Goal: Transaction & Acquisition: Purchase product/service

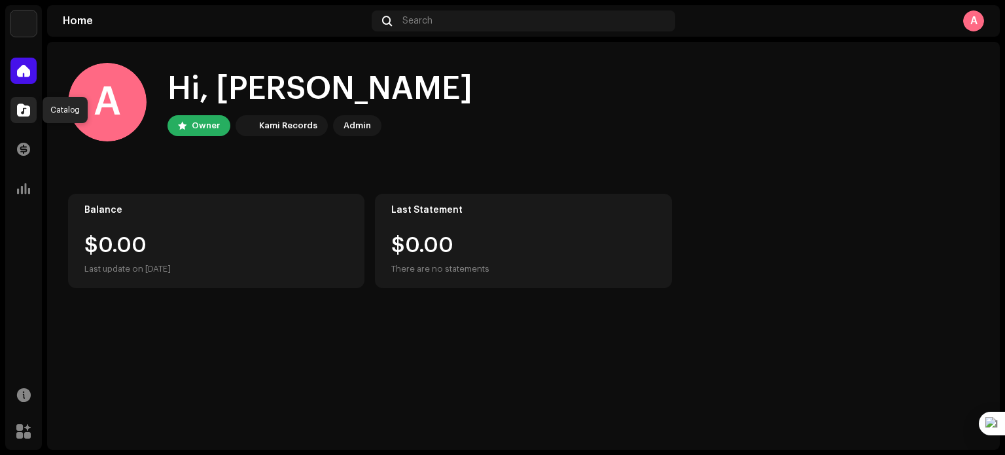
click at [30, 109] on div at bounding box center [23, 110] width 26 height 26
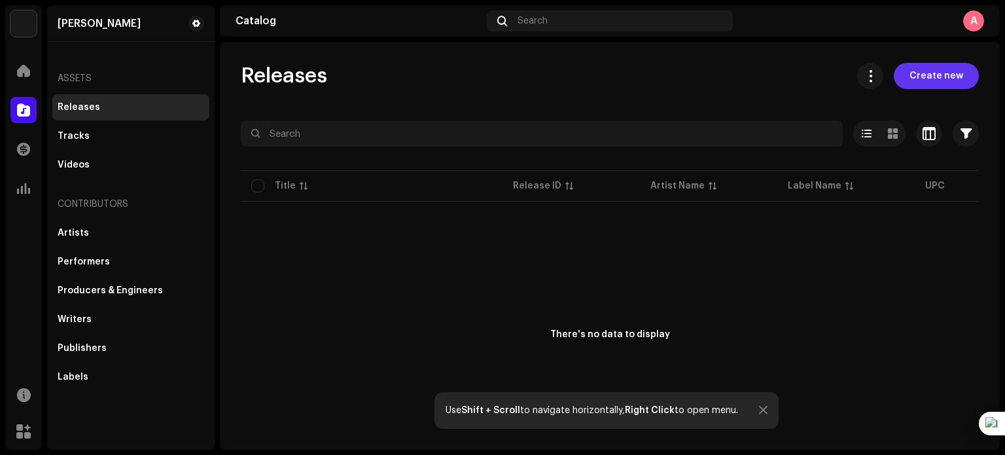
click at [947, 74] on span "Create new" at bounding box center [936, 76] width 54 height 26
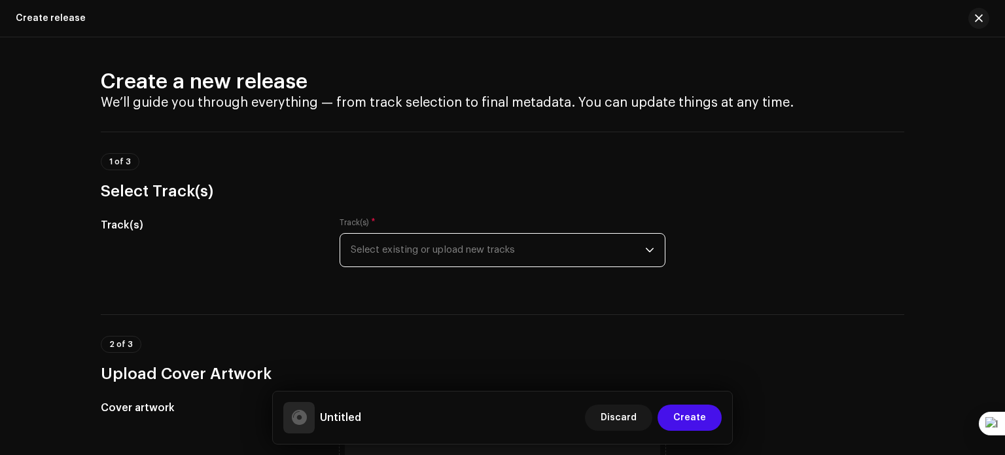
click at [630, 243] on span "Select existing or upload new tracks" at bounding box center [498, 250] width 294 height 33
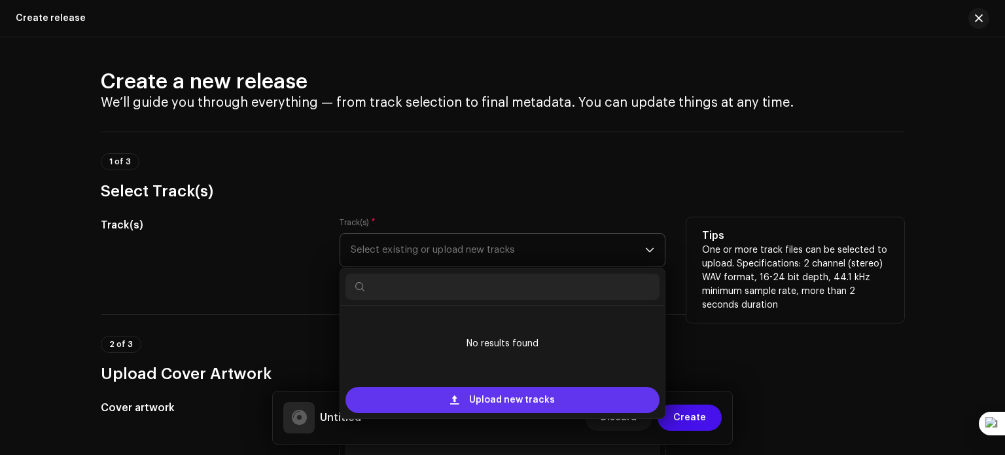
click at [497, 404] on span "Upload new tracks" at bounding box center [512, 400] width 86 height 26
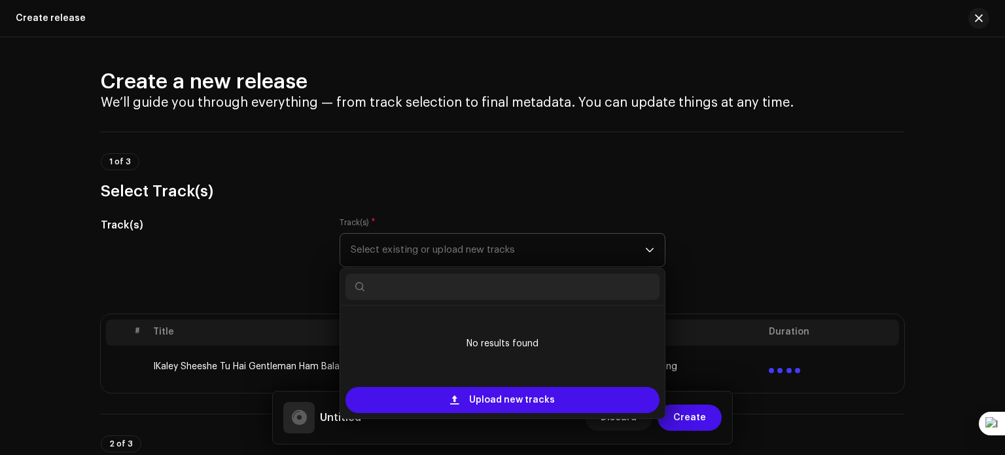
click at [559, 150] on div "1 of 3 Select Track(s)" at bounding box center [502, 166] width 803 height 70
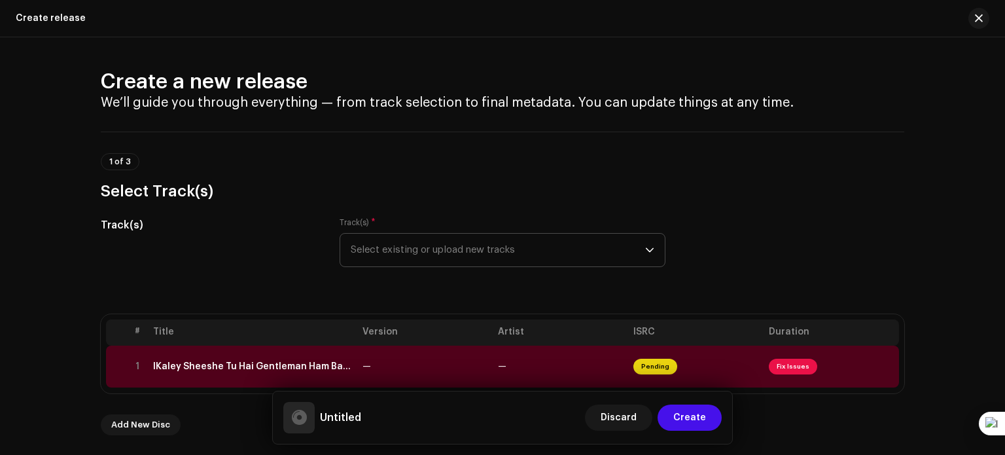
click at [296, 368] on div "IKaley Sheeshe Tu Hai Gentleman Ham Balak Desi Slowed & Reverb.wav" at bounding box center [252, 366] width 199 height 10
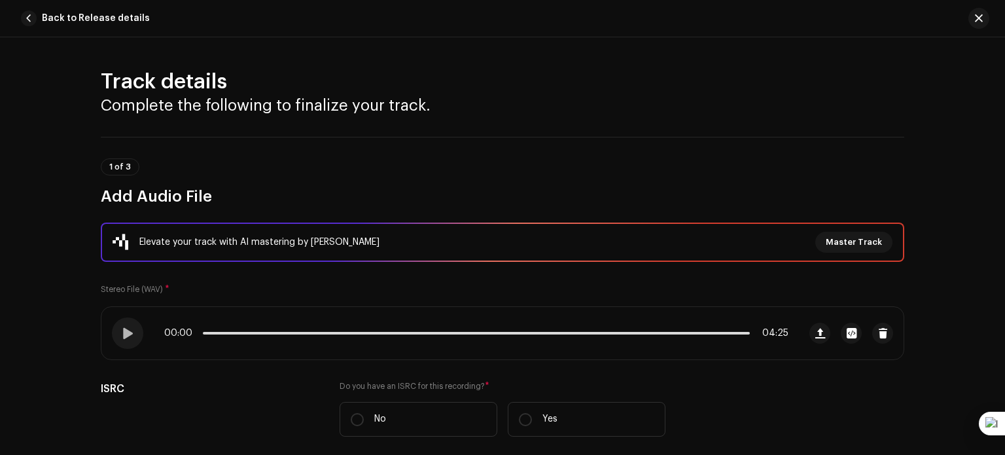
scroll to position [597, 0]
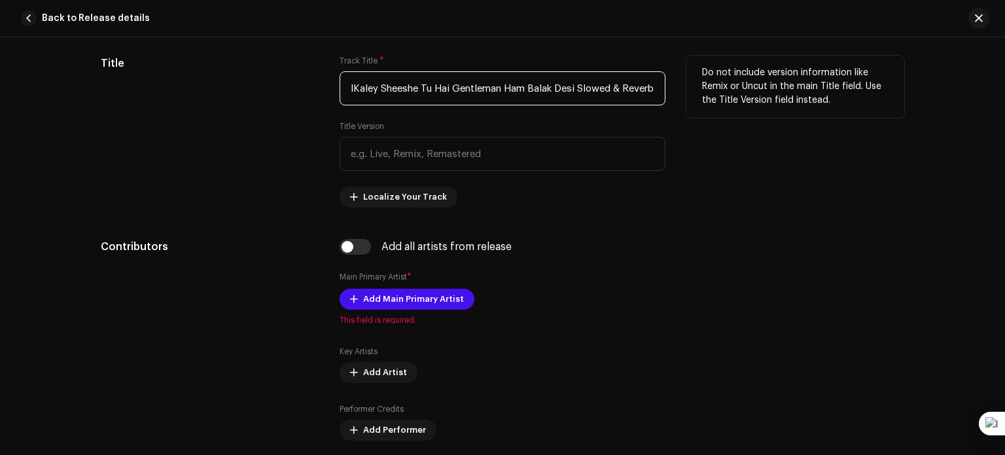
click at [353, 86] on input "IKaley Sheeshe Tu Hai Gentleman Ham Balak Desi Slowed & Reverb.wav" at bounding box center [503, 88] width 326 height 34
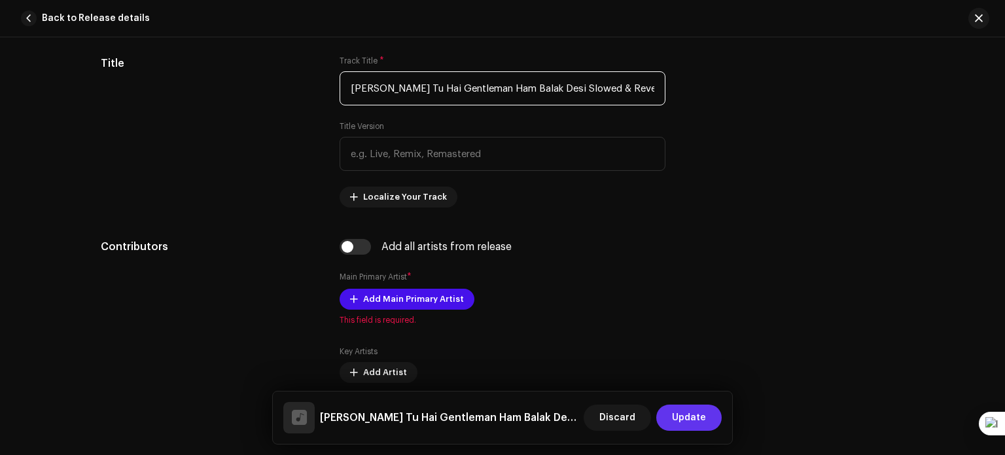
type input "Kaley Sheeshe Tu Hai Gentleman Ham Balak Desi Slowed & Reverb.wav"
click at [708, 415] on button "Update" at bounding box center [688, 417] width 65 height 26
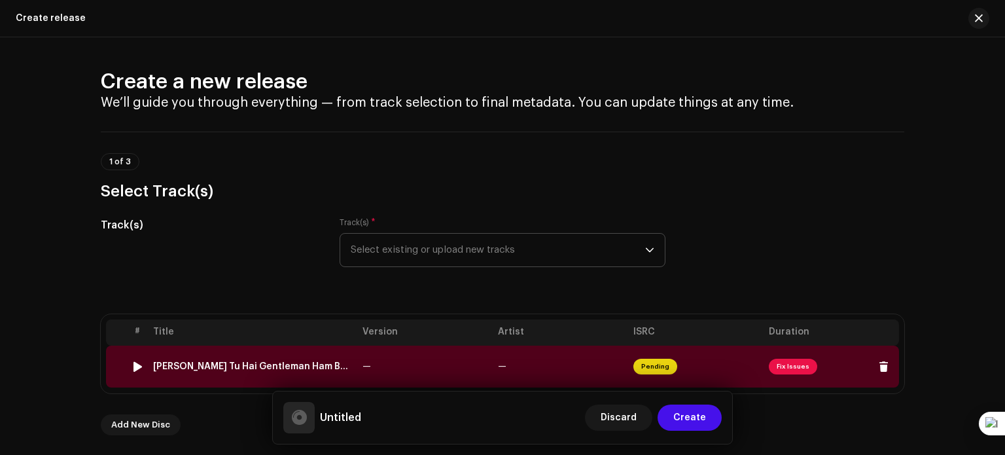
click at [781, 366] on span "Fix Issues" at bounding box center [793, 366] width 48 height 16
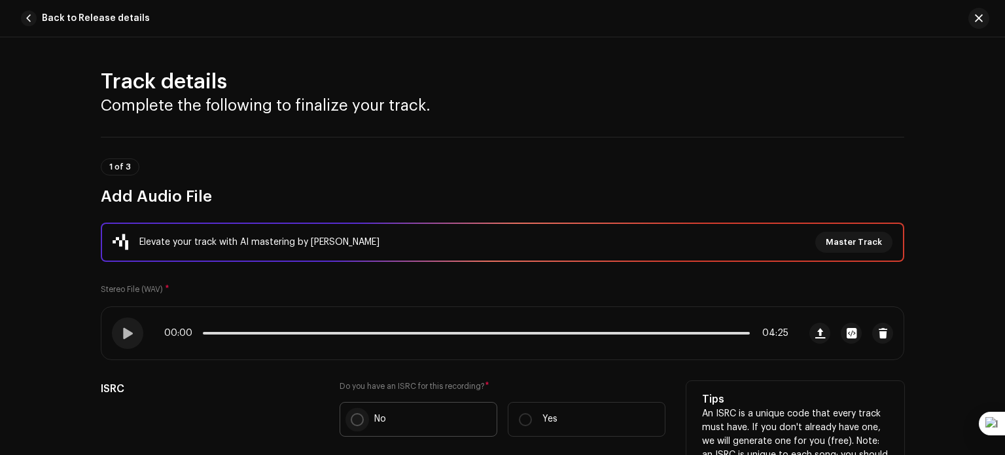
click at [358, 415] on input "No" at bounding box center [357, 419] width 13 height 13
radio input "true"
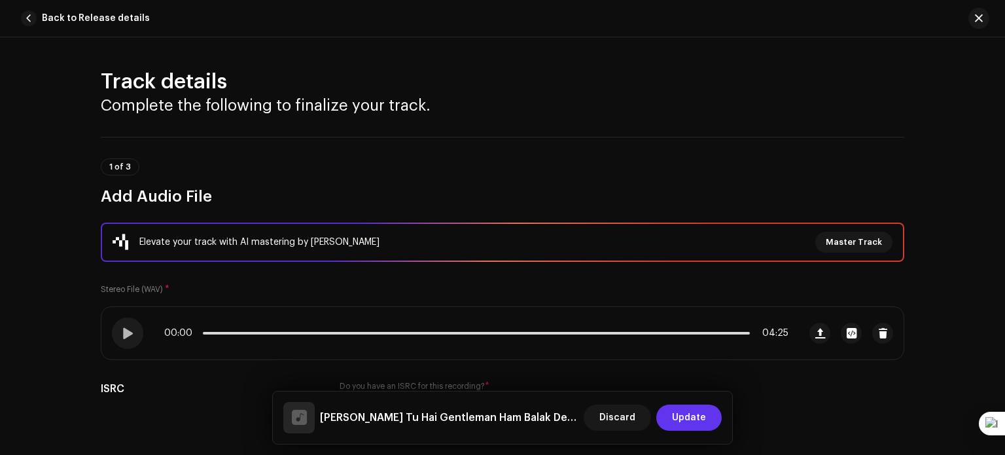
click at [686, 423] on span "Update" at bounding box center [689, 417] width 34 height 26
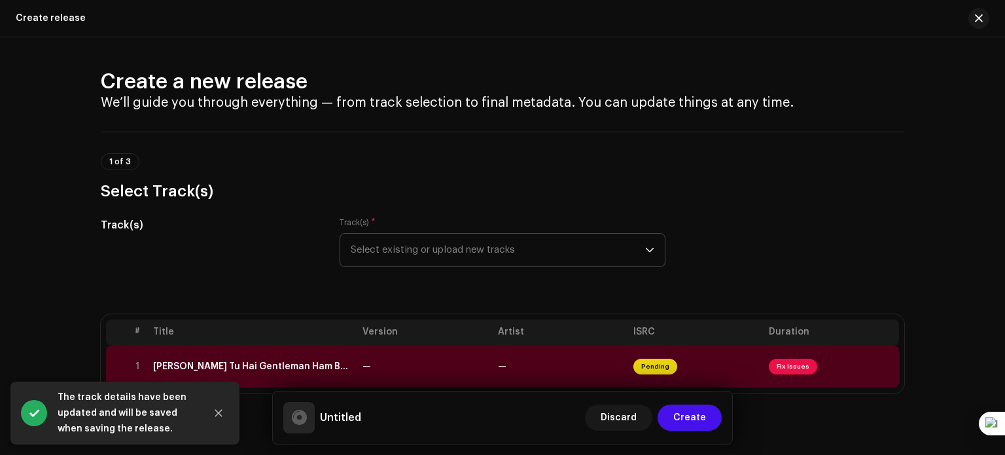
click at [760, 274] on div "Track(s) Track(s) * Select existing or upload new tracks" at bounding box center [502, 249] width 803 height 65
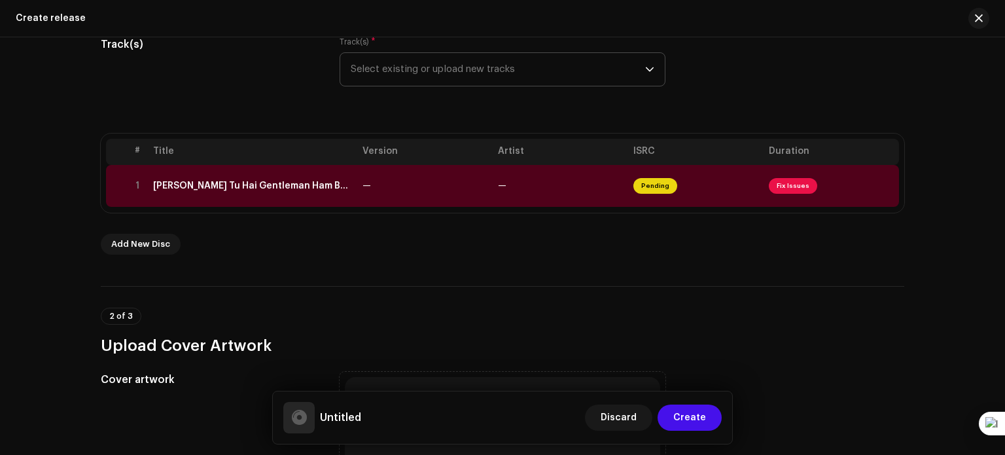
scroll to position [235, 0]
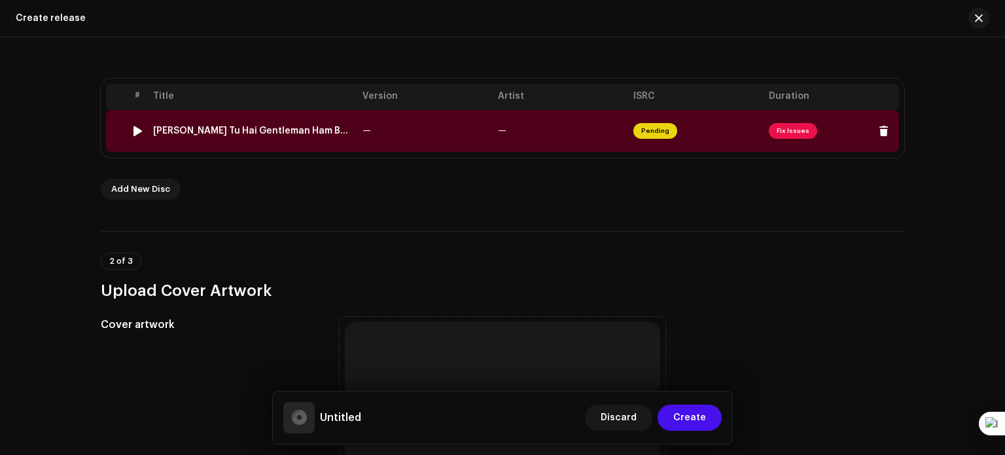
click at [790, 133] on span "Fix Issues" at bounding box center [793, 131] width 48 height 16
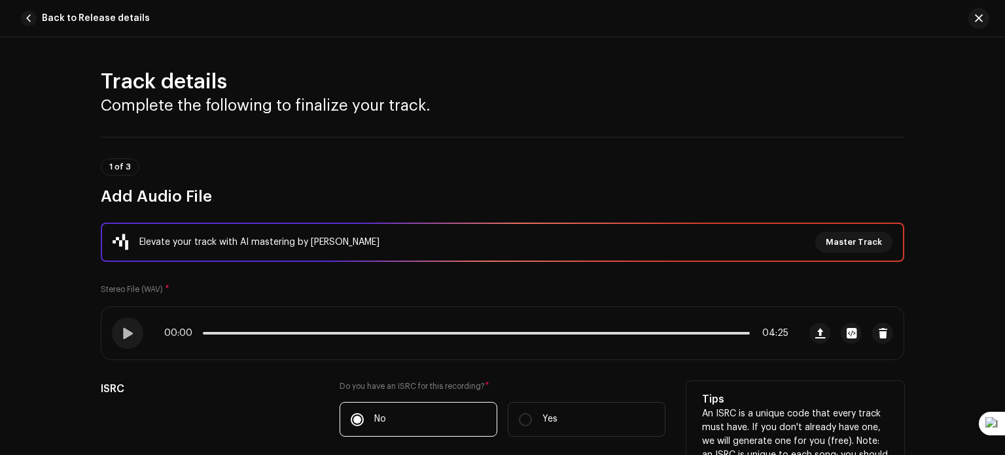
click at [640, 381] on label "Do you have an ISRC for this recording? *" at bounding box center [503, 386] width 326 height 10
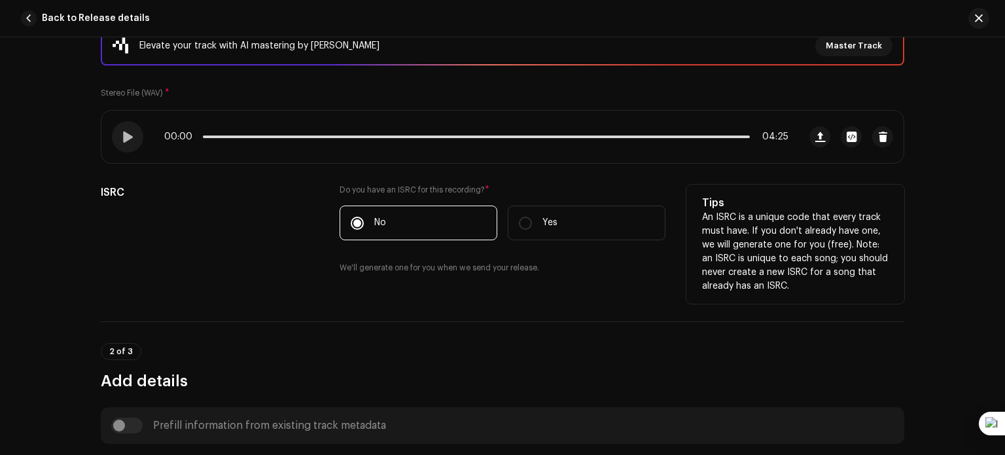
scroll to position [262, 0]
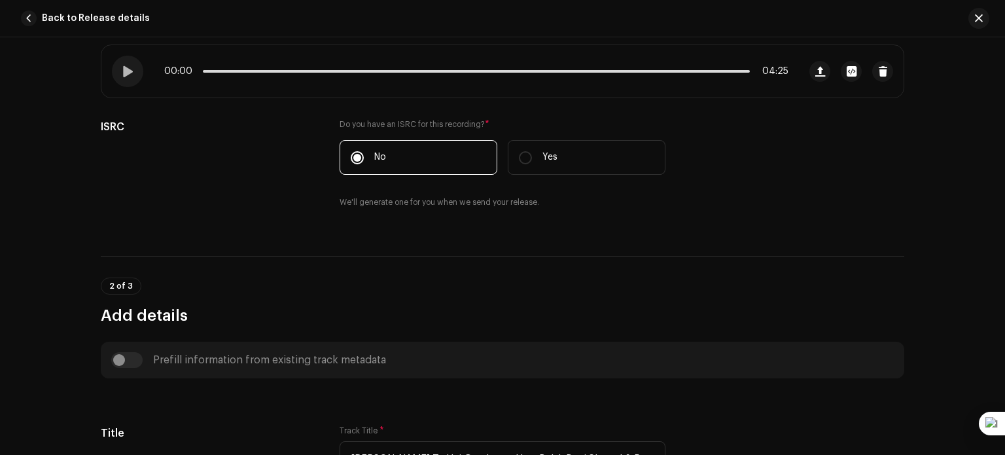
click at [129, 363] on div "Prefill information from existing track metadata" at bounding box center [502, 360] width 782 height 16
click at [120, 357] on div "Prefill information from existing track metadata" at bounding box center [502, 360] width 782 height 16
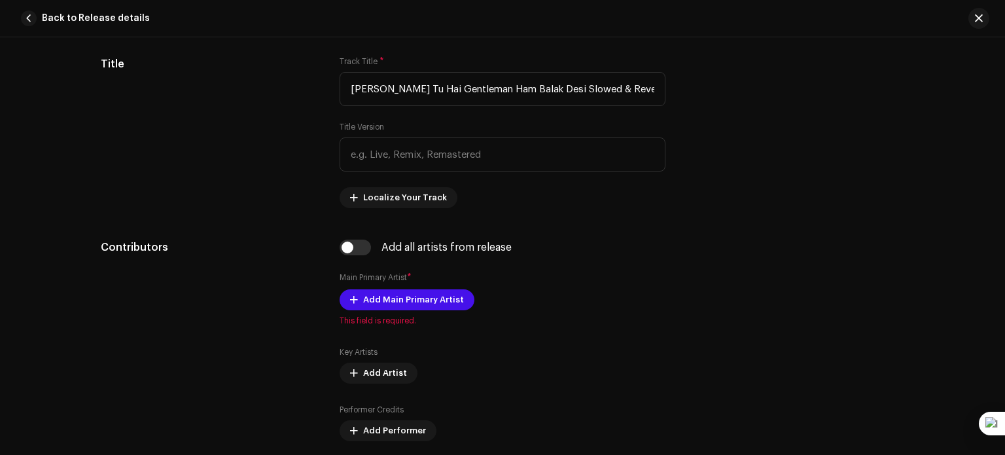
scroll to position [680, 0]
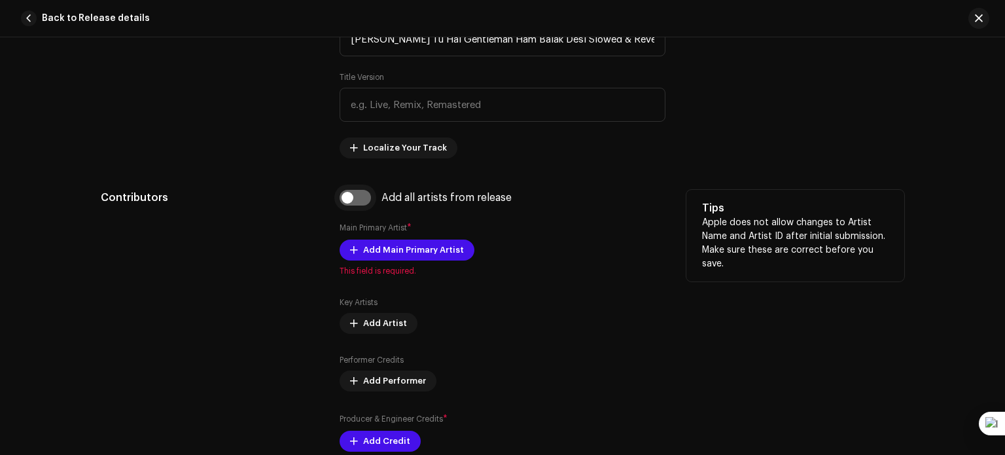
click at [351, 198] on input "checkbox" at bounding box center [355, 198] width 31 height 16
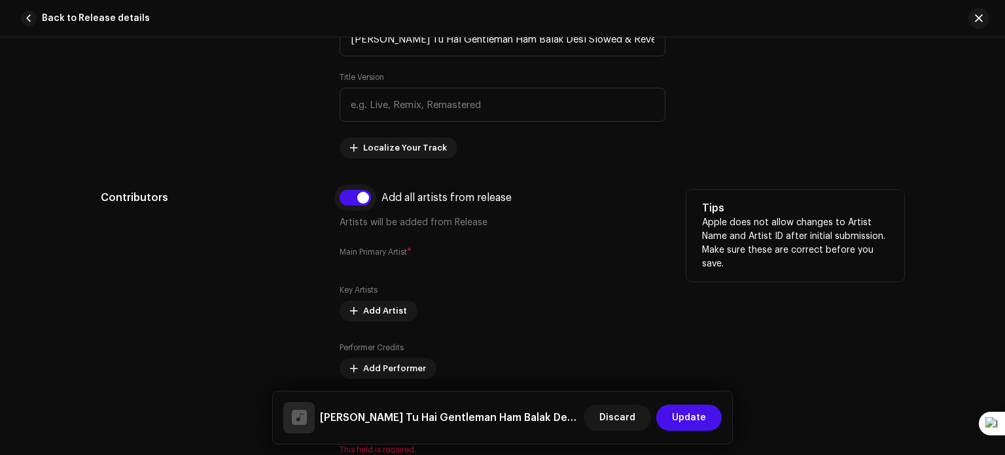
click at [351, 198] on input "checkbox" at bounding box center [355, 198] width 31 height 16
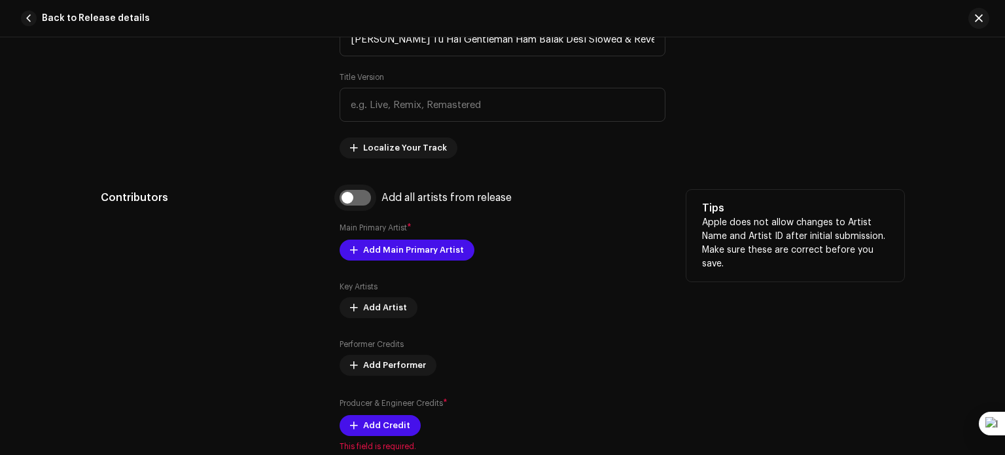
click at [351, 198] on input "checkbox" at bounding box center [355, 198] width 31 height 16
checkbox input "true"
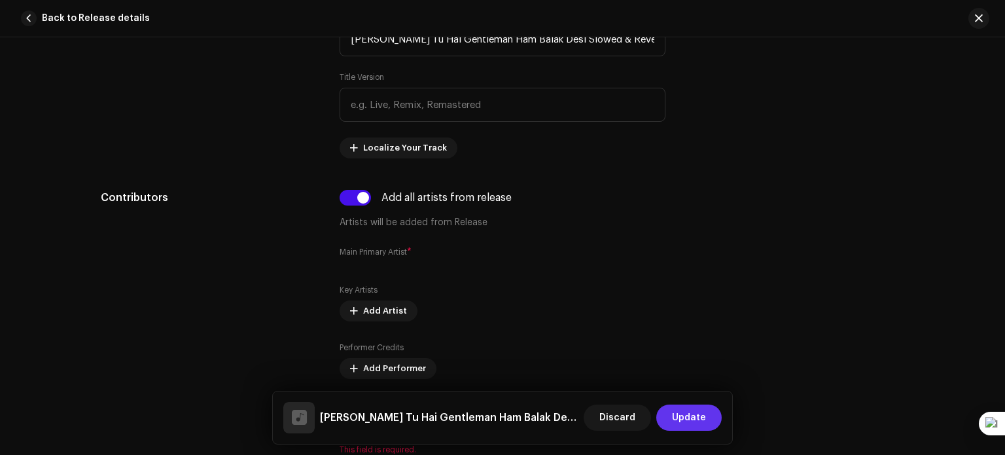
click at [684, 416] on span "Update" at bounding box center [689, 417] width 34 height 26
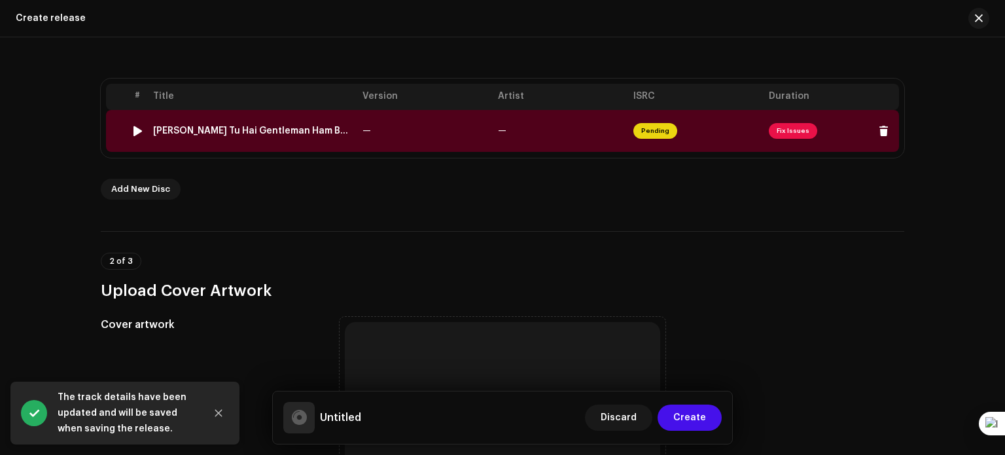
click at [636, 134] on span "Pending" at bounding box center [655, 131] width 44 height 16
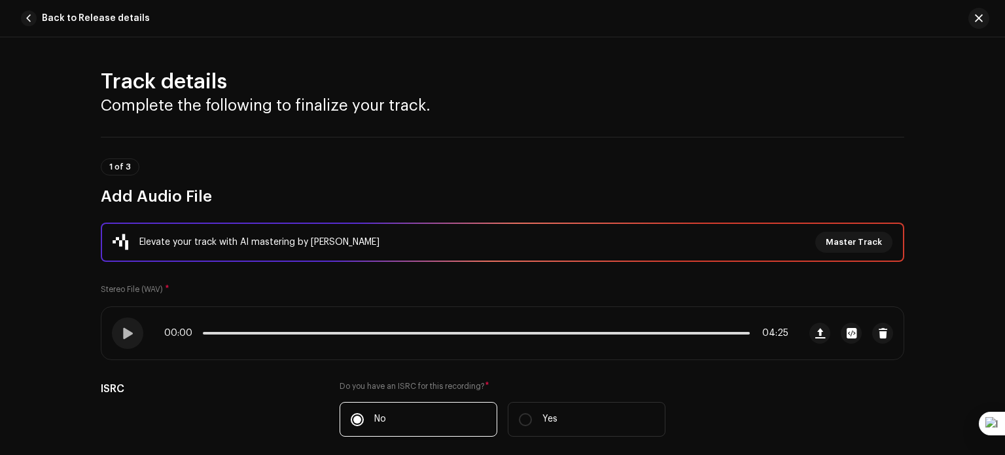
click at [655, 379] on div "Elevate your track with AI mastering by Masterchannel Master Track Stereo File …" at bounding box center [502, 354] width 803 height 264
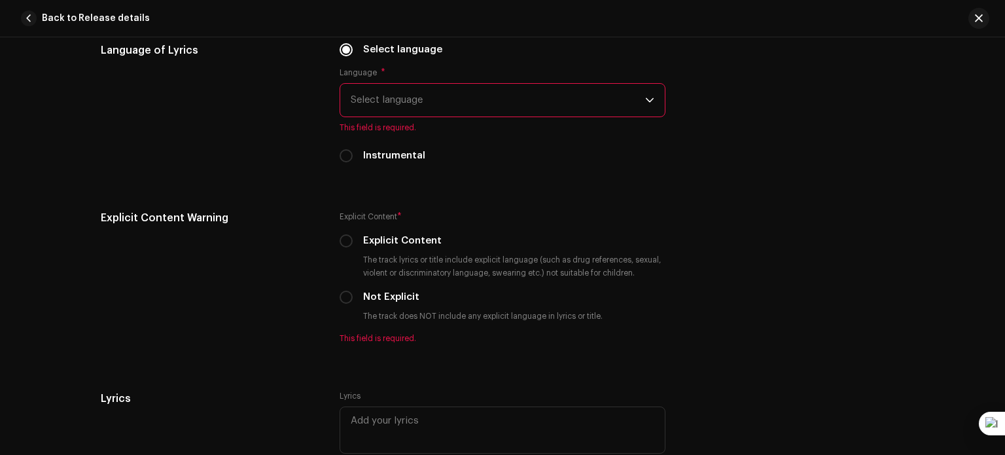
scroll to position [2015, 0]
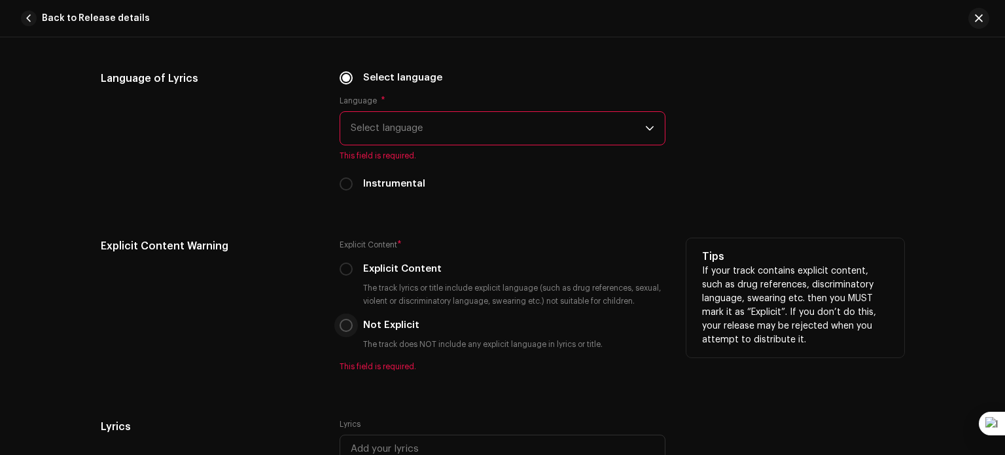
click at [346, 326] on input "Not Explicit" at bounding box center [346, 325] width 13 height 13
radio input "true"
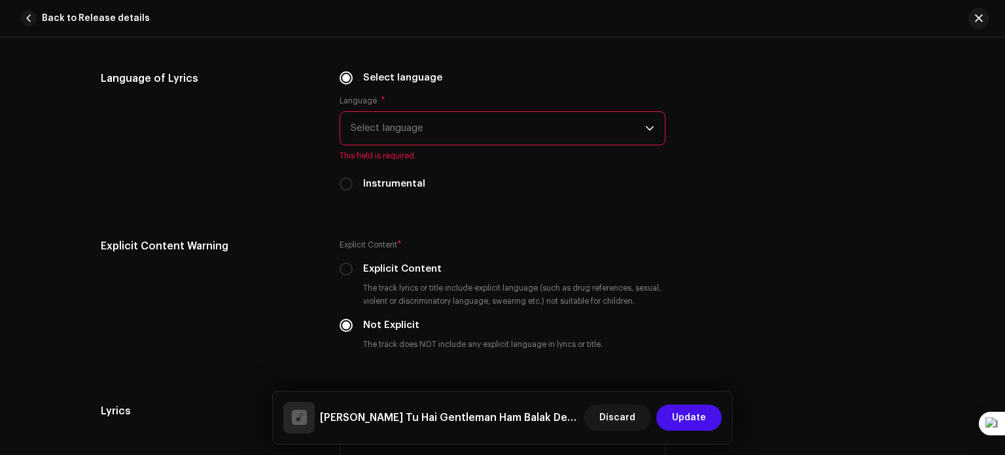
click at [385, 130] on span "Select language" at bounding box center [498, 128] width 294 height 33
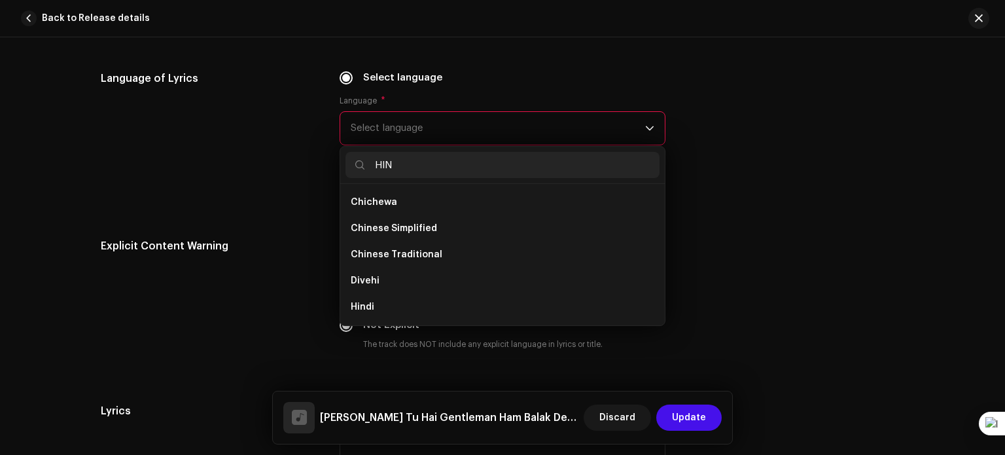
scroll to position [0, 0]
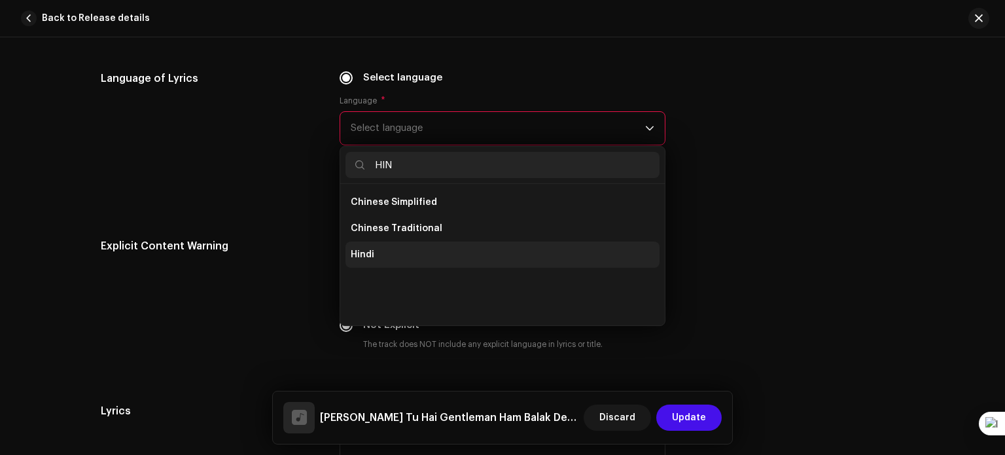
type input "HIN"
click at [378, 253] on li "Hindi" at bounding box center [502, 254] width 314 height 26
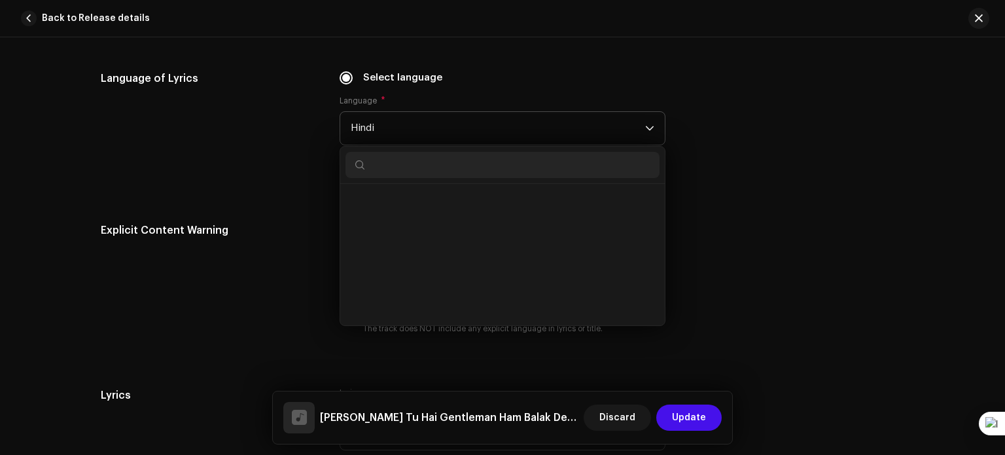
scroll to position [4998, 0]
click at [795, 154] on div "Language of Lyrics Select language Language * Hindi Walloon Welsh Western Frisi…" at bounding box center [502, 131] width 803 height 120
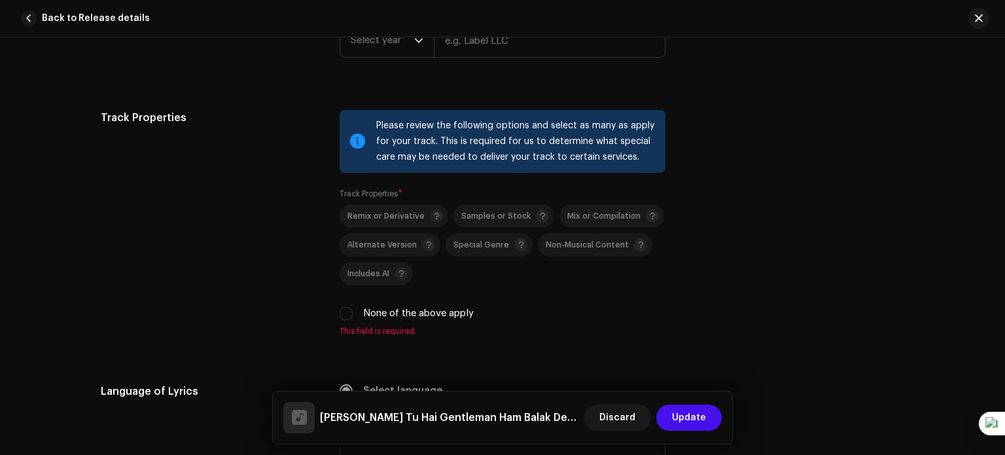
scroll to position [1701, 0]
click at [345, 315] on input "None of the above apply" at bounding box center [346, 314] width 13 height 13
checkbox input "true"
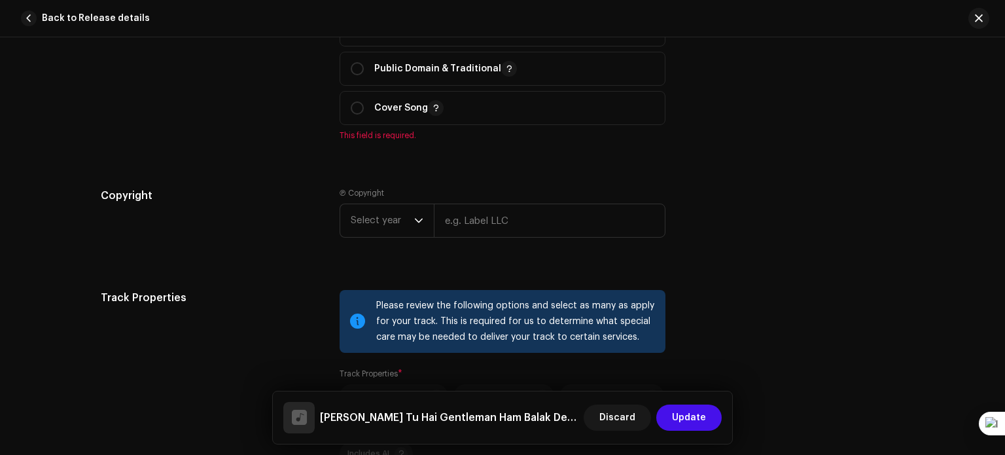
scroll to position [1387, 0]
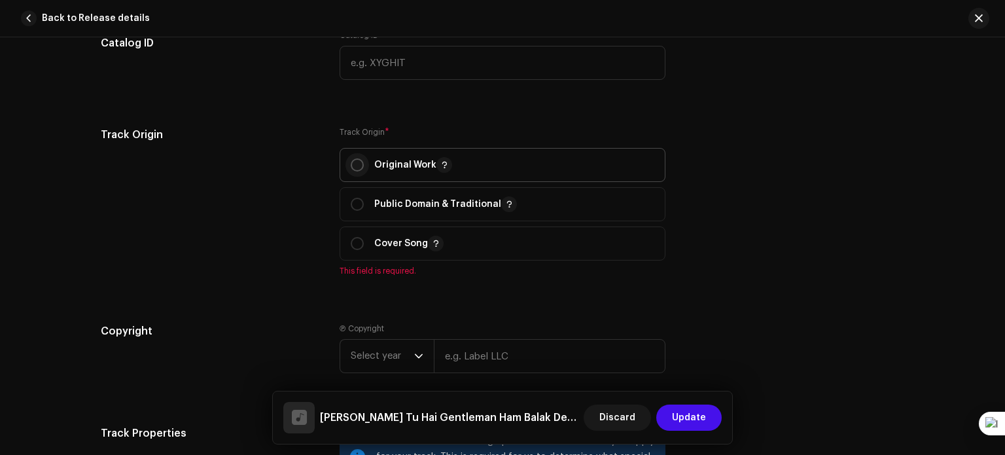
click at [353, 160] on input "radio" at bounding box center [357, 164] width 13 height 13
radio input "true"
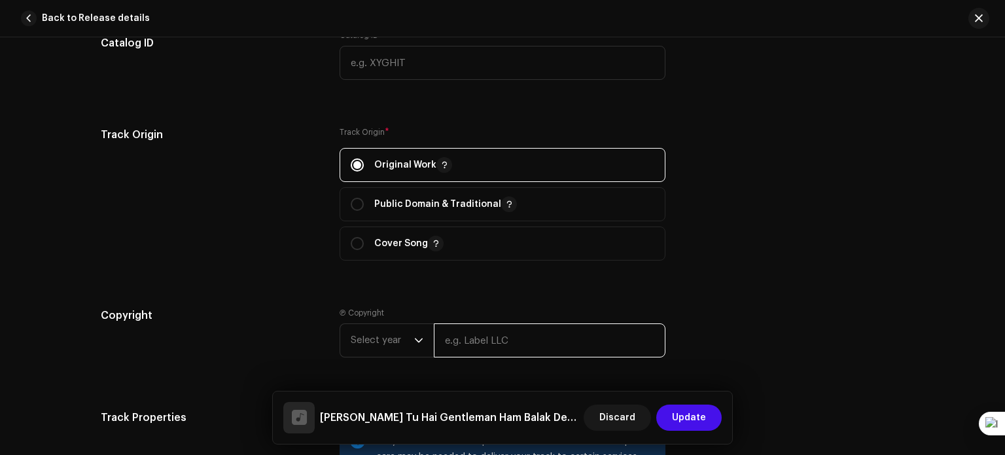
click at [601, 330] on input "text" at bounding box center [550, 340] width 232 height 34
type input "[PERSON_NAME]"
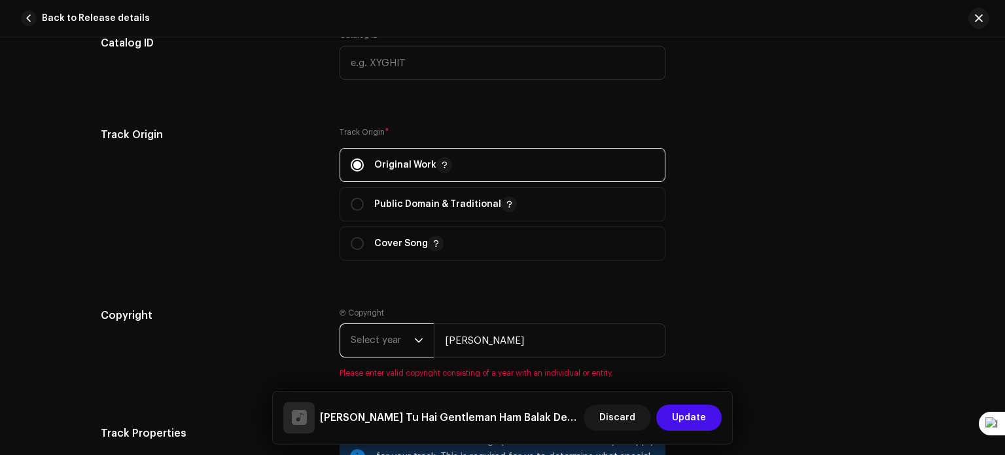
click at [365, 347] on span "Select year" at bounding box center [382, 340] width 63 height 33
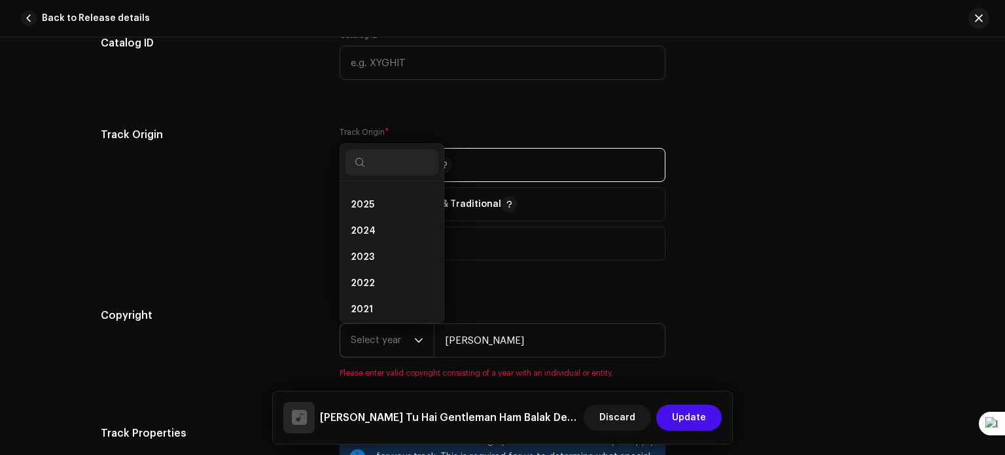
scroll to position [5, 0]
click at [382, 214] on li "2025" at bounding box center [391, 220] width 93 height 26
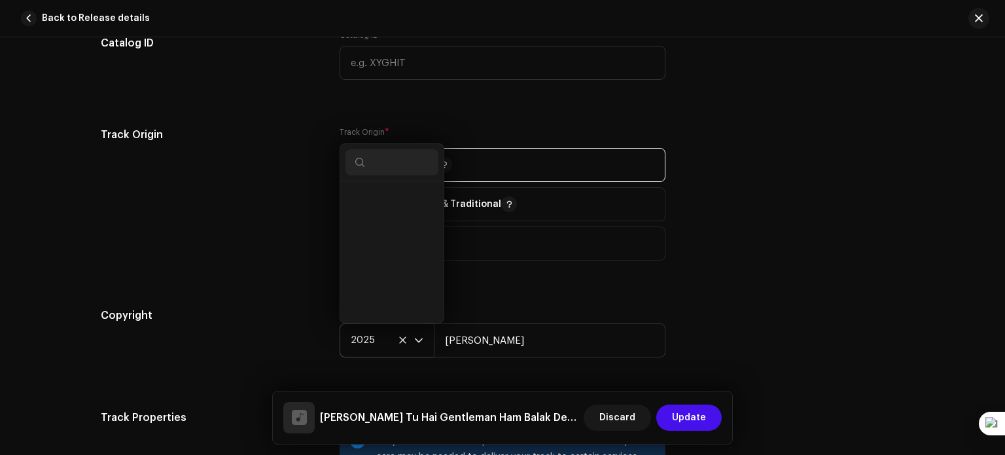
scroll to position [1832, 0]
click at [819, 211] on div "Track Origin Track Origin * Original Work Public Domain & Traditional Cover Song" at bounding box center [502, 201] width 803 height 149
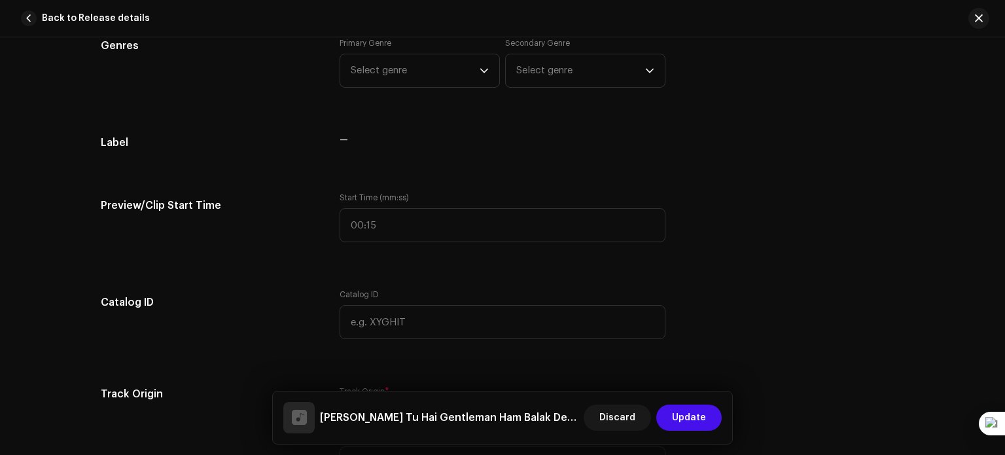
scroll to position [1126, 0]
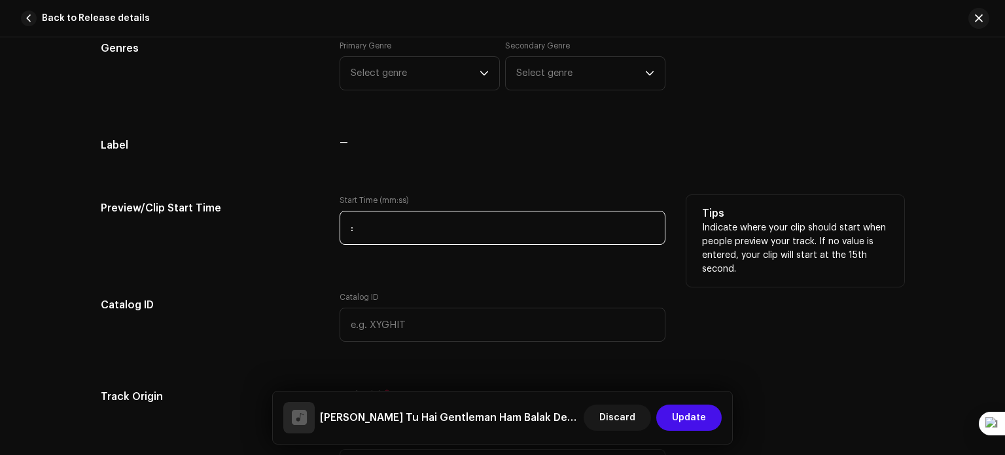
click at [604, 237] on input ":" at bounding box center [503, 228] width 326 height 34
type input "00:01"
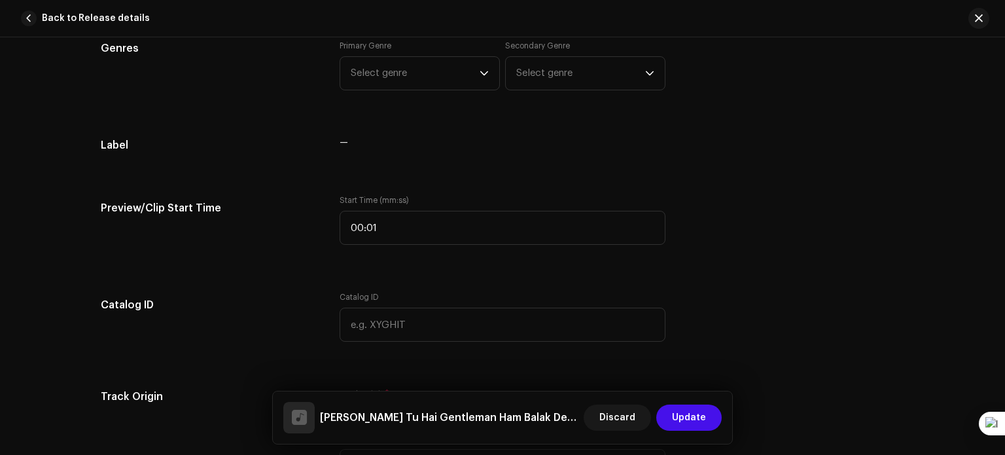
click at [739, 174] on div "Track details Complete the following to finalize your track. 1 of 3 Add Audio F…" at bounding box center [502, 297] width 845 height 2708
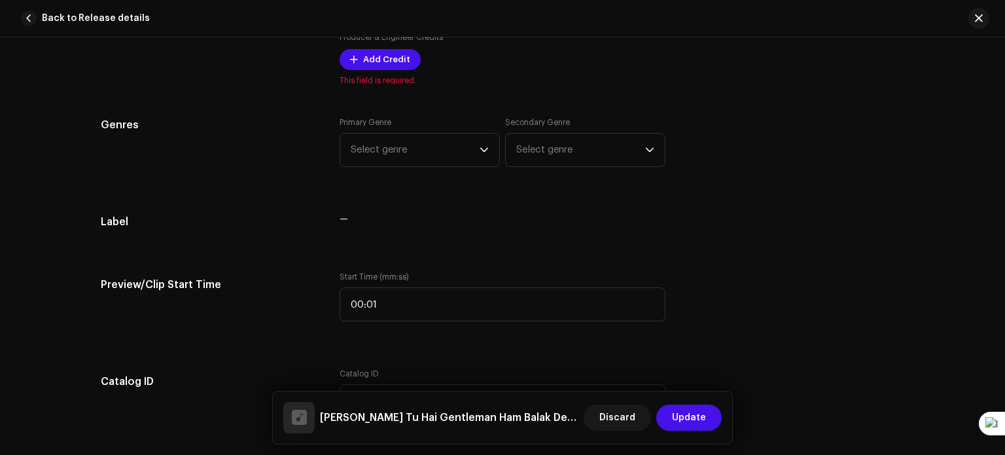
scroll to position [1047, 0]
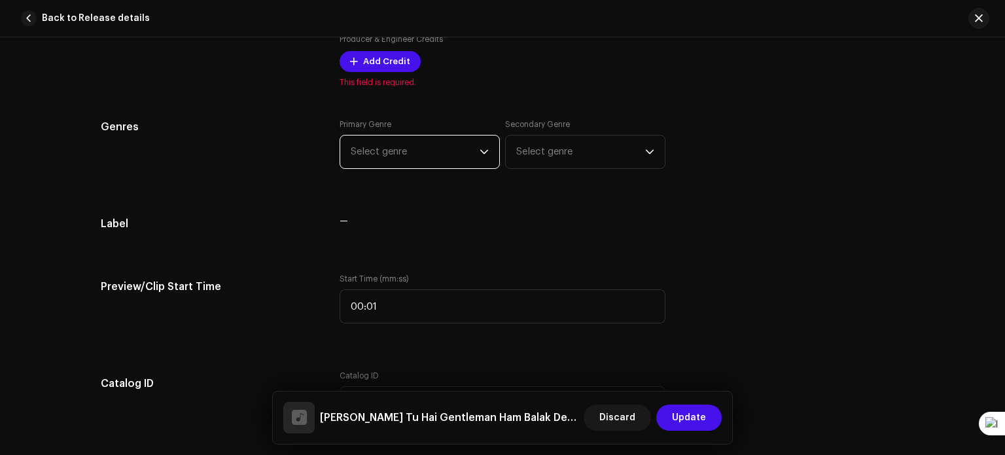
click at [447, 164] on span "Select genre" at bounding box center [415, 151] width 129 height 33
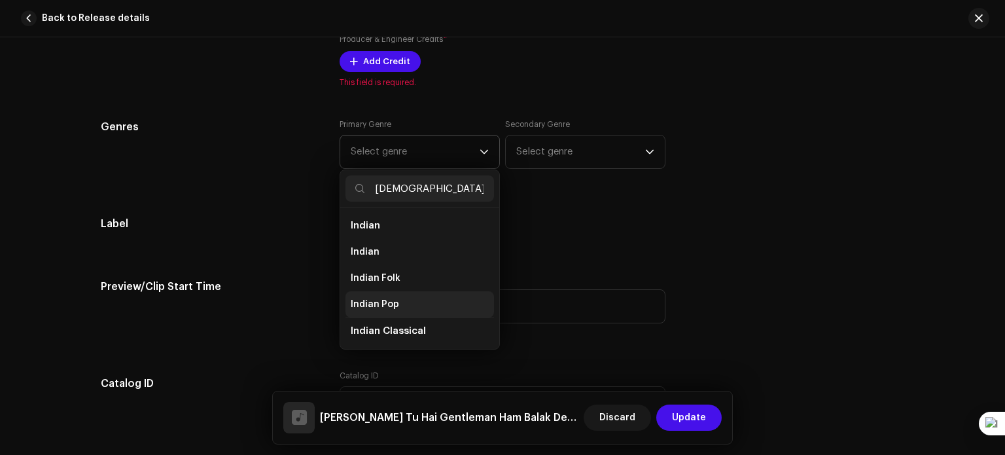
type input "[DEMOGRAPHIC_DATA]"
click at [391, 307] on span "Indian Pop" at bounding box center [375, 304] width 48 height 13
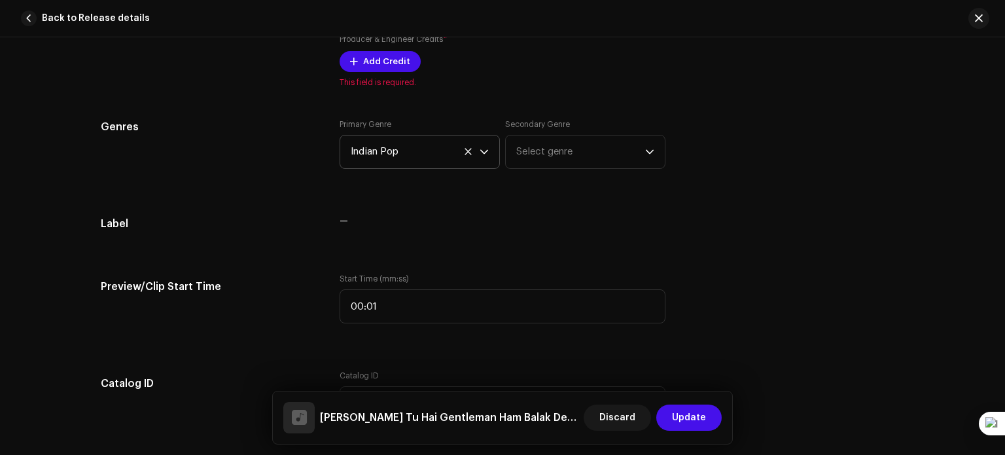
click at [770, 146] on div "Genres Primary Genre Indian Pop Secondary Genre Select genre" at bounding box center [502, 151] width 803 height 65
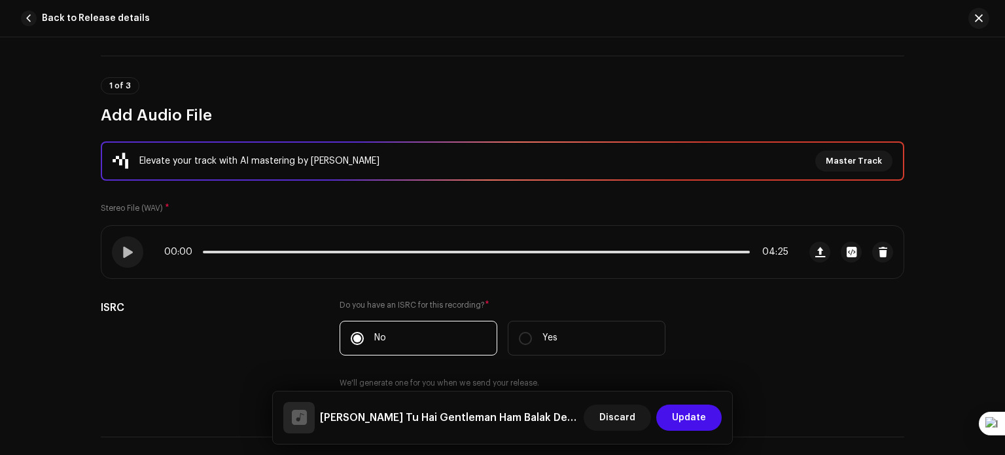
scroll to position [79, 0]
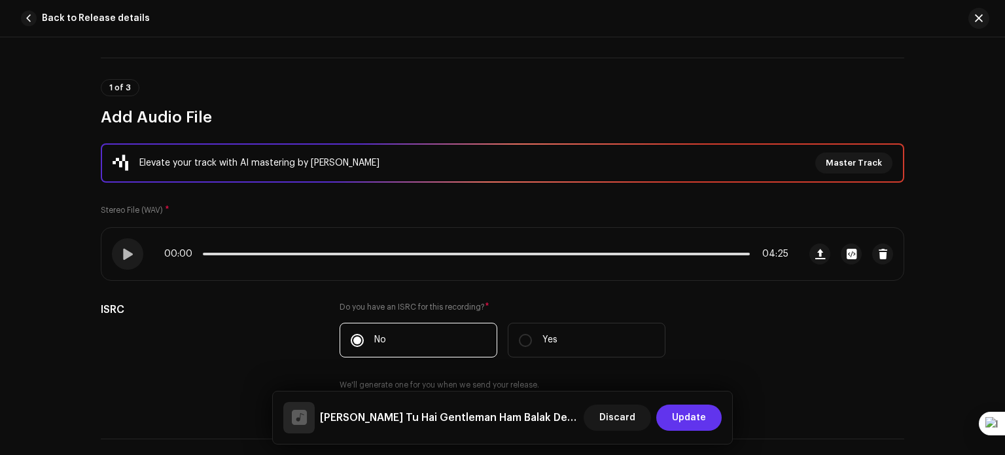
click at [688, 415] on span "Update" at bounding box center [689, 417] width 34 height 26
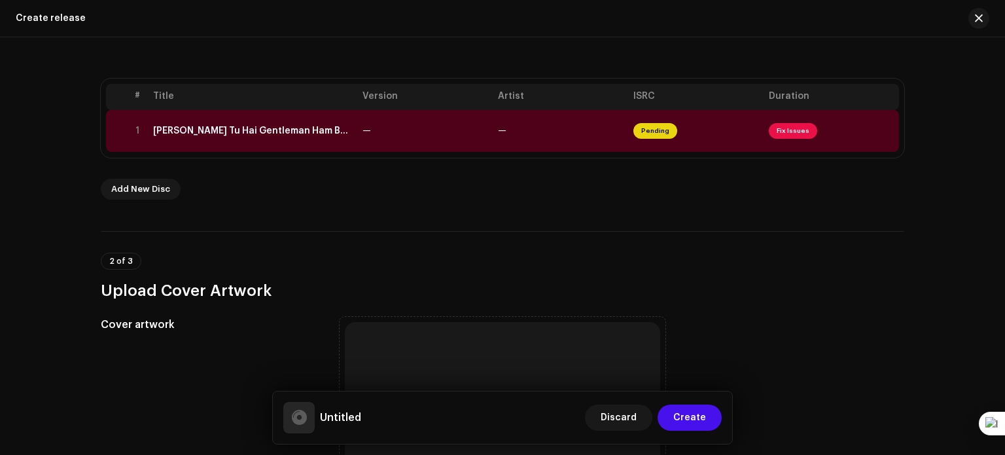
click at [706, 296] on h3 "Upload Cover Artwork" at bounding box center [502, 290] width 803 height 21
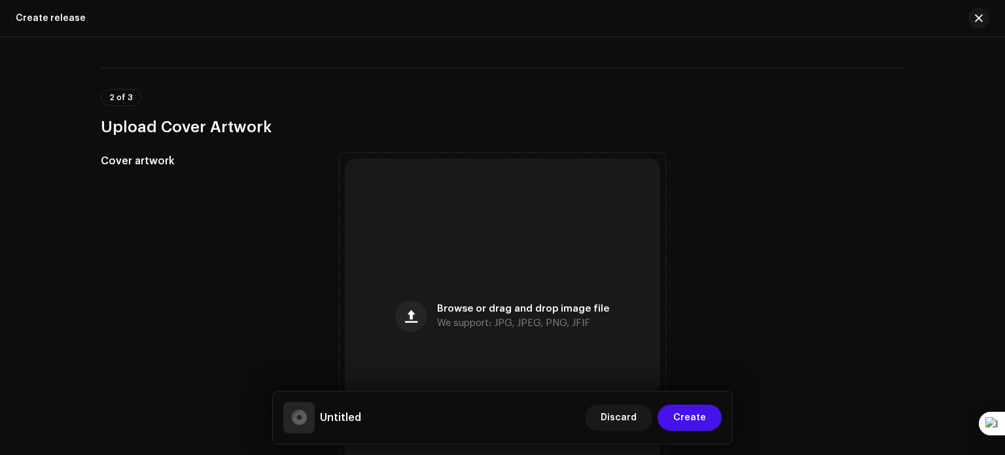
scroll to position [549, 0]
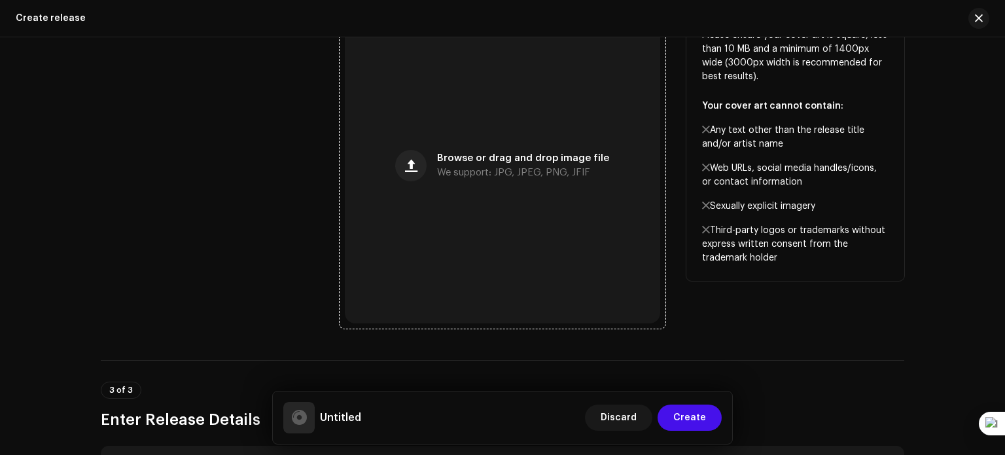
click at [559, 139] on div "Browse or drag and drop image file We support: JPG, JPEG, PNG, JFIF" at bounding box center [502, 165] width 315 height 315
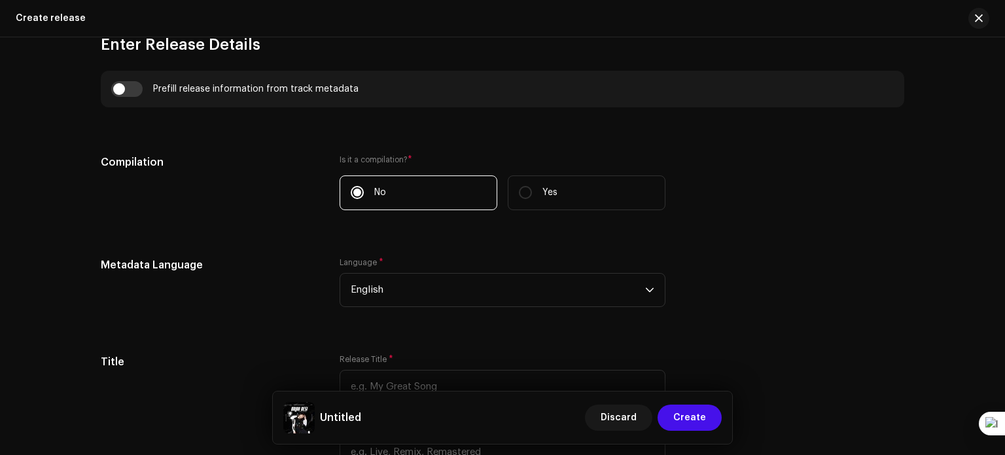
scroll to position [968, 0]
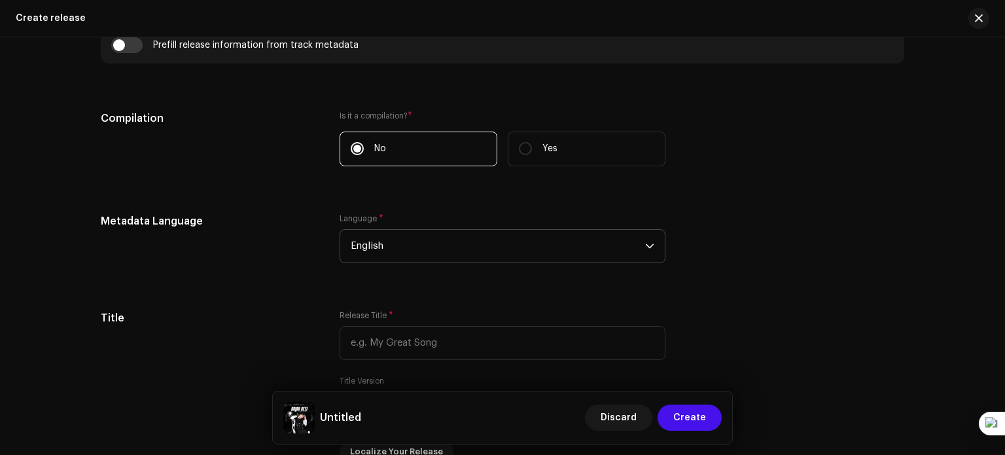
click at [447, 234] on span "English" at bounding box center [498, 246] width 294 height 33
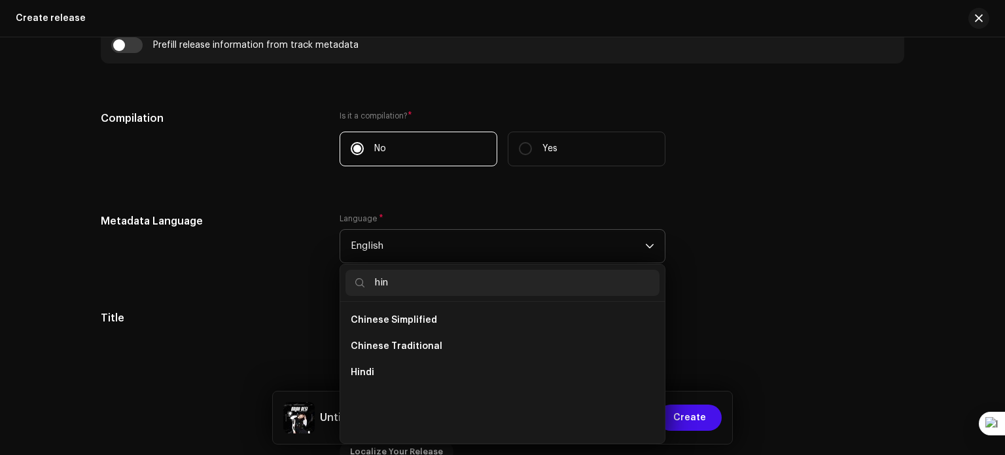
scroll to position [0, 0]
type input "hin"
click at [493, 363] on li "Hindi" at bounding box center [502, 372] width 314 height 26
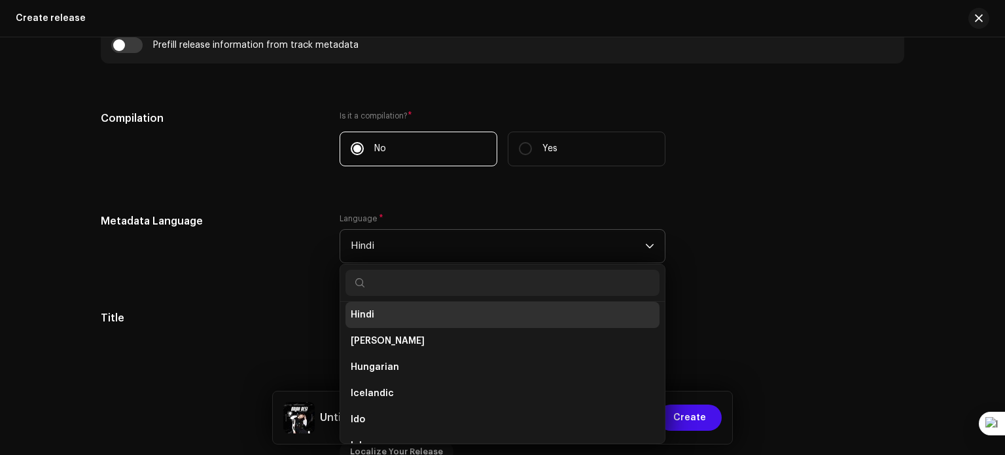
click at [716, 275] on div "Metadata Language Language * Hindi Hausa Hebrew Herero Hindi Hiri Motu Hungaria…" at bounding box center [502, 245] width 803 height 65
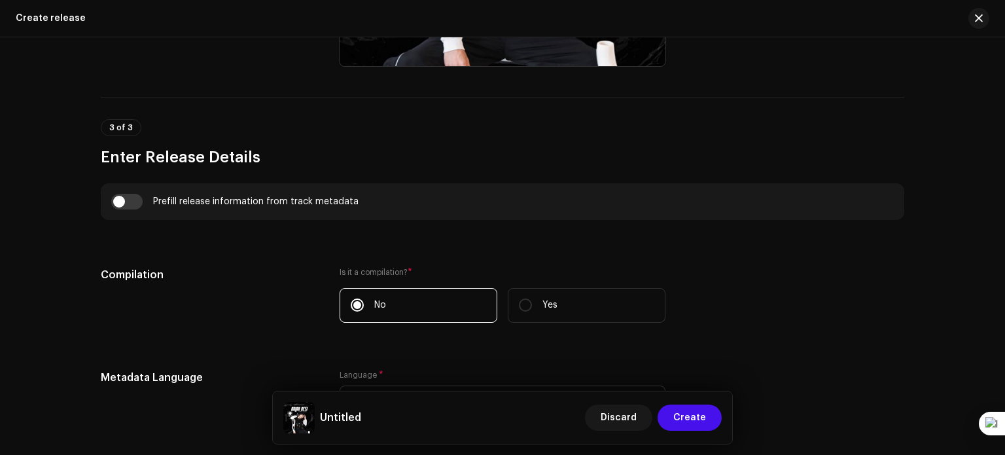
scroll to position [811, 0]
click at [130, 198] on input "checkbox" at bounding box center [126, 202] width 31 height 16
checkbox input "true"
type input "Kaley Sheeshe Tu Hai Gentleman Ham Balak Desi Slowed & Reverb.wav"
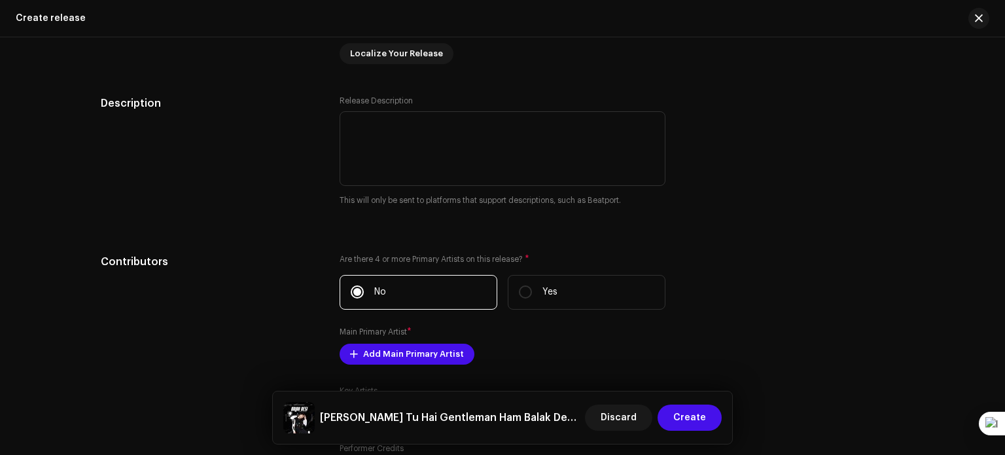
scroll to position [1439, 0]
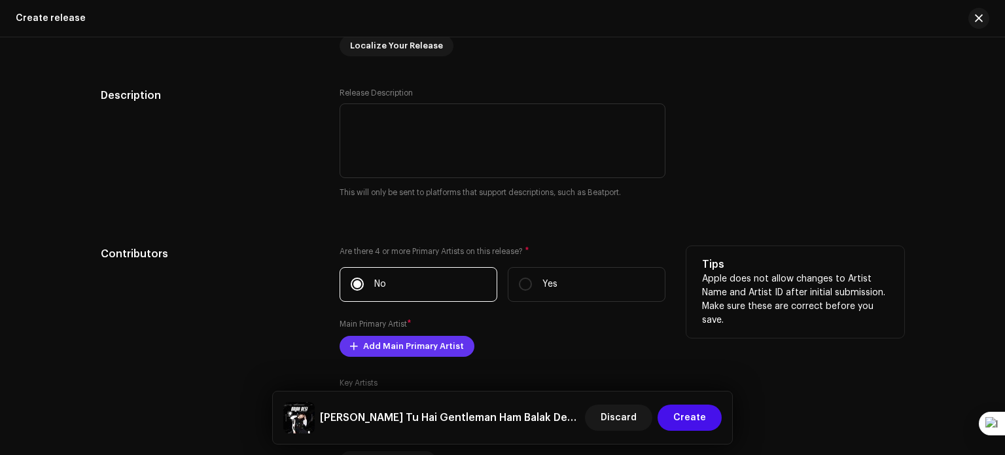
click at [395, 344] on span "Add Main Primary Artist" at bounding box center [413, 346] width 101 height 26
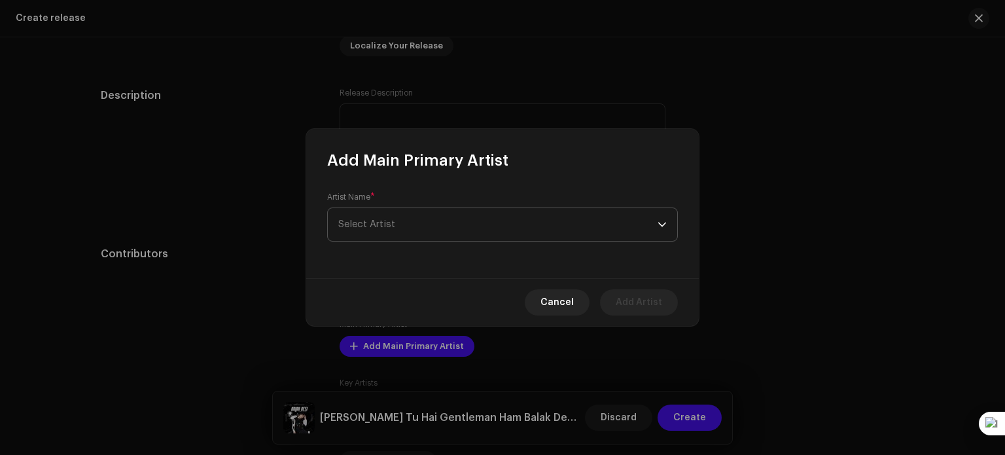
click at [426, 227] on span "Select Artist" at bounding box center [497, 224] width 319 height 33
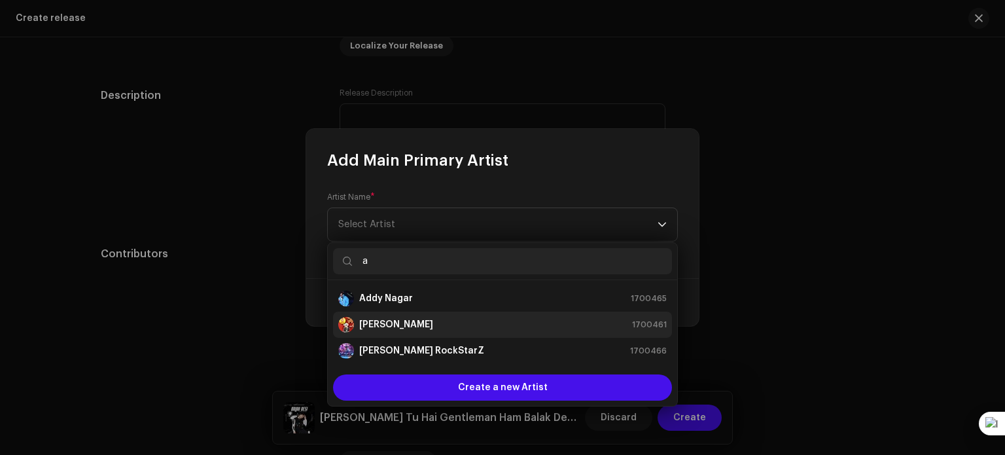
type input "a"
click at [433, 326] on strong "[PERSON_NAME]" at bounding box center [396, 324] width 74 height 13
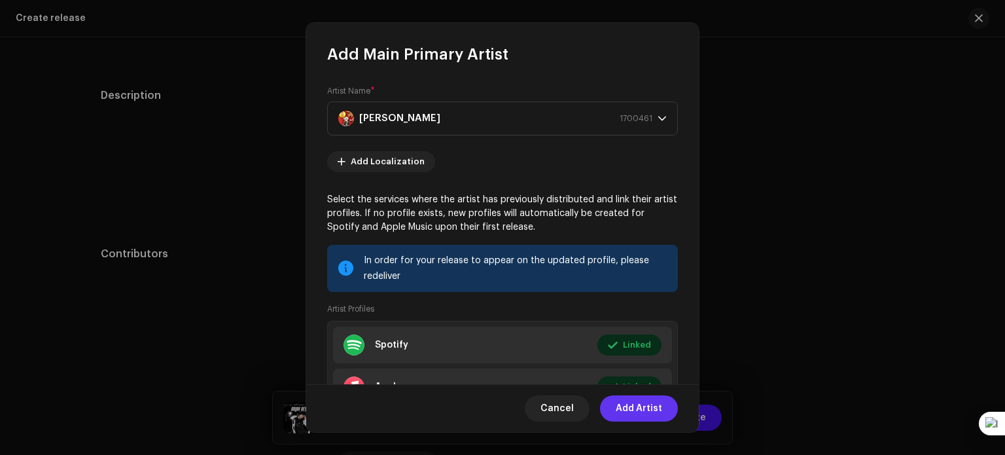
click at [638, 407] on span "Add Artist" at bounding box center [639, 408] width 46 height 26
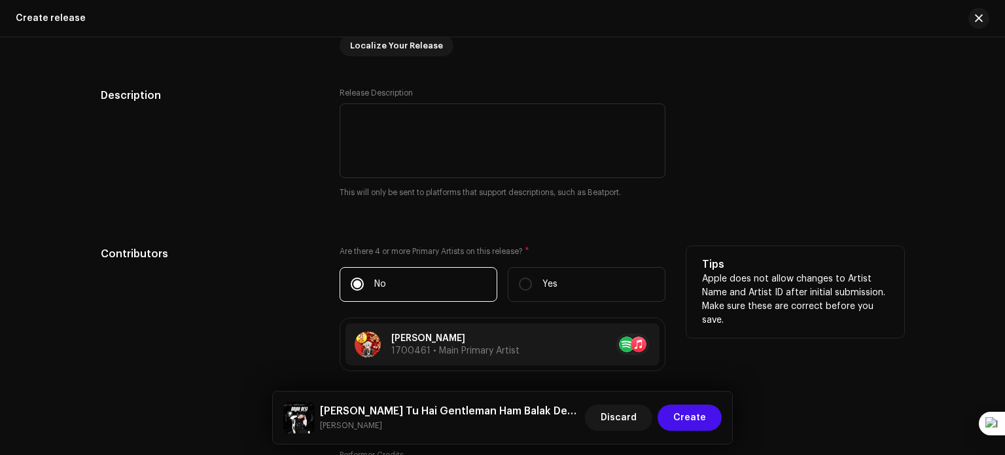
click at [800, 372] on div "Tips Apple does not allow changes to Artist Name and Artist ID after initial su…" at bounding box center [795, 396] width 218 height 300
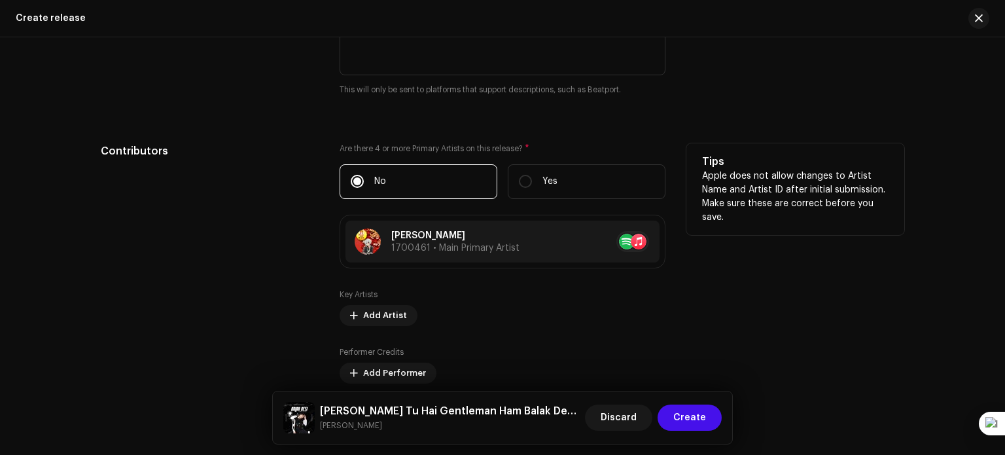
scroll to position [1544, 0]
click at [379, 319] on span "Add Artist" at bounding box center [385, 313] width 44 height 26
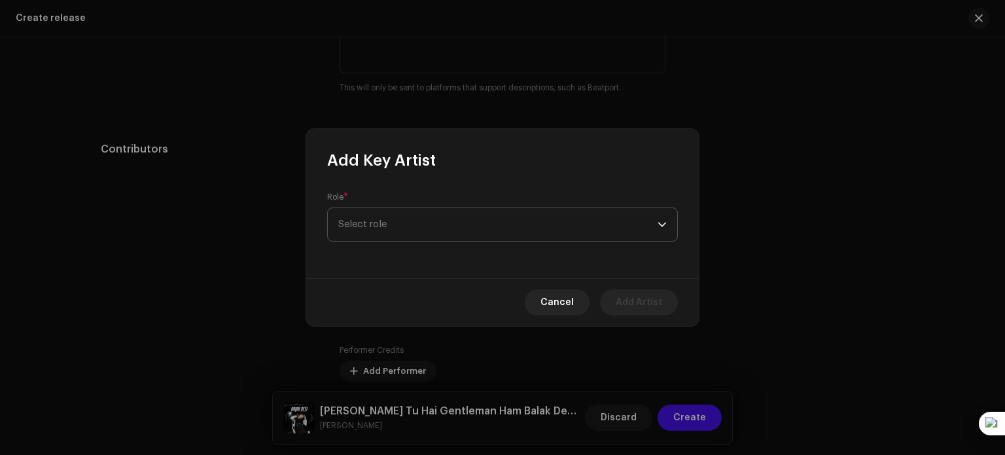
click at [410, 232] on span "Select role" at bounding box center [497, 224] width 319 height 33
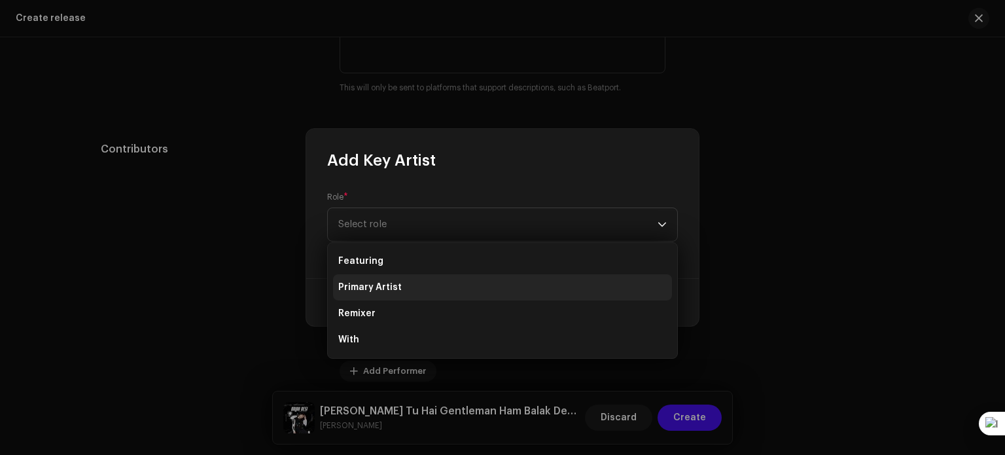
click at [410, 293] on li "Primary Artist" at bounding box center [502, 287] width 339 height 26
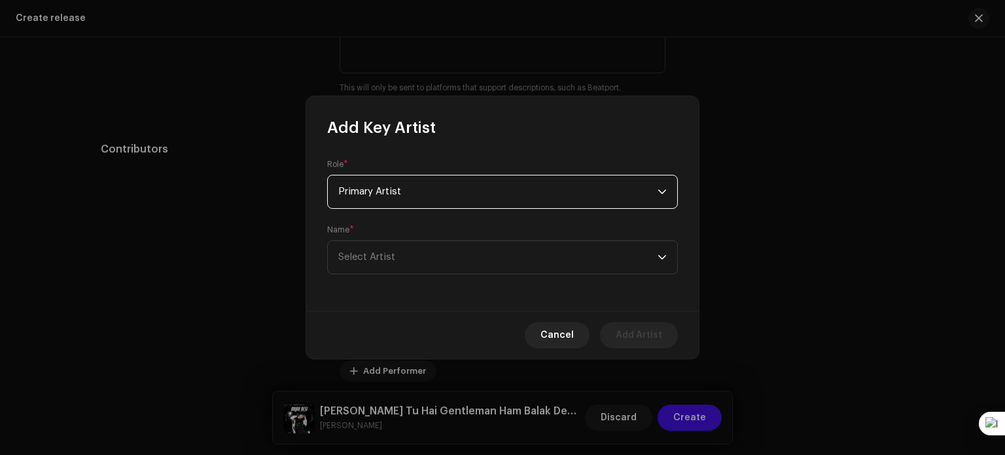
click at [455, 176] on span "Primary Artist" at bounding box center [497, 191] width 319 height 33
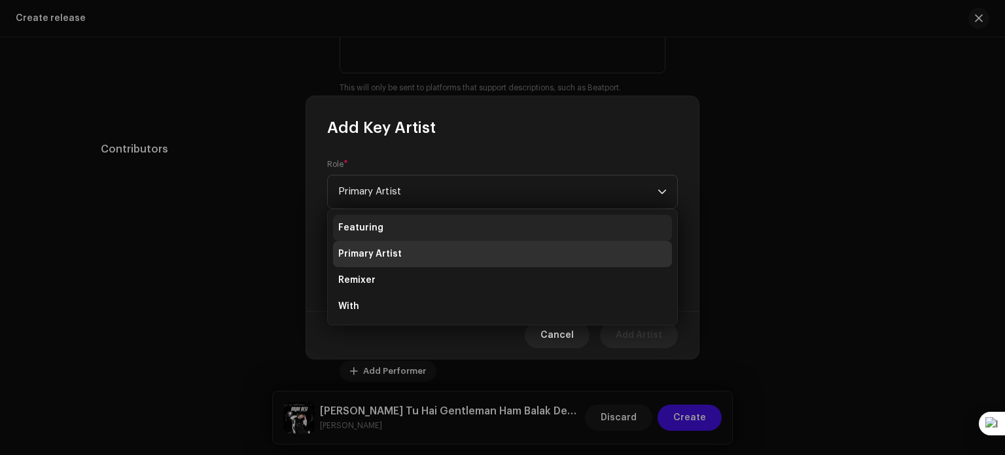
click at [442, 235] on li "Featuring" at bounding box center [502, 228] width 339 height 26
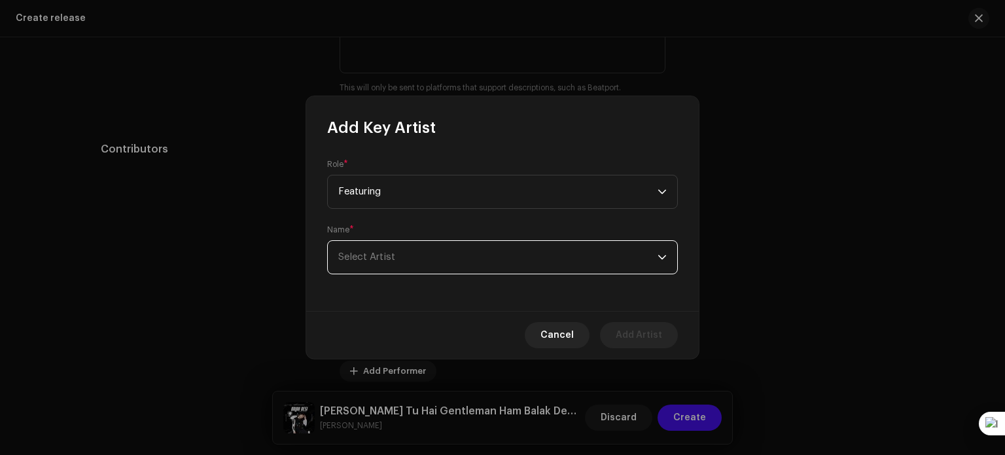
click at [438, 256] on span "Select Artist" at bounding box center [497, 257] width 319 height 33
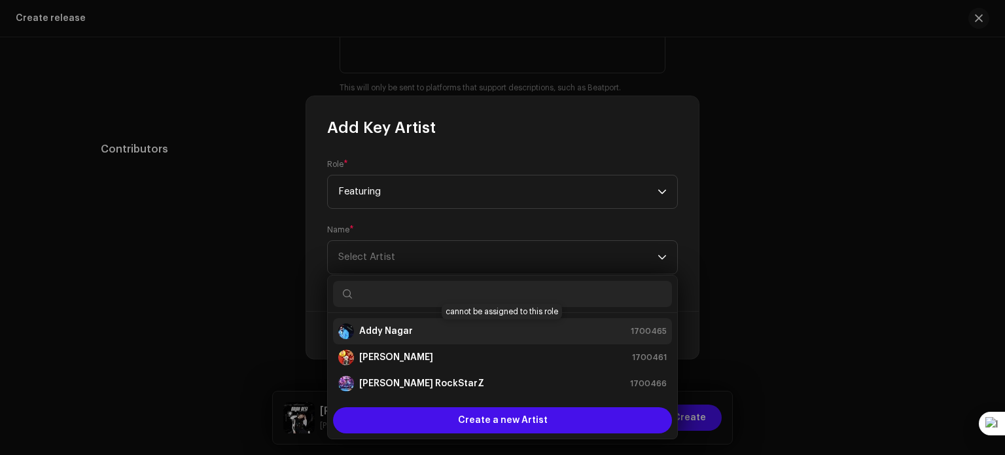
click at [437, 323] on div "Addy Nagar 1700465" at bounding box center [502, 331] width 328 height 16
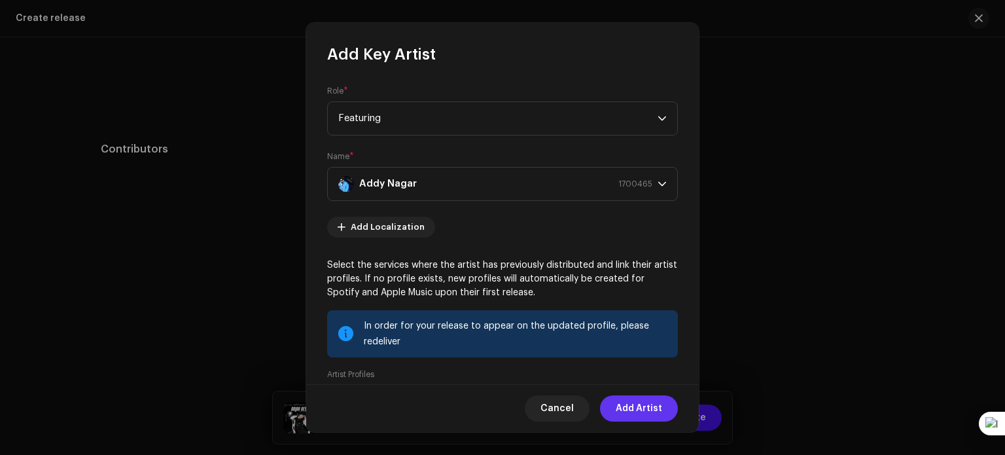
click at [642, 410] on span "Add Artist" at bounding box center [639, 408] width 46 height 26
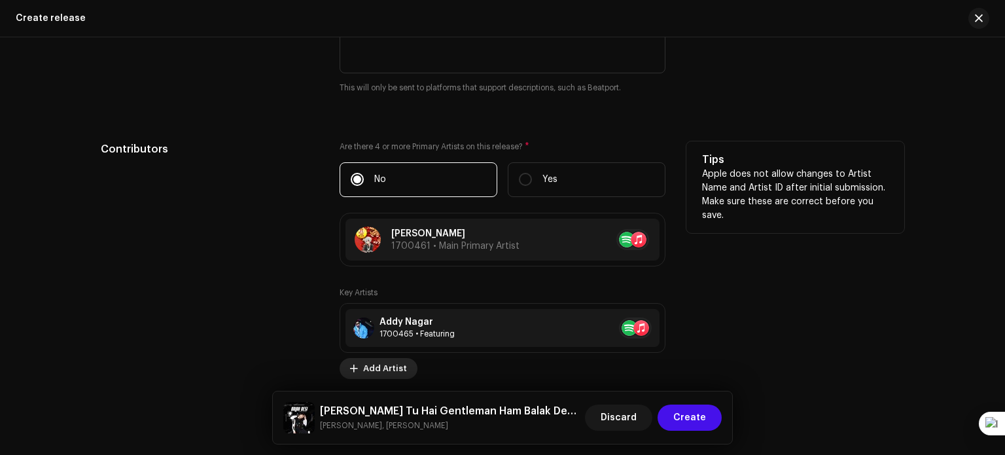
click at [398, 363] on span "Add Artist" at bounding box center [385, 368] width 44 height 26
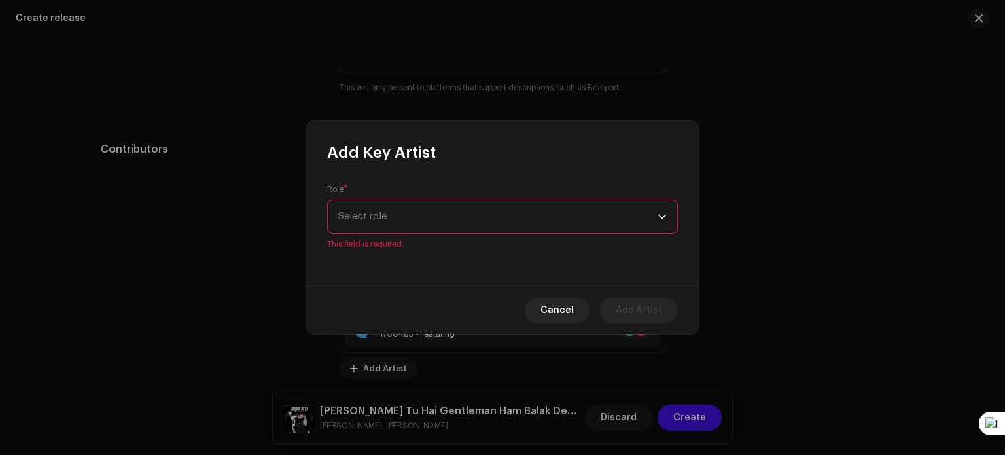
click at [468, 243] on div "Role * Select role This field is required." at bounding box center [502, 224] width 392 height 123
click at [480, 211] on span "Select role" at bounding box center [497, 216] width 319 height 33
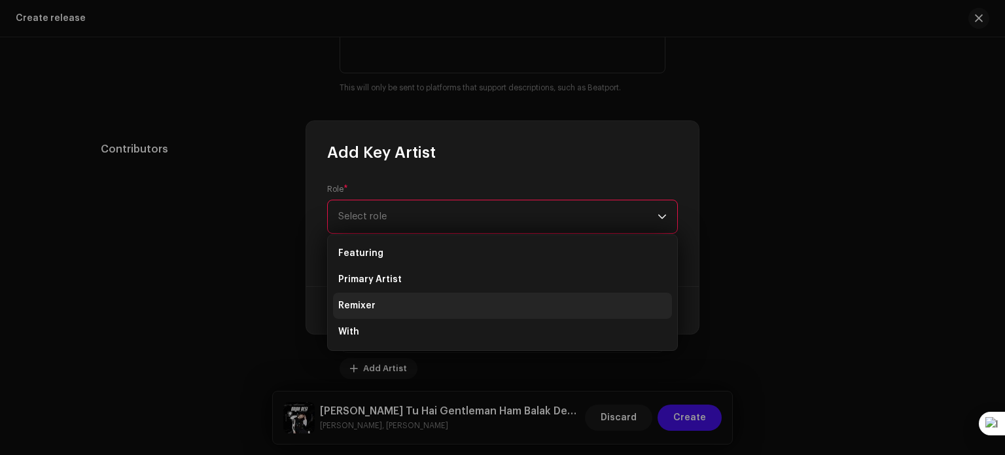
click at [415, 314] on li "Remixer" at bounding box center [502, 305] width 339 height 26
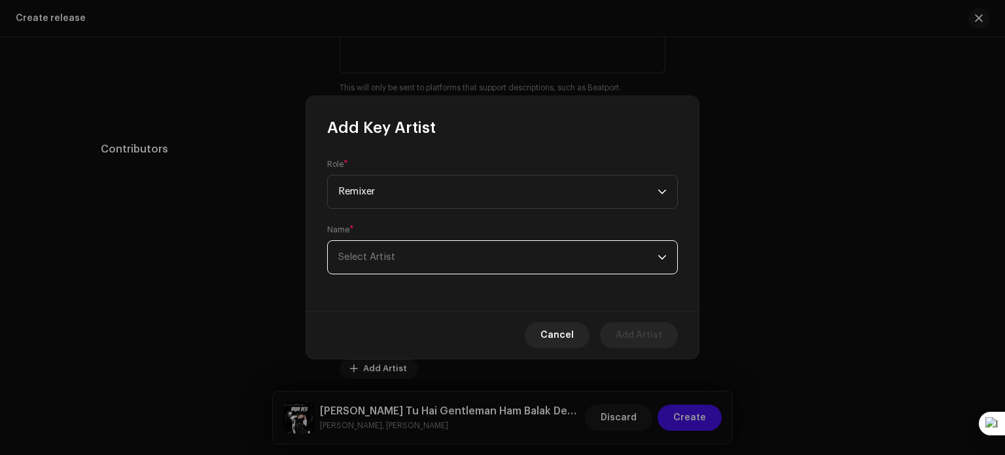
click at [442, 254] on span "Select Artist" at bounding box center [497, 257] width 319 height 33
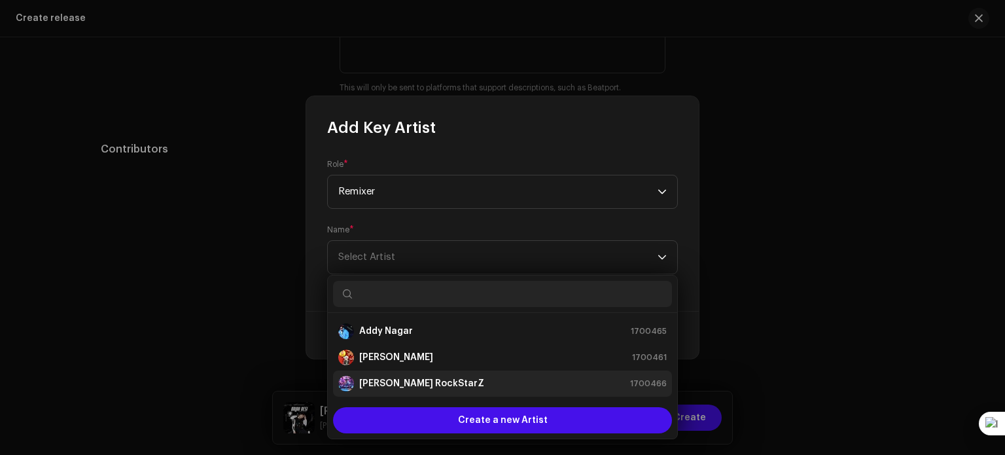
click at [437, 381] on div "[PERSON_NAME] RockStarZ 1700466" at bounding box center [502, 383] width 328 height 16
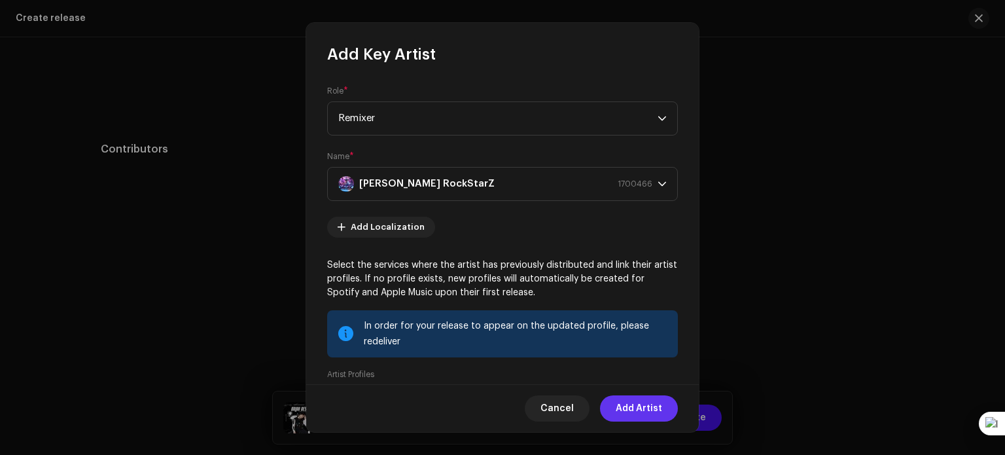
click at [649, 410] on span "Add Artist" at bounding box center [639, 408] width 46 height 26
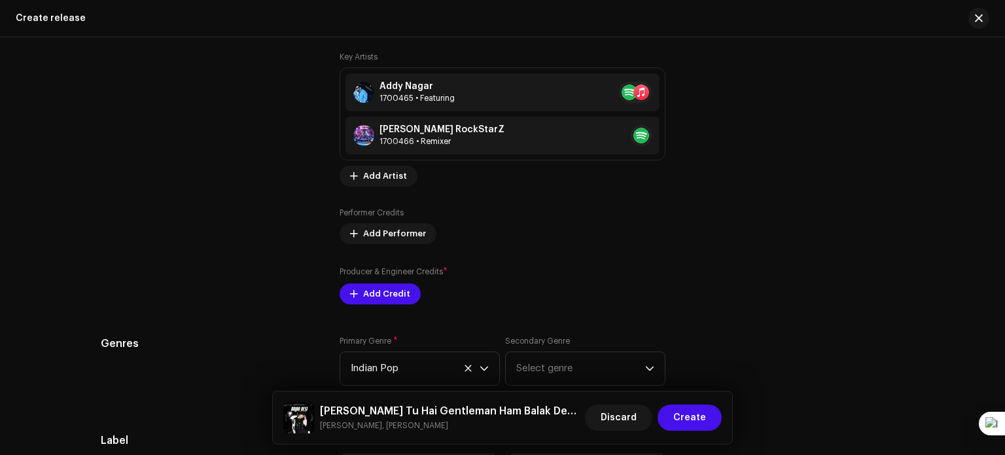
scroll to position [1832, 0]
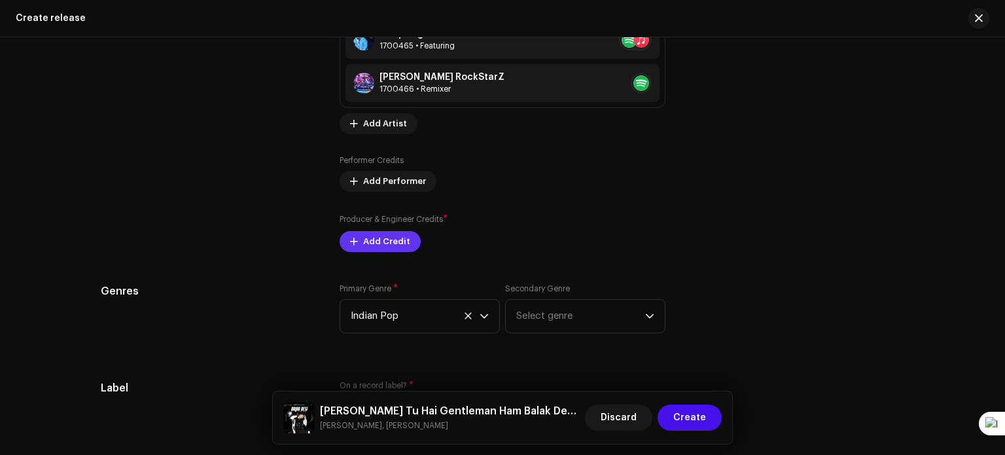
click at [391, 241] on span "Add Credit" at bounding box center [386, 241] width 47 height 26
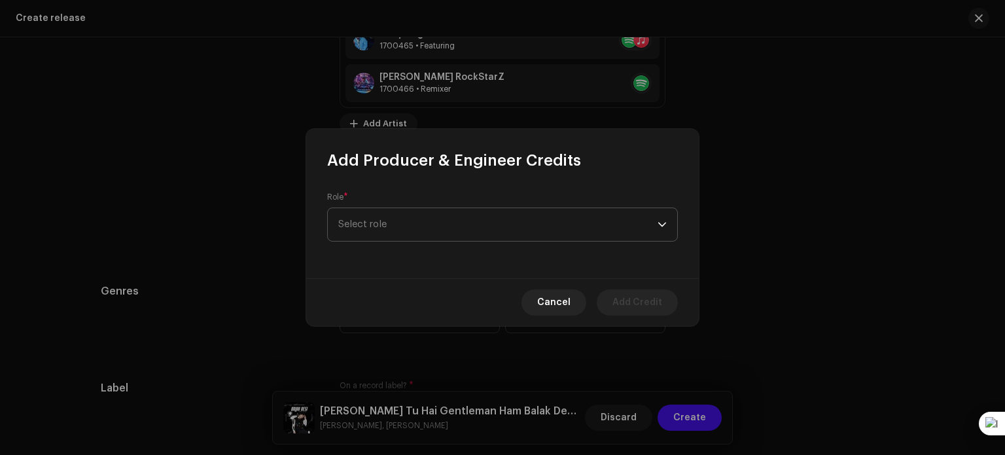
click at [421, 228] on span "Select role" at bounding box center [497, 224] width 319 height 33
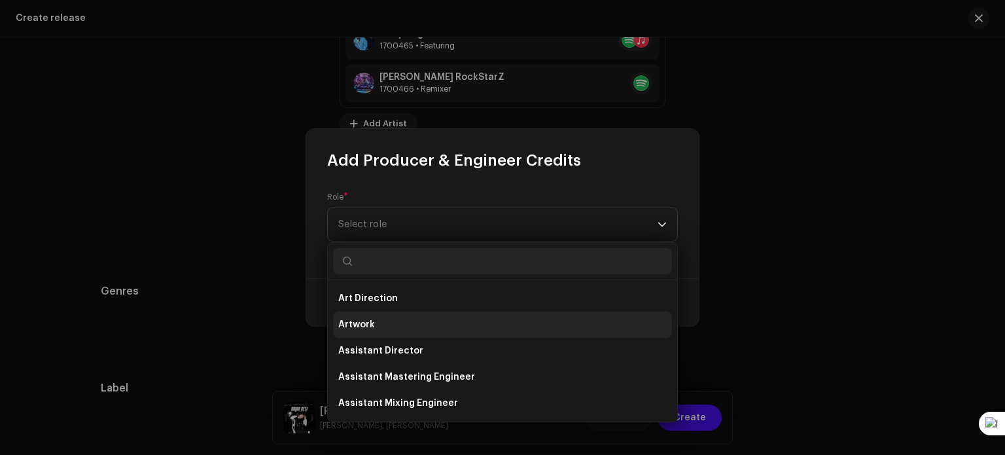
click at [396, 321] on li "Artwork" at bounding box center [502, 324] width 339 height 26
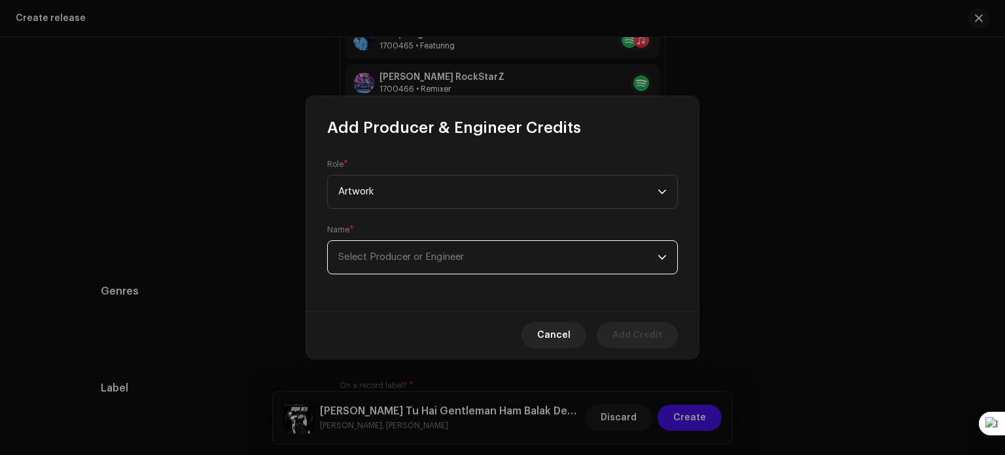
click at [417, 258] on span "Select Producer or Engineer" at bounding box center [401, 257] width 126 height 10
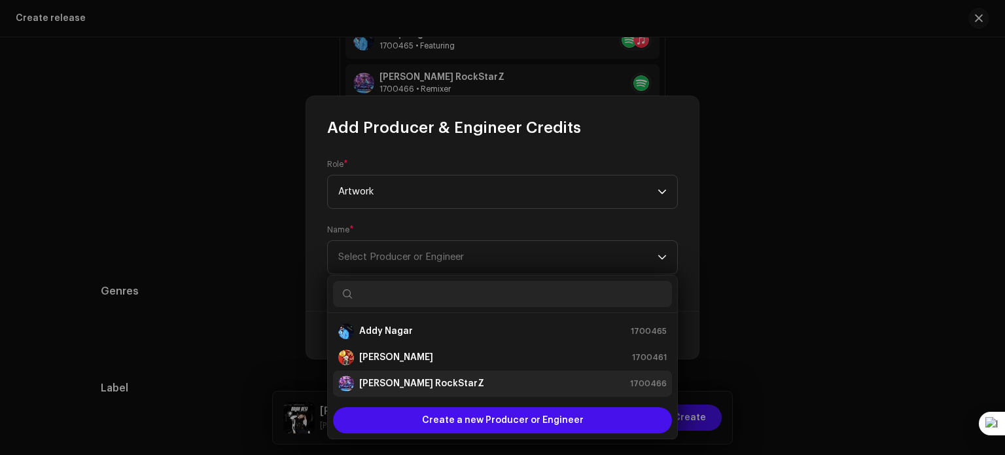
click at [426, 379] on strong "[PERSON_NAME] RockStarZ" at bounding box center [421, 383] width 125 height 13
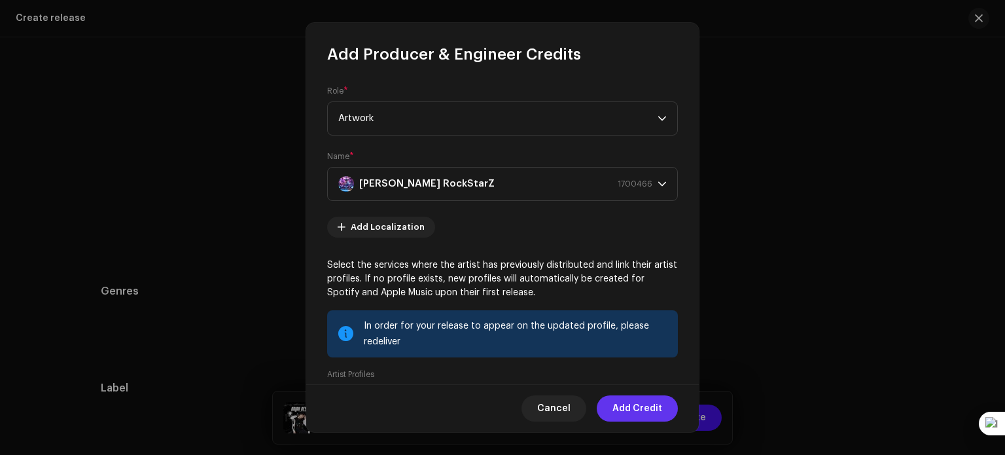
click at [627, 402] on span "Add Credit" at bounding box center [637, 408] width 50 height 26
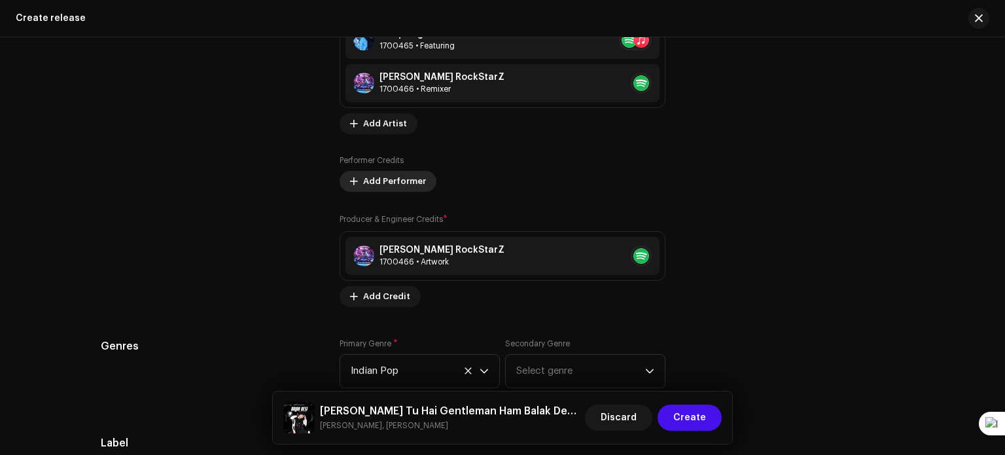
click at [403, 185] on span "Add Performer" at bounding box center [394, 181] width 63 height 26
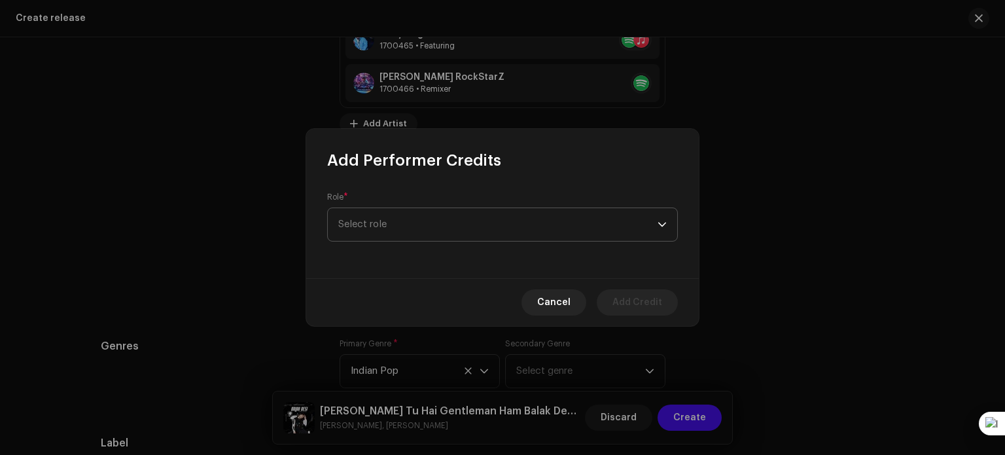
click at [430, 224] on span "Select role" at bounding box center [497, 224] width 319 height 33
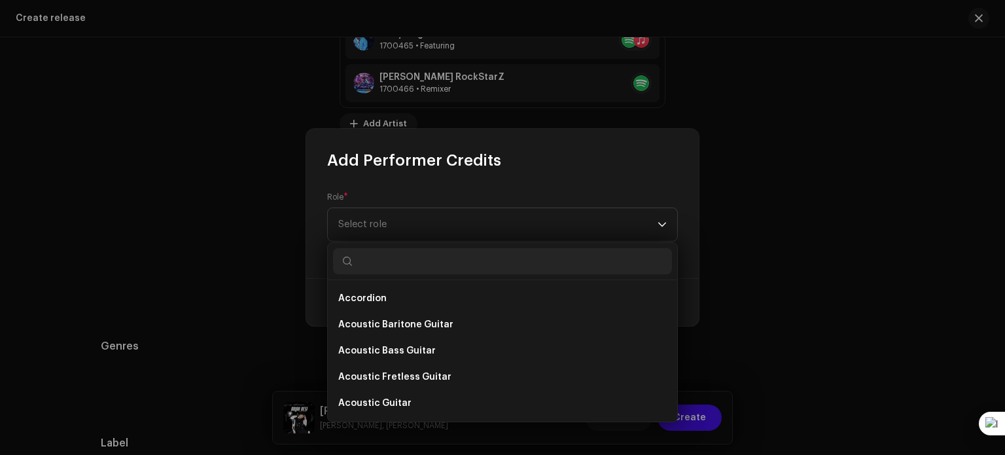
click at [551, 273] on input "text" at bounding box center [502, 261] width 339 height 26
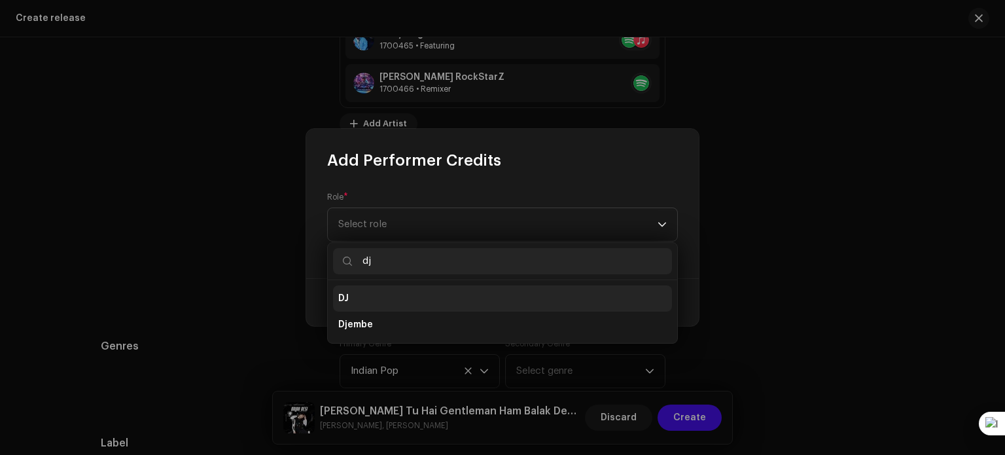
type input "dj"
click at [438, 294] on li "DJ" at bounding box center [502, 298] width 339 height 26
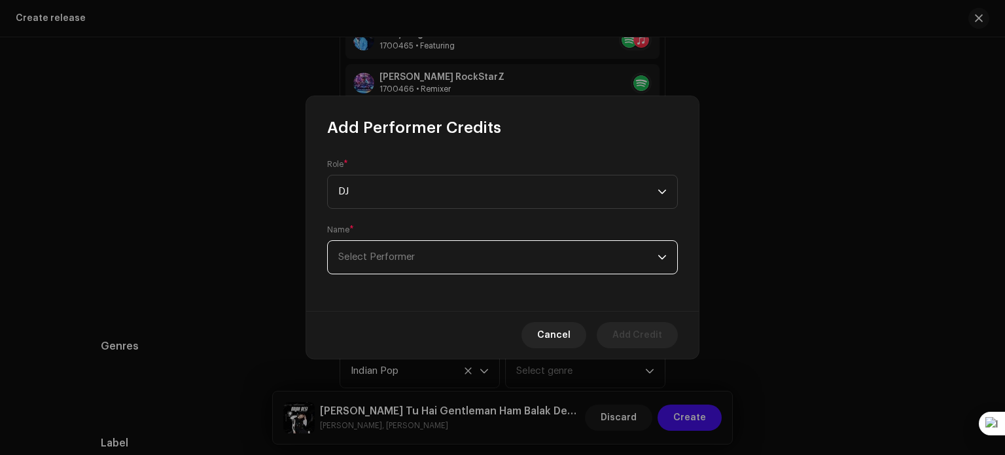
click at [450, 264] on span "Select Performer" at bounding box center [497, 257] width 319 height 33
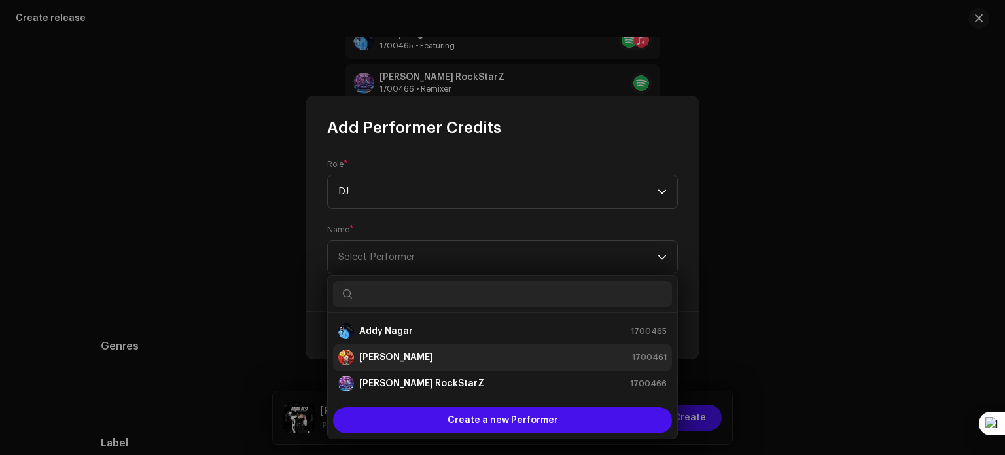
click at [433, 357] on strong "[PERSON_NAME]" at bounding box center [396, 357] width 74 height 13
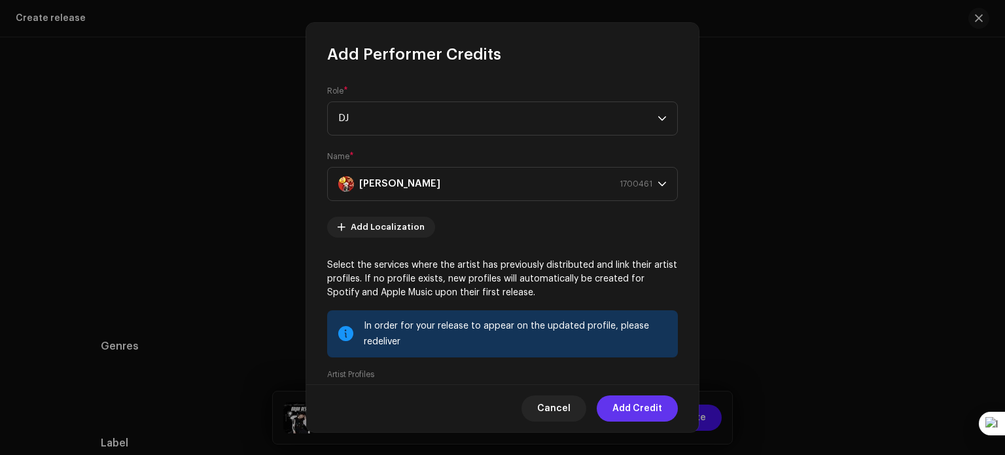
click at [625, 412] on span "Add Credit" at bounding box center [637, 408] width 50 height 26
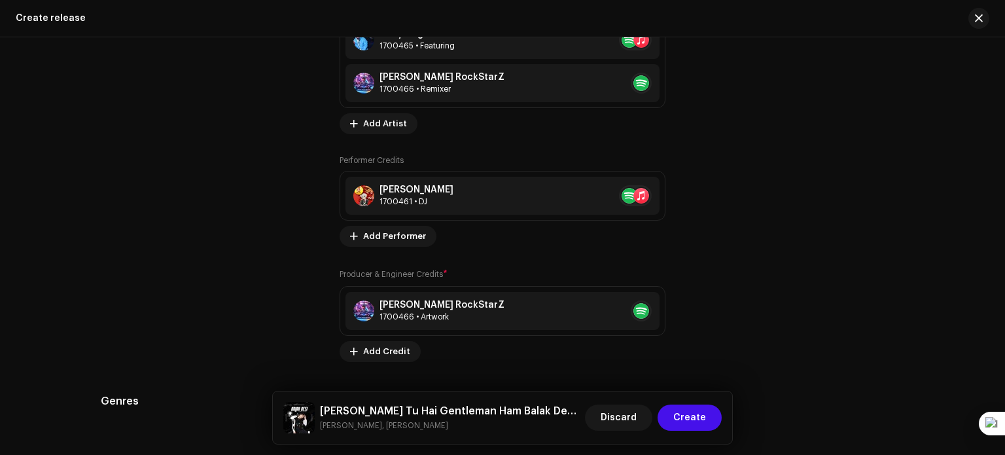
click at [741, 266] on div "Tips Apple does not allow changes to Artist Name and Artist ID after initial su…" at bounding box center [795, 107] width 218 height 508
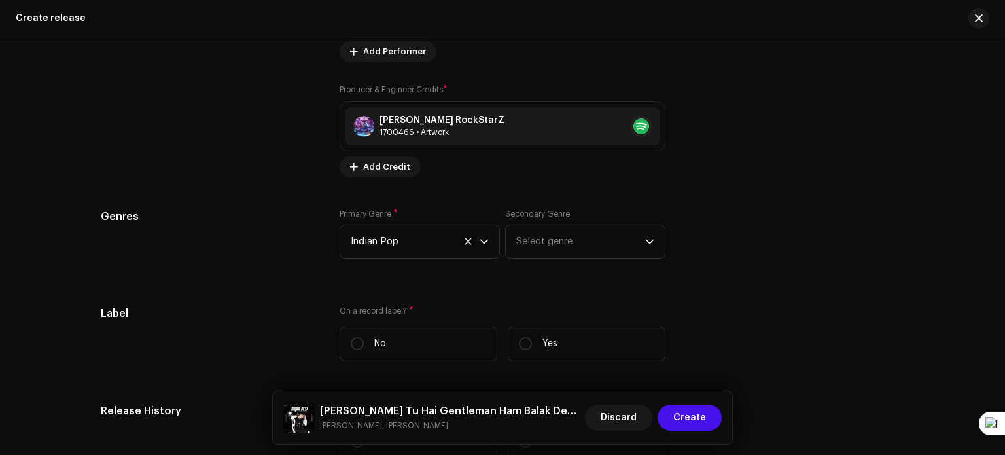
scroll to position [2041, 0]
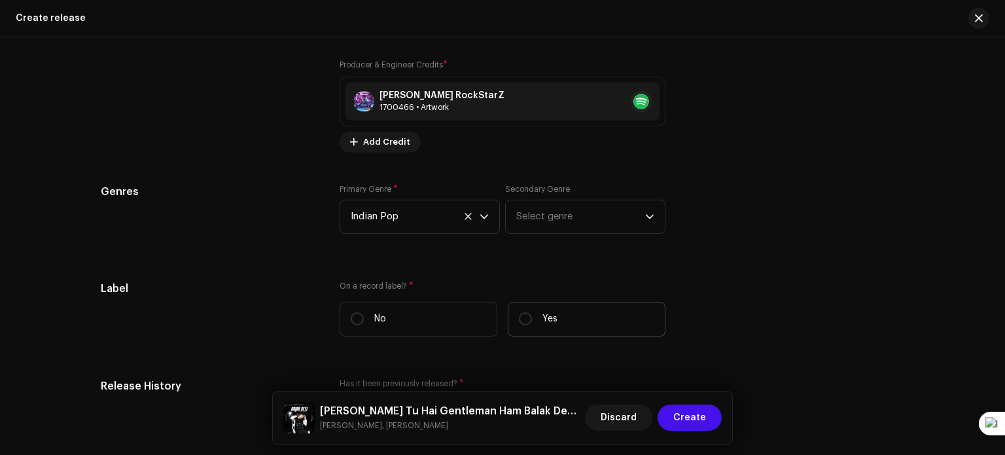
click at [595, 323] on label "Yes" at bounding box center [587, 319] width 158 height 35
click at [532, 323] on input "Yes" at bounding box center [525, 318] width 13 height 13
radio input "true"
click at [351, 312] on input "No" at bounding box center [357, 318] width 13 height 13
radio input "true"
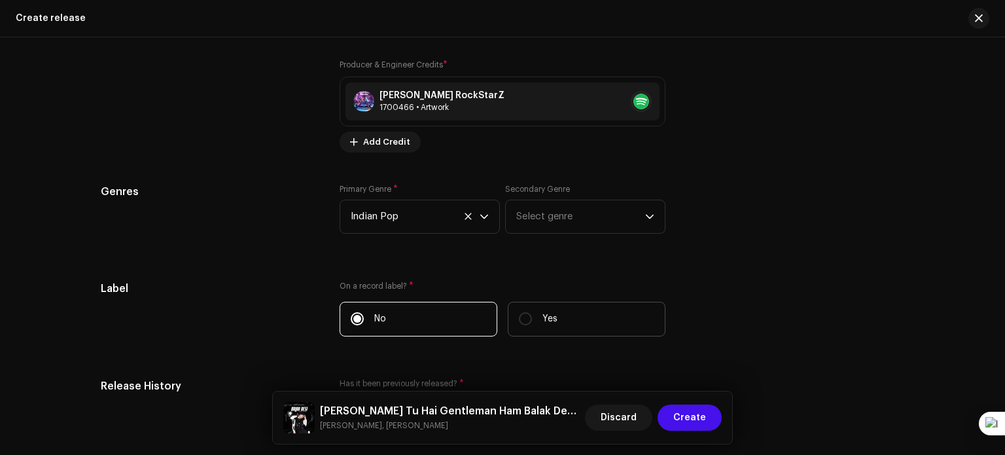
click at [530, 320] on label "Yes" at bounding box center [587, 319] width 158 height 35
click at [530, 320] on input "Yes" at bounding box center [525, 318] width 13 height 13
radio input "true"
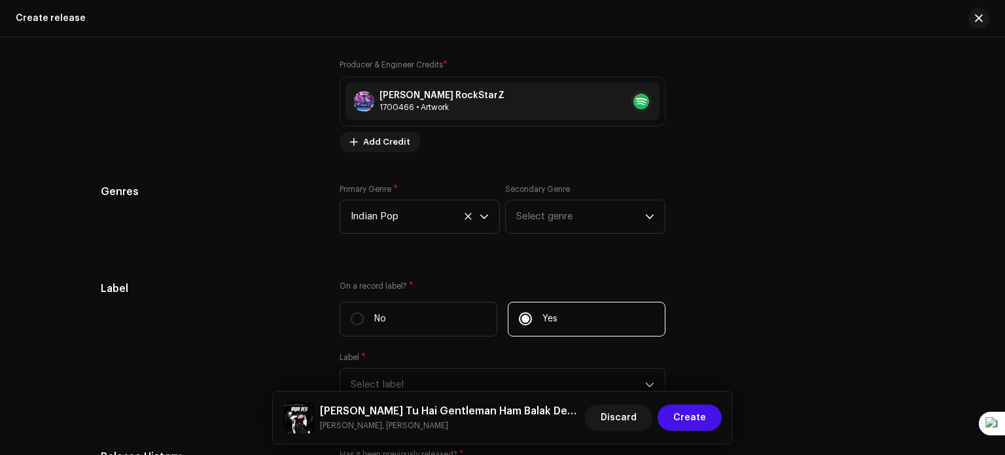
click at [747, 297] on div "Label On a record label? * No Yes Label * Select label" at bounding box center [502, 349] width 803 height 137
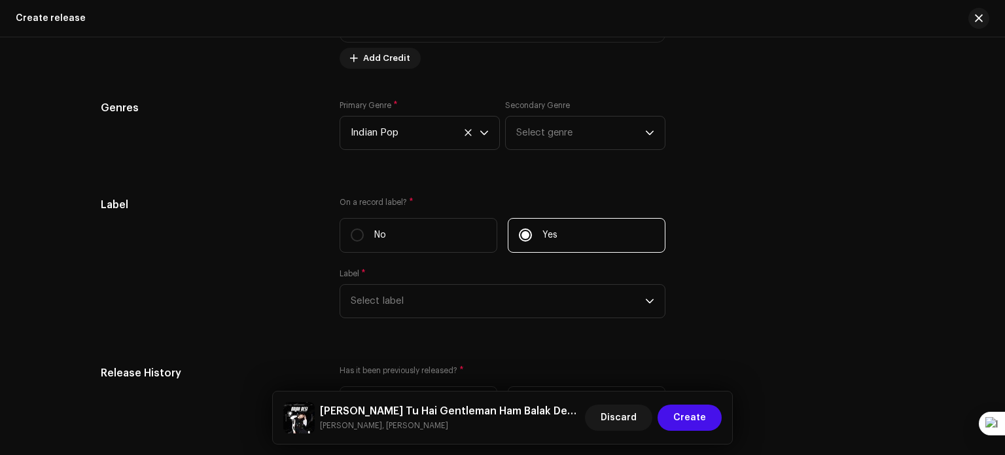
scroll to position [2146, 0]
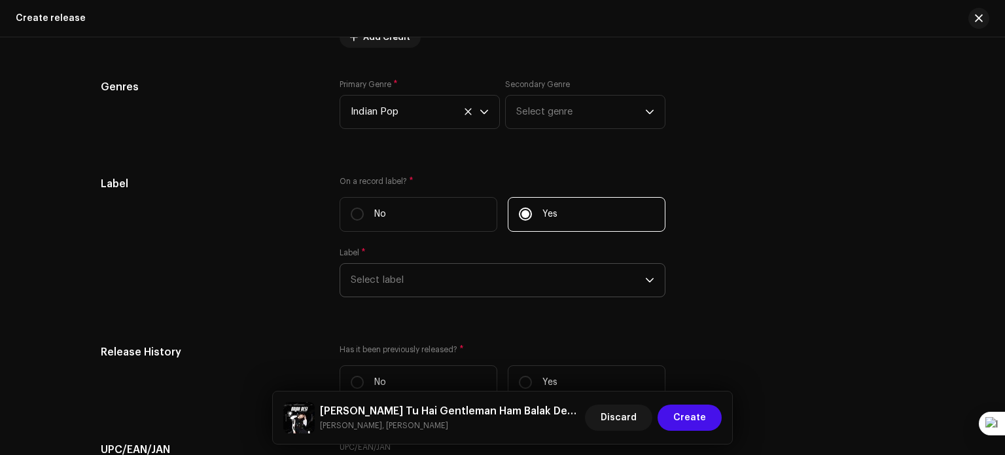
click at [646, 282] on icon "dropdown trigger" at bounding box center [650, 279] width 8 height 5
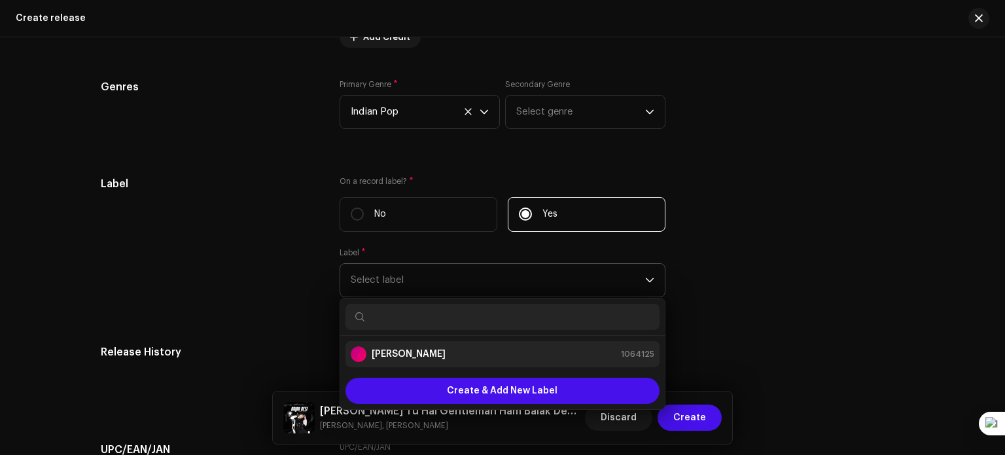
click at [586, 348] on div "[PERSON_NAME] 1064125" at bounding box center [503, 354] width 304 height 16
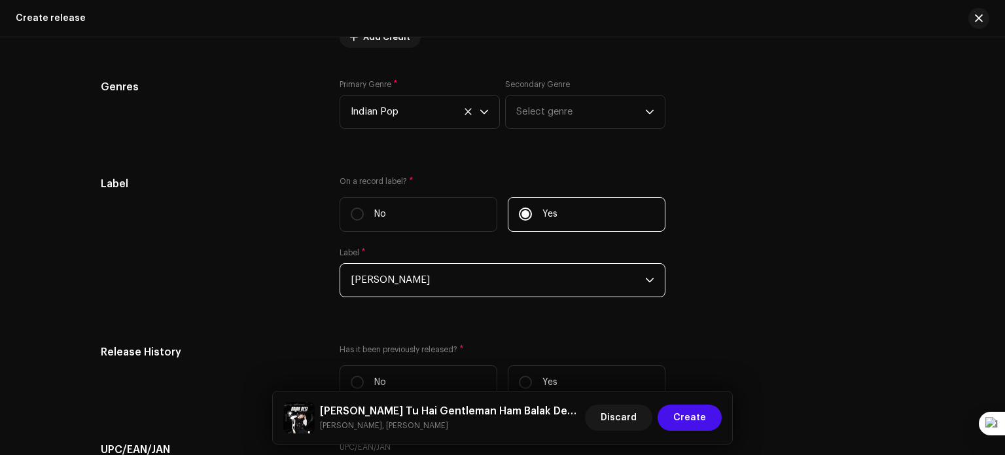
click at [589, 282] on span "[PERSON_NAME]" at bounding box center [498, 280] width 294 height 33
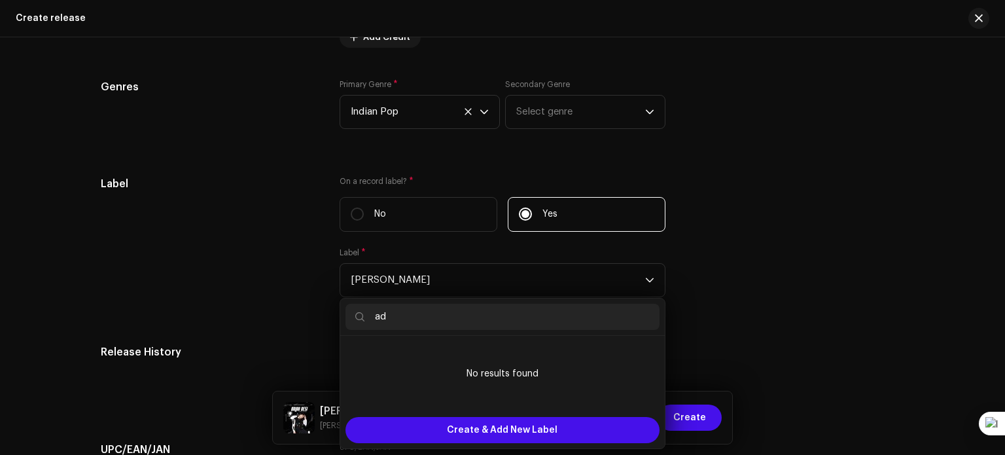
type input "a"
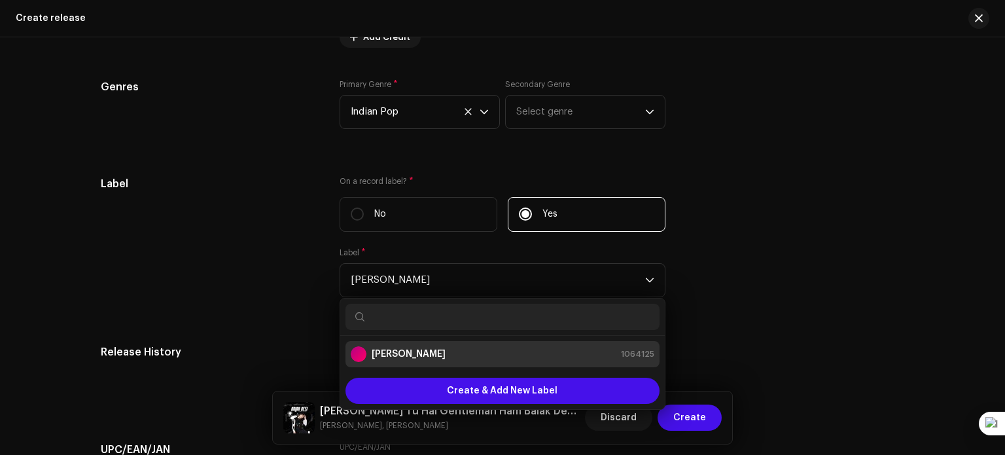
click at [787, 296] on div "Label On a record label? * No Yes Label * Ashish RaghuWanshi Ashish RaghuWanshi…" at bounding box center [502, 244] width 803 height 137
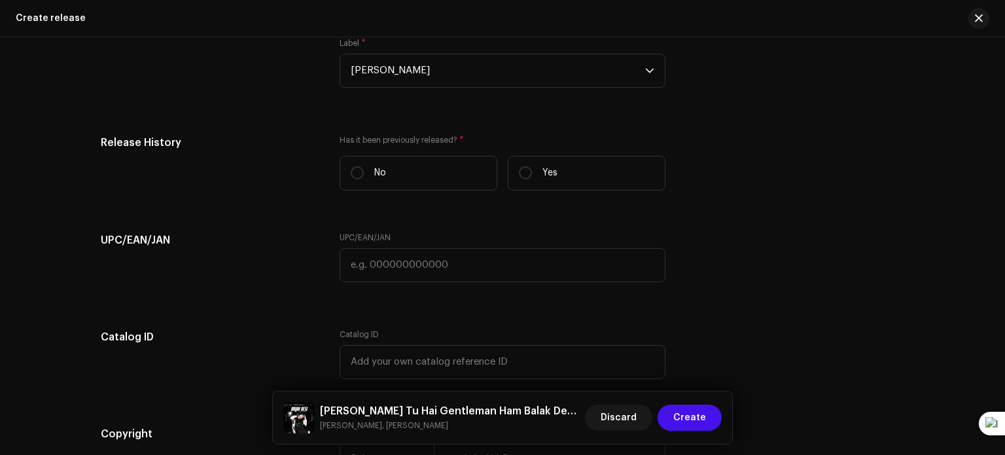
scroll to position [2329, 0]
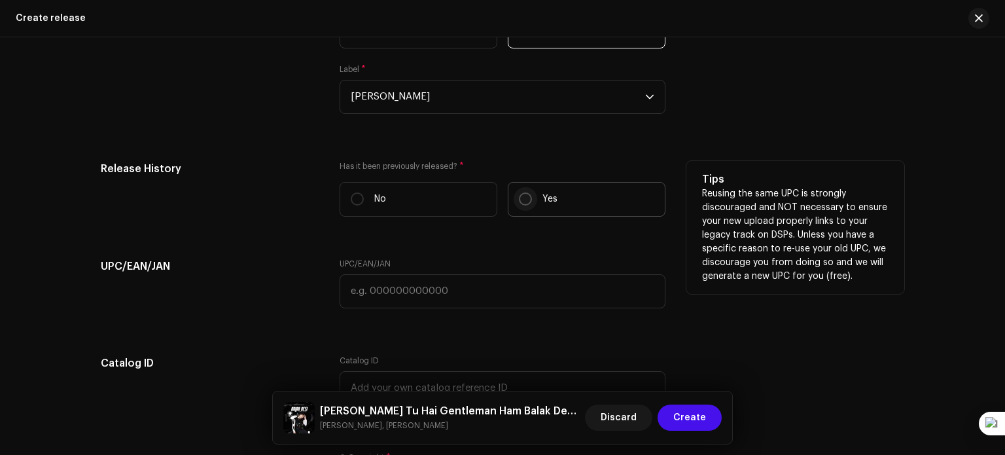
click at [523, 203] on input "Yes" at bounding box center [525, 198] width 13 height 13
radio input "true"
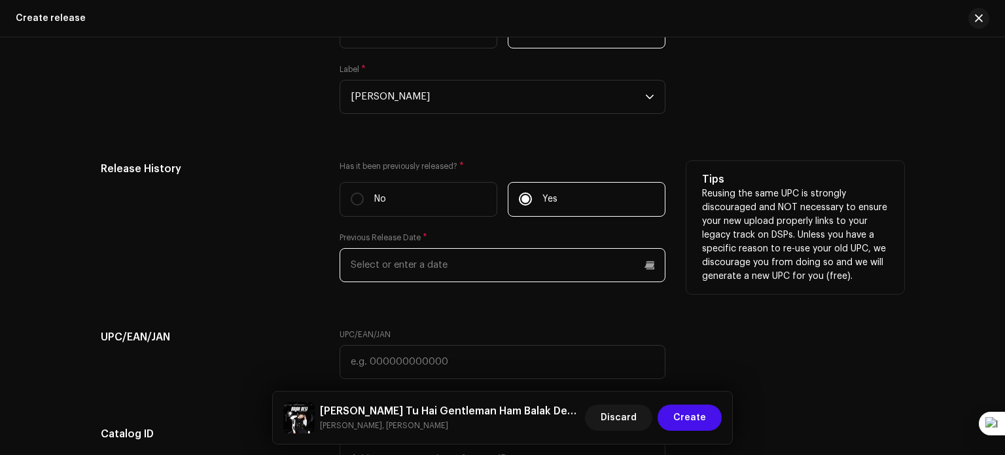
click at [415, 268] on input "text" at bounding box center [503, 265] width 326 height 34
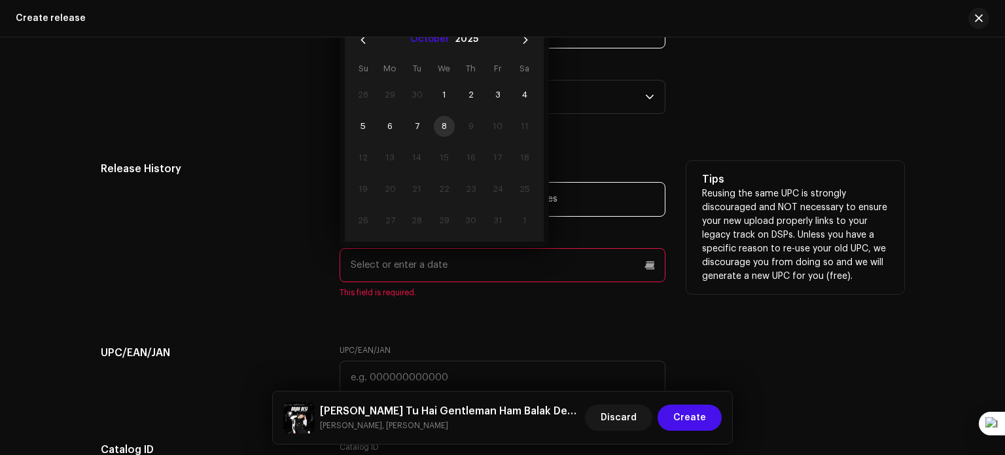
click at [419, 44] on button "October" at bounding box center [429, 39] width 39 height 21
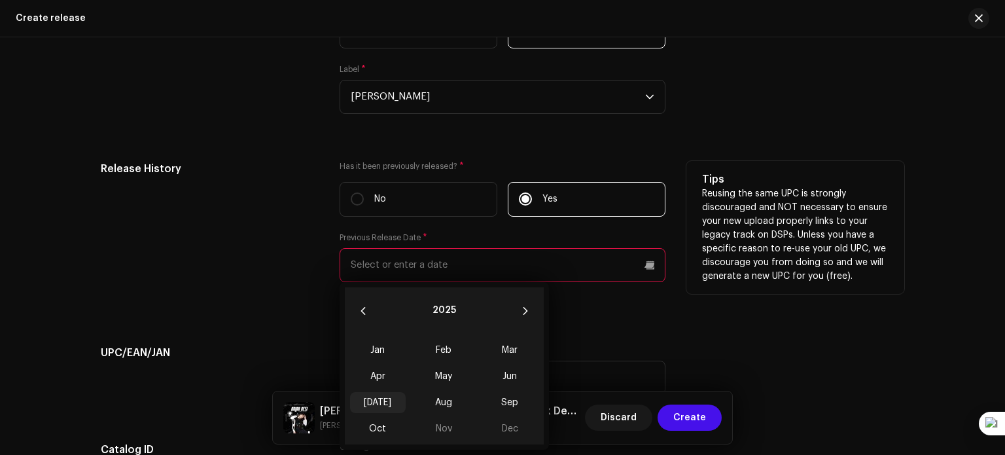
click at [385, 402] on span "Jul" at bounding box center [378, 402] width 56 height 21
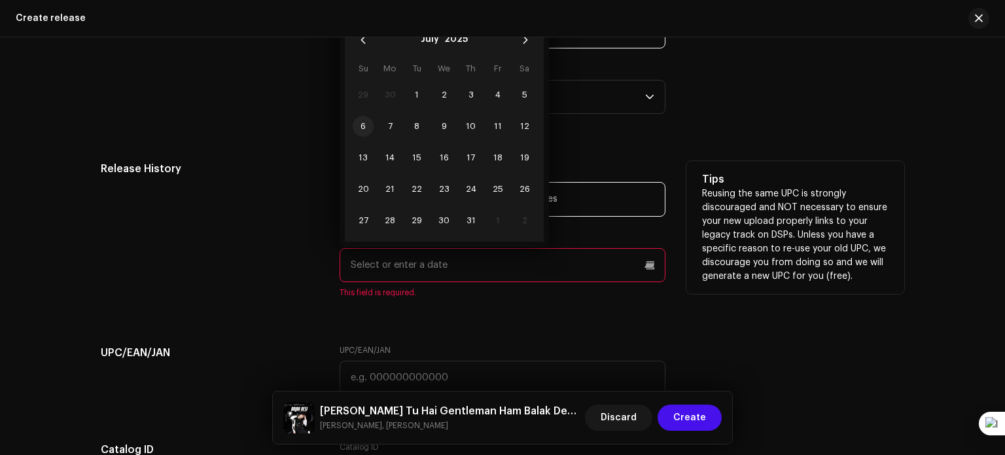
click at [365, 126] on span "6" at bounding box center [363, 126] width 21 height 21
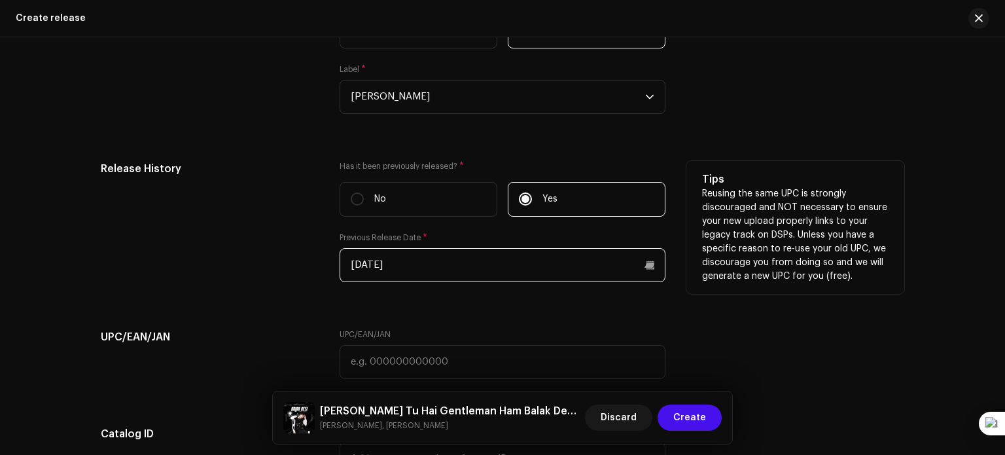
click at [419, 256] on input "07/06/2025" at bounding box center [503, 265] width 326 height 34
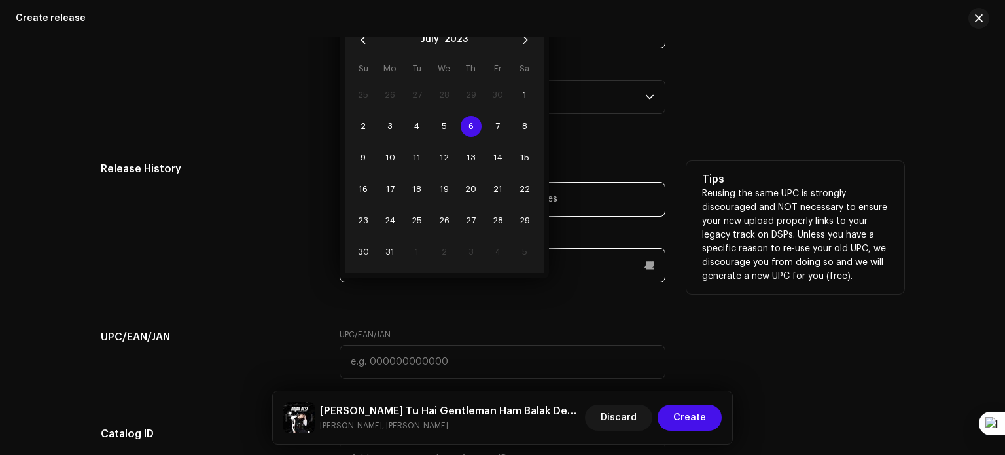
type input "07/06/2023"
click at [470, 130] on span "6" at bounding box center [471, 126] width 21 height 21
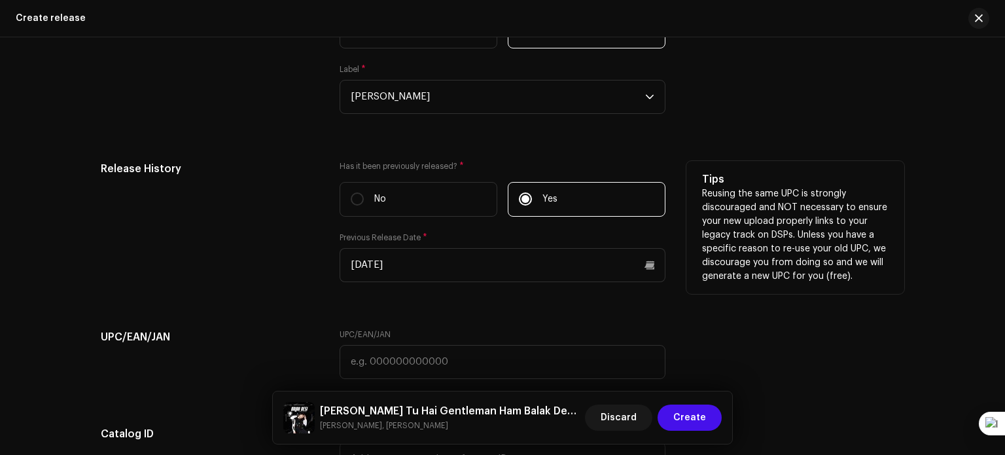
click at [814, 338] on div "UPC/EAN/JAN UPC/EAN/JAN" at bounding box center [502, 361] width 803 height 65
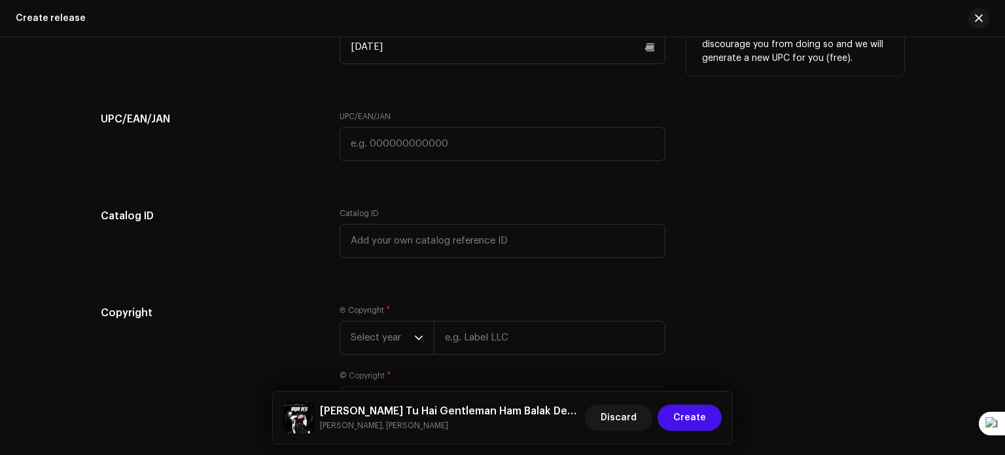
scroll to position [2658, 0]
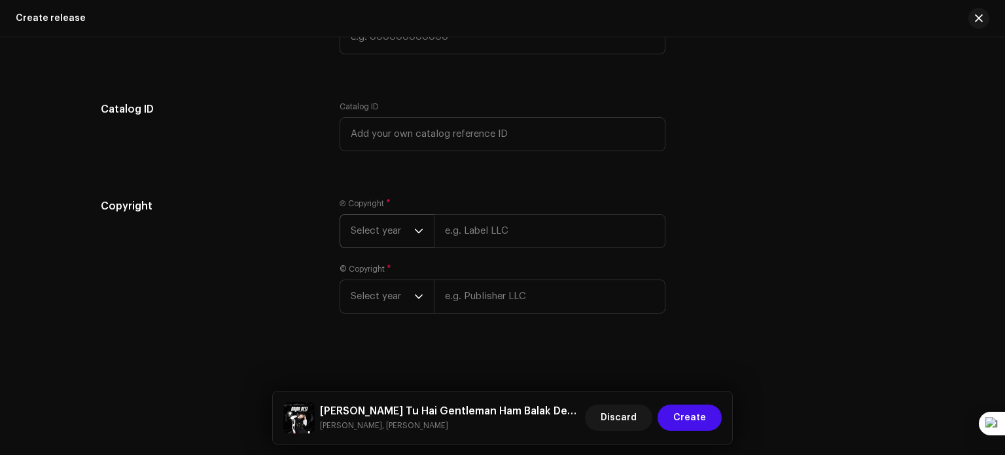
click at [415, 222] on div "dropdown trigger" at bounding box center [418, 231] width 9 height 33
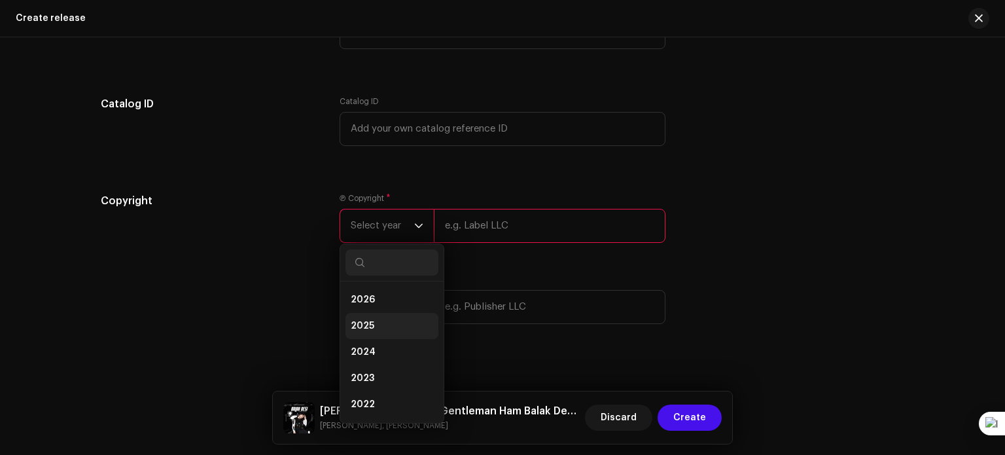
click at [406, 320] on li "2025" at bounding box center [391, 326] width 93 height 26
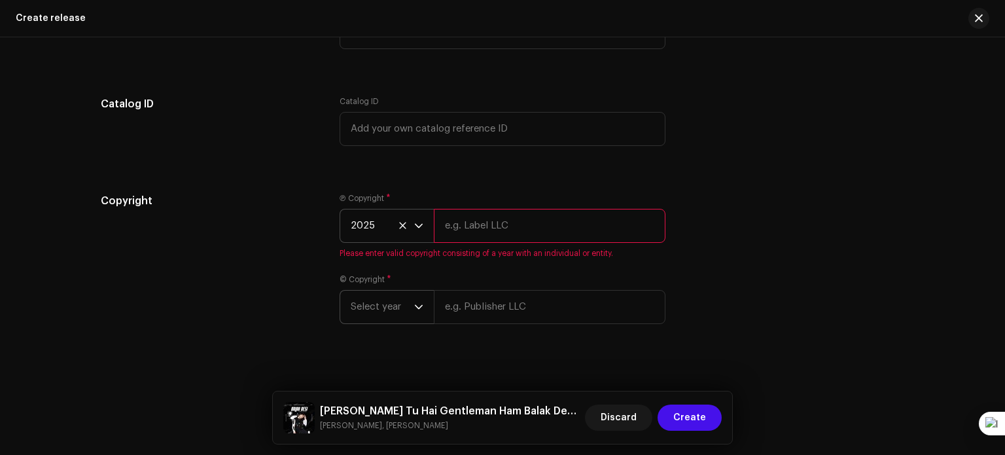
click at [419, 309] on icon "dropdown trigger" at bounding box center [419, 306] width 8 height 5
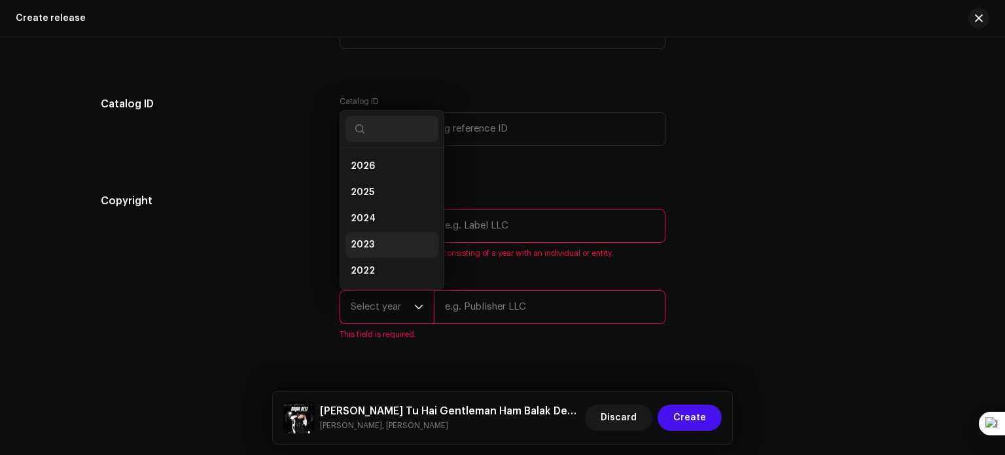
scroll to position [21, 0]
click at [395, 184] on li "2025" at bounding box center [391, 171] width 93 height 26
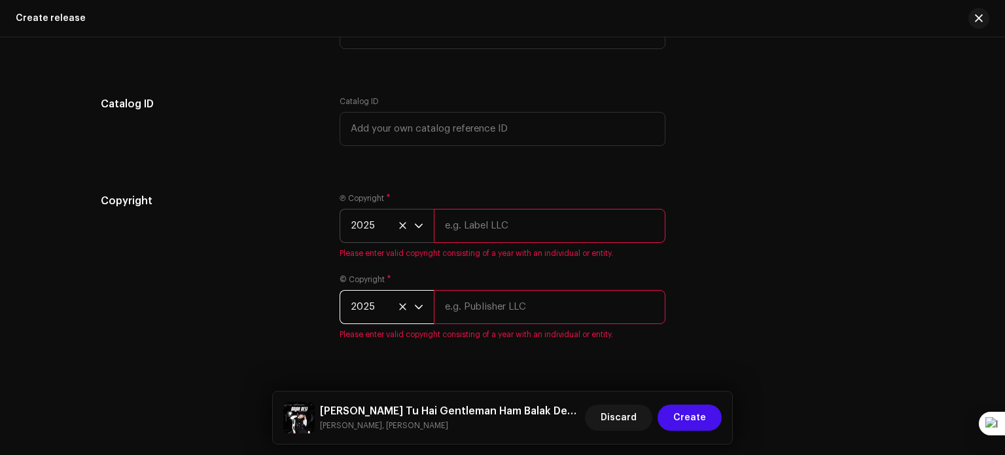
click at [468, 230] on input "text" at bounding box center [550, 226] width 232 height 34
type input "[PERSON_NAME]"
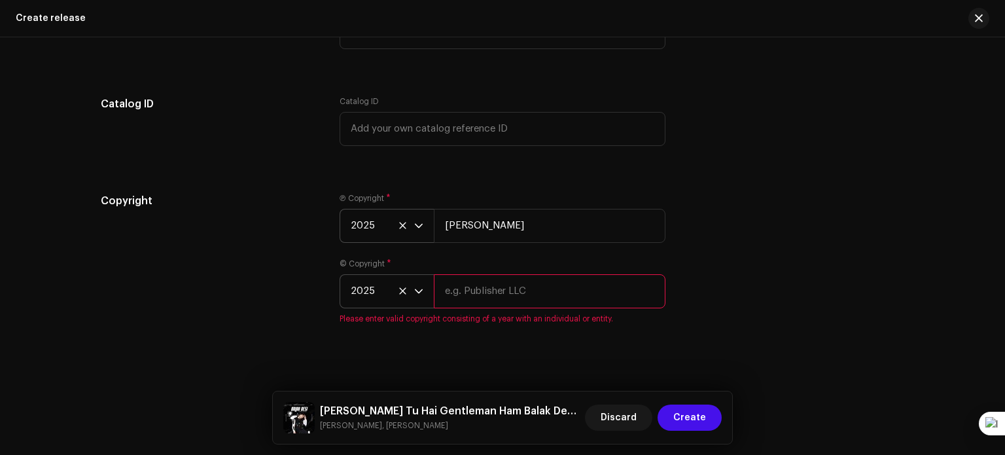
click at [509, 292] on input "text" at bounding box center [550, 291] width 232 height 34
type input "[PERSON_NAME]"
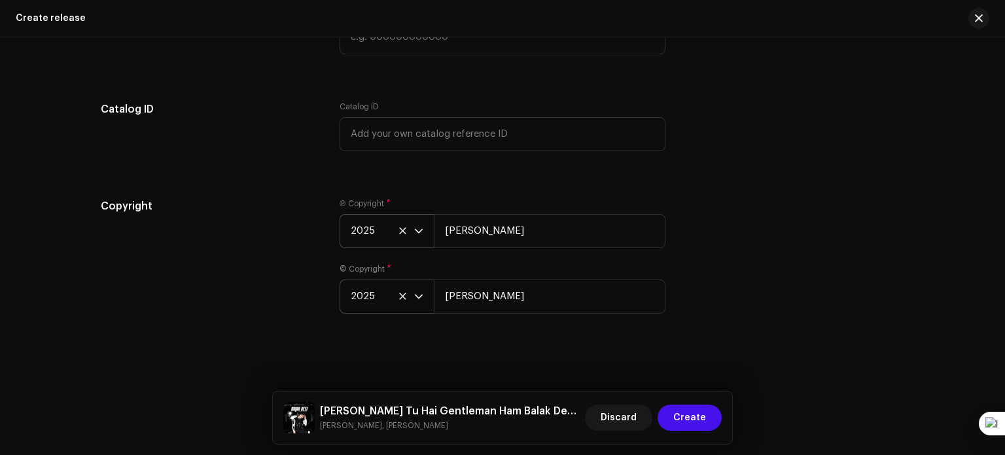
click at [744, 224] on div "Copyright Ⓟ Copyright * 2025 Ashish RaghuWanshi © Copyright * 2025 Ashish Raghu…" at bounding box center [502, 263] width 803 height 131
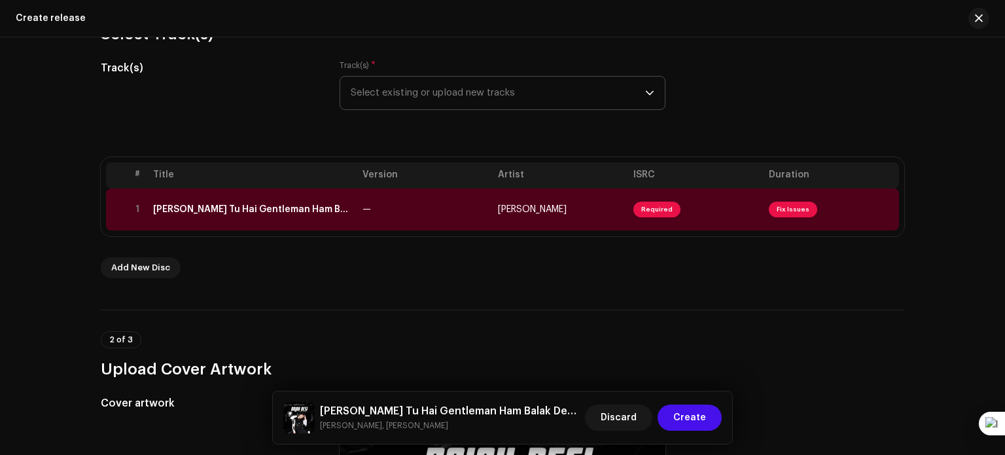
scroll to position [147, 0]
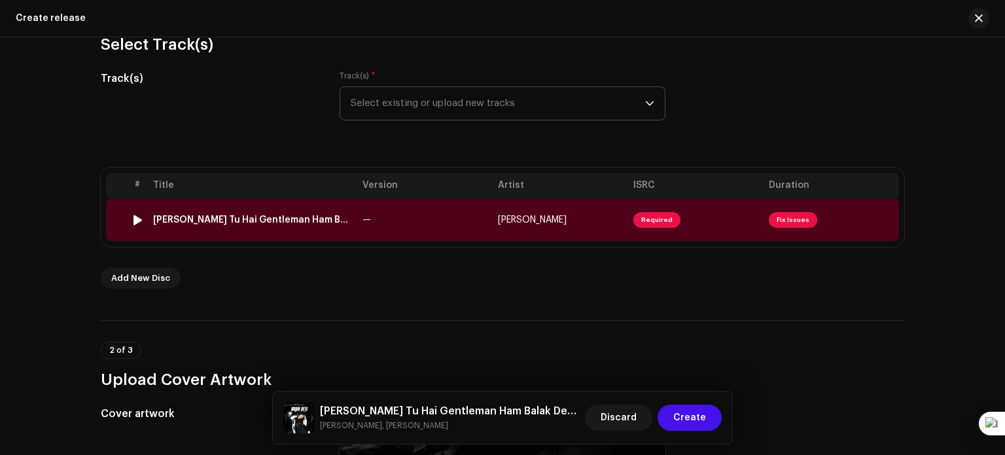
click at [744, 224] on td "Required" at bounding box center [695, 220] width 135 height 42
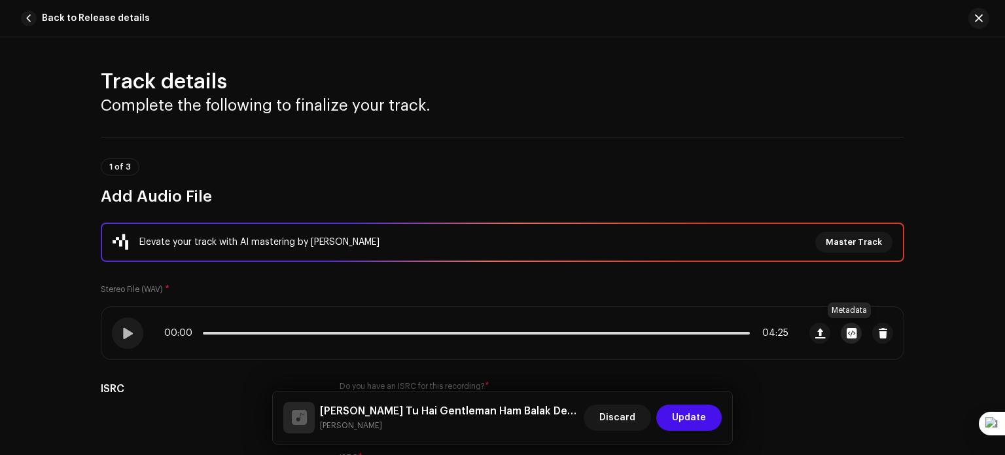
click at [853, 333] on span "button" at bounding box center [851, 333] width 10 height 10
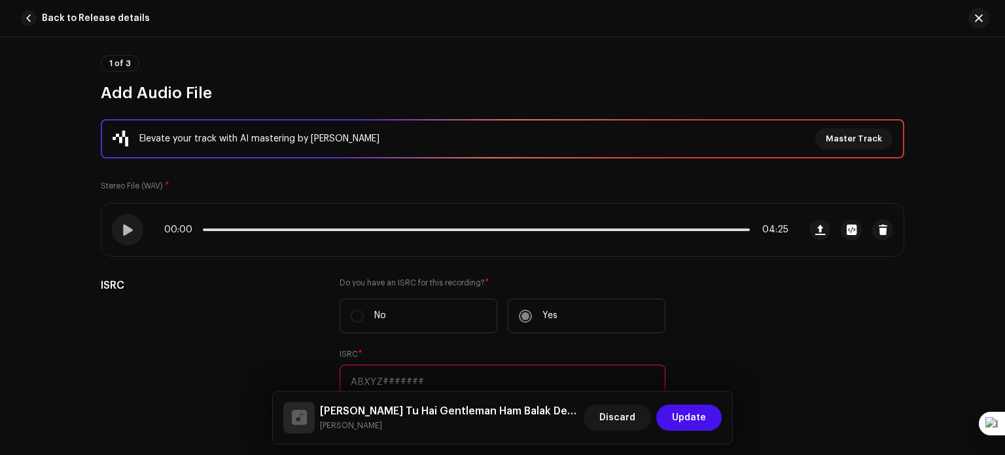
scroll to position [105, 0]
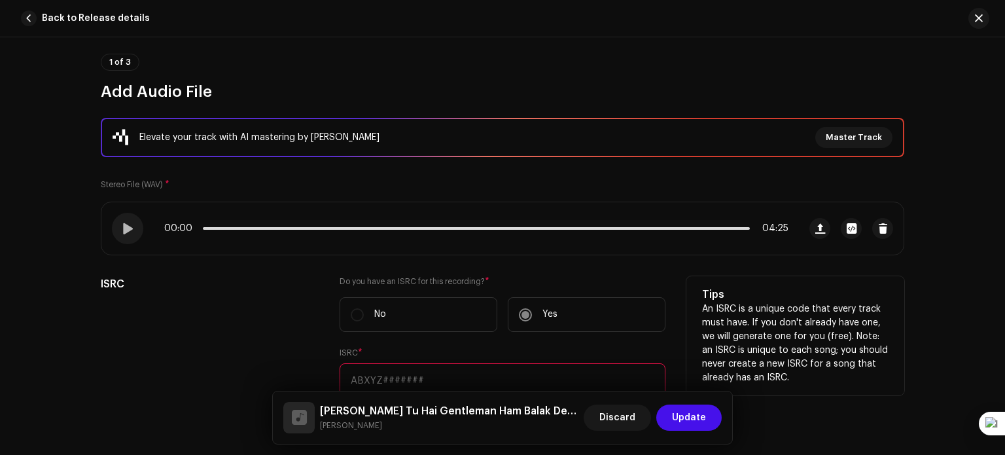
click at [417, 302] on label "No" at bounding box center [419, 314] width 158 height 35
click at [358, 322] on label "No" at bounding box center [419, 314] width 158 height 35
click at [264, 332] on div "ISRC" at bounding box center [210, 368] width 218 height 184
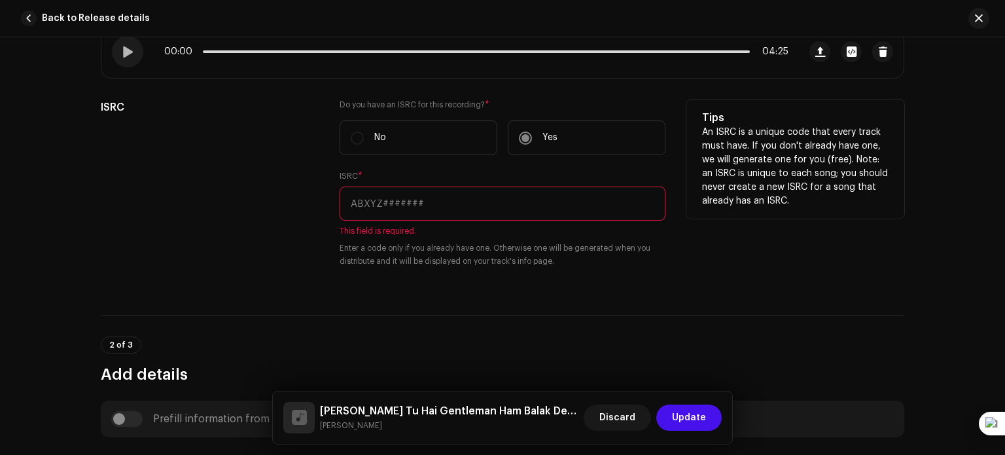
scroll to position [419, 0]
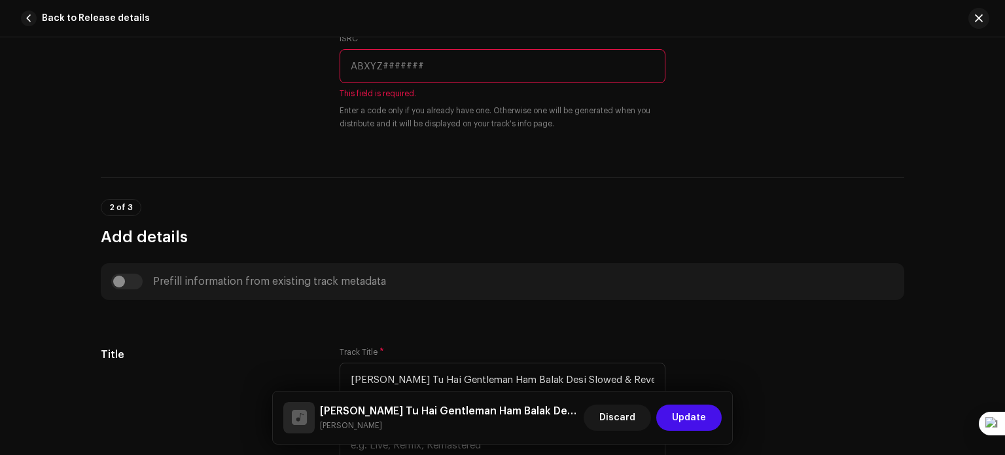
click at [131, 281] on div "Prefill information from existing track metadata" at bounding box center [502, 281] width 782 height 16
click at [114, 281] on div "Prefill information from existing track metadata" at bounding box center [502, 281] width 782 height 16
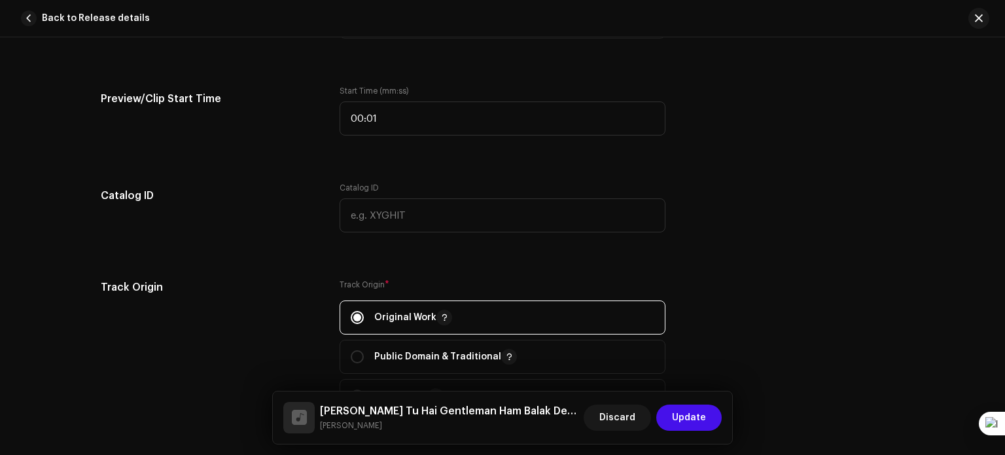
scroll to position [1701, 0]
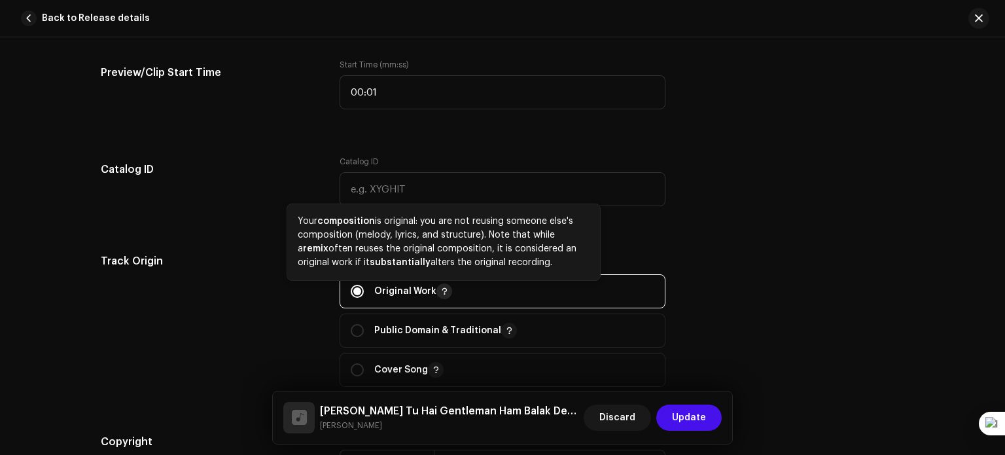
click at [441, 290] on span "button" at bounding box center [444, 291] width 7 height 10
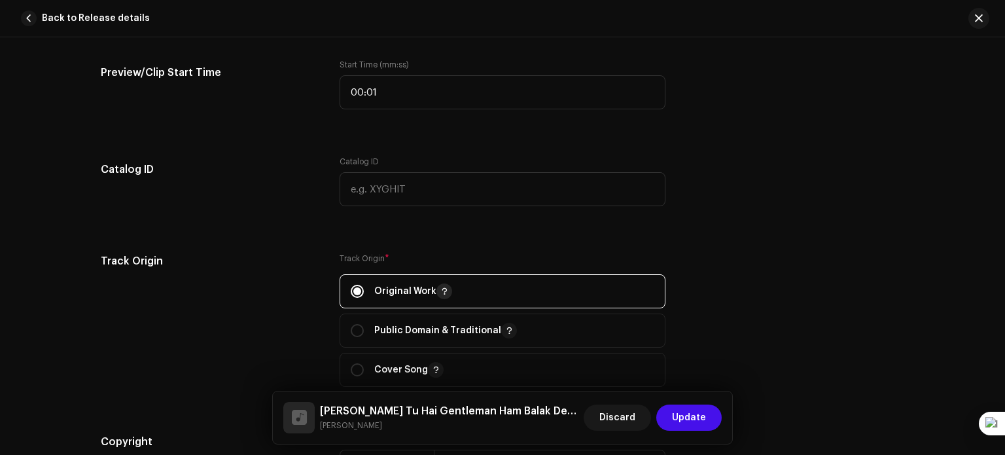
click at [441, 290] on span "button" at bounding box center [444, 291] width 7 height 10
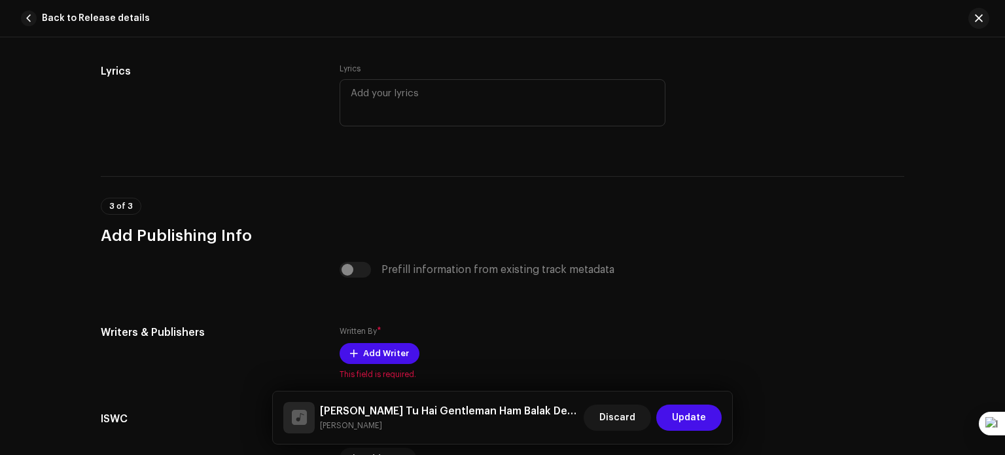
scroll to position [2826, 0]
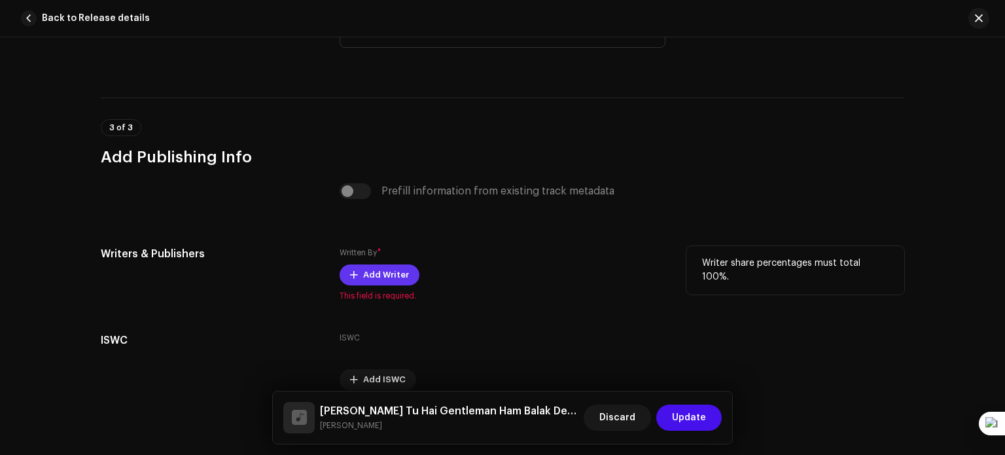
click at [386, 275] on span "Add Writer" at bounding box center [386, 275] width 46 height 26
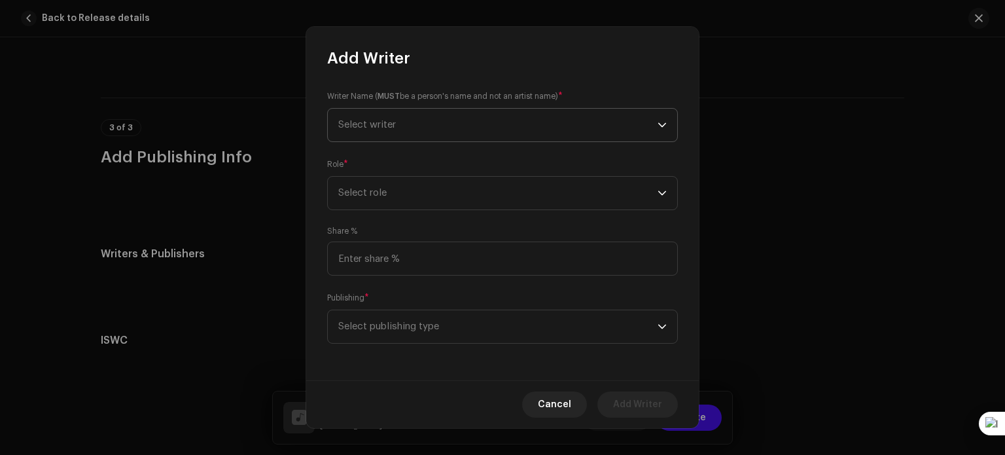
click at [509, 135] on span "Select writer" at bounding box center [497, 125] width 319 height 33
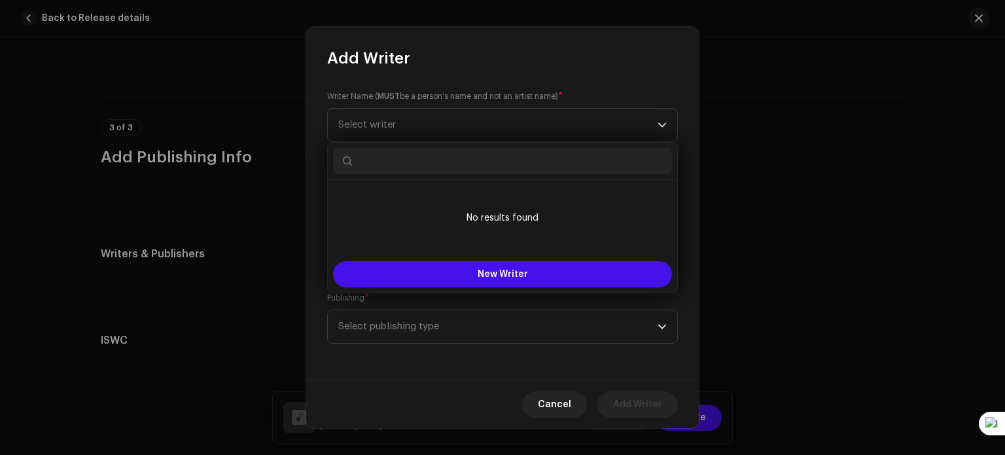
click at [498, 154] on input "text" at bounding box center [502, 161] width 339 height 26
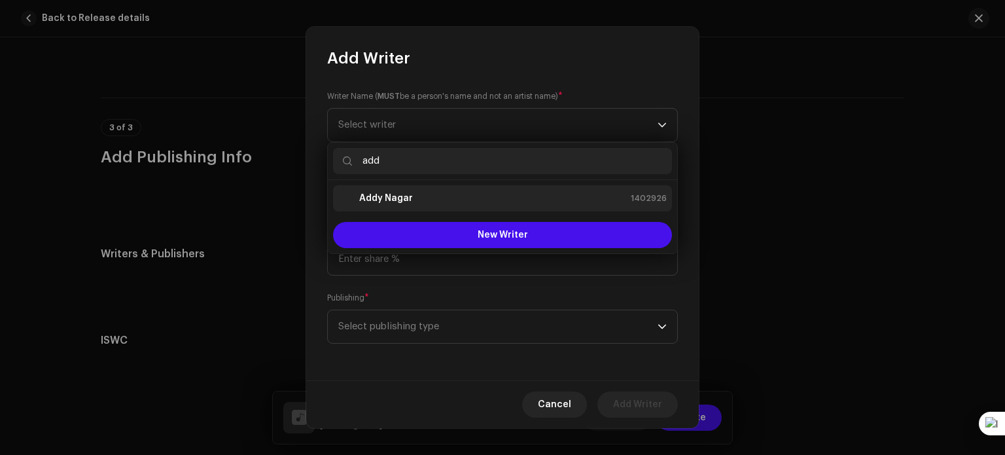
type input "add"
click at [472, 192] on div "Addy Nagar 1402926" at bounding box center [502, 198] width 328 height 16
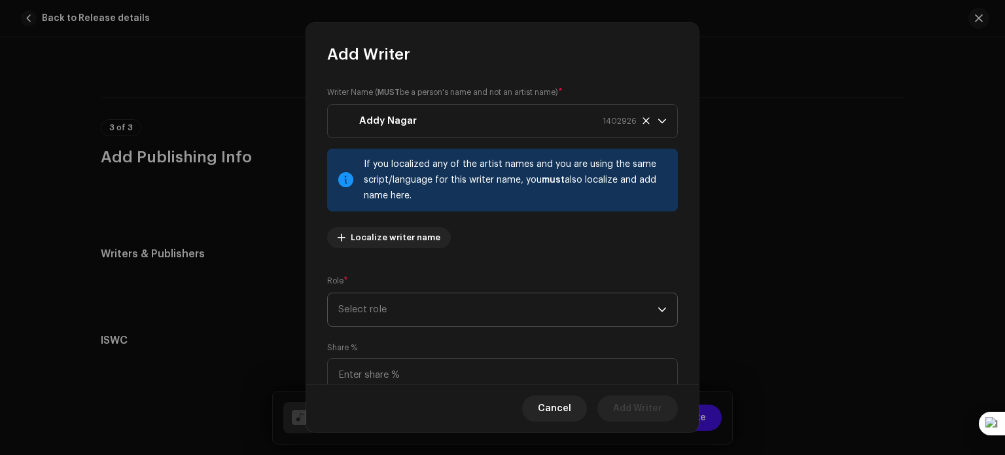
click at [466, 304] on span "Select role" at bounding box center [497, 309] width 319 height 33
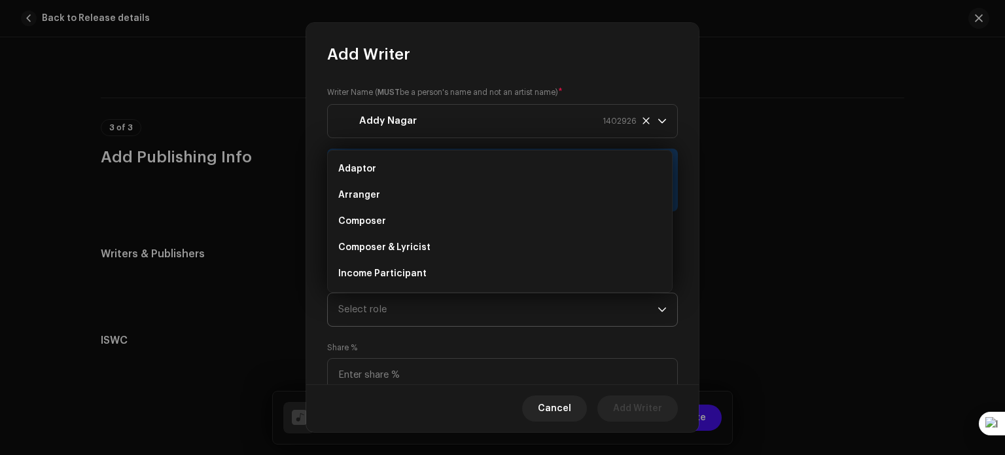
scroll to position [21, 0]
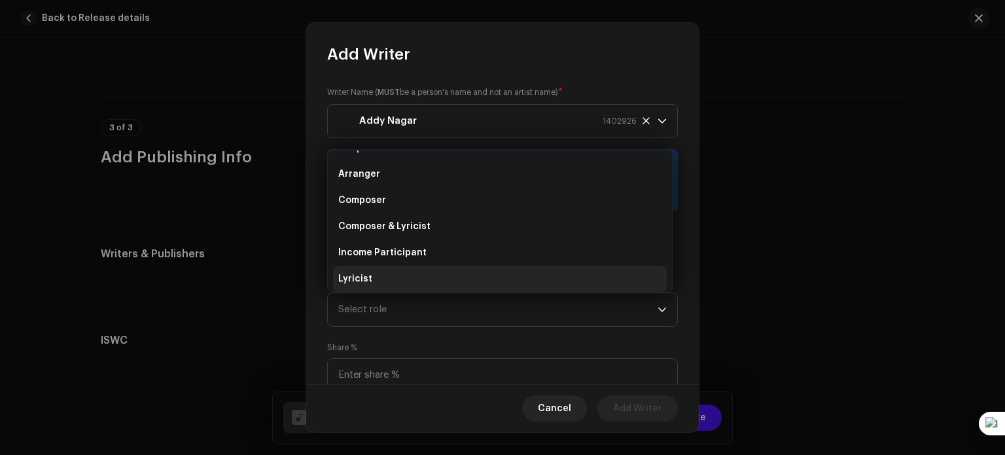
click at [463, 276] on li "Lyricist" at bounding box center [500, 279] width 334 height 26
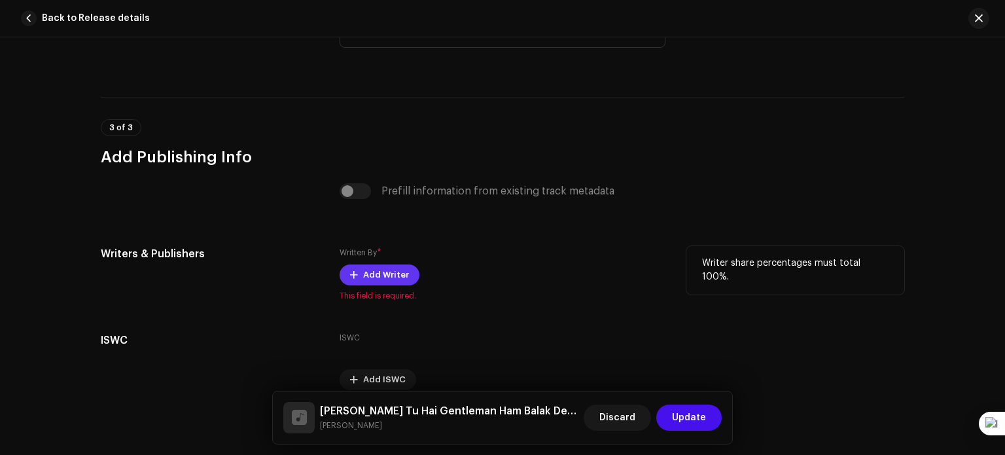
click at [379, 277] on span "Add Writer" at bounding box center [386, 275] width 46 height 26
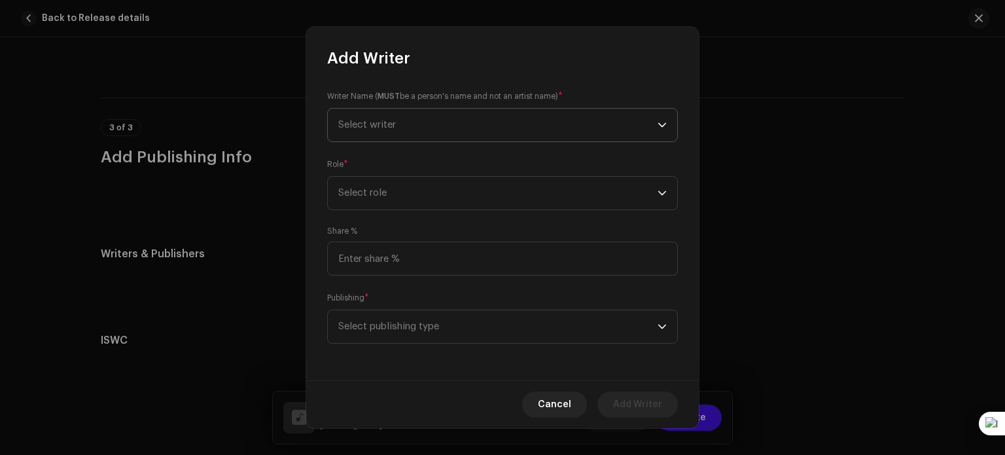
click at [419, 139] on span "Select writer" at bounding box center [497, 125] width 319 height 33
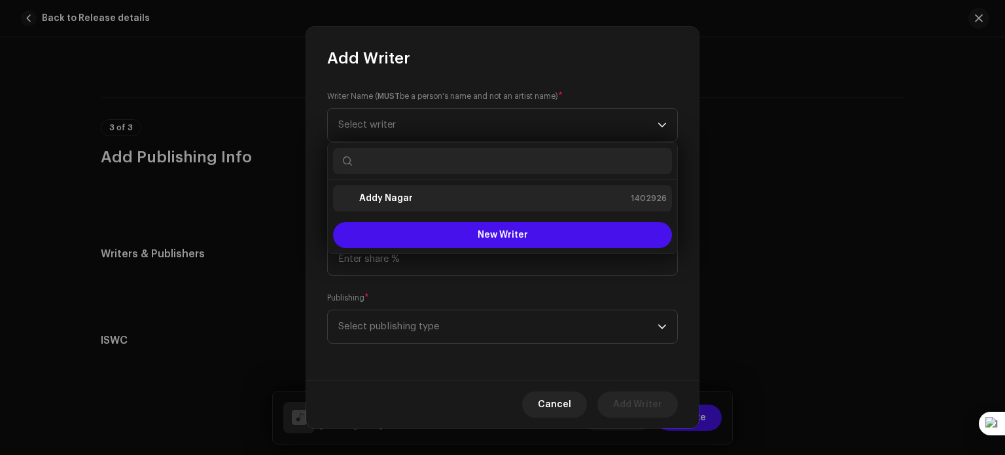
click at [423, 209] on li "Addy Nagar 1402926" at bounding box center [502, 198] width 339 height 26
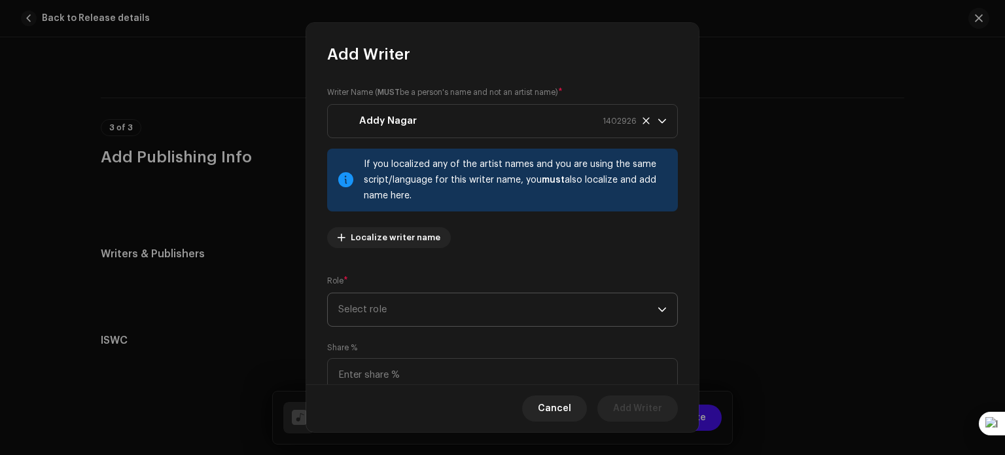
click at [438, 303] on span "Select role" at bounding box center [497, 309] width 319 height 33
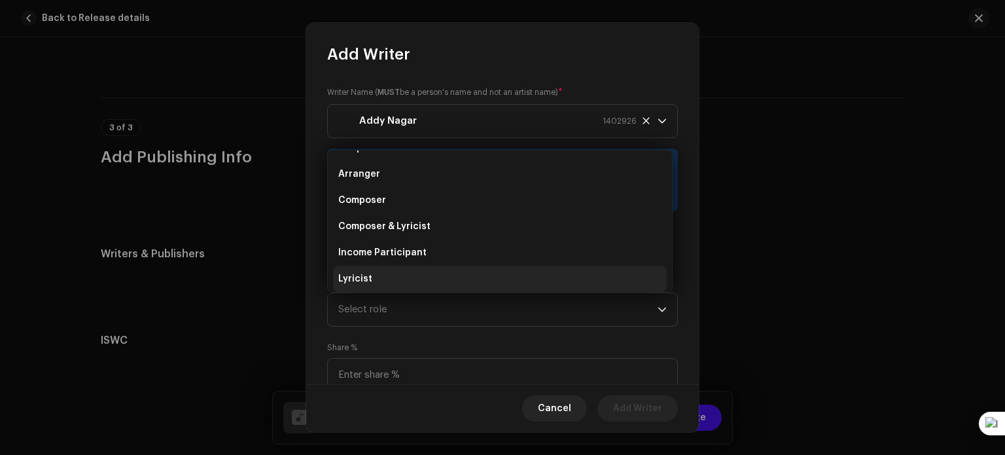
click at [409, 269] on li "Lyricist" at bounding box center [500, 279] width 334 height 26
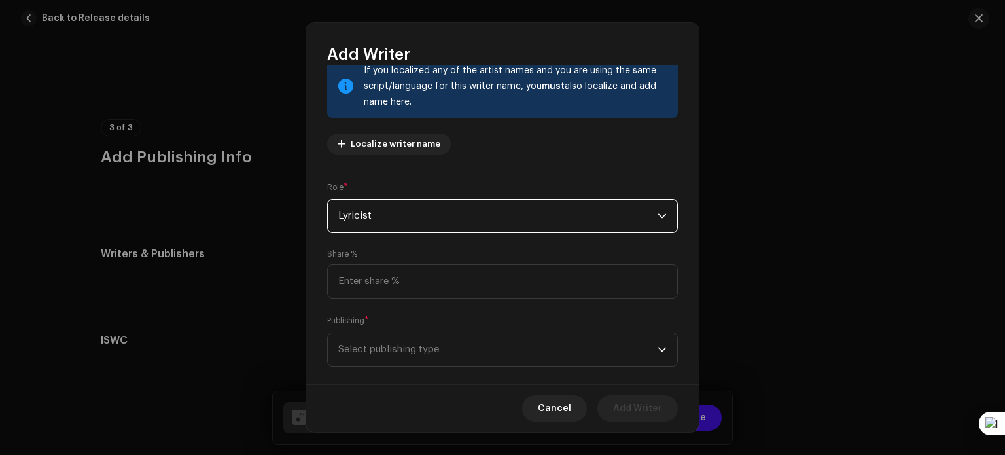
scroll to position [94, 0]
click at [657, 347] on icon "dropdown trigger" at bounding box center [661, 348] width 9 height 9
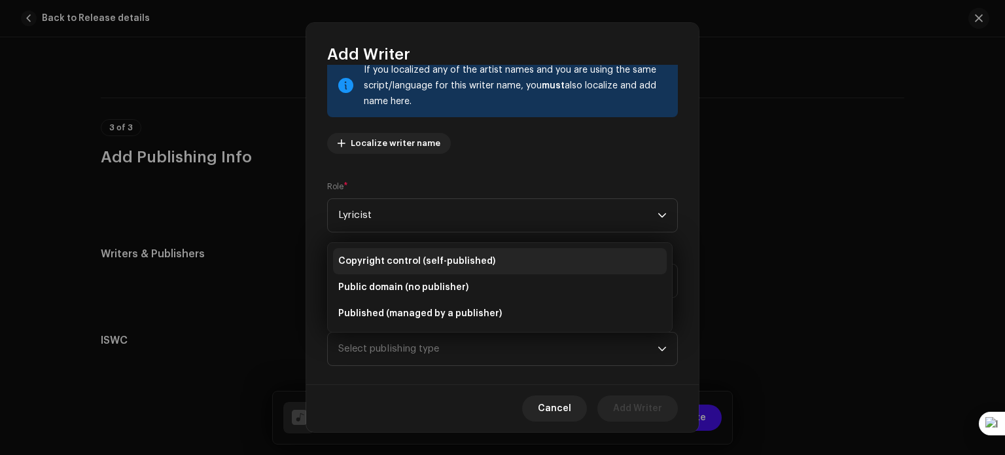
click at [548, 264] on li "Copyright control (self-published)" at bounding box center [500, 261] width 334 height 26
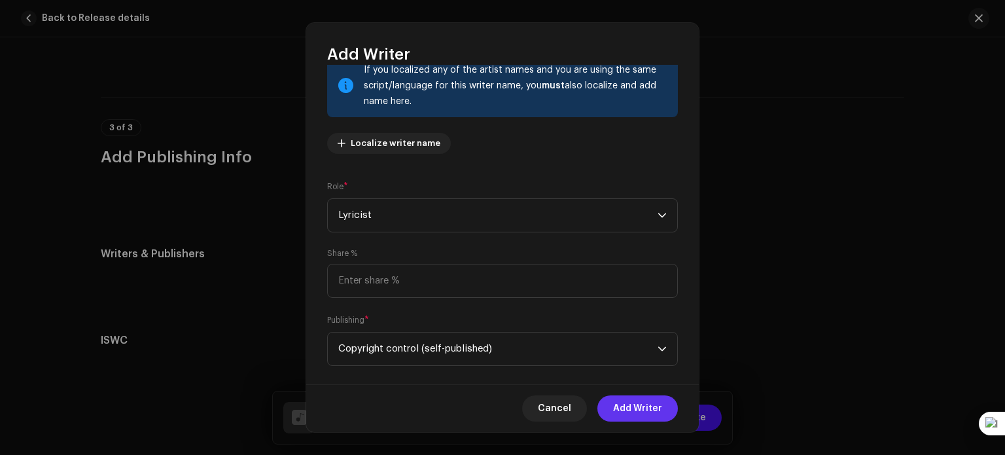
click at [630, 402] on span "Add Writer" at bounding box center [637, 408] width 49 height 26
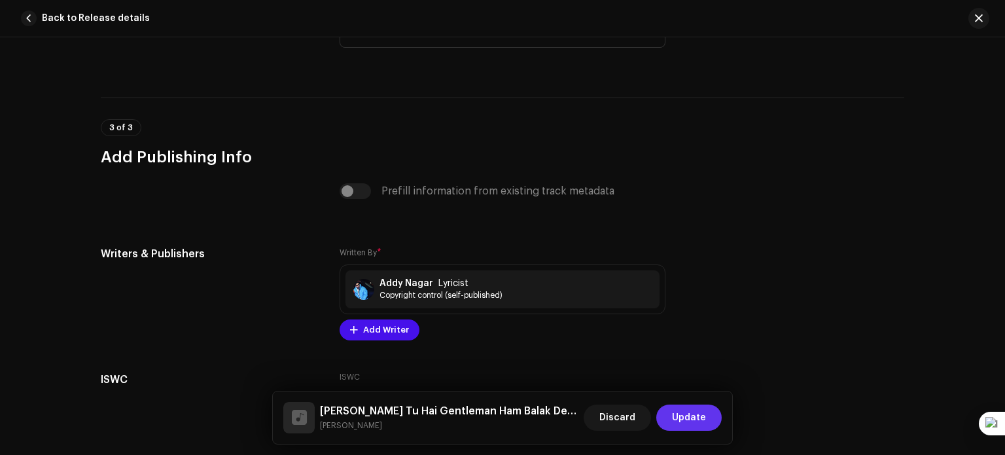
click at [695, 416] on span "Update" at bounding box center [689, 417] width 34 height 26
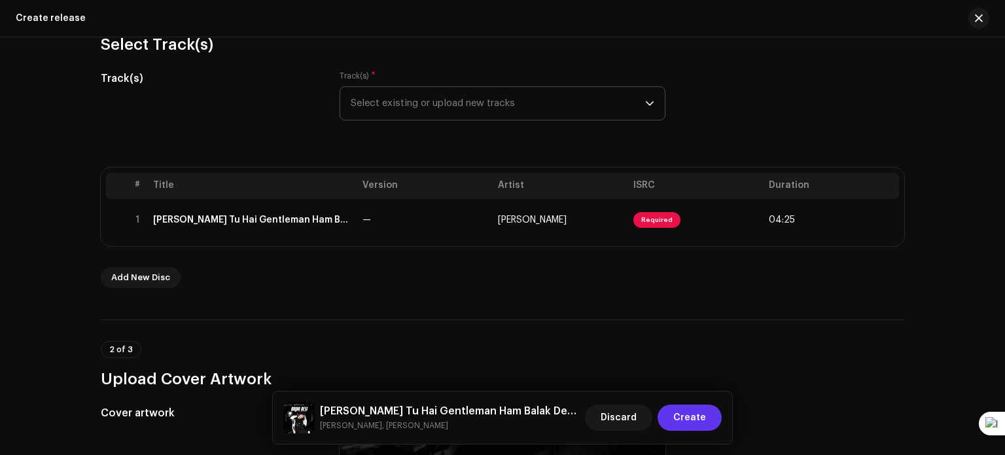
click at [703, 417] on span "Create" at bounding box center [689, 417] width 33 height 26
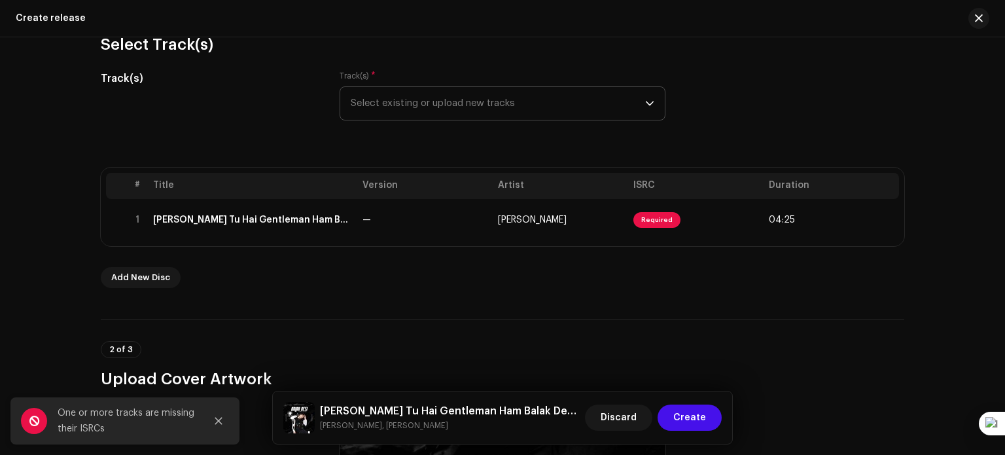
click at [770, 363] on div "2 of 3 Upload Cover Artwork" at bounding box center [502, 365] width 803 height 48
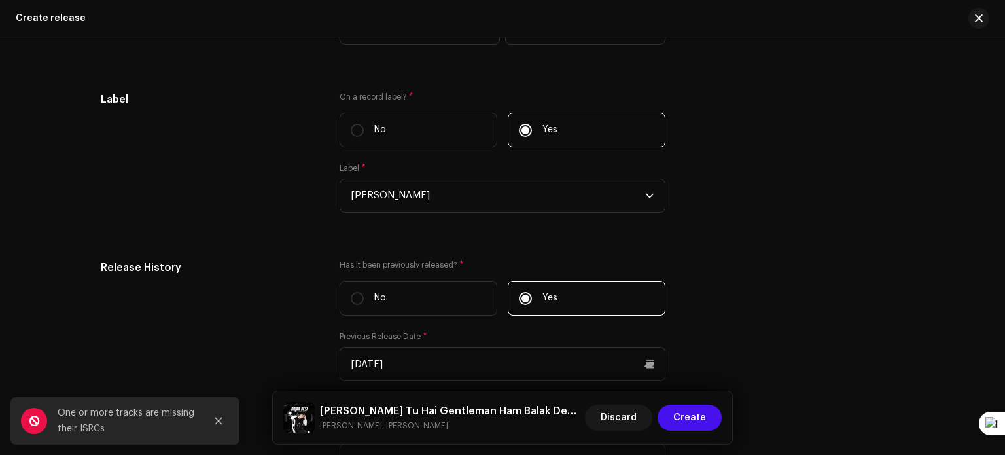
scroll to position [2187, 0]
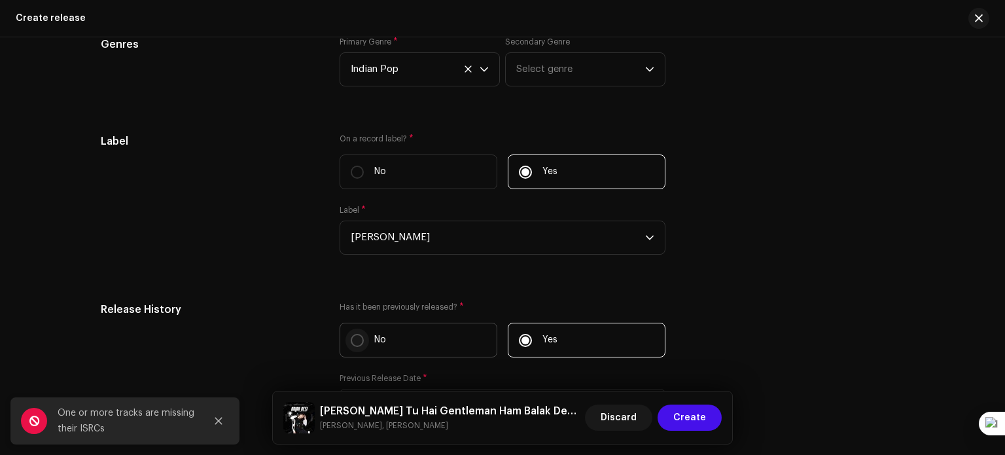
click at [357, 347] on input "No" at bounding box center [357, 340] width 13 height 13
radio input "true"
click at [738, 242] on div "Label On a record label? * No Yes Label * Ashish RaghuWanshi" at bounding box center [502, 201] width 803 height 137
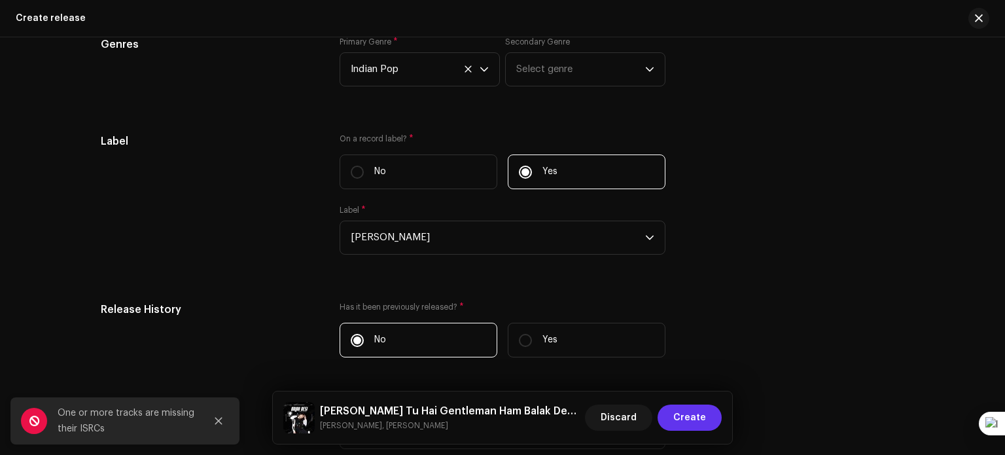
click at [672, 419] on button "Create" at bounding box center [689, 417] width 64 height 26
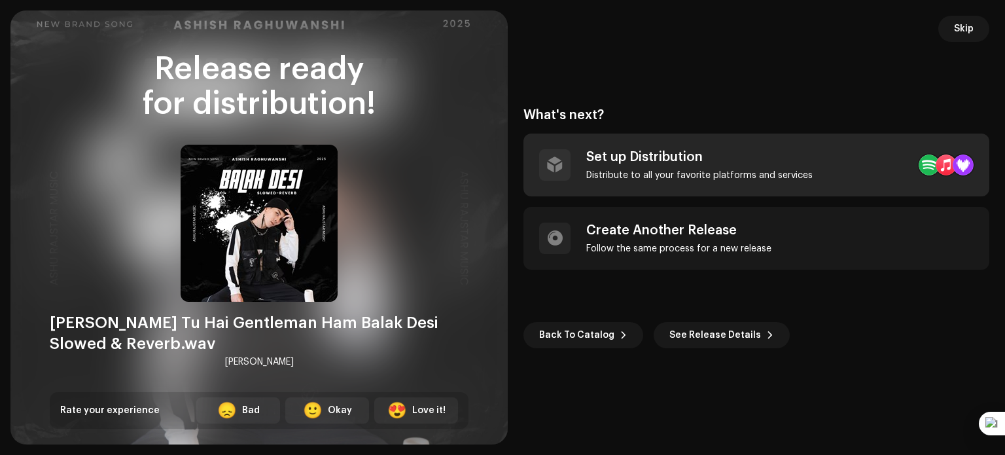
click at [723, 176] on div "Distribute to all your favorite platforms and services" at bounding box center [699, 175] width 226 height 10
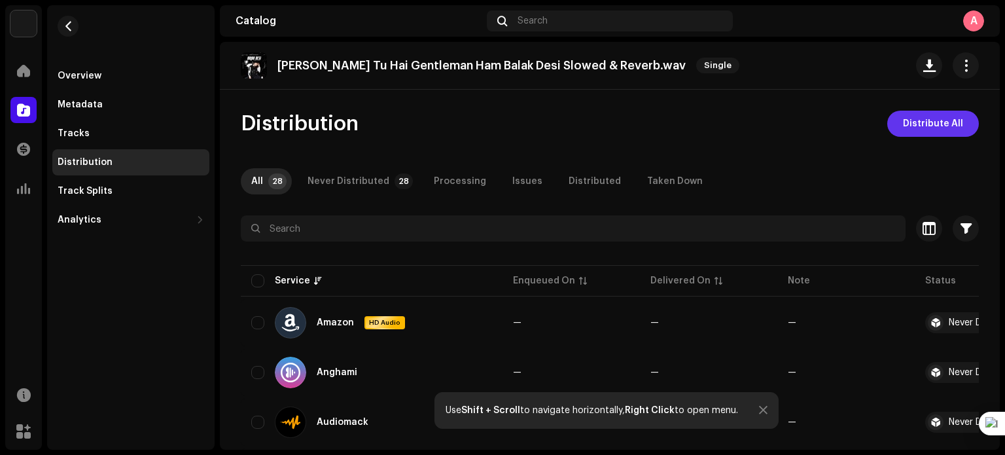
click at [926, 118] on span "Distribute All" at bounding box center [933, 124] width 60 height 26
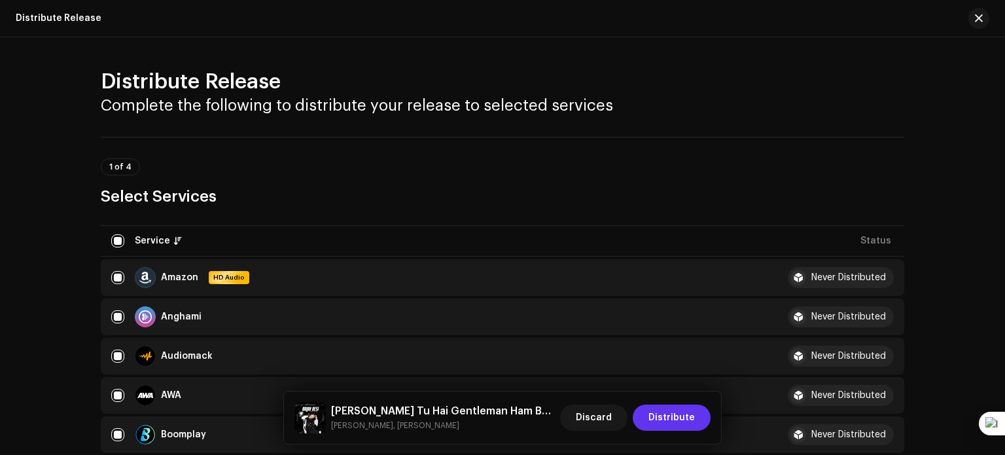
click at [688, 413] on span "Distribute" at bounding box center [671, 417] width 46 height 26
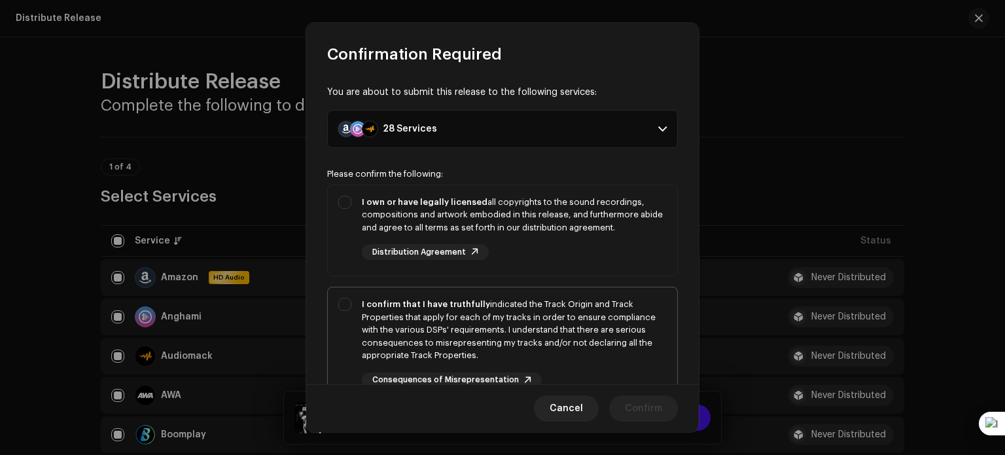
click at [347, 305] on div "I confirm that I have truthfully indicated the Track Origin and Track Propertie…" at bounding box center [502, 342] width 349 height 111
checkbox input "true"
click at [347, 203] on div "I own or have legally licensed all copyrights to the sound recordings, composit…" at bounding box center [502, 228] width 349 height 86
checkbox input "true"
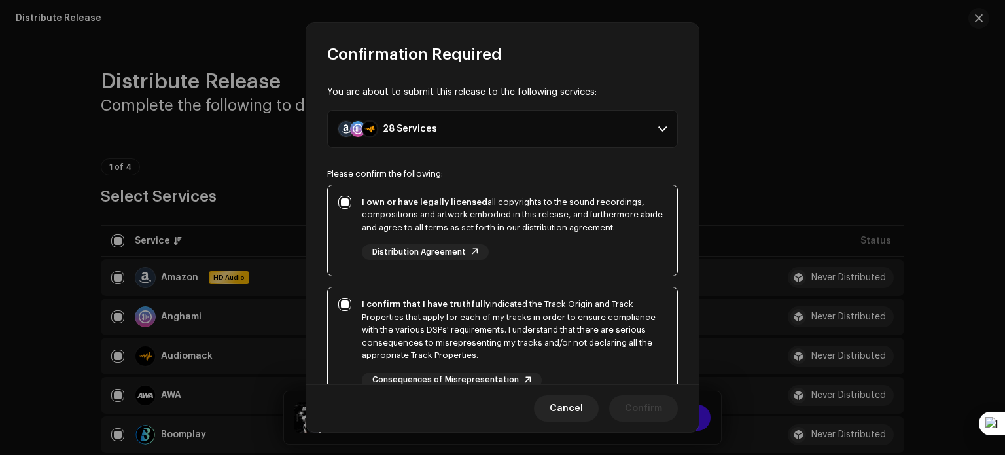
drag, startPoint x: 691, startPoint y: 235, endPoint x: 696, endPoint y: 279, distance: 44.1
click at [696, 279] on div "You are about to submit this release to the following services: 28 Services Ama…" at bounding box center [502, 225] width 392 height 320
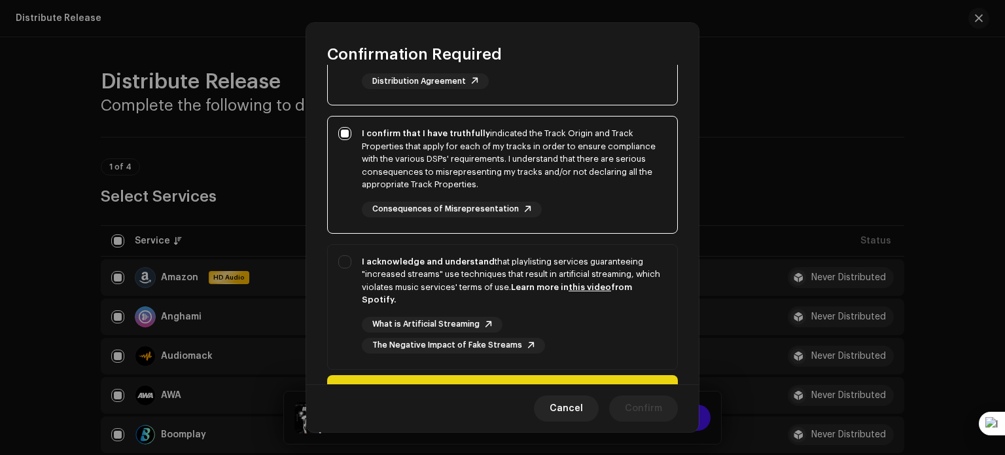
scroll to position [187, 0]
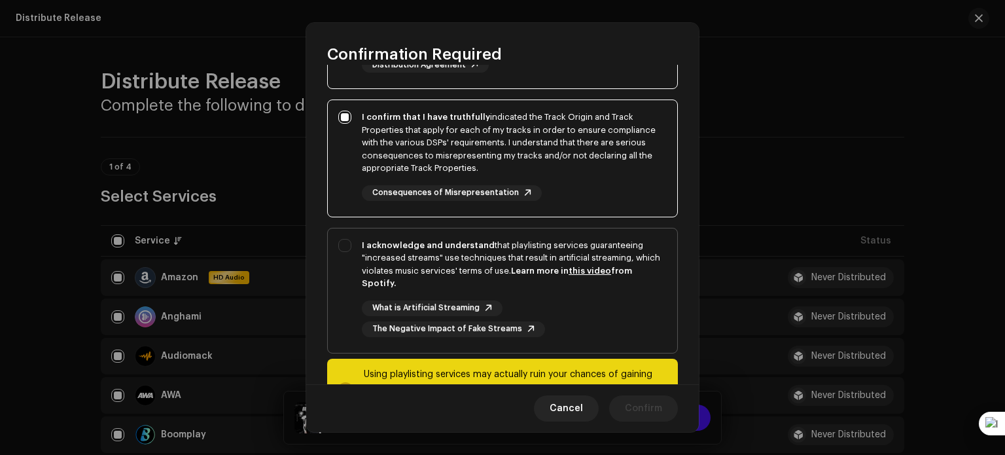
click at [350, 239] on div "I acknowledge and understand that playlisting services guaranteeing "increased …" at bounding box center [502, 287] width 349 height 119
checkbox input "true"
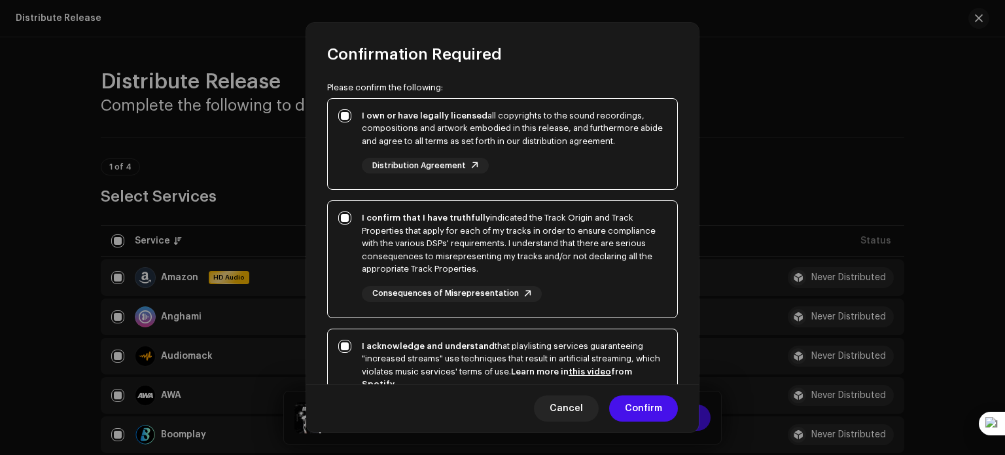
scroll to position [0, 0]
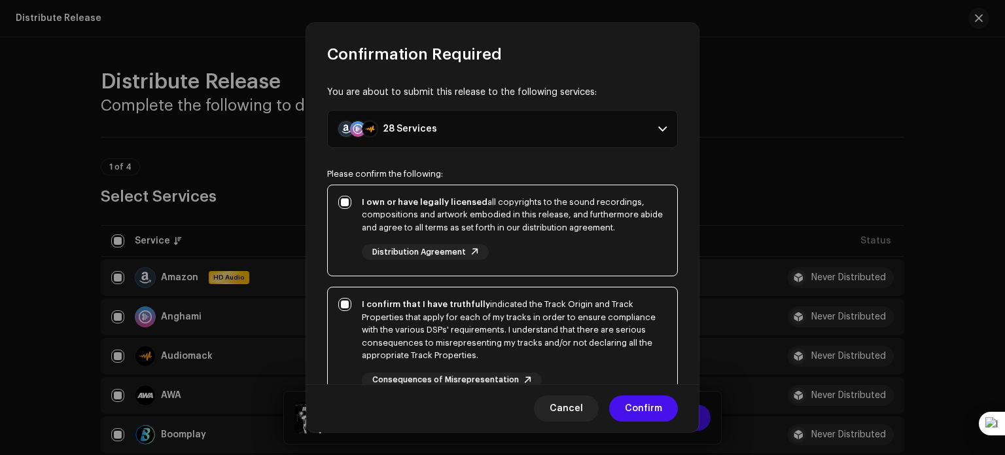
click at [662, 129] on p-accordion-header "28 Services" at bounding box center [502, 129] width 351 height 38
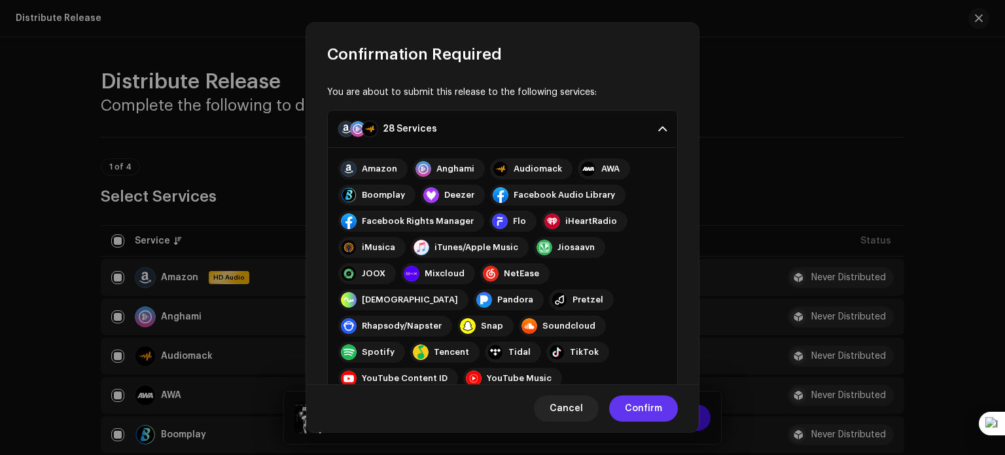
click at [652, 402] on span "Confirm" at bounding box center [643, 408] width 37 height 26
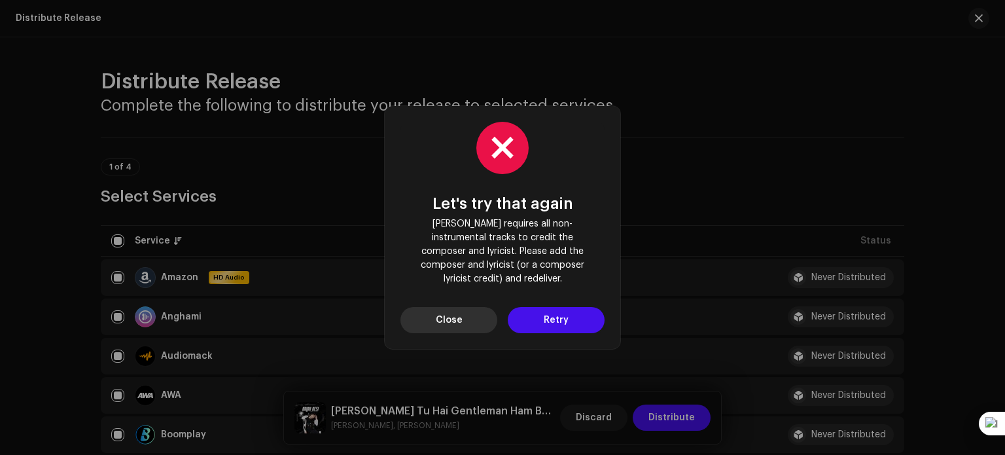
click at [443, 307] on span "Close" at bounding box center [449, 320] width 27 height 26
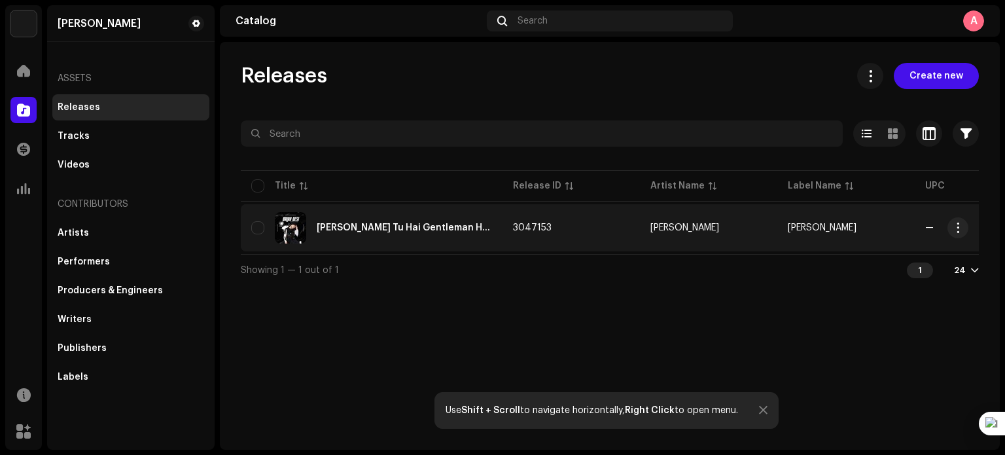
click at [929, 229] on span "—" at bounding box center [929, 227] width 9 height 9
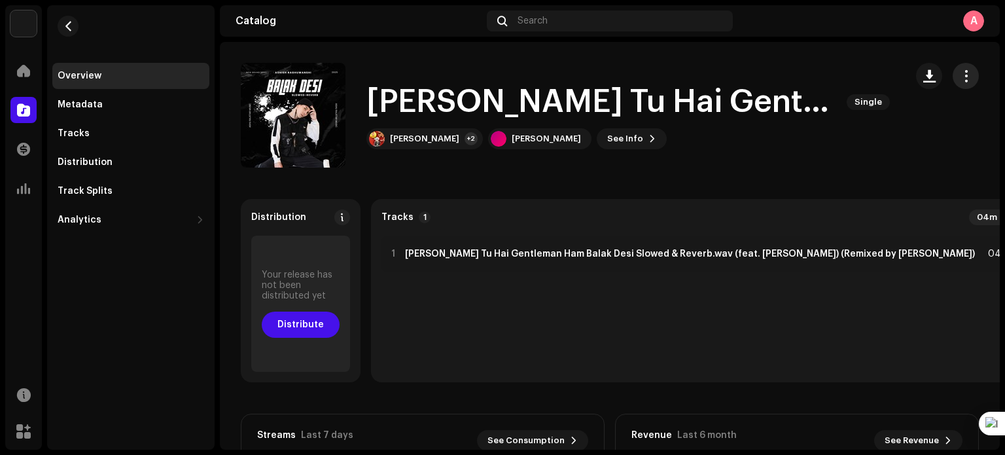
click at [960, 67] on button "button" at bounding box center [965, 76] width 26 height 26
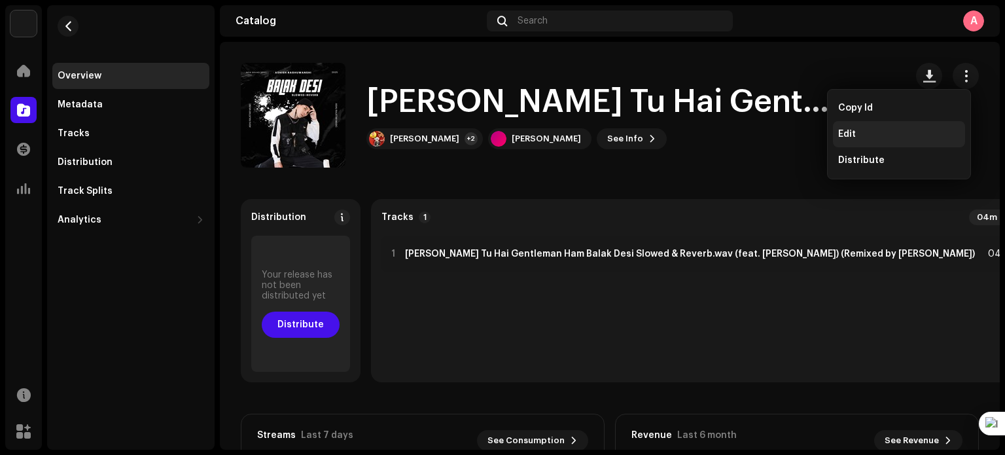
click at [858, 127] on div "Edit" at bounding box center [899, 134] width 132 height 26
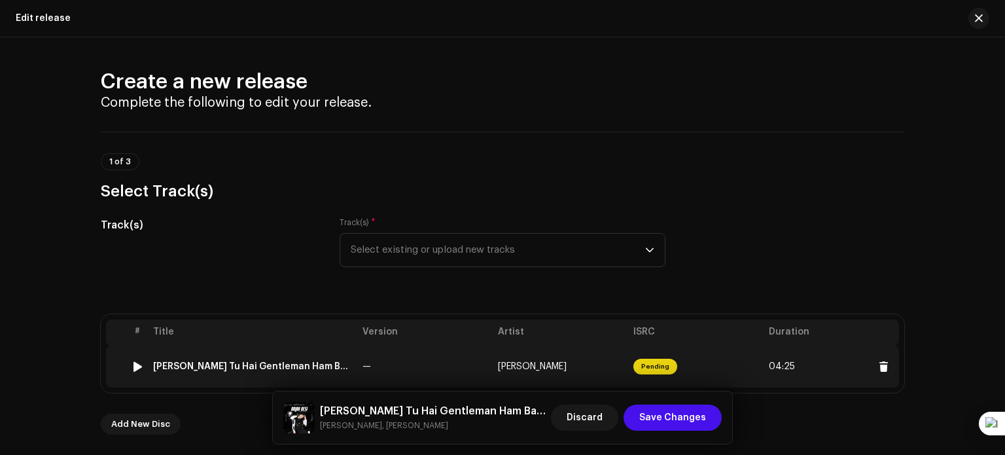
click at [784, 366] on span "04:25" at bounding box center [782, 366] width 26 height 10
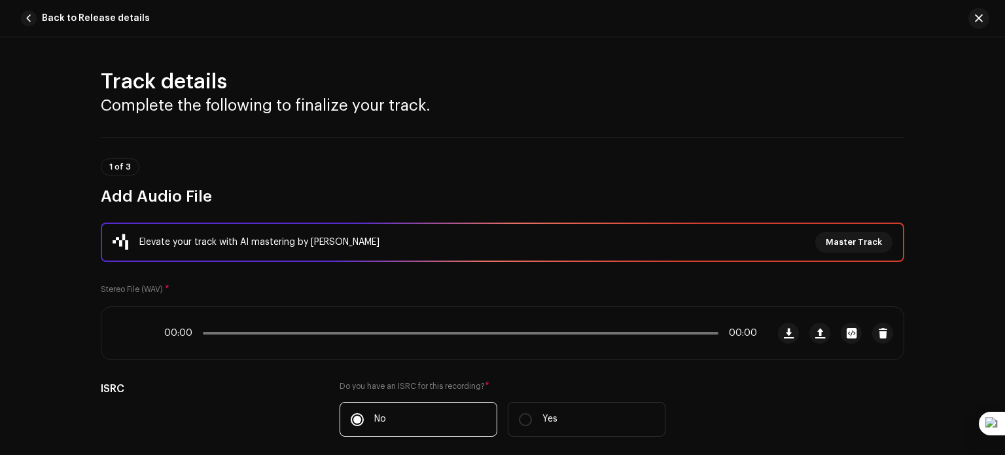
click at [670, 184] on div "1 of 3 Add Audio File" at bounding box center [502, 182] width 803 height 48
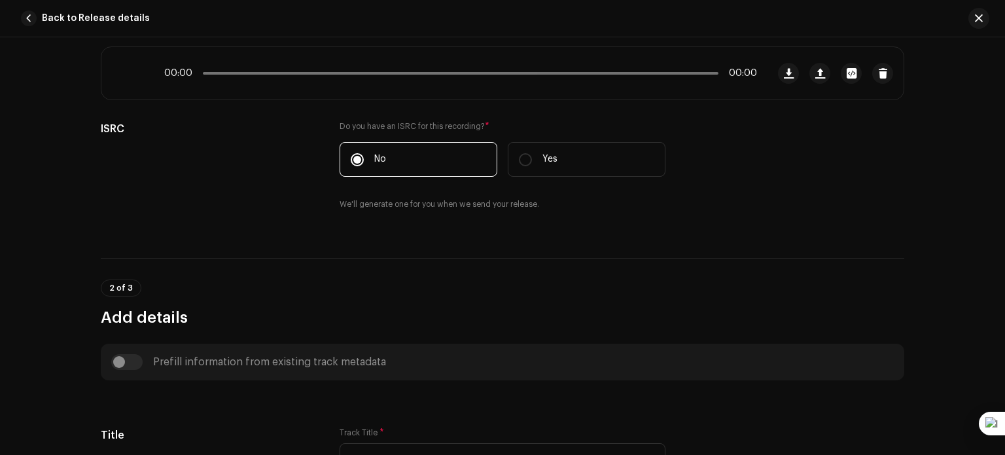
scroll to position [262, 0]
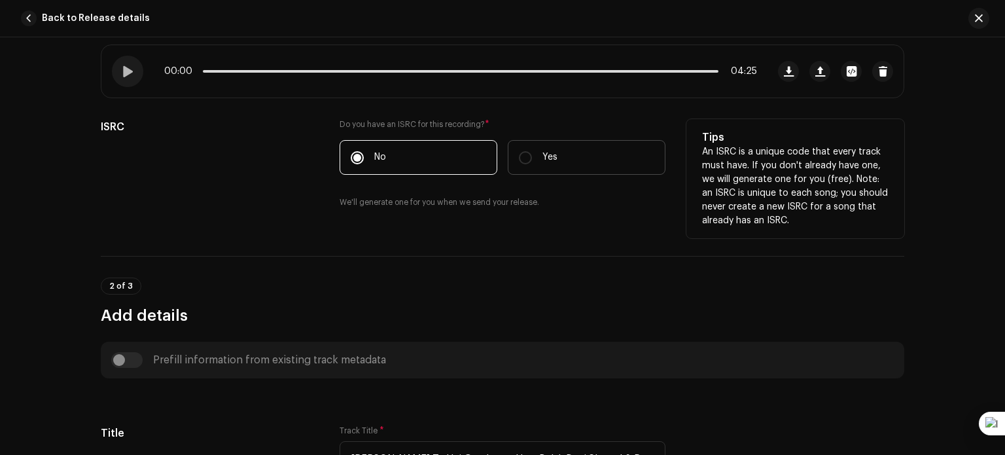
click at [607, 157] on label "Yes" at bounding box center [587, 157] width 158 height 35
click at [532, 157] on input "Yes" at bounding box center [525, 157] width 13 height 13
radio input "true"
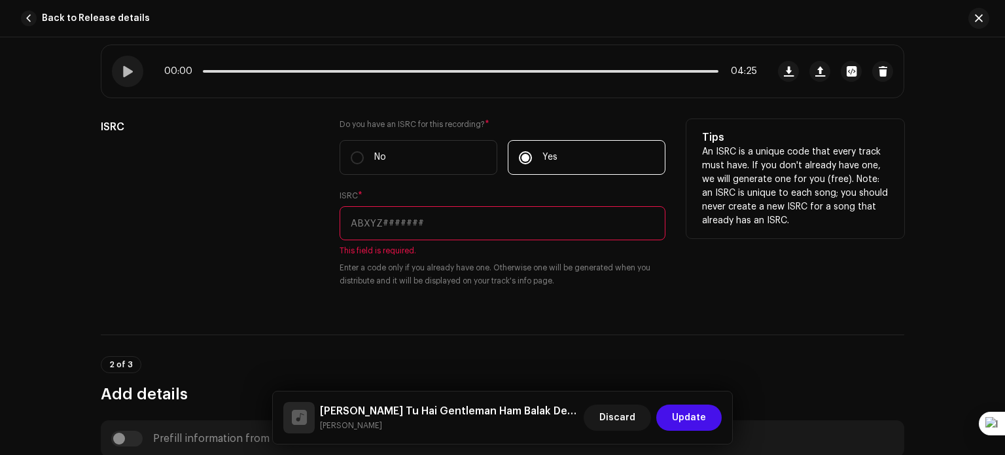
click at [351, 151] on input "No" at bounding box center [357, 157] width 13 height 13
radio input "true"
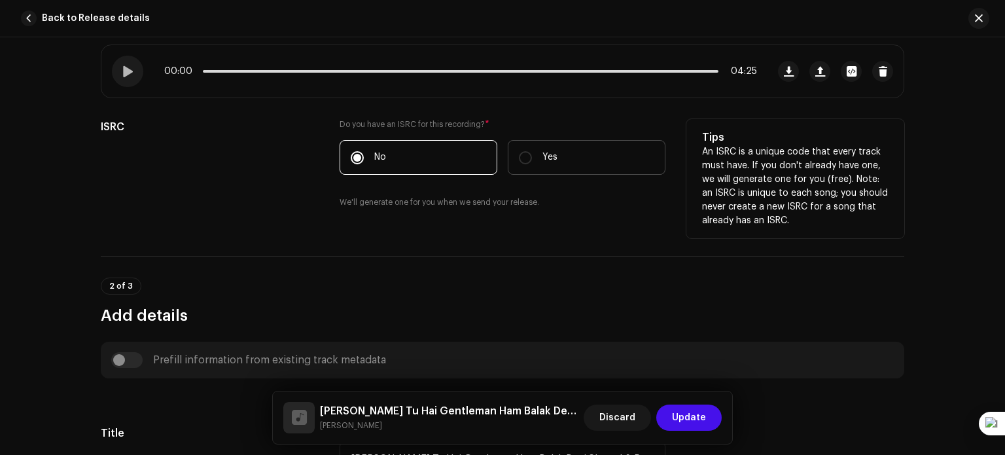
click at [602, 166] on label "Yes" at bounding box center [587, 157] width 158 height 35
click at [532, 164] on input "Yes" at bounding box center [525, 157] width 13 height 13
radio input "true"
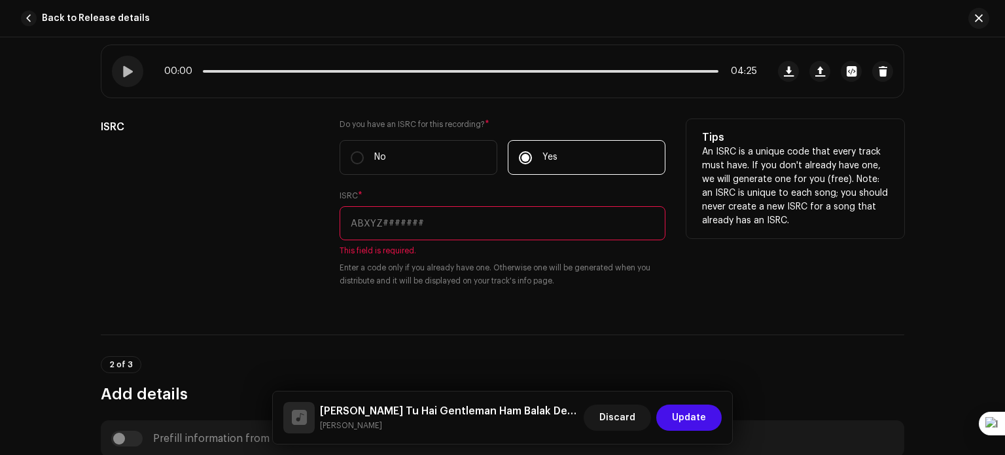
click at [718, 253] on div "Tips An ISRC is a unique code that every track must have. If you don't already …" at bounding box center [795, 211] width 218 height 184
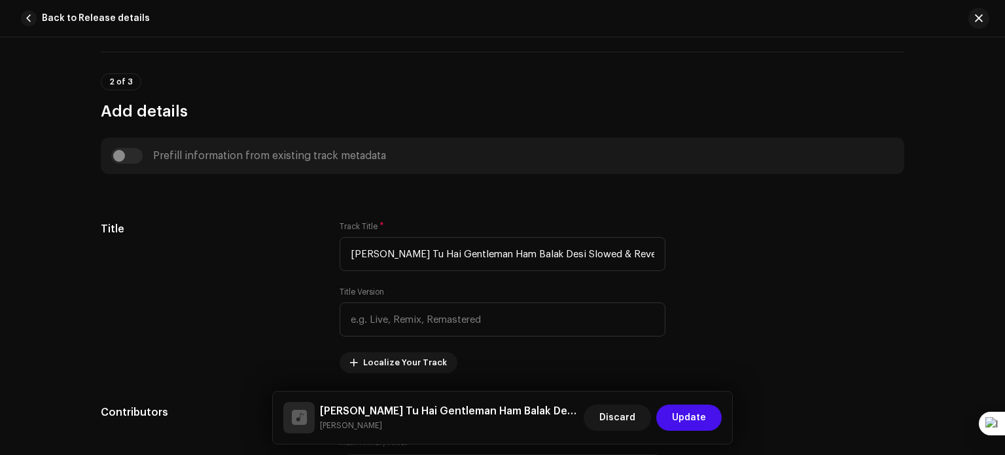
scroll to position [680, 0]
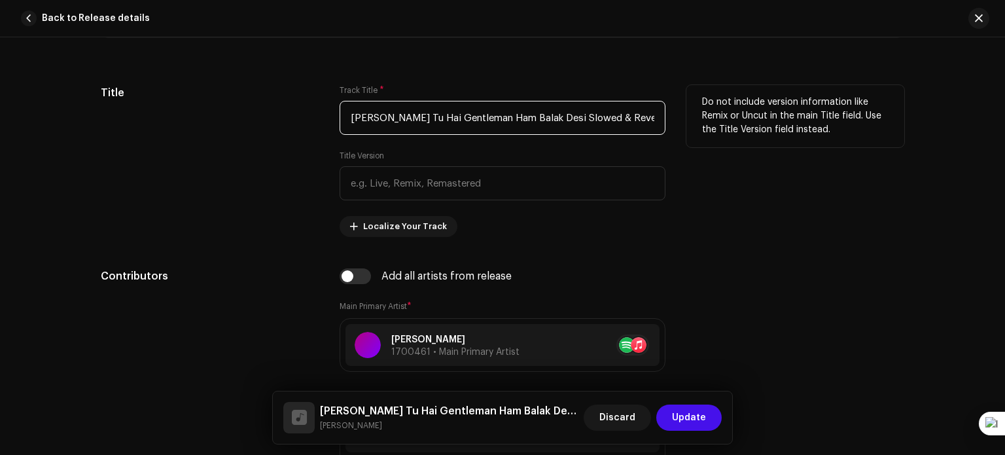
click at [417, 109] on input "Kaley Sheeshe Tu Hai Gentleman Ham Balak Desi Slowed & Reverb.wav" at bounding box center [503, 118] width 326 height 34
type input "Tu Hai Gentleman Ham Balak Desi Slowed & Reverb.wav"
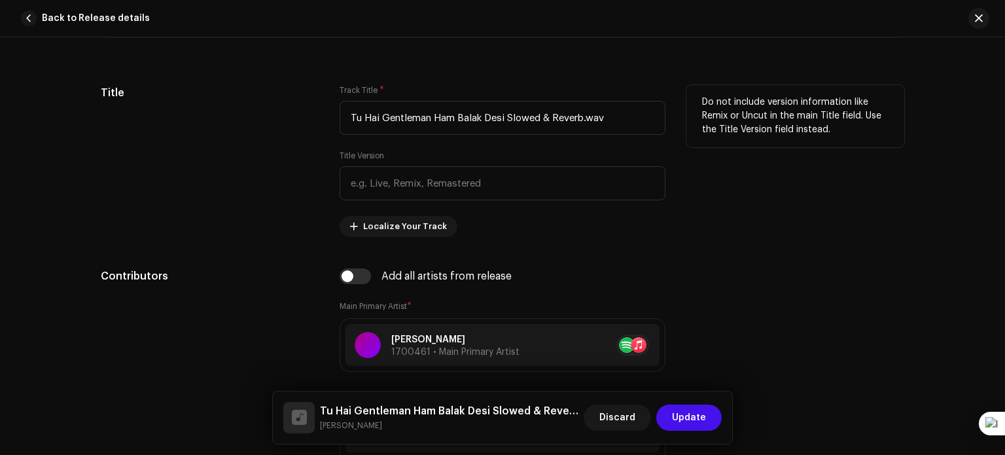
click at [751, 217] on div "Do not include version information like Remix or Uncut in the main Title field.…" at bounding box center [795, 161] width 218 height 152
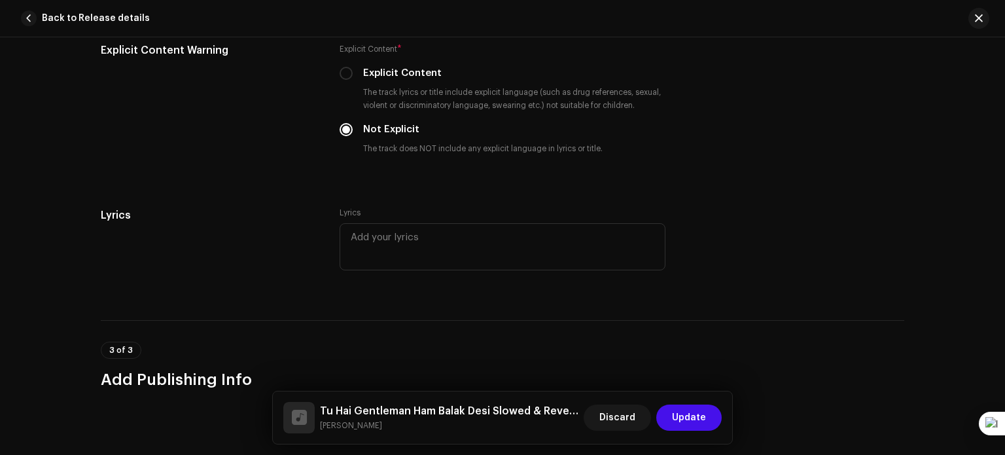
scroll to position [2590, 0]
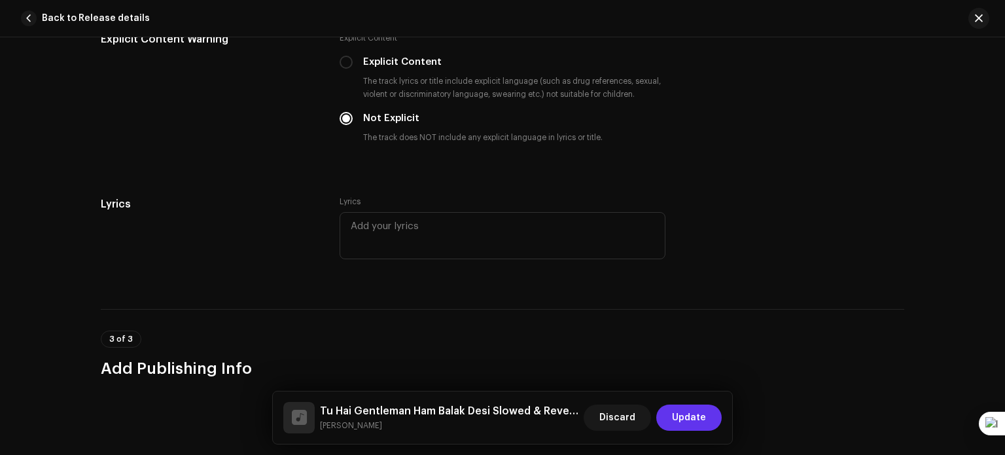
click at [699, 410] on span "Update" at bounding box center [689, 417] width 34 height 26
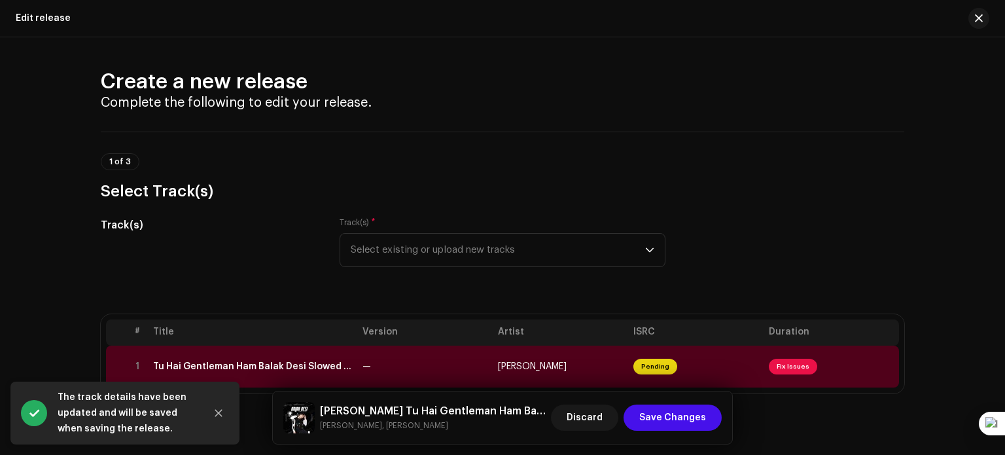
click at [723, 258] on div "Track(s) Track(s) * Select existing or upload new tracks" at bounding box center [502, 249] width 803 height 65
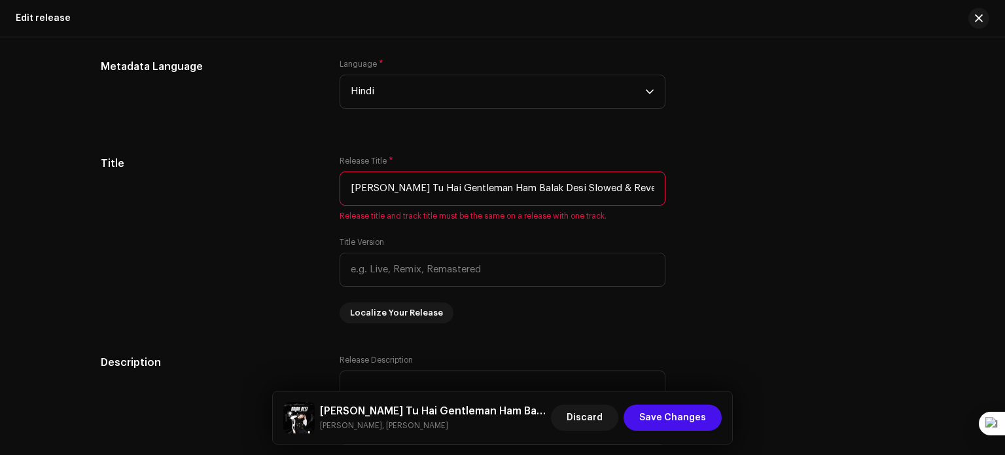
scroll to position [1125, 0]
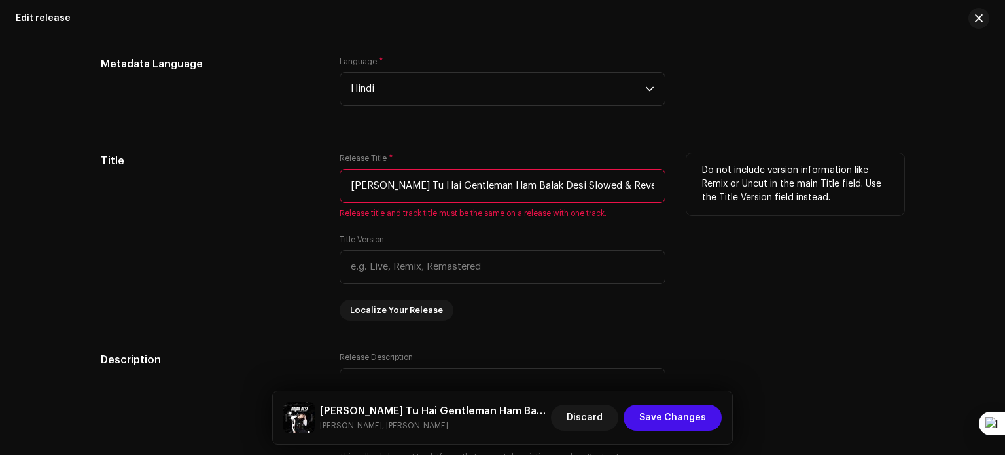
click at [419, 186] on input "Kaley Sheeshe Tu Hai Gentleman Ham Balak Desi Slowed & Reverb.wav" at bounding box center [503, 186] width 326 height 34
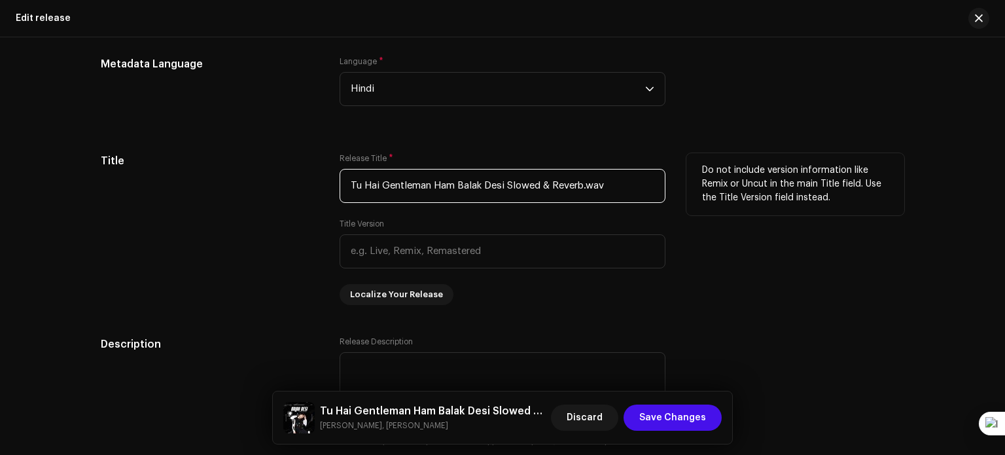
type input "Tu Hai Gentleman Ham Balak Desi Slowed & Reverb.wav"
click at [771, 258] on div "Do not include version information like Remix or Uncut in the main Title field.…" at bounding box center [795, 229] width 218 height 152
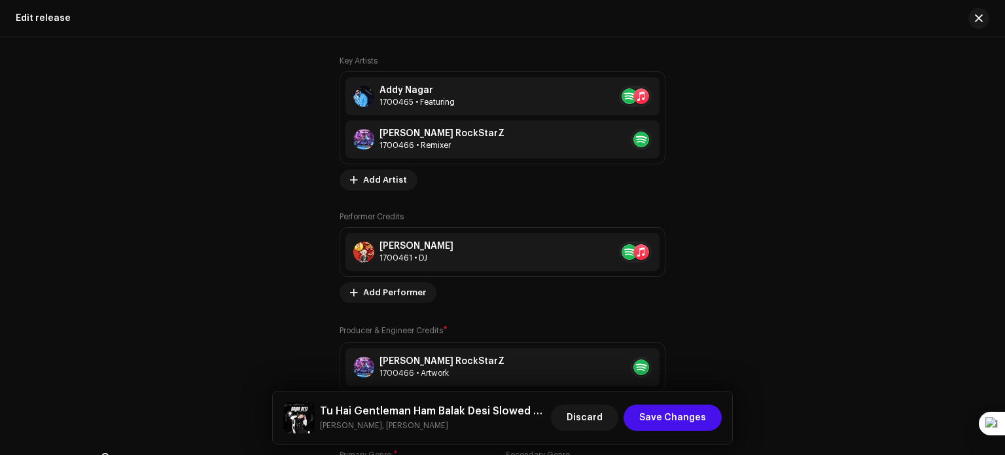
scroll to position [1736, 0]
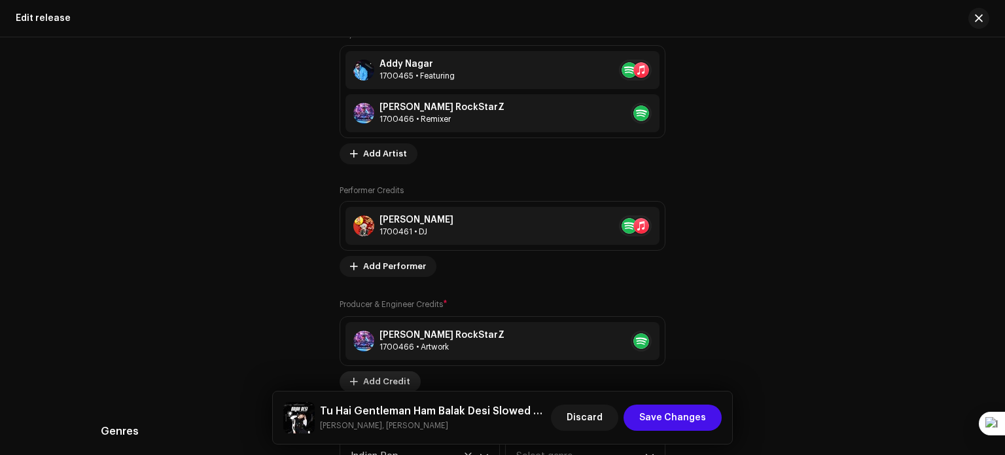
click at [392, 375] on span "Add Credit" at bounding box center [386, 381] width 47 height 26
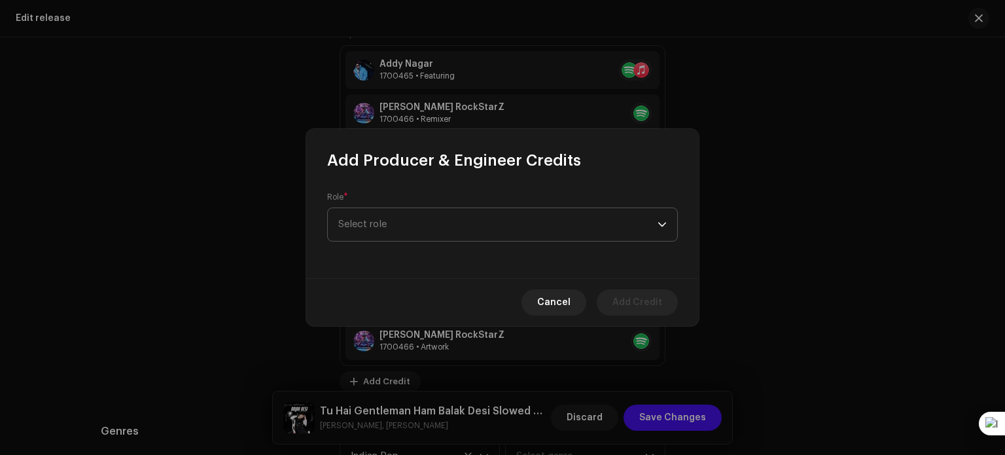
click at [447, 234] on span "Select role" at bounding box center [497, 224] width 319 height 33
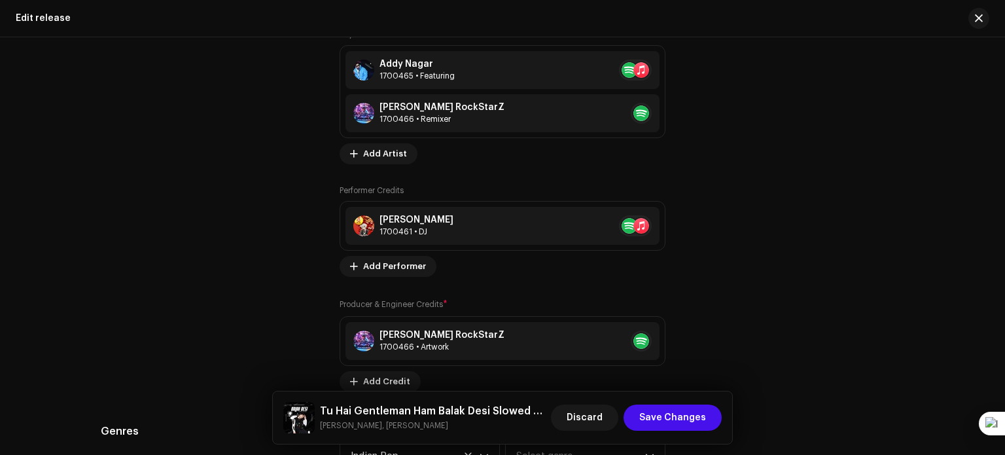
click at [839, 200] on div "Tips Apple does not allow changes to Artist Name and Artist ID after initial su…" at bounding box center [795, 138] width 218 height 508
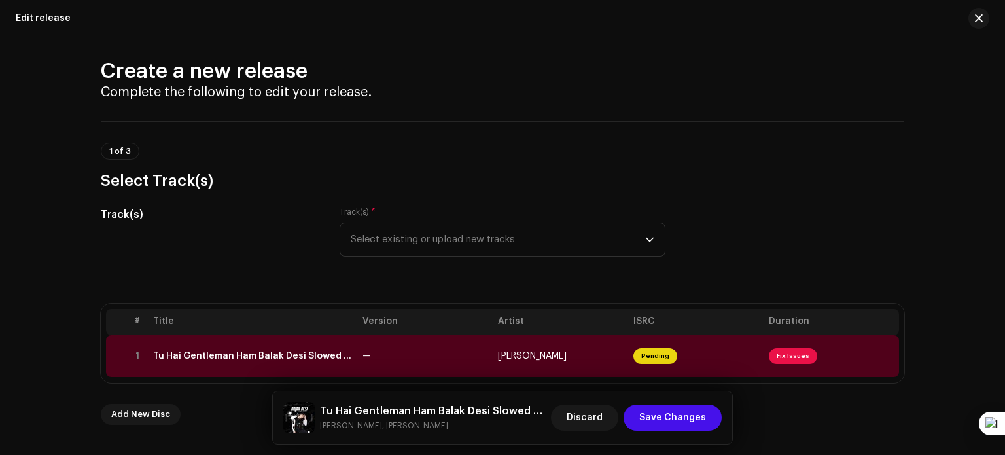
scroll to position [0, 0]
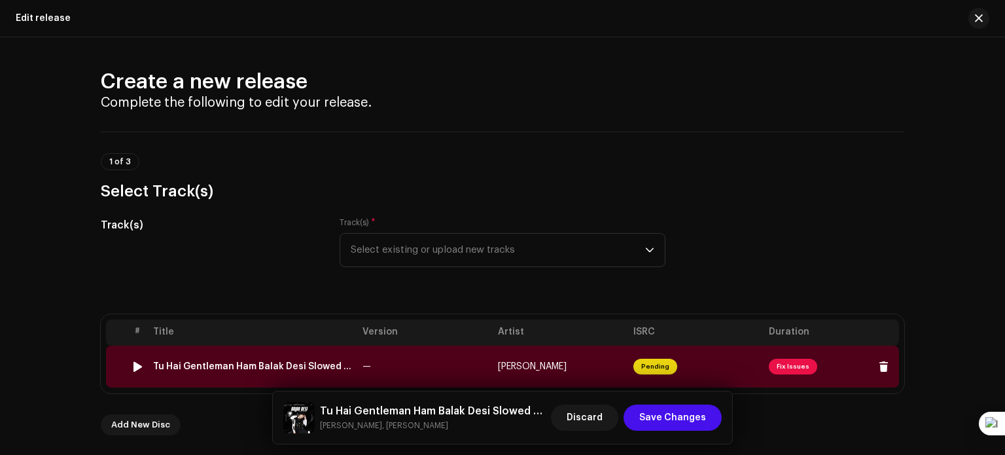
click at [544, 367] on span "[PERSON_NAME]" at bounding box center [532, 366] width 69 height 9
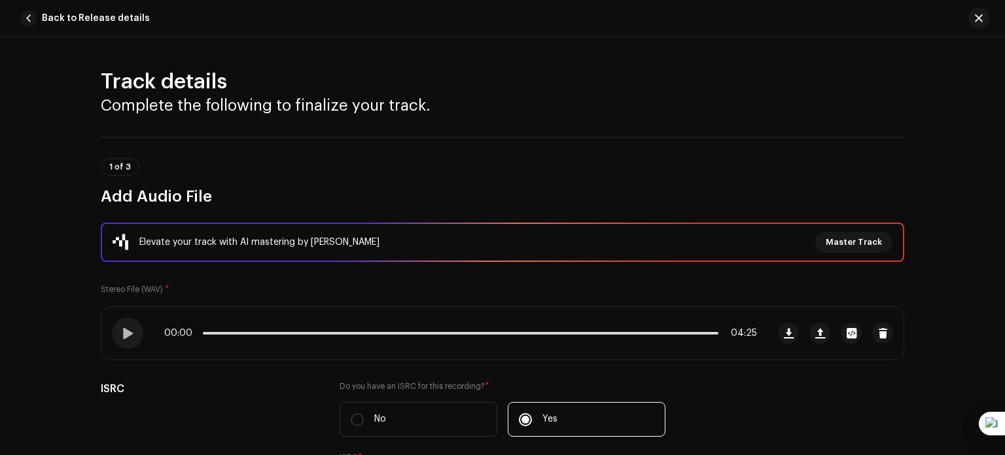
click at [935, 395] on div "Track details Complete the following to finalize your track. 1 of 3 Add Audio F…" at bounding box center [502, 245] width 1005 height 417
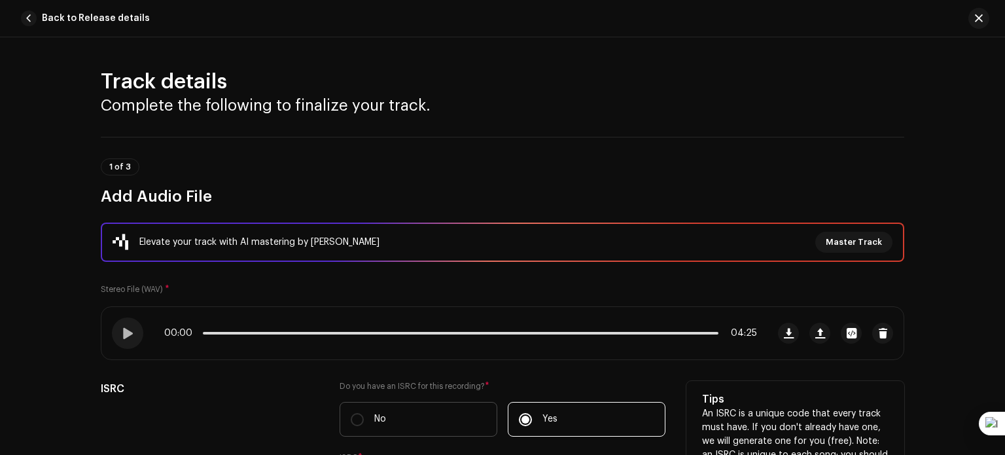
click at [382, 412] on p "No" at bounding box center [380, 419] width 12 height 14
click at [364, 413] on input "No" at bounding box center [357, 419] width 13 height 13
radio input "true"
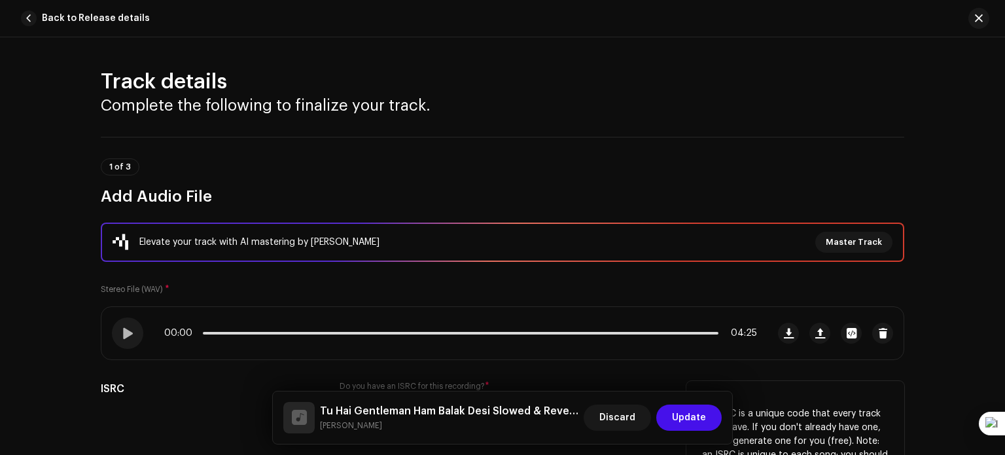
click at [228, 411] on div "ISRC" at bounding box center [210, 433] width 218 height 105
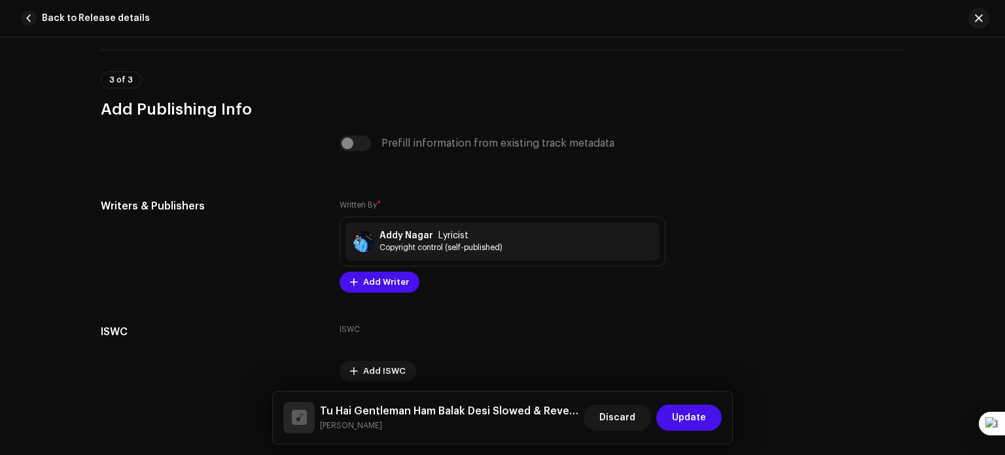
scroll to position [2774, 0]
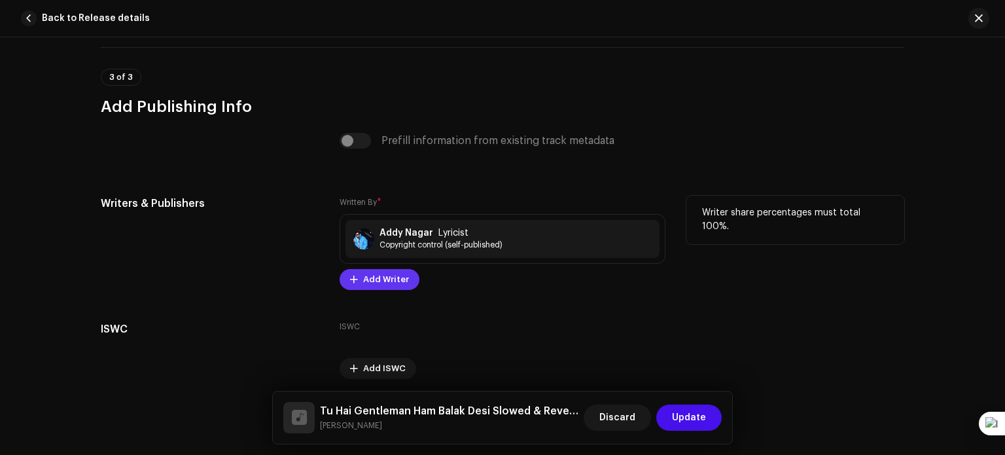
click at [385, 285] on span "Add Writer" at bounding box center [386, 279] width 46 height 26
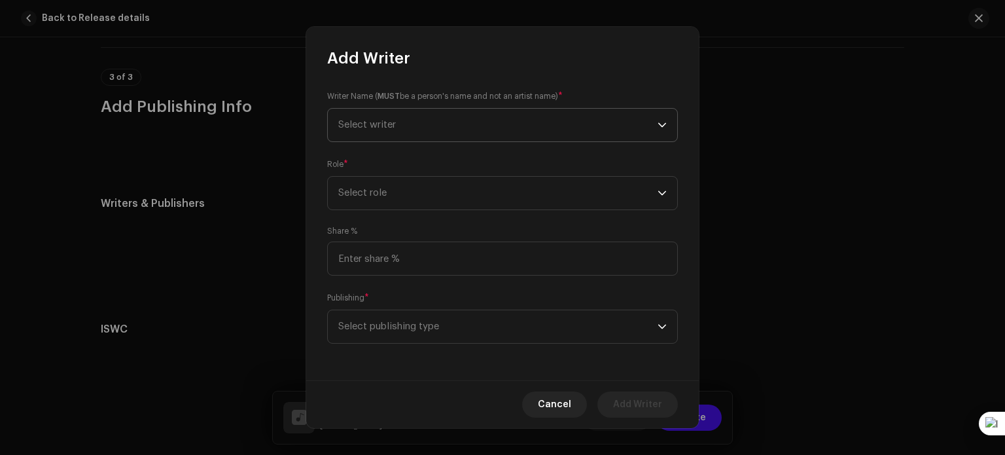
click at [465, 134] on span "Select writer" at bounding box center [497, 125] width 319 height 33
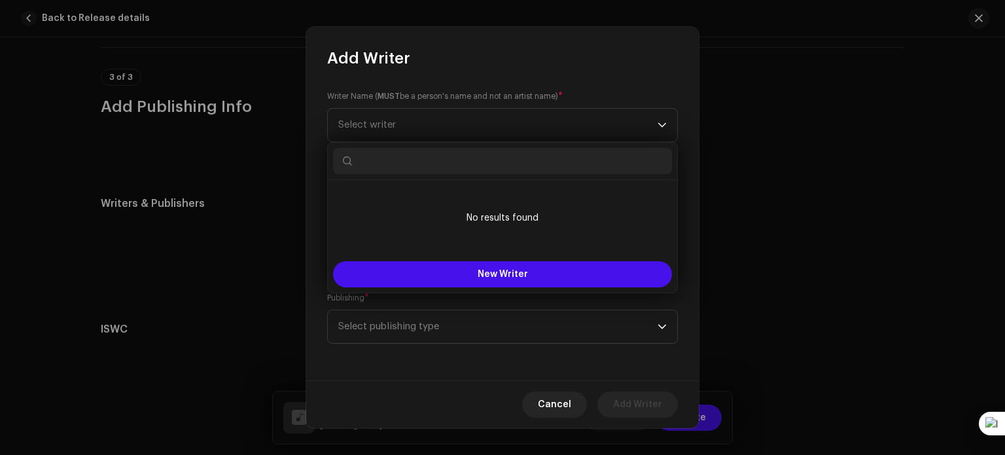
click at [464, 160] on input "text" at bounding box center [502, 161] width 339 height 26
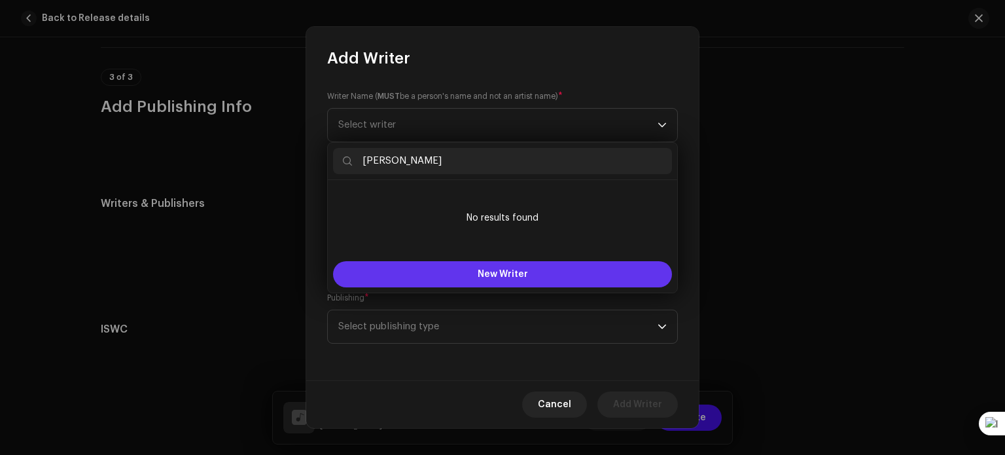
type input "ashish raghuwanshi"
click at [474, 271] on button "New Writer" at bounding box center [502, 274] width 339 height 26
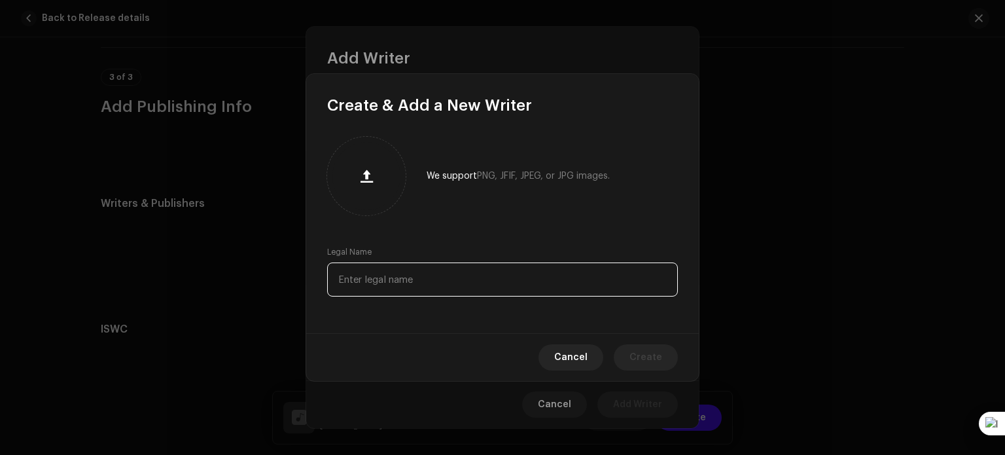
click at [411, 272] on input "text" at bounding box center [502, 279] width 351 height 34
type input "[PERSON_NAME]"
click at [633, 357] on span "Create" at bounding box center [645, 357] width 33 height 26
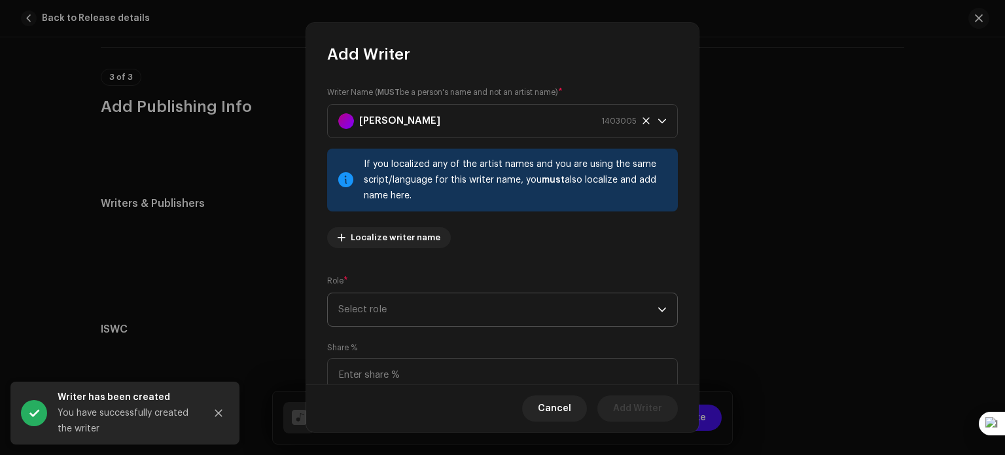
click at [534, 305] on span "Select role" at bounding box center [497, 309] width 319 height 33
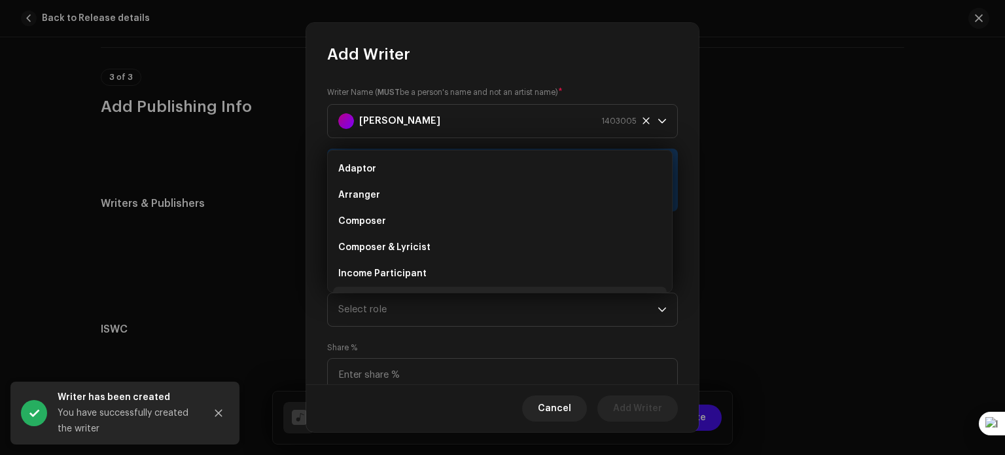
scroll to position [21, 0]
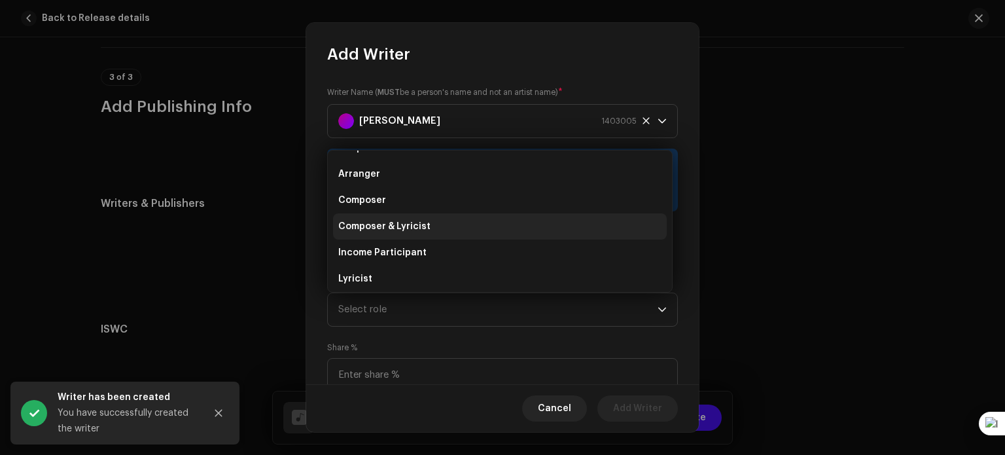
click at [513, 225] on li "Composer & Lyricist" at bounding box center [500, 226] width 334 height 26
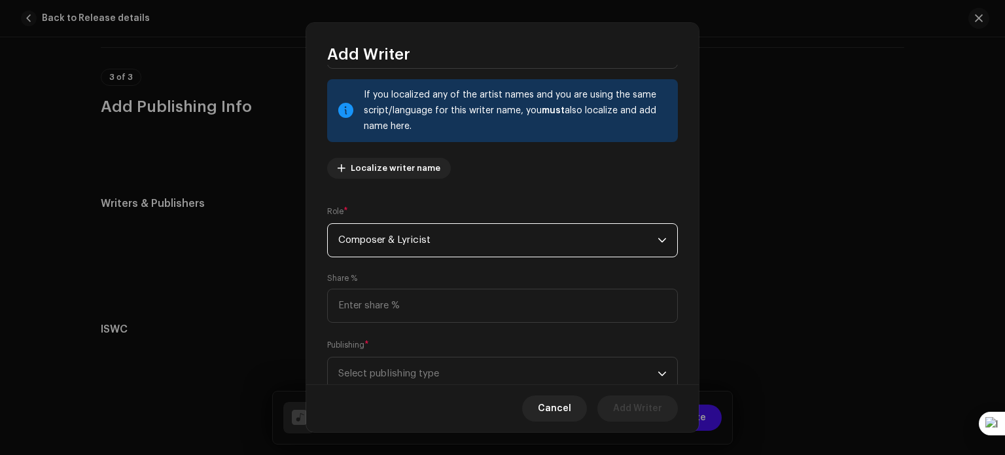
scroll to position [112, 0]
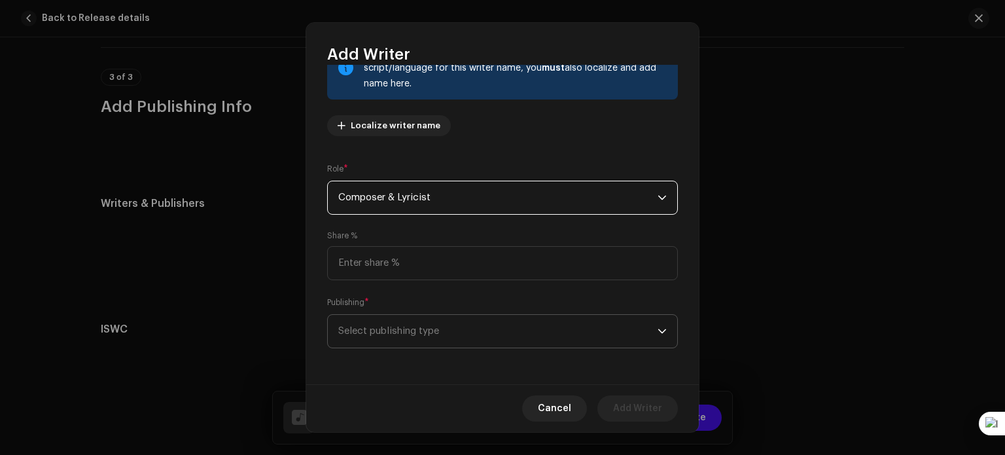
click at [620, 324] on span "Select publishing type" at bounding box center [497, 331] width 319 height 33
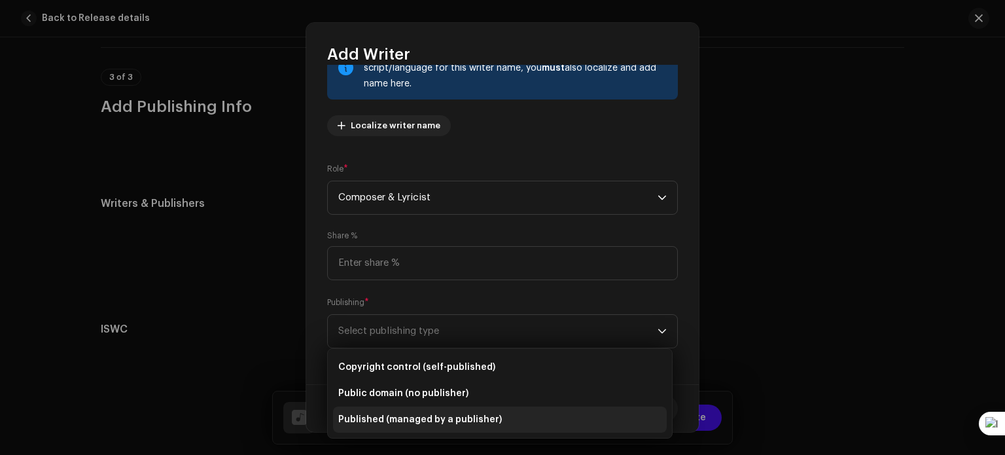
click at [540, 417] on li "Published (managed by a publisher)" at bounding box center [500, 419] width 334 height 26
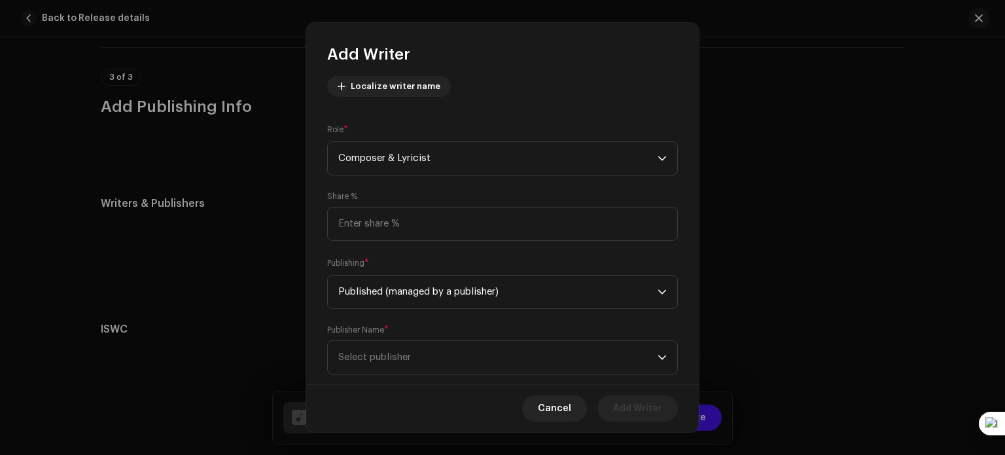
scroll to position [178, 0]
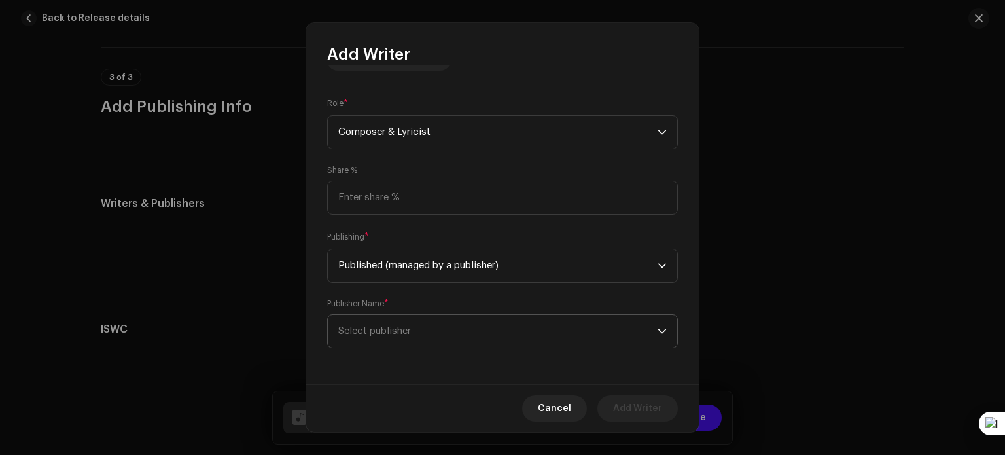
click at [638, 334] on span "Select publisher" at bounding box center [497, 331] width 319 height 33
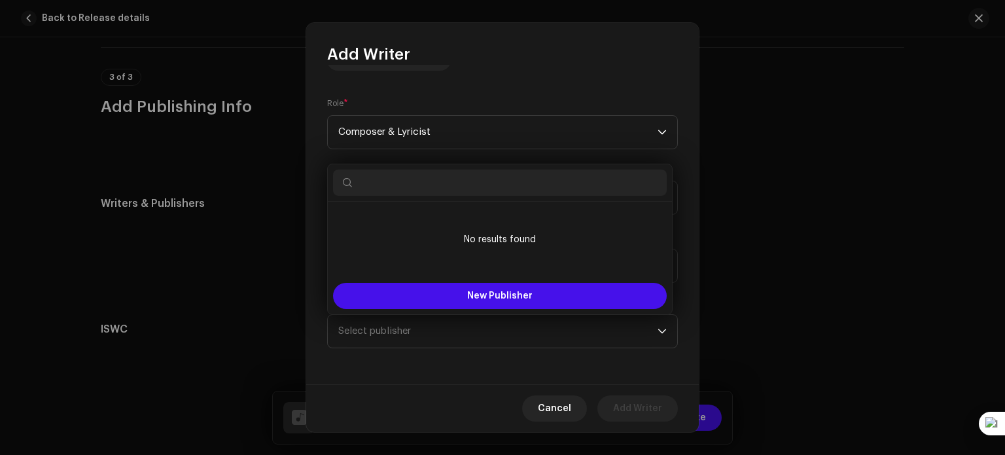
click at [557, 185] on input "text" at bounding box center [500, 182] width 334 height 26
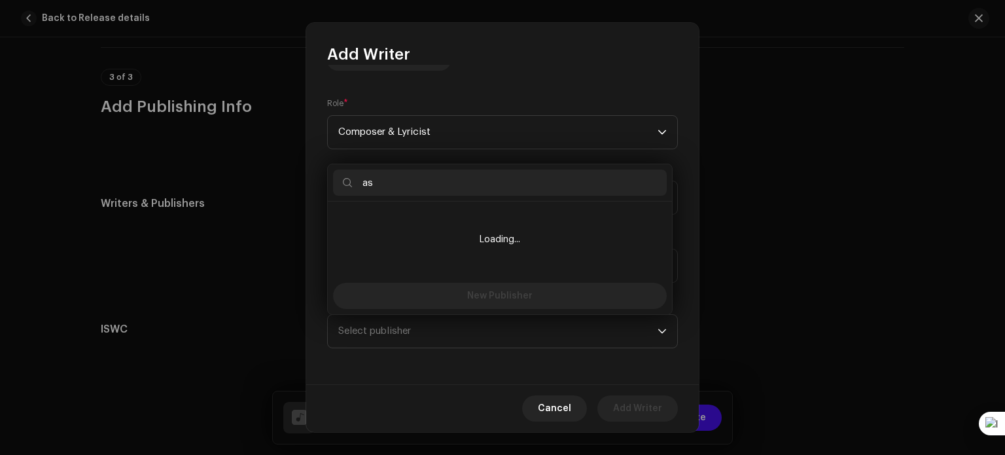
type input "a"
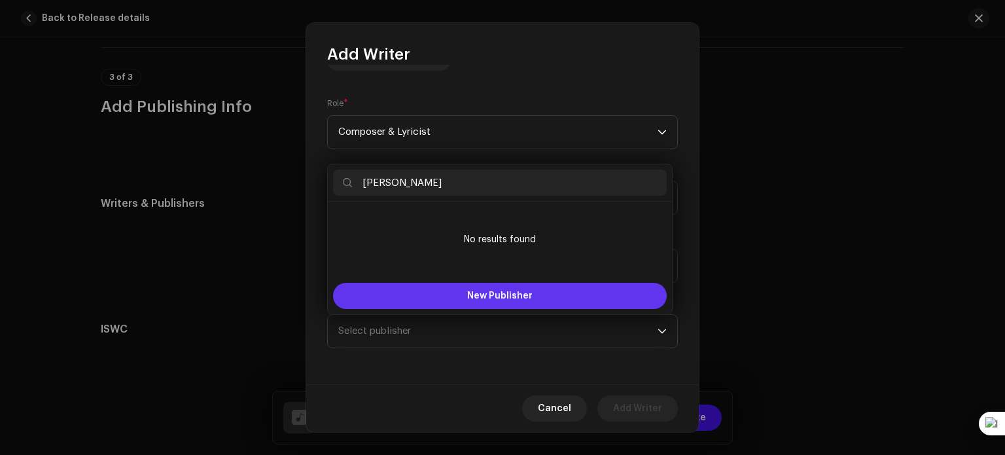
type input "[PERSON_NAME]"
click at [547, 297] on button "New Publisher" at bounding box center [500, 296] width 334 height 26
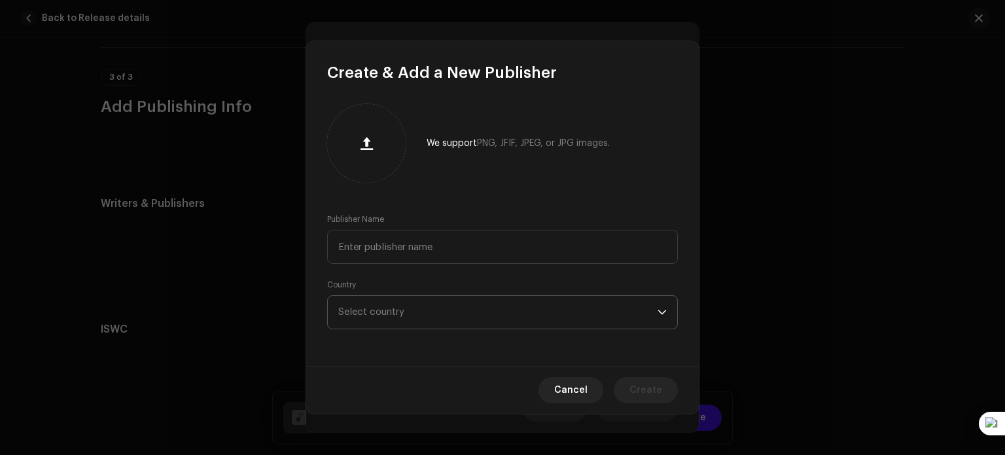
click at [533, 309] on span "Select country" at bounding box center [497, 312] width 319 height 33
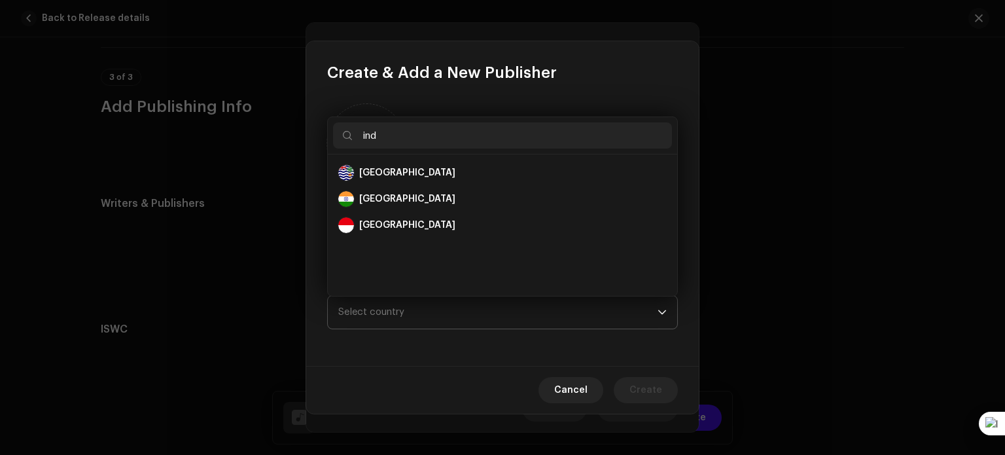
scroll to position [0, 0]
type input "ind"
click at [393, 196] on div "India" at bounding box center [502, 199] width 328 height 16
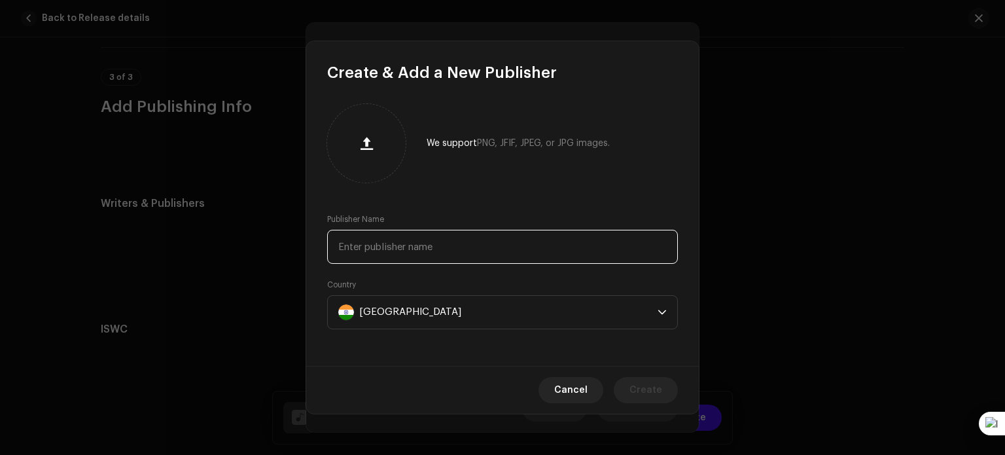
click at [423, 253] on input "text" at bounding box center [502, 247] width 351 height 34
type input "[PERSON_NAME]"
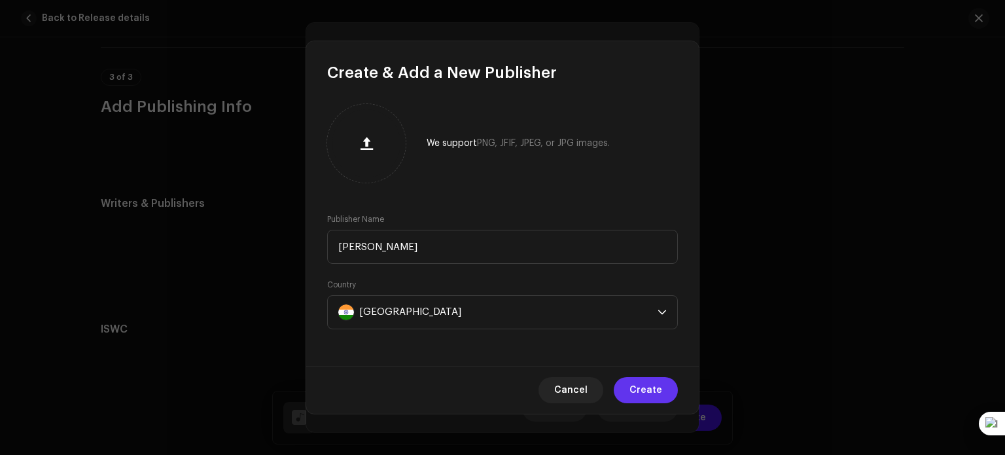
click at [654, 392] on span "Create" at bounding box center [645, 390] width 33 height 26
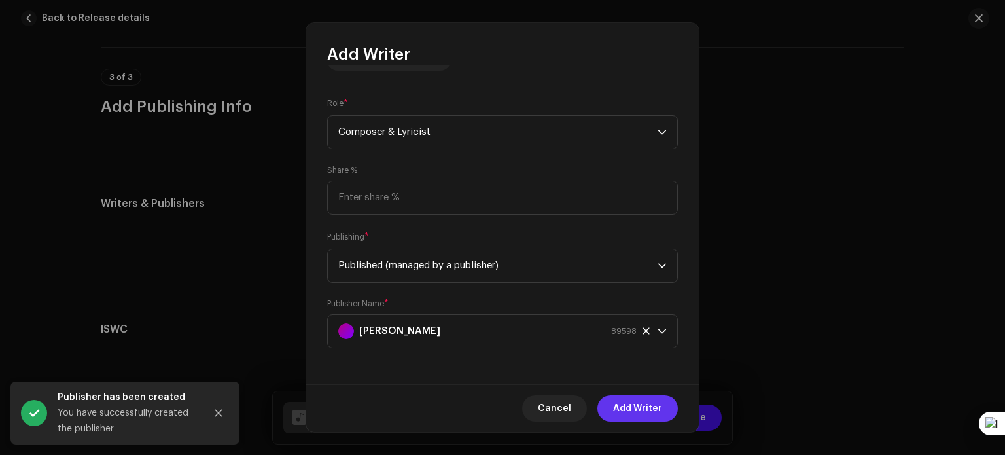
click at [641, 403] on span "Add Writer" at bounding box center [637, 408] width 49 height 26
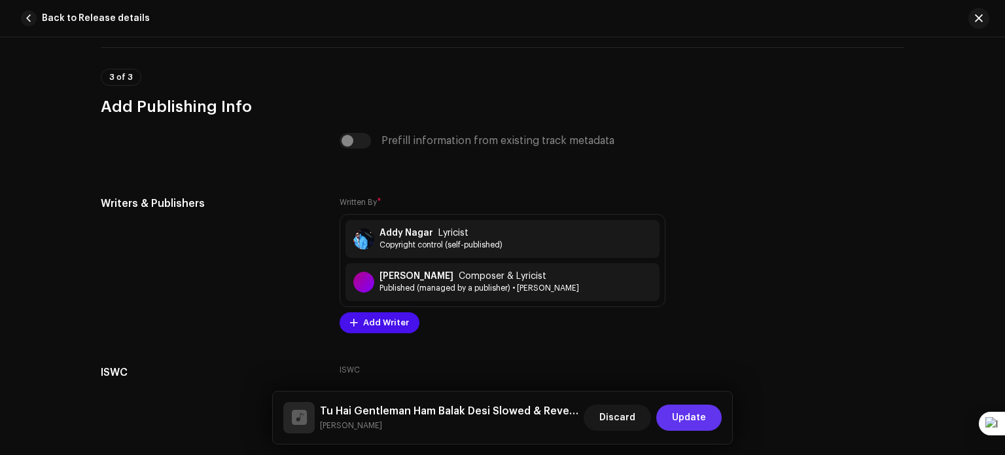
click at [682, 419] on span "Update" at bounding box center [689, 417] width 34 height 26
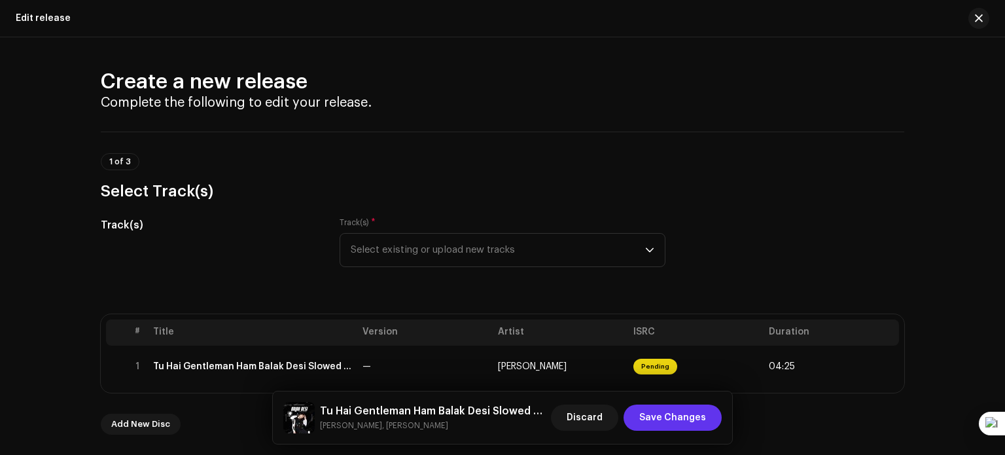
click at [686, 419] on span "Save Changes" at bounding box center [672, 417] width 67 height 26
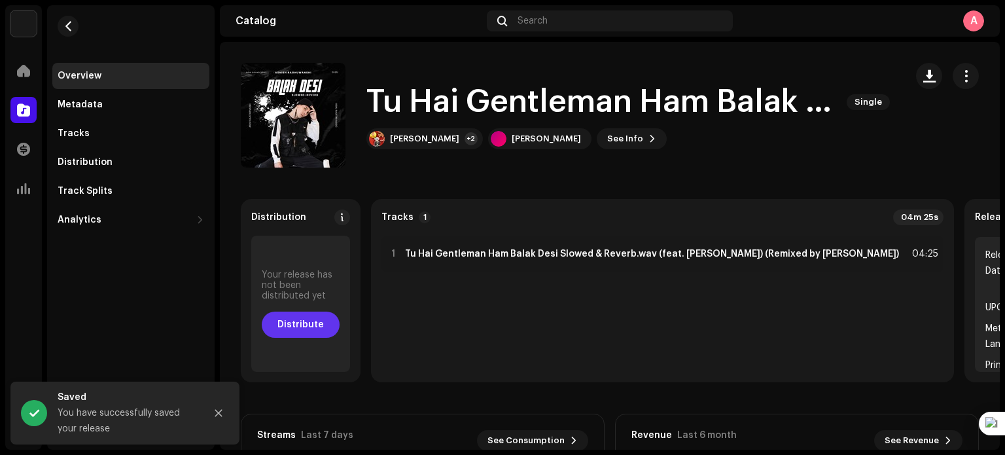
click at [300, 326] on span "Distribute" at bounding box center [300, 324] width 46 height 26
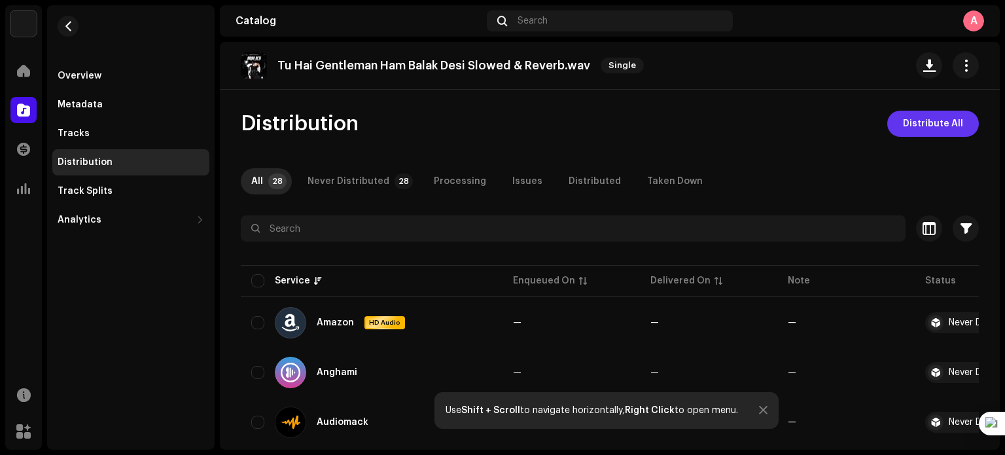
click at [929, 117] on span "Distribute All" at bounding box center [933, 124] width 60 height 26
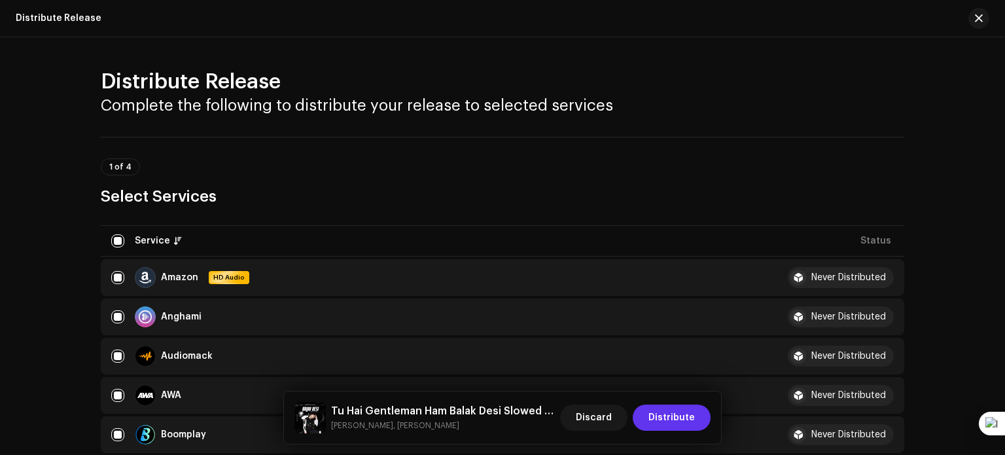
click at [687, 413] on span "Distribute" at bounding box center [671, 417] width 46 height 26
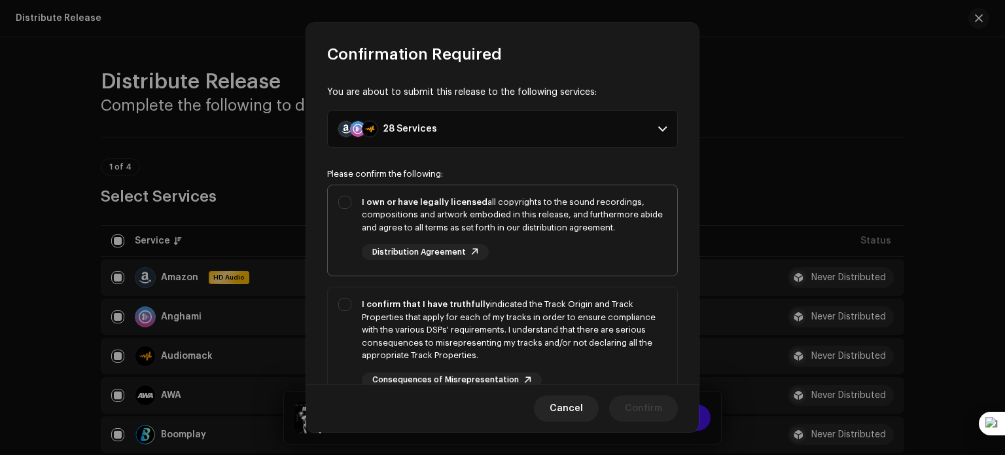
click at [347, 208] on div "I own or have legally licensed all copyrights to the sound recordings, composit…" at bounding box center [502, 228] width 349 height 86
checkbox input "true"
click at [351, 304] on div "I confirm that I have truthfully indicated the Track Origin and Track Propertie…" at bounding box center [502, 342] width 349 height 111
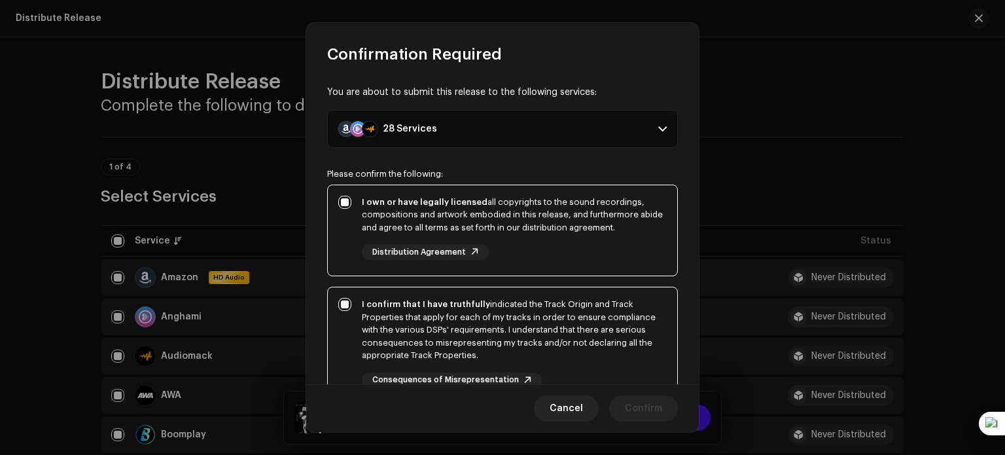
checkbox input "true"
drag, startPoint x: 351, startPoint y: 304, endPoint x: 603, endPoint y: 262, distance: 255.3
click at [603, 262] on p-selectbutton "I own or have legally licensed all copyrights to the sound recordings, composit…" at bounding box center [502, 362] width 351 height 356
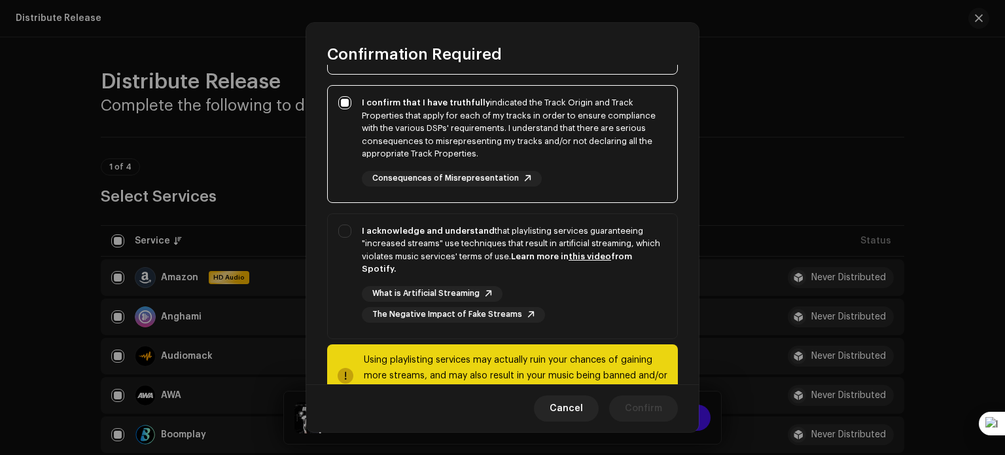
scroll to position [198, 0]
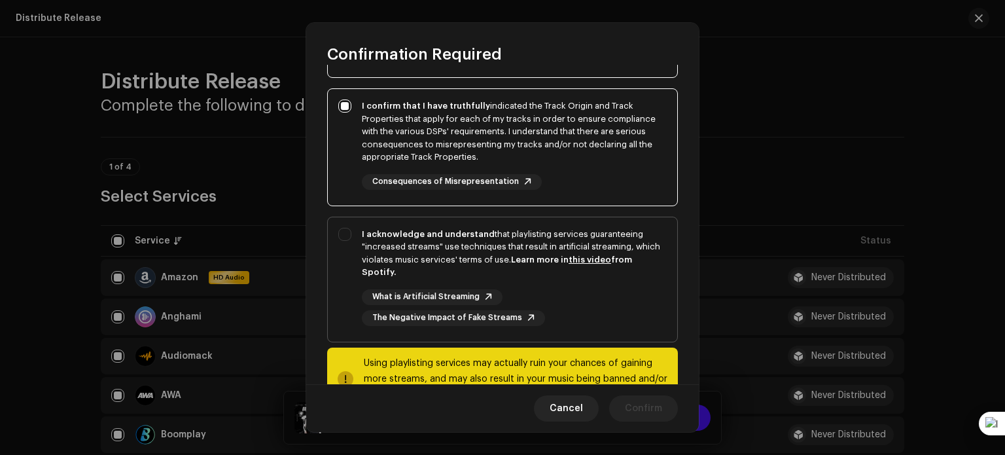
click at [344, 228] on div "I acknowledge and understand that playlisting services guaranteeing "increased …" at bounding box center [502, 276] width 349 height 119
checkbox input "true"
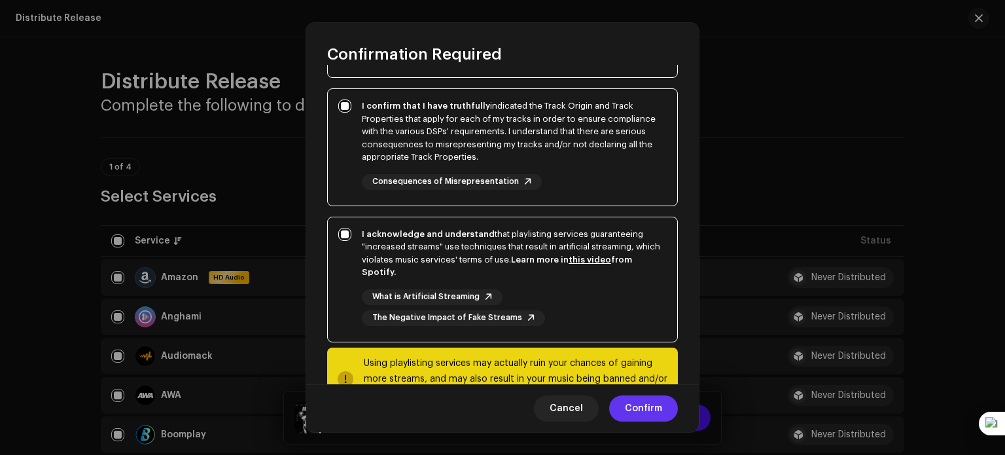
click at [659, 407] on span "Confirm" at bounding box center [643, 408] width 37 height 26
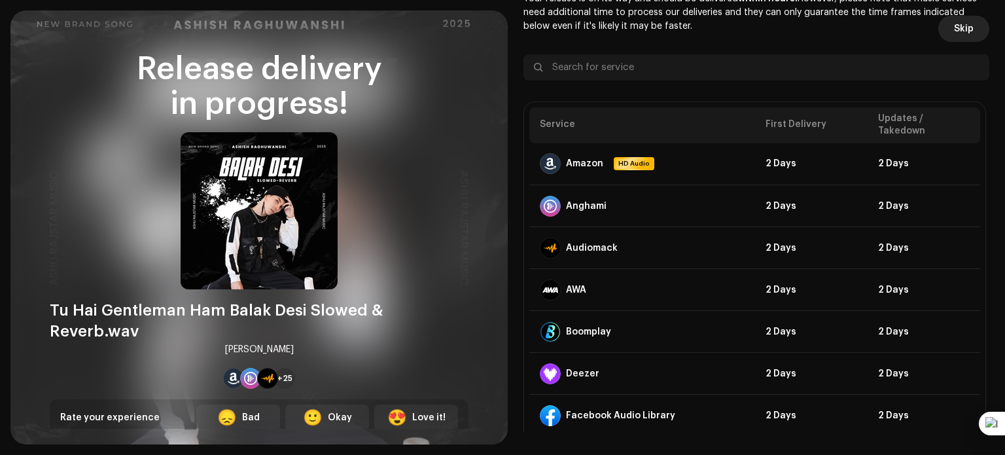
click at [959, 31] on span "Skip" at bounding box center [964, 29] width 20 height 26
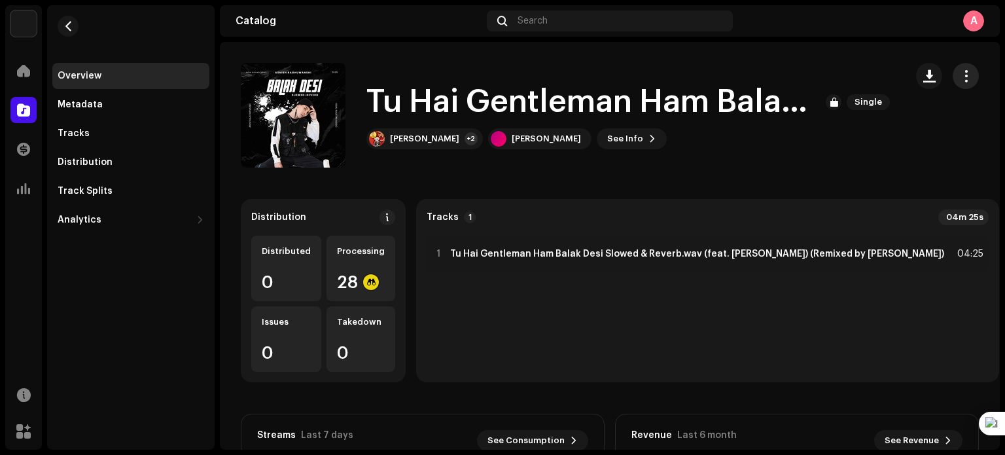
click at [952, 75] on button "button" at bounding box center [965, 76] width 26 height 26
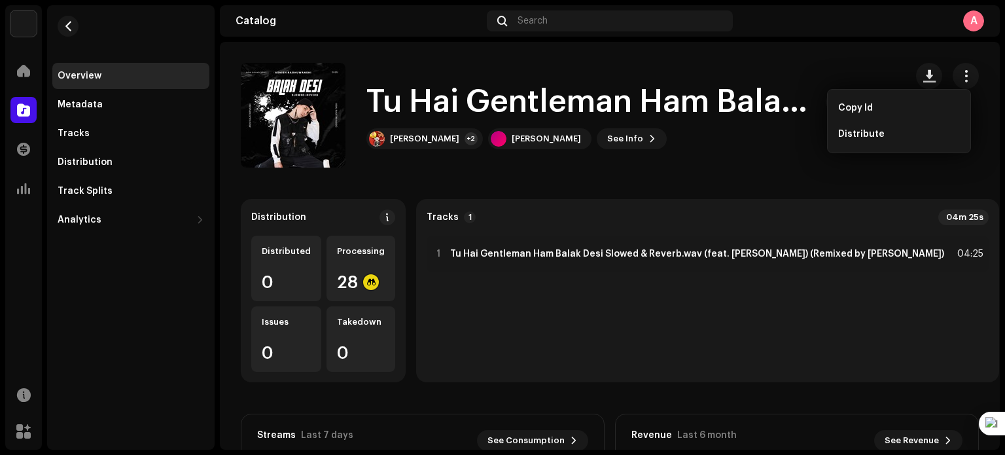
click at [642, 176] on catalog-releases-details-overview "Tu Hai Gentleman Ham Balak Desi Slowed & Reverb.wav Single Tu Hai Gentleman Ham…" at bounding box center [610, 369] width 780 height 654
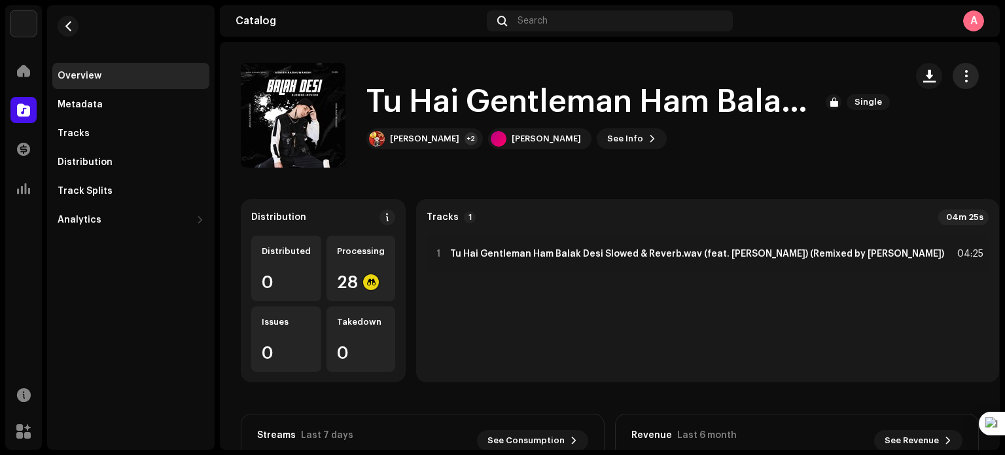
click at [960, 73] on span "button" at bounding box center [966, 76] width 12 height 10
click at [961, 71] on span "button" at bounding box center [966, 76] width 12 height 10
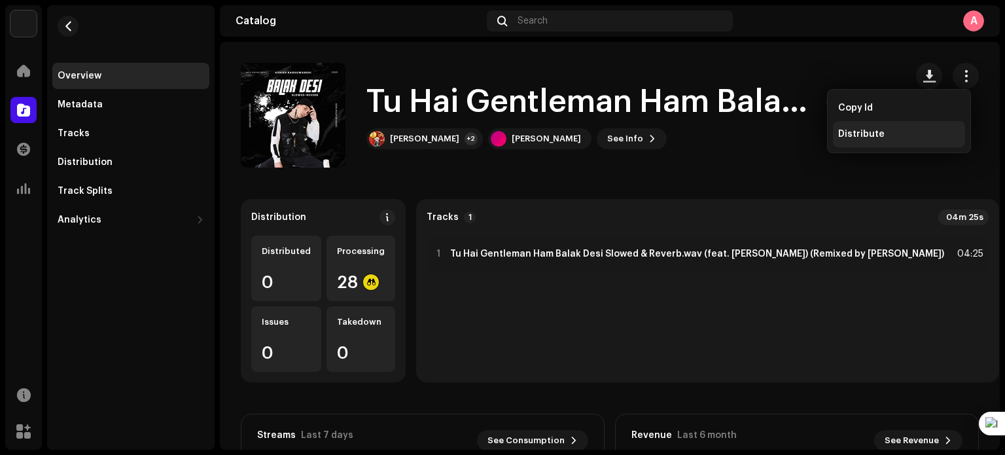
click at [889, 125] on div "Distribute" at bounding box center [899, 134] width 132 height 26
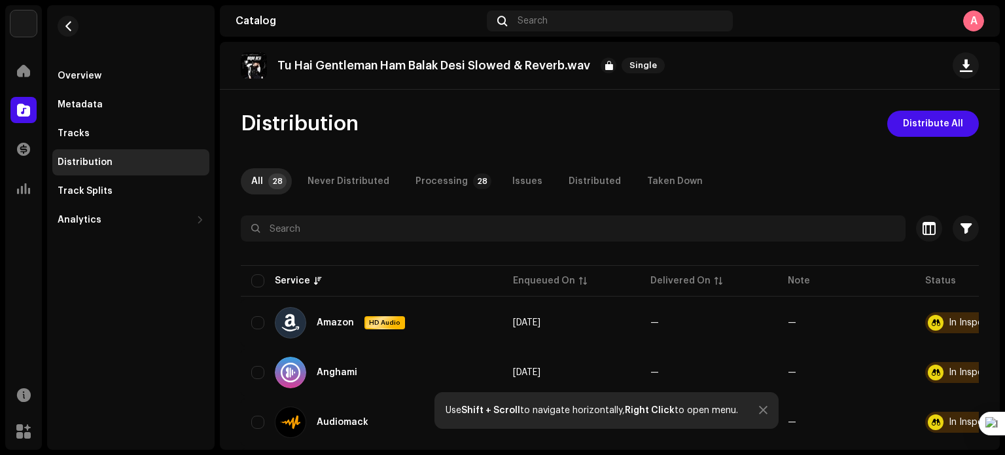
click at [338, 68] on p "Tu Hai Gentleman Ham Balak Desi Slowed & Reverb.wav" at bounding box center [433, 66] width 313 height 14
click at [139, 135] on div "Tracks" at bounding box center [131, 133] width 147 height 10
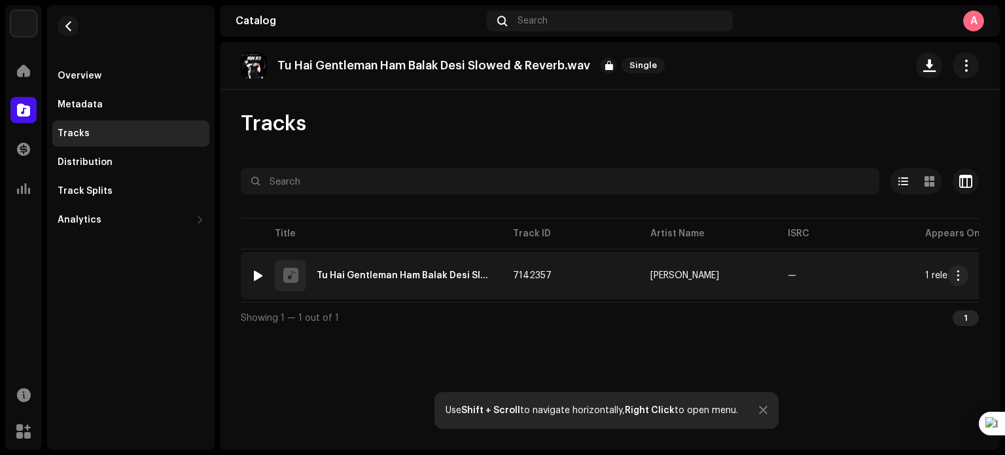
click at [351, 268] on div "1 Tu Hai Gentleman Ham Balak Desi Slowed & Reverb.wav (feat. Addy Nagar) (Remix…" at bounding box center [371, 275] width 241 height 31
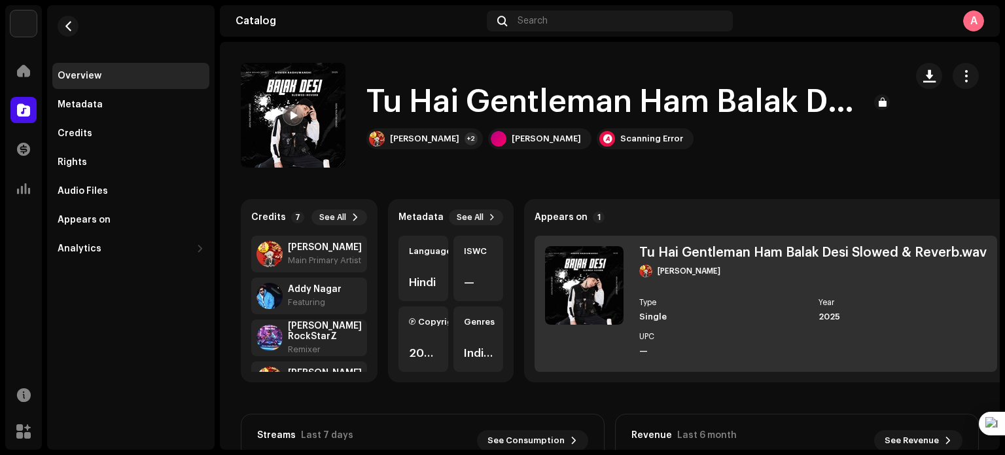
click at [703, 251] on div "Tu Hai Gentleman Ham Balak Desi Slowed & Reverb.wav" at bounding box center [812, 252] width 347 height 13
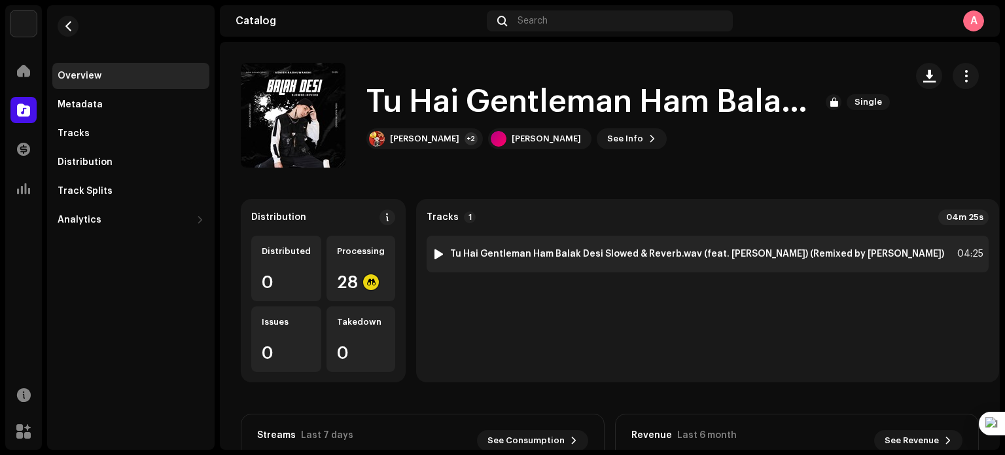
click at [701, 251] on strong "Tu Hai Gentleman Ham Balak Desi Slowed & Reverb.wav (feat. [PERSON_NAME]) (Remi…" at bounding box center [697, 254] width 494 height 10
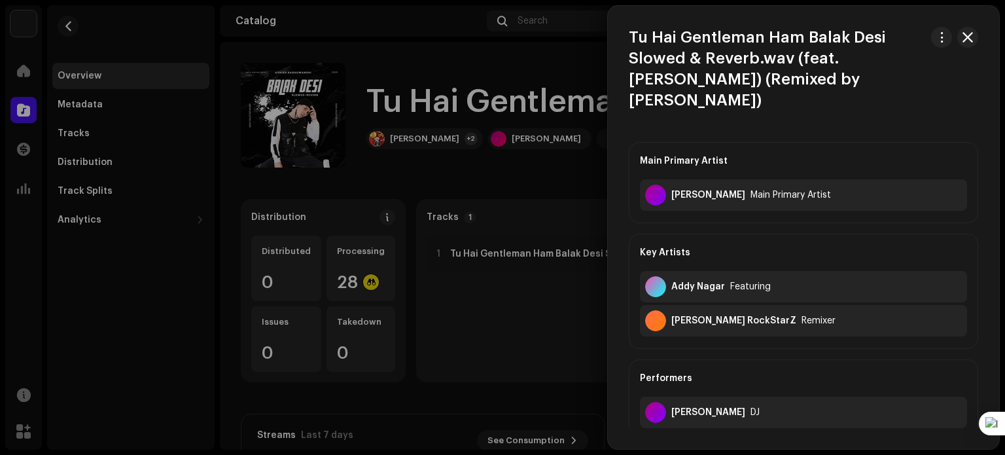
click at [786, 60] on h3 "Tu Hai Gentleman Ham Balak Desi Slowed & Reverb.wav (feat. [PERSON_NAME]) (Remi…" at bounding box center [777, 69] width 297 height 84
click at [937, 36] on span "button" at bounding box center [942, 37] width 10 height 10
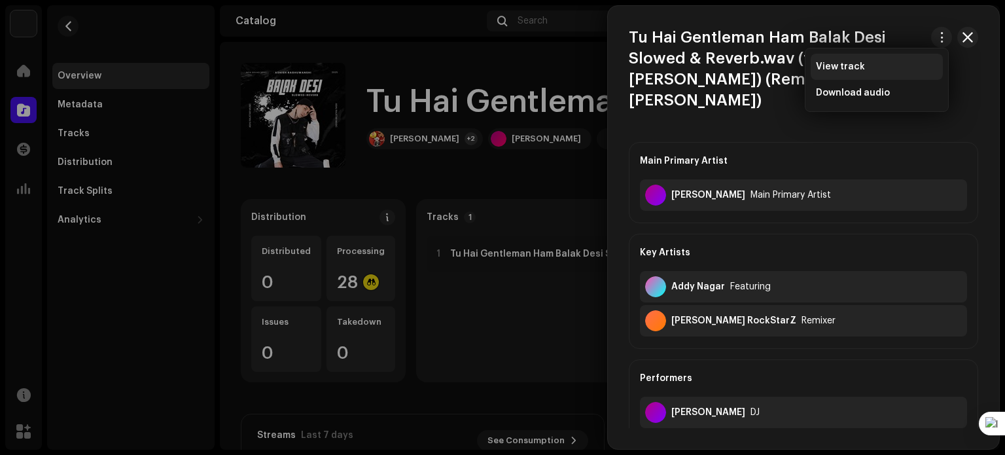
click at [897, 60] on div "View track" at bounding box center [876, 67] width 132 height 26
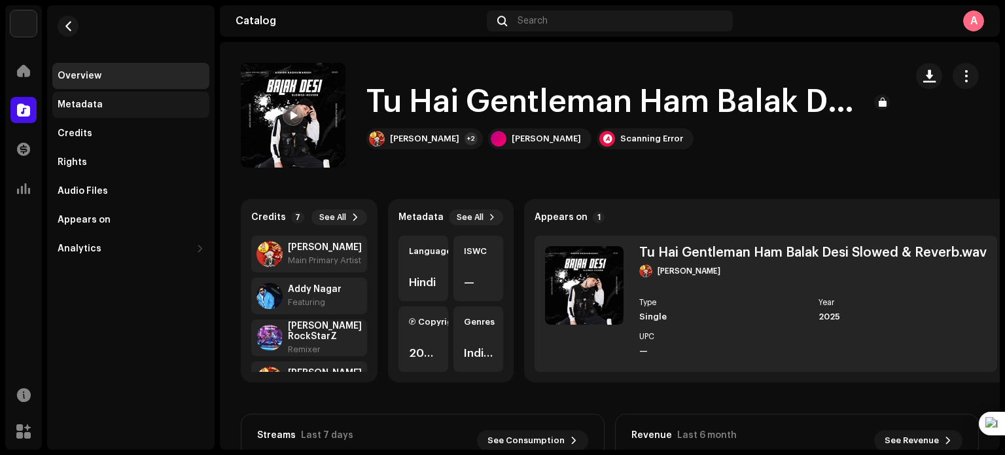
click at [131, 109] on div "Metadata" at bounding box center [131, 104] width 147 height 10
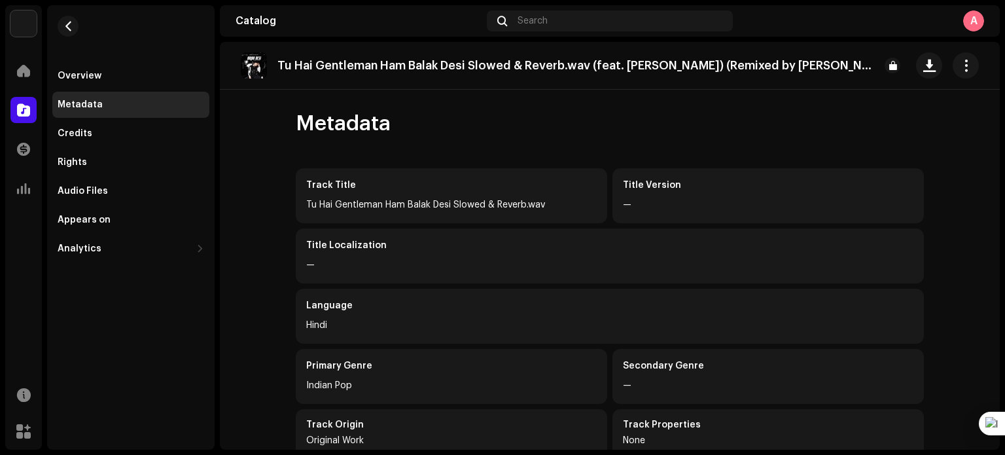
click at [519, 188] on div "Track Title" at bounding box center [451, 185] width 290 height 13
click at [351, 209] on div "Tu Hai Gentleman Ham Balak Desi Slowed & Reverb.wav" at bounding box center [451, 205] width 290 height 16
drag, startPoint x: 530, startPoint y: 203, endPoint x: 542, endPoint y: 202, distance: 12.5
click at [542, 202] on div "Tu Hai Gentleman Ham Balak Desi Slowed & Reverb.wav" at bounding box center [451, 205] width 290 height 16
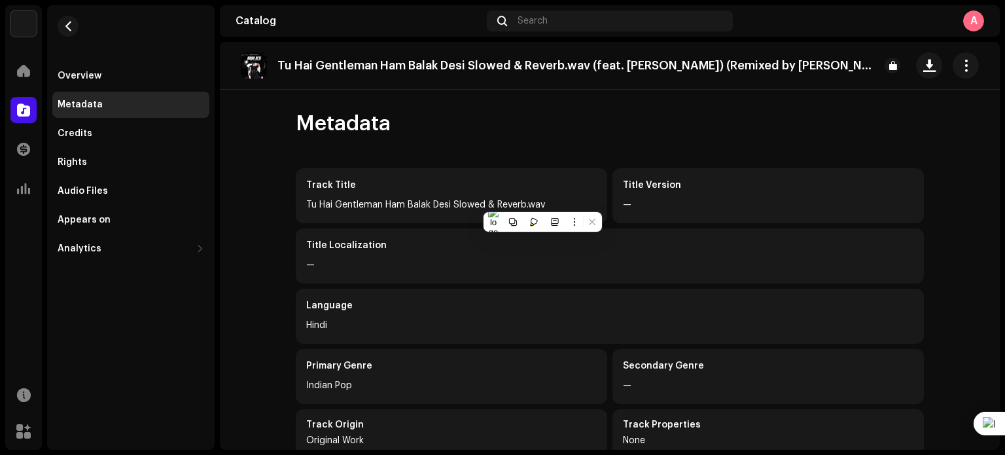
click at [538, 143] on div "Metadata Track Title Tu Hai Gentleman Ham Balak Desi Slowed & Reverb.wav Title …" at bounding box center [610, 383] width 670 height 545
drag, startPoint x: 523, startPoint y: 201, endPoint x: 543, endPoint y: 201, distance: 19.6
click at [543, 201] on div "Tu Hai Gentleman Ham Balak Desi Slowed & Reverb.wav" at bounding box center [451, 205] width 290 height 16
click at [960, 75] on button "button" at bounding box center [965, 65] width 26 height 26
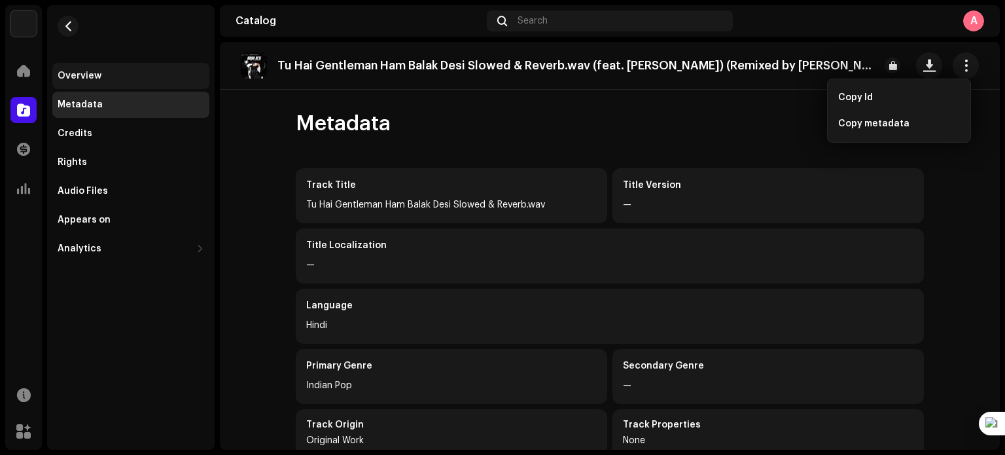
click at [126, 80] on div "Overview" at bounding box center [131, 76] width 147 height 10
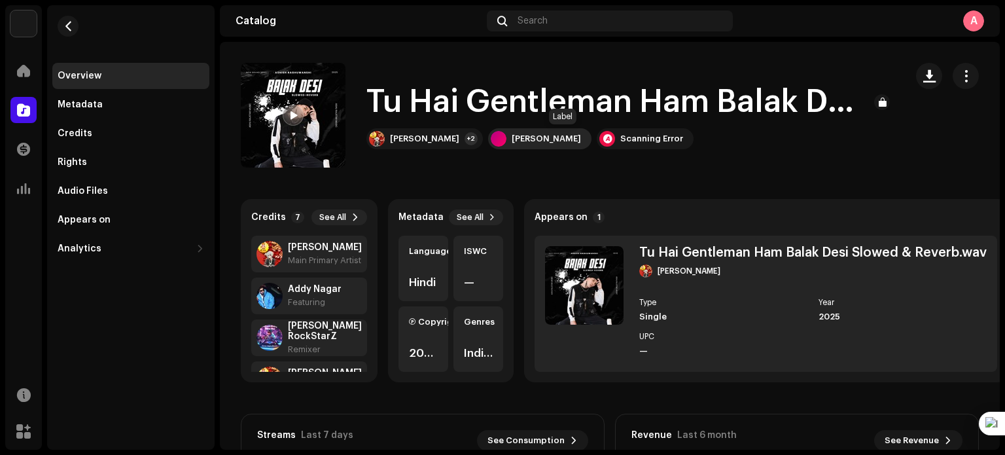
click at [591, 145] on div "[PERSON_NAME]" at bounding box center [539, 138] width 103 height 21
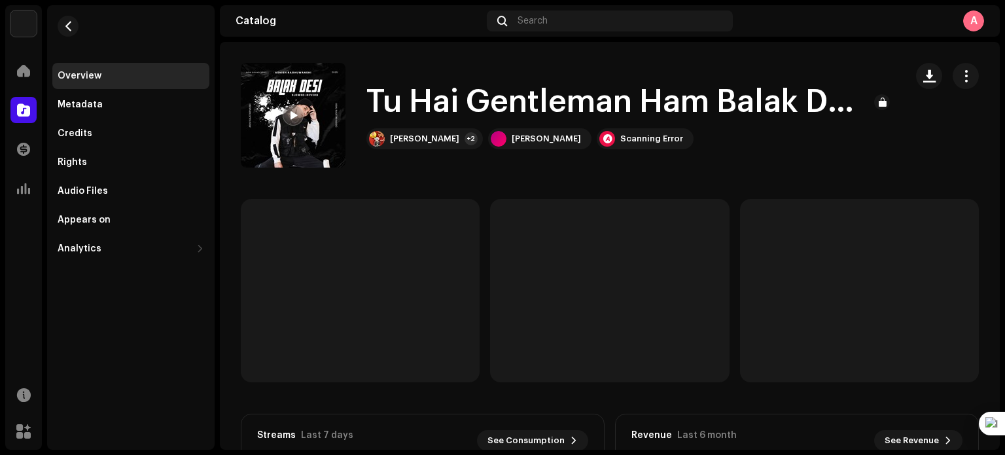
click at [304, 112] on img at bounding box center [293, 115] width 105 height 105
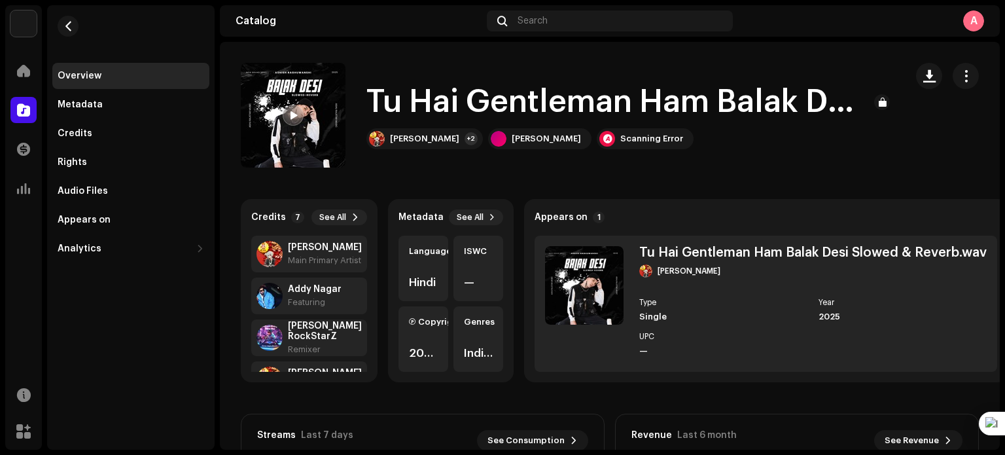
click at [293, 113] on span at bounding box center [293, 116] width 8 height 10
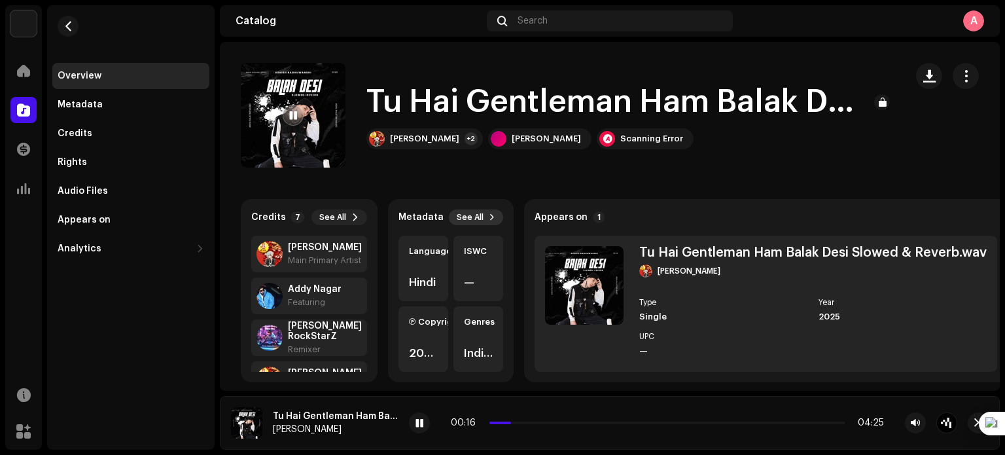
click at [458, 216] on span "See All" at bounding box center [470, 217] width 27 height 10
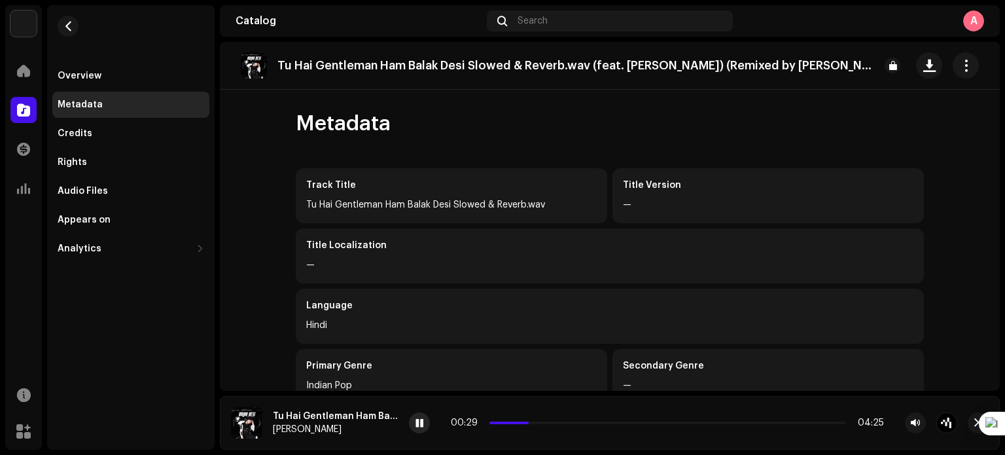
click at [413, 426] on div at bounding box center [419, 422] width 21 height 21
click at [141, 211] on div "Appears on" at bounding box center [130, 220] width 157 height 26
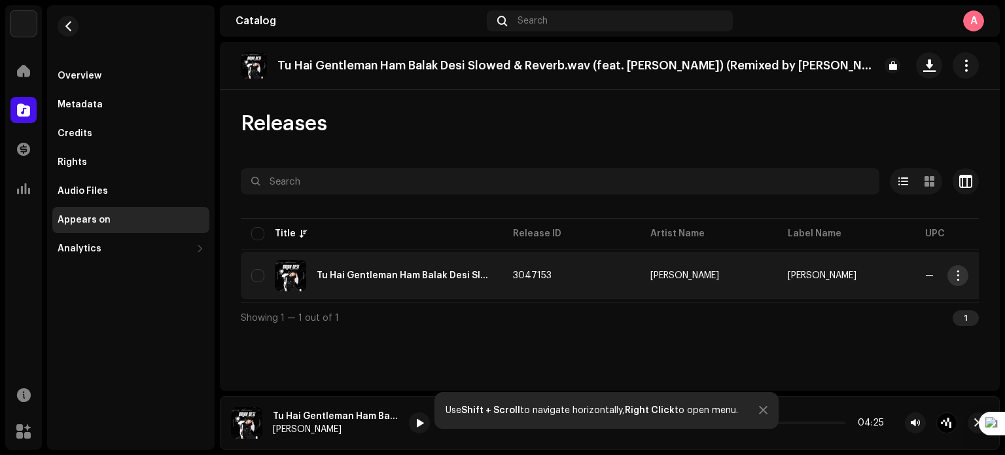
click at [967, 276] on button "button" at bounding box center [957, 275] width 21 height 21
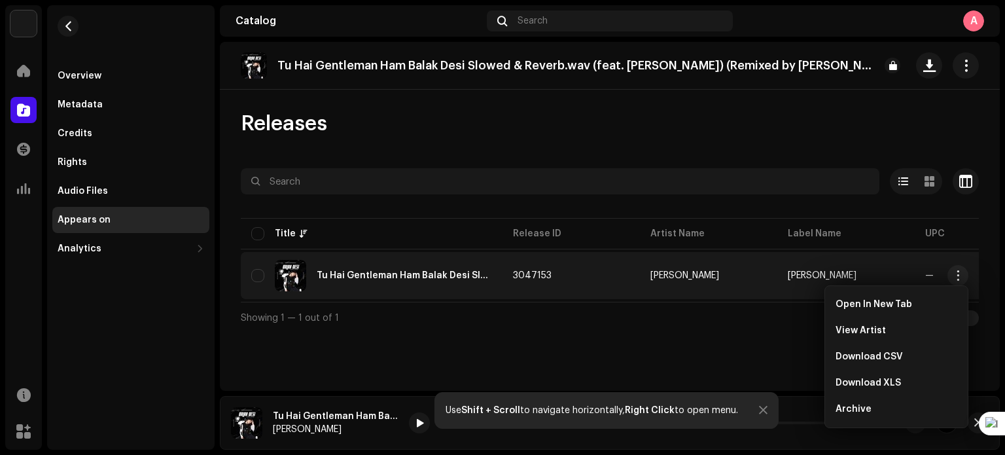
click at [735, 339] on div "Tu Hai Gentleman Ham Balak Desi Slowed & Reverb.wav (feat. Addy Nagar) (Remixed…" at bounding box center [610, 216] width 780 height 349
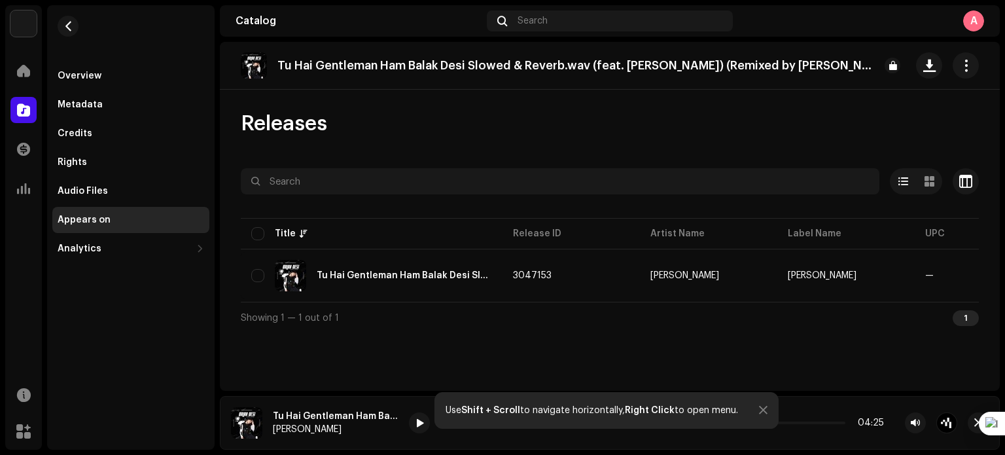
click at [256, 224] on table "Title Release ID Artist Name Label Name UPC Creation Date Tracks Duration Tu Ha…" at bounding box center [852, 258] width 1223 height 86
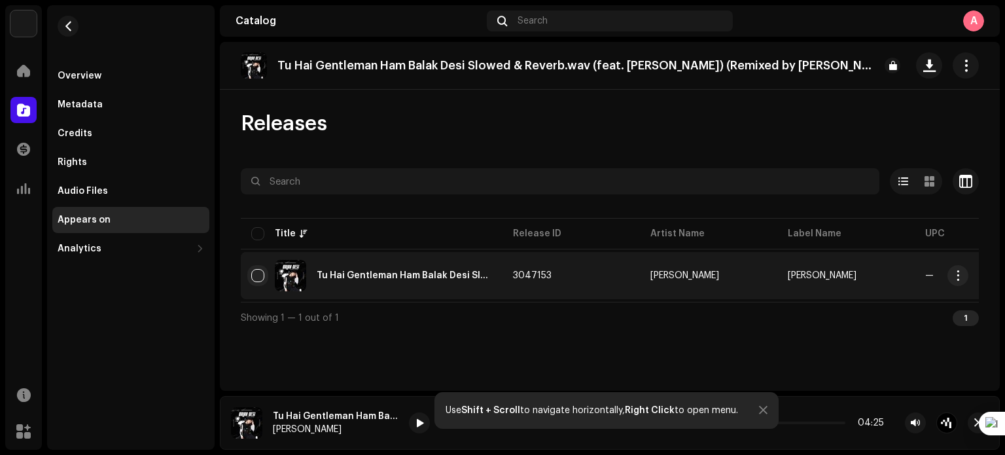
click at [260, 273] on input "checkbox" at bounding box center [257, 275] width 13 height 13
checkbox input "true"
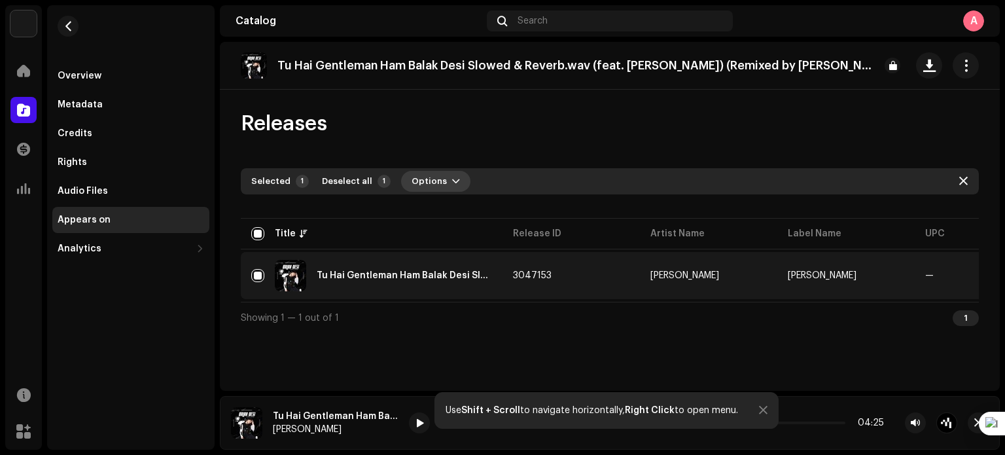
click at [440, 185] on button "Options" at bounding box center [435, 181] width 69 height 21
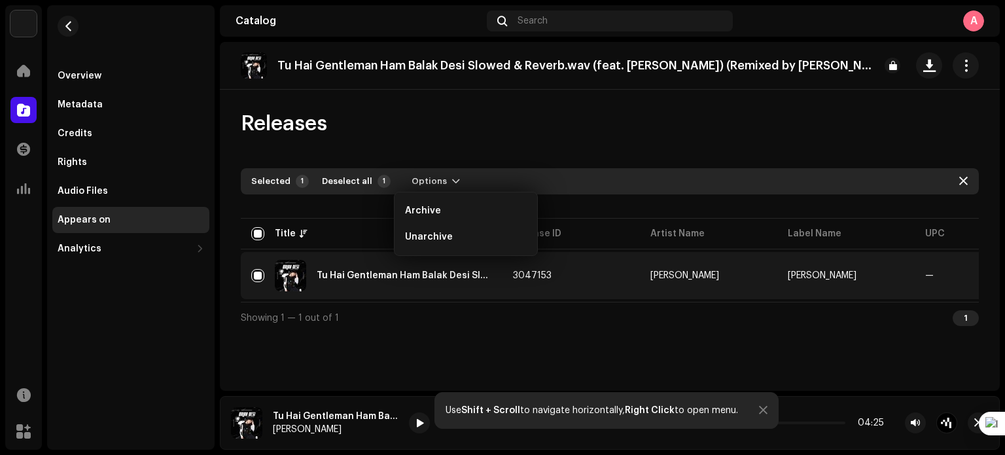
click at [413, 80] on div "Tu Hai Gentleman Ham Balak Desi Slowed & Reverb.wav (feat. [PERSON_NAME]) (Remi…" at bounding box center [610, 66] width 780 height 48
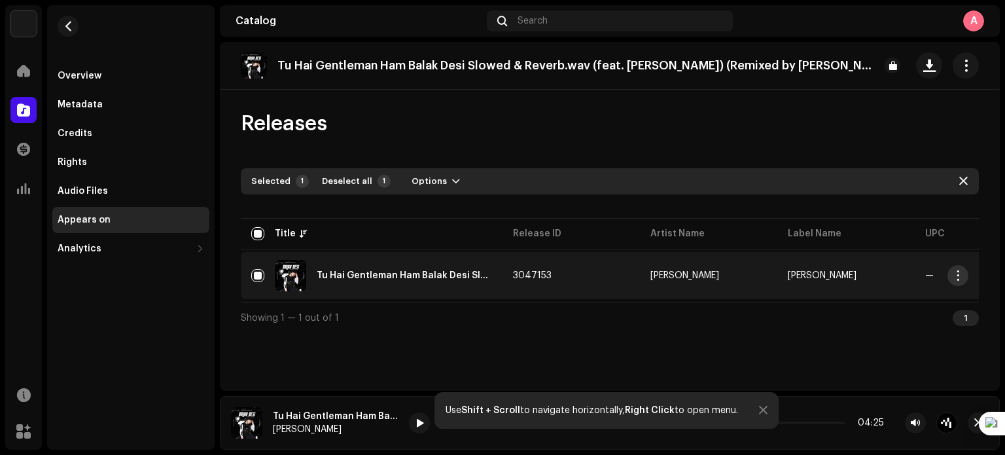
click at [956, 272] on span "button" at bounding box center [958, 275] width 10 height 10
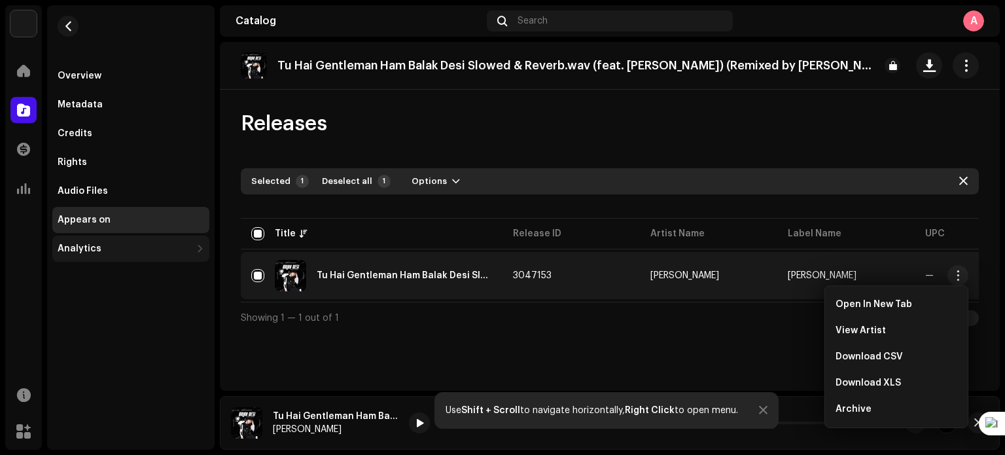
click at [114, 251] on div "Analytics" at bounding box center [124, 248] width 133 height 10
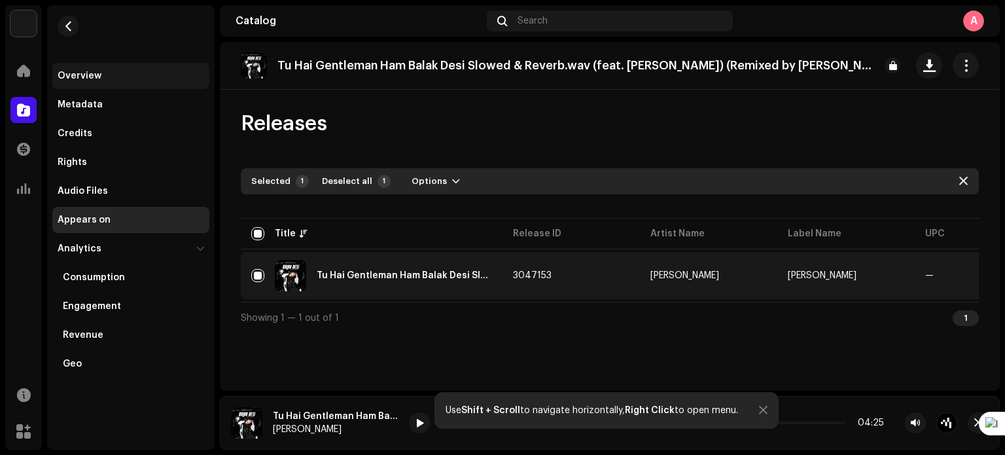
click at [105, 71] on div "Overview" at bounding box center [131, 76] width 147 height 10
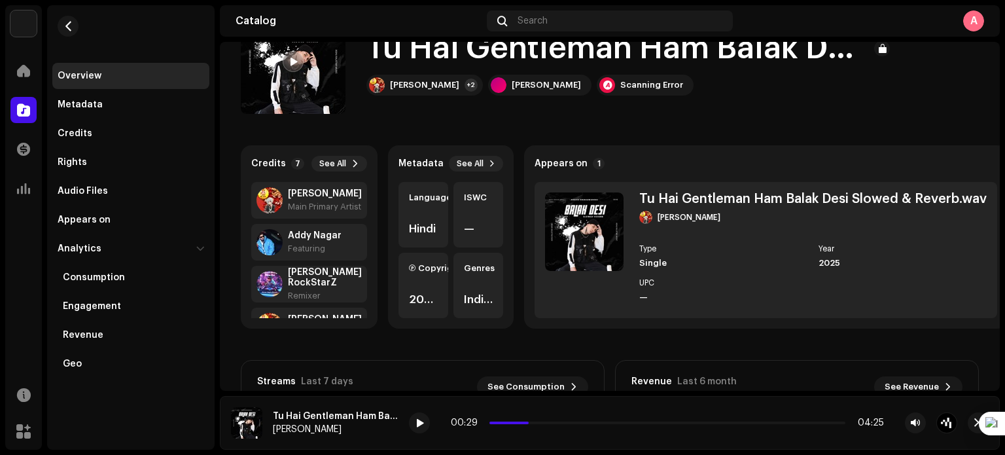
scroll to position [52, 0]
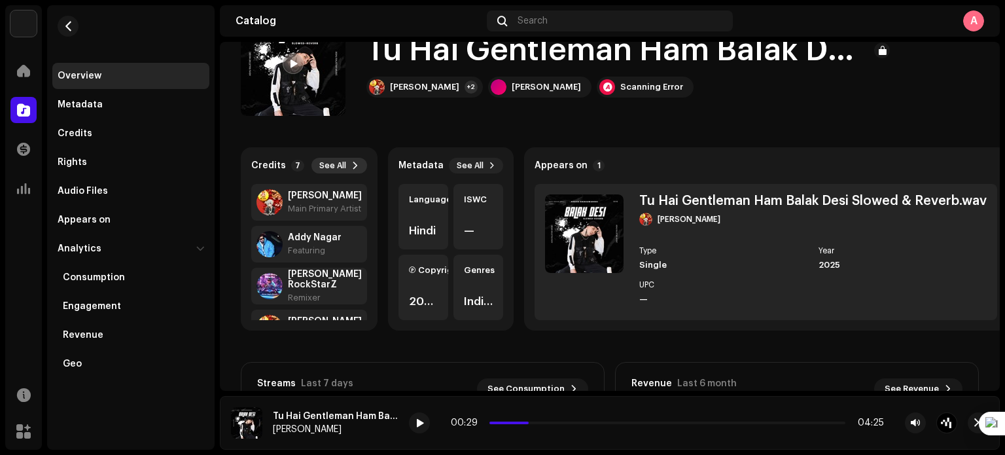
click at [343, 160] on button "See All" at bounding box center [339, 166] width 56 height 16
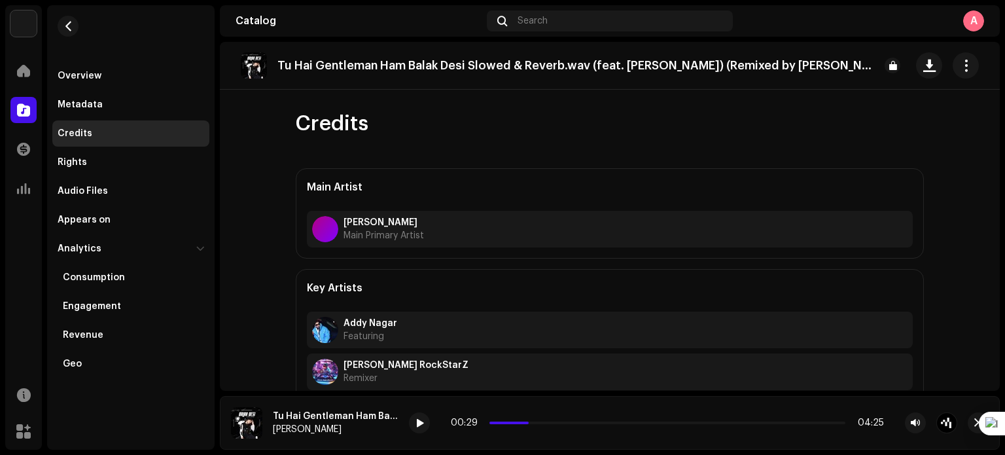
drag, startPoint x: 586, startPoint y: 65, endPoint x: 565, endPoint y: 69, distance: 21.3
click at [565, 69] on p "Tu Hai Gentleman Ham Balak Desi Slowed & Reverb.wav (feat. [PERSON_NAME]) (Remi…" at bounding box center [575, 66] width 597 height 14
click at [614, 89] on icon at bounding box center [615, 89] width 6 height 6
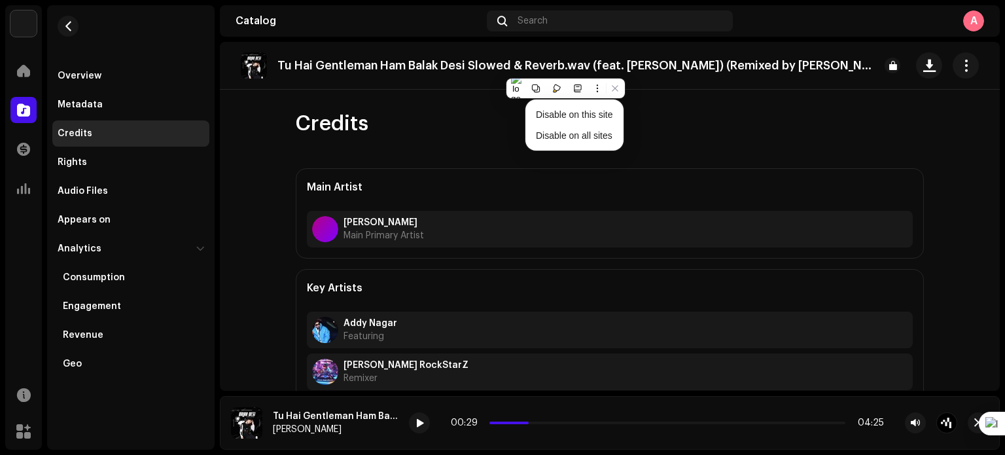
click at [662, 94] on div "Tu Hai Gentleman Ham Balak Desi Slowed & Reverb.wav (feat. Addy Nagar) (Remixed…" at bounding box center [610, 216] width 780 height 349
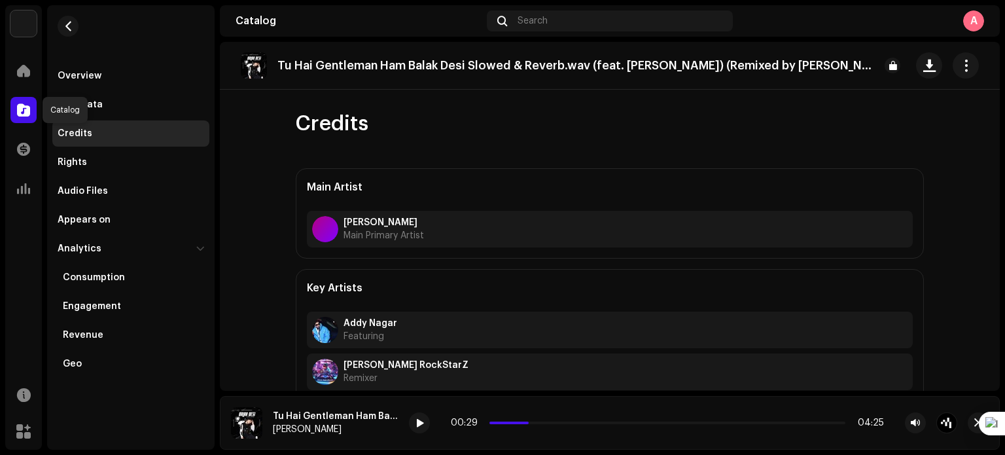
click at [17, 106] on span at bounding box center [23, 110] width 13 height 10
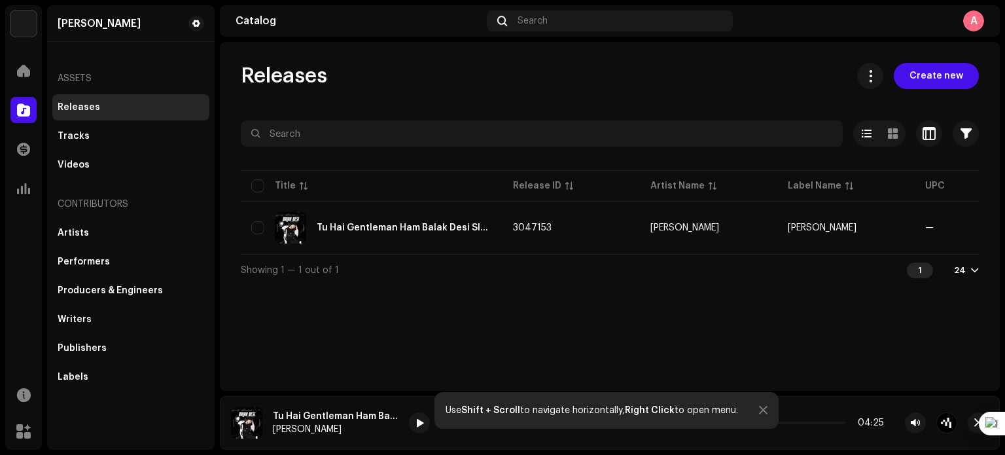
drag, startPoint x: 691, startPoint y: 249, endPoint x: 717, endPoint y: 261, distance: 28.1
click at [717, 261] on div "Selected 0 Select all 1 Options Filters Distribution status Never Distributed P…" at bounding box center [610, 202] width 738 height 165
click at [678, 346] on div "Releases Create new Selected 0 Select all 1 Options Filters Distribution status…" at bounding box center [610, 216] width 780 height 349
drag, startPoint x: 674, startPoint y: 253, endPoint x: 691, endPoint y: 253, distance: 16.4
click at [691, 253] on table "Title Release ID Artist Name Label Name UPC Creation Date Tracks Duration Tu Ha…" at bounding box center [852, 210] width 1223 height 86
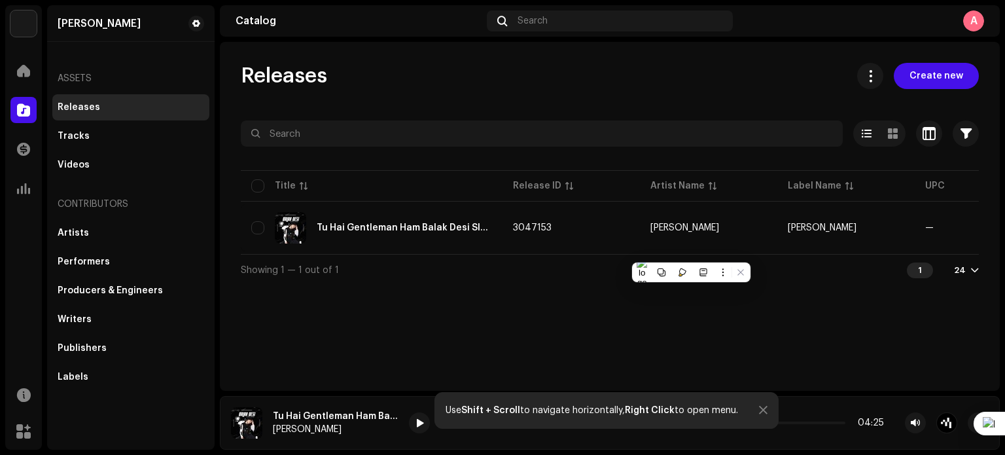
click at [620, 331] on div "Releases Create new Selected 0 Select all 1 Options Filters Distribution status…" at bounding box center [610, 216] width 780 height 349
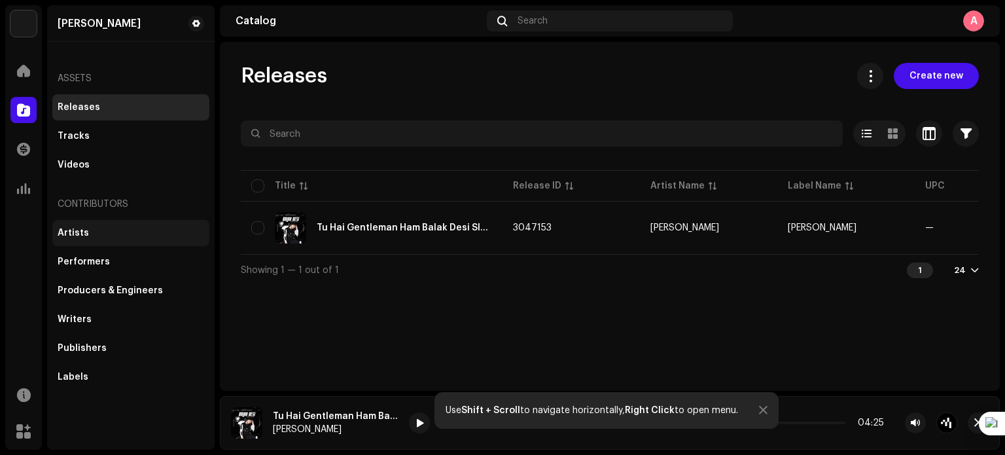
click at [143, 230] on div "Artists" at bounding box center [131, 233] width 147 height 10
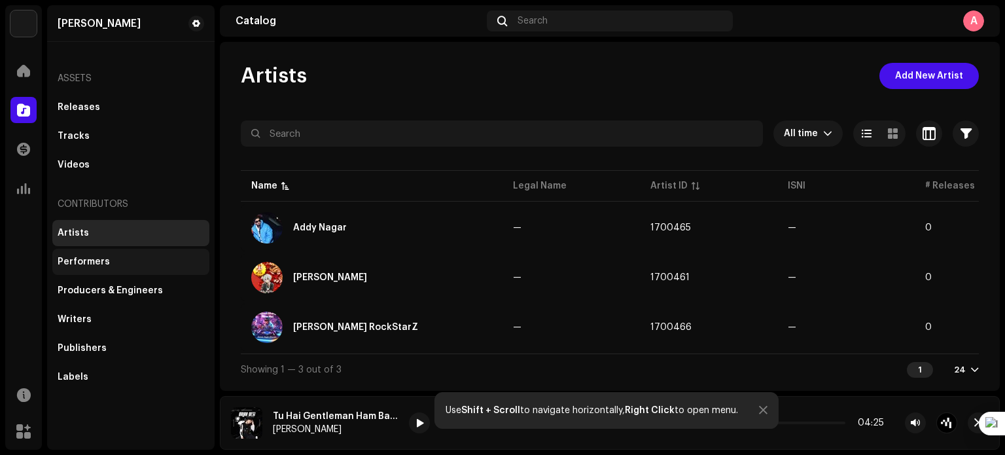
click at [134, 264] on div "Performers" at bounding box center [131, 261] width 147 height 10
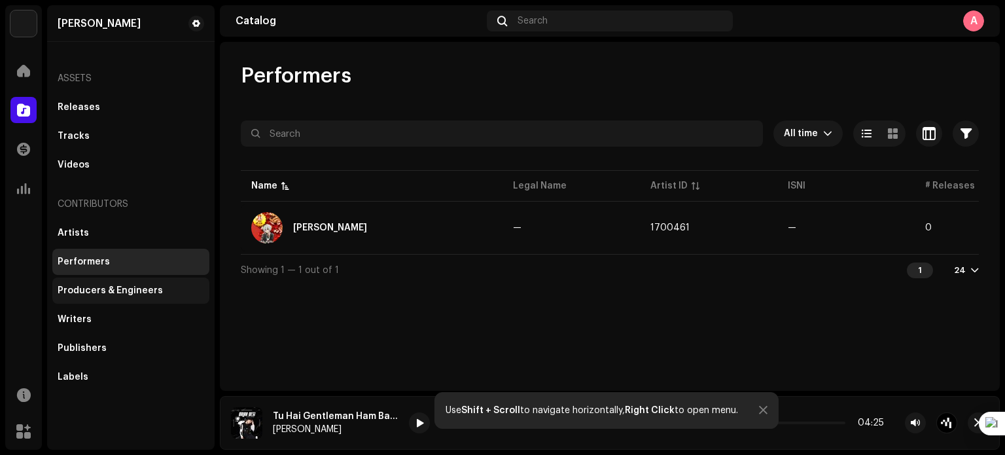
click at [137, 293] on div "Producers & Engineers" at bounding box center [110, 290] width 105 height 10
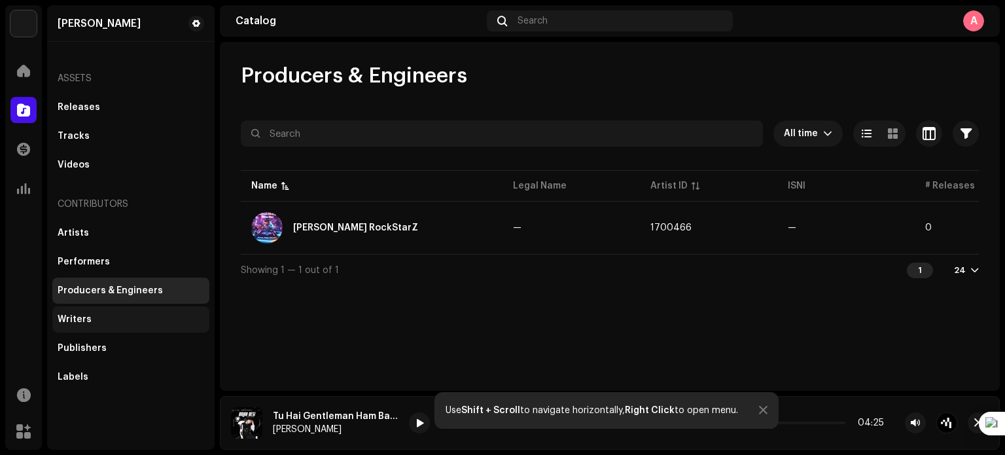
click at [130, 321] on div "Writers" at bounding box center [131, 319] width 147 height 10
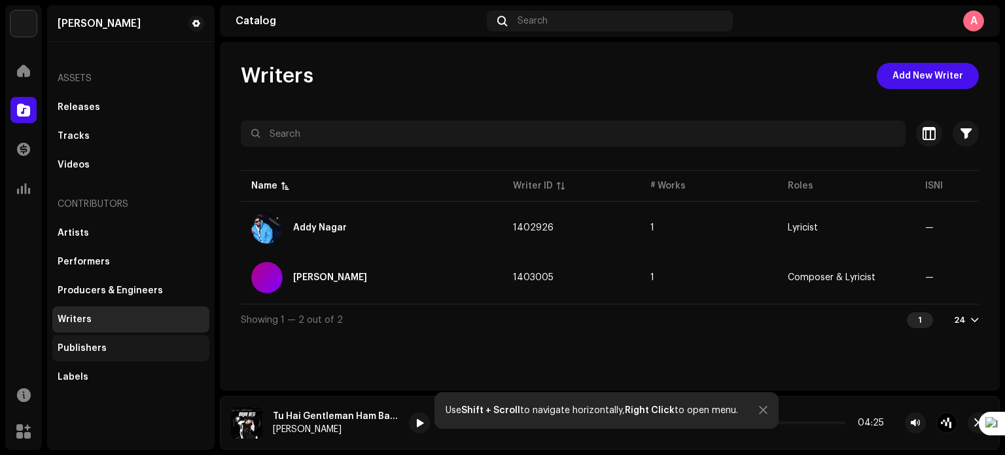
click at [131, 353] on div "Publishers" at bounding box center [131, 348] width 147 height 10
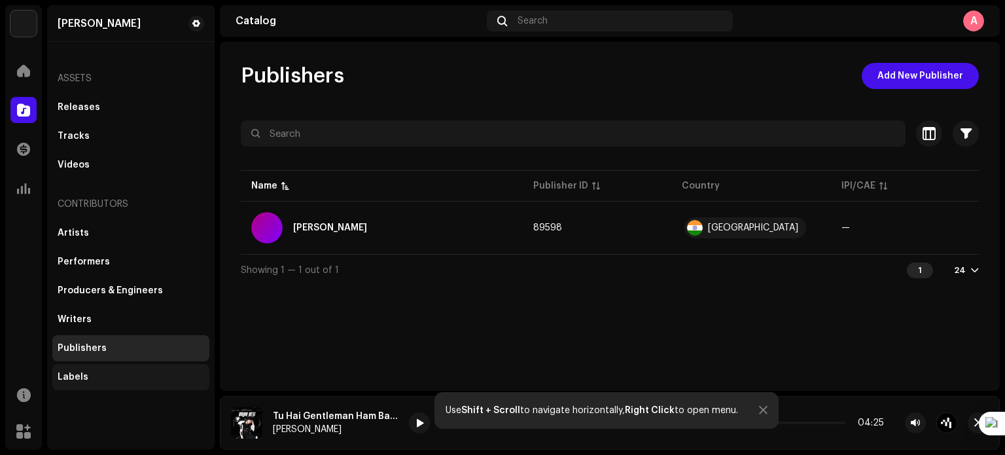
click at [130, 370] on div "Labels" at bounding box center [130, 377] width 157 height 26
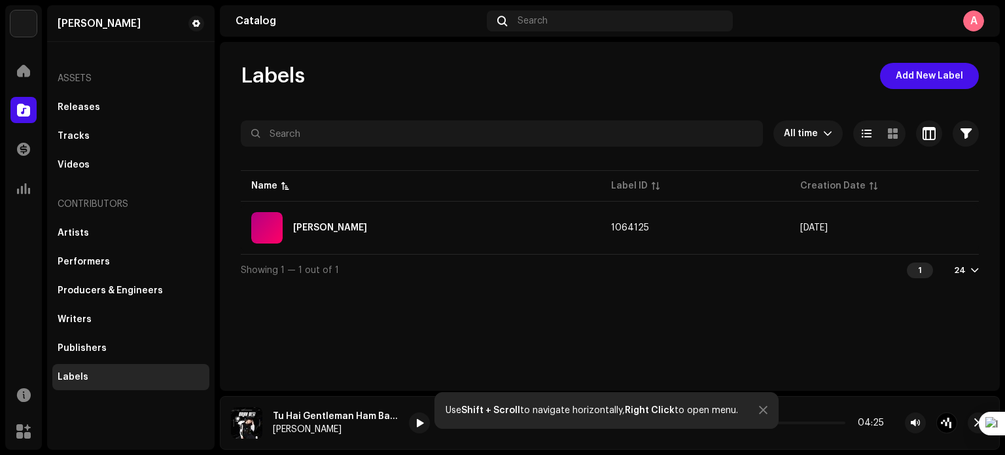
click at [118, 76] on div "Assets" at bounding box center [130, 78] width 157 height 31
click at [97, 94] on div "Releases" at bounding box center [130, 107] width 157 height 26
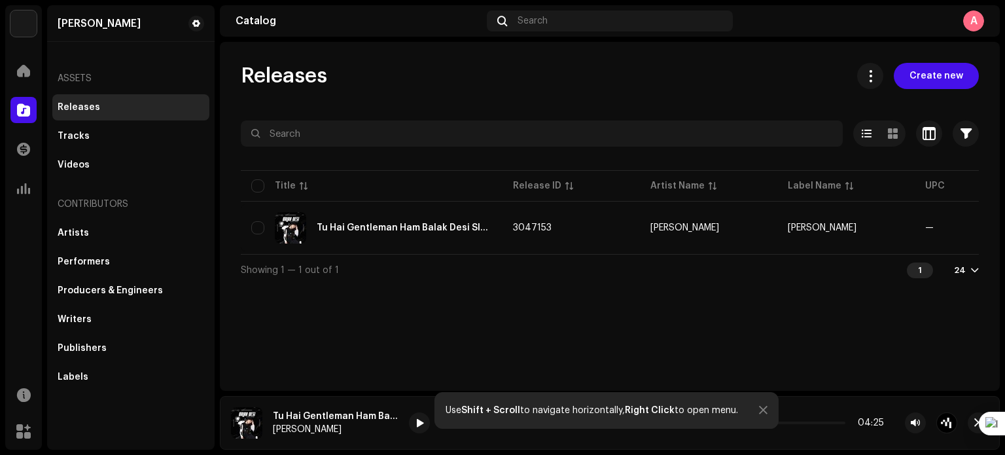
click at [761, 410] on div at bounding box center [763, 410] width 9 height 10
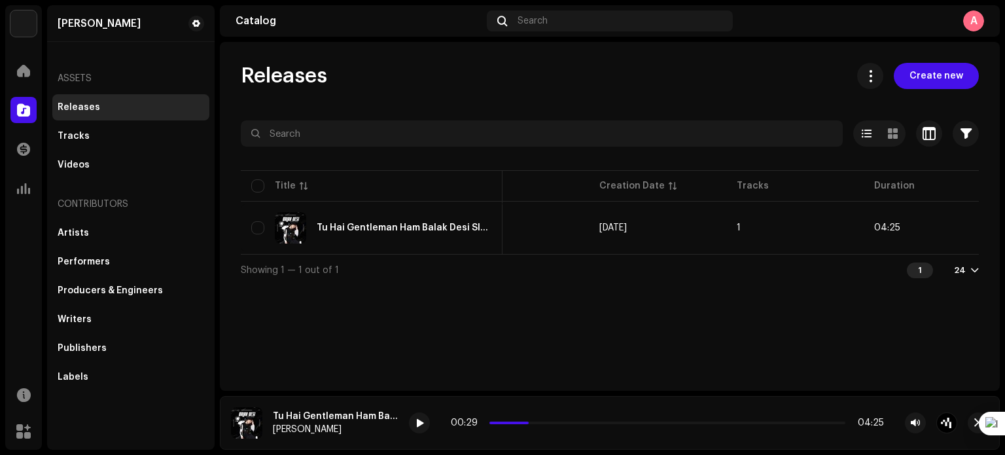
scroll to position [0, 485]
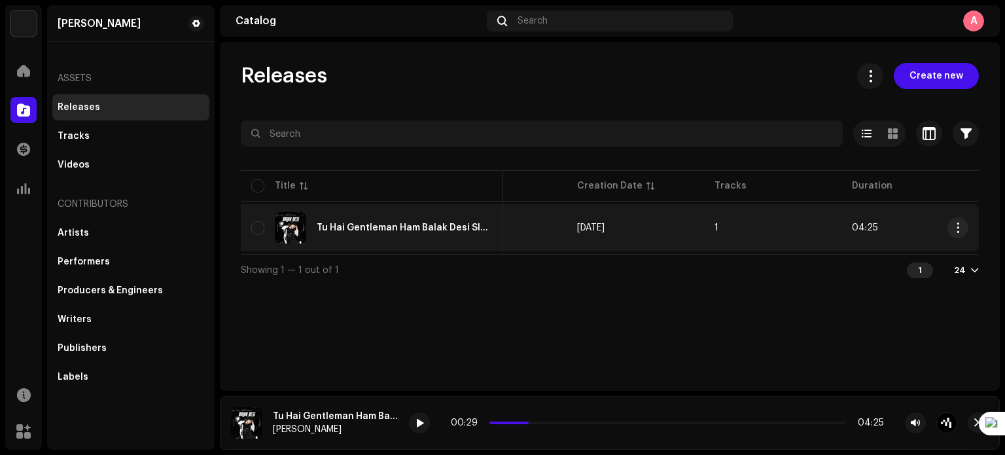
click at [397, 234] on div "Tu Hai Gentleman Ham Balak Desi Slowed & Reverb.wav" at bounding box center [371, 227] width 241 height 31
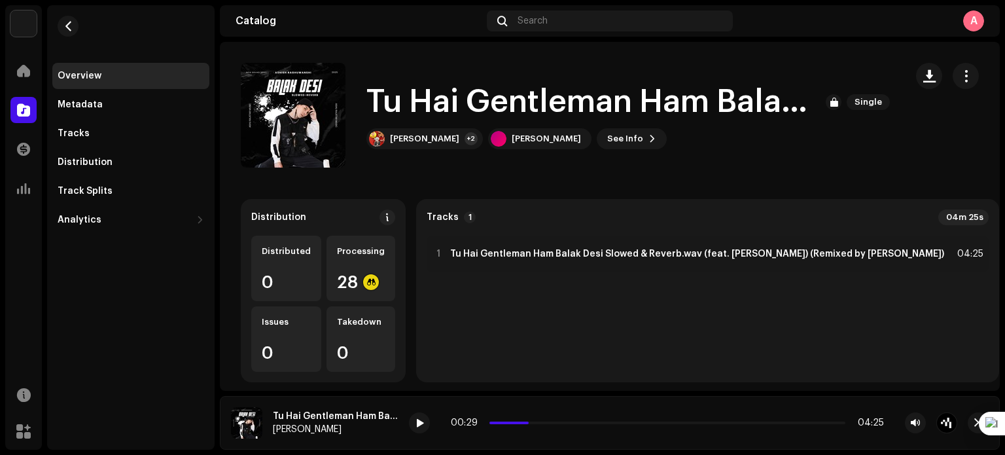
drag, startPoint x: 972, startPoint y: 305, endPoint x: 924, endPoint y: 324, distance: 52.0
click at [924, 324] on div "Distribution Distributed 0 Processing 28 Issues 0 Takedown 0 Tracks 1 04m 25s 1…" at bounding box center [610, 290] width 738 height 183
click at [749, 332] on div "1 Tu Hai Gentleman Ham Balak Desi Slowed & Reverb.wav (feat. Addy Nagar) (Remix…" at bounding box center [708, 303] width 562 height 136
drag, startPoint x: 741, startPoint y: 337, endPoint x: 752, endPoint y: 342, distance: 12.3
click at [752, 342] on div "1 Tu Hai Gentleman Ham Balak Desi Slowed & Reverb.wav (feat. Addy Nagar) (Remix…" at bounding box center [708, 303] width 562 height 136
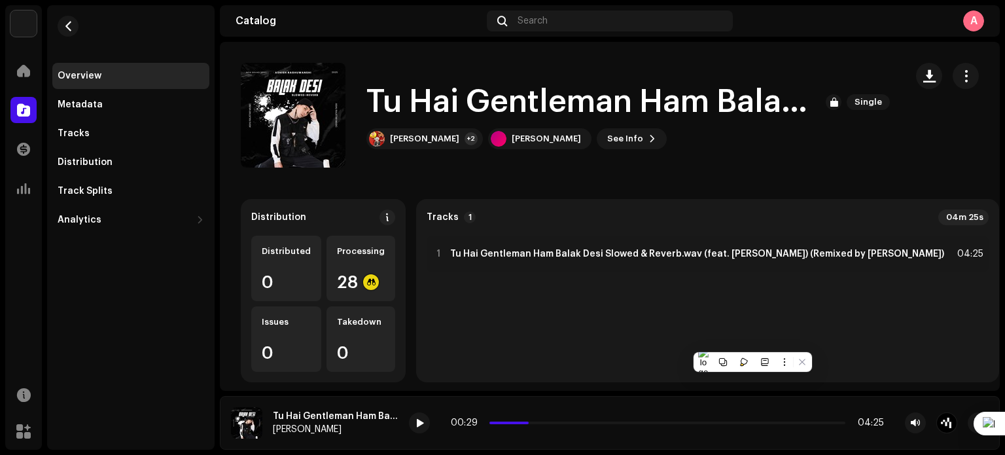
drag, startPoint x: 1001, startPoint y: 224, endPoint x: 992, endPoint y: 262, distance: 39.0
click at [992, 262] on div "Ashish RaghuWanshi Home Catalog Transactions Analytics Resources Marketplace Ov…" at bounding box center [502, 227] width 1005 height 455
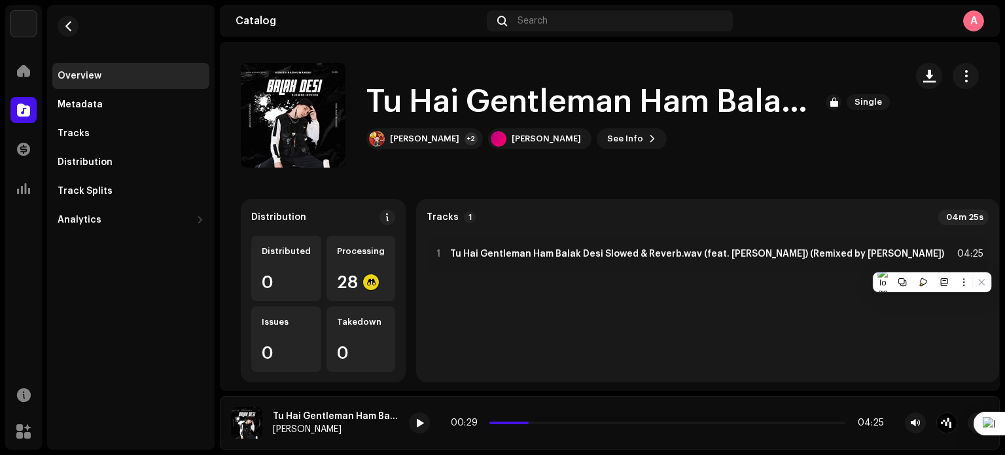
drag, startPoint x: 981, startPoint y: 305, endPoint x: 998, endPoint y: 313, distance: 18.7
click at [998, 313] on div "Tu Hai Gentleman Ham Balak Desi Slowed & Reverb.wav Single Tu Hai Gentleman Ham…" at bounding box center [610, 216] width 780 height 349
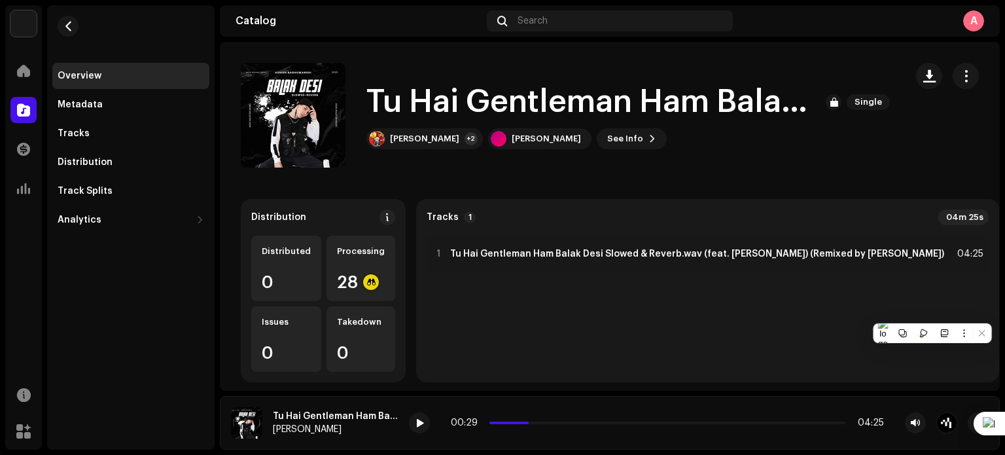
click at [814, 307] on div "1 Tu Hai Gentleman Ham Balak Desi Slowed & Reverb.wav (feat. Addy Nagar) (Remix…" at bounding box center [708, 303] width 562 height 136
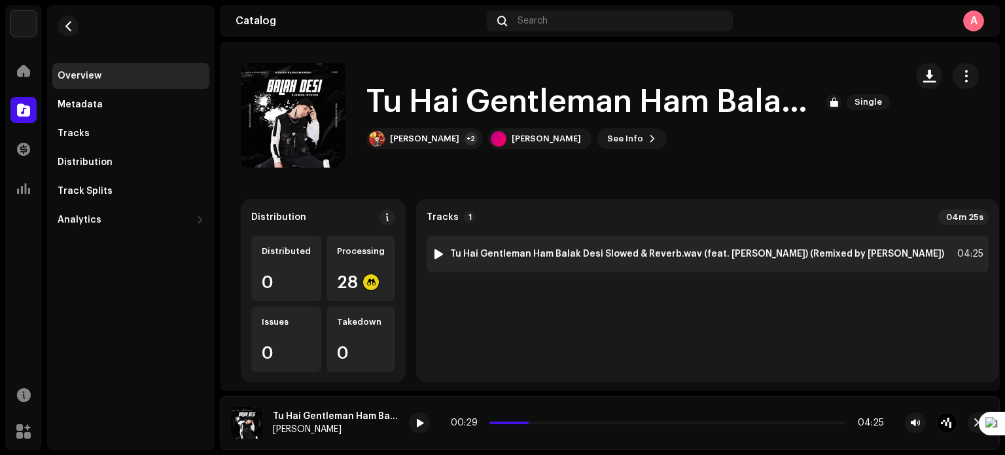
click at [686, 248] on div "1 Tu Hai Gentleman Ham Balak Desi Slowed & Reverb.wav (feat. Addy Nagar) (Remix…" at bounding box center [688, 253] width 512 height 13
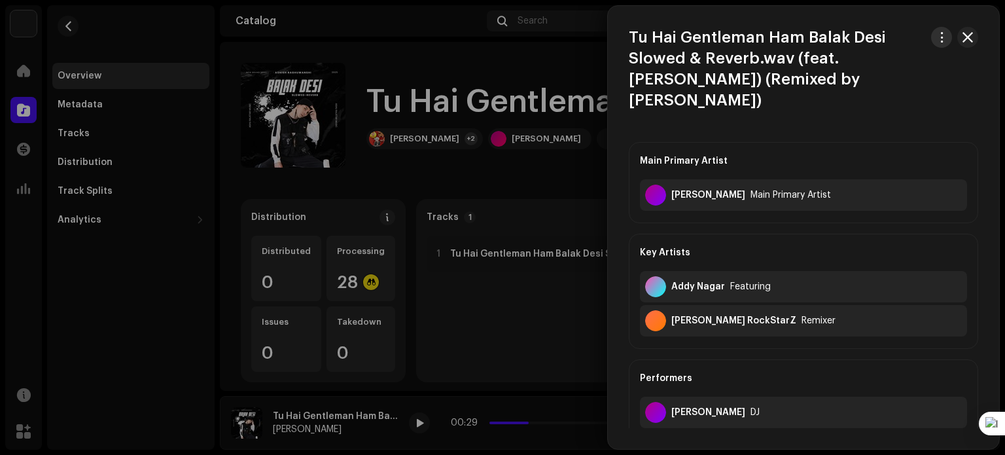
click at [940, 33] on span "button" at bounding box center [942, 37] width 10 height 10
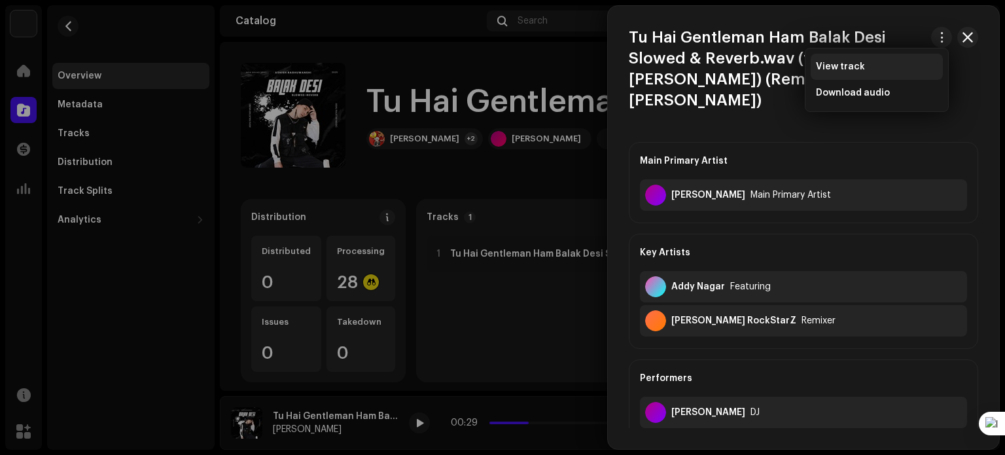
click at [888, 63] on div "View track" at bounding box center [877, 66] width 122 height 10
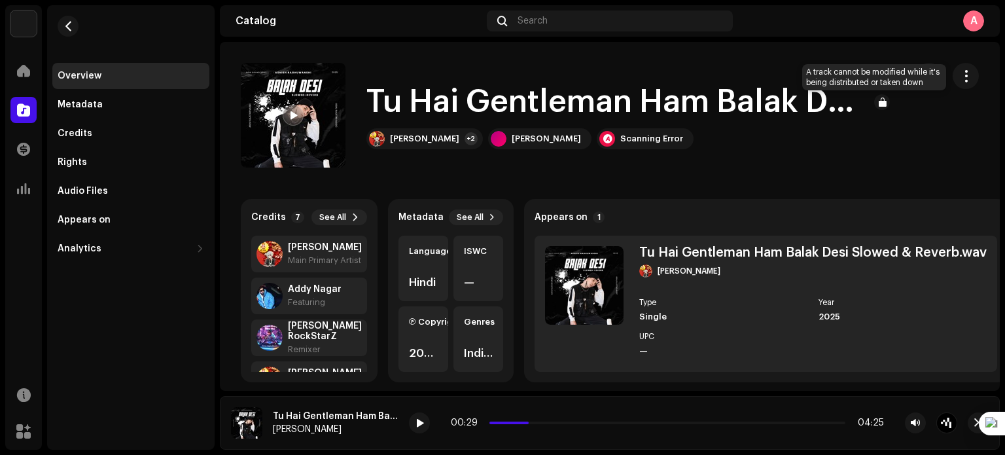
click at [874, 97] on div at bounding box center [882, 102] width 16 height 16
click at [877, 104] on div at bounding box center [882, 102] width 16 height 16
click at [831, 104] on h1 "Tu Hai Gentleman Ham Balak Desi Slowed & Reverb.wav (feat. [PERSON_NAME]) (Remi…" at bounding box center [614, 102] width 497 height 42
click at [960, 75] on span "button" at bounding box center [966, 76] width 12 height 10
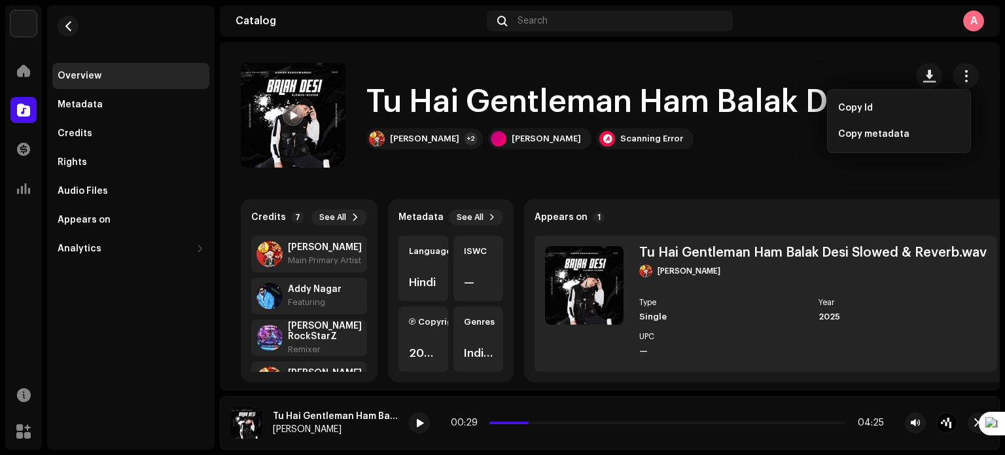
click at [761, 179] on catalog-tracks-details-overview "Tu Hai Gentleman Ham Balak Desi Slowed & Reverb.wav (feat. Addy Nagar) (Remixed…" at bounding box center [610, 369] width 780 height 654
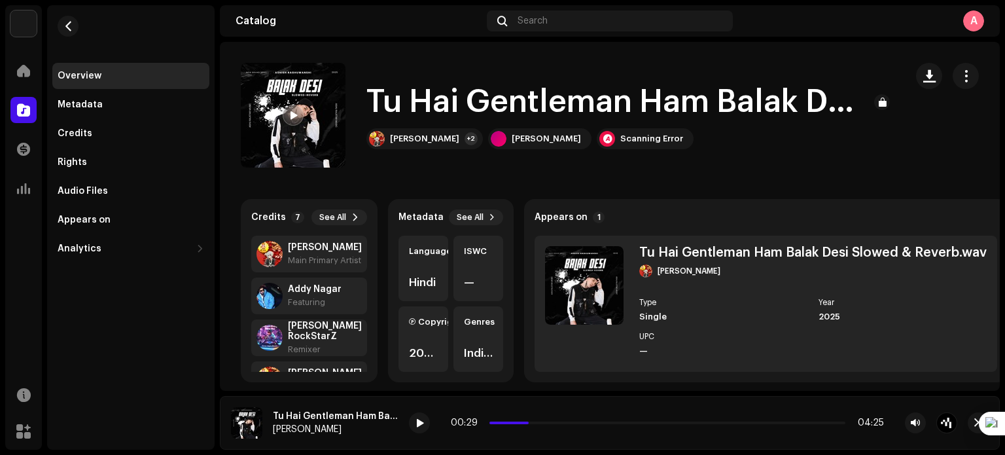
click at [119, 80] on div "Overview" at bounding box center [131, 76] width 147 height 10
click at [116, 108] on div "Metadata" at bounding box center [131, 104] width 147 height 10
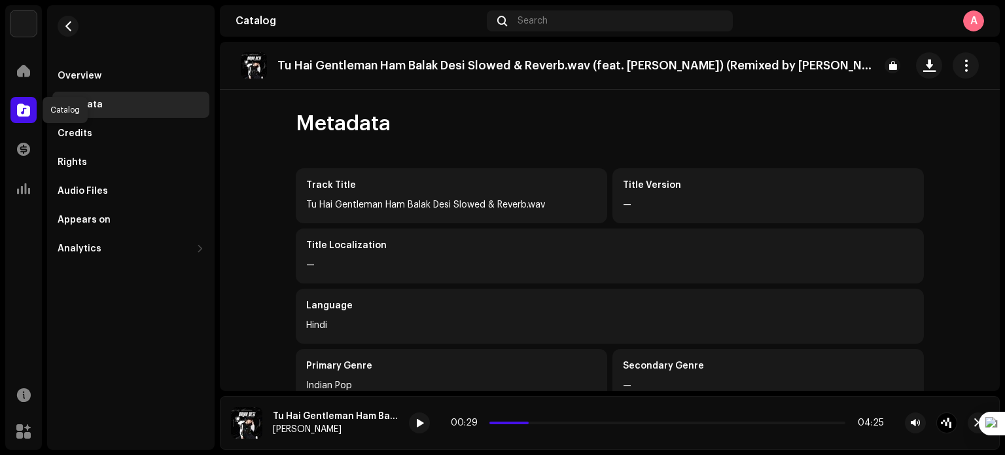
click at [22, 111] on span at bounding box center [23, 110] width 13 height 10
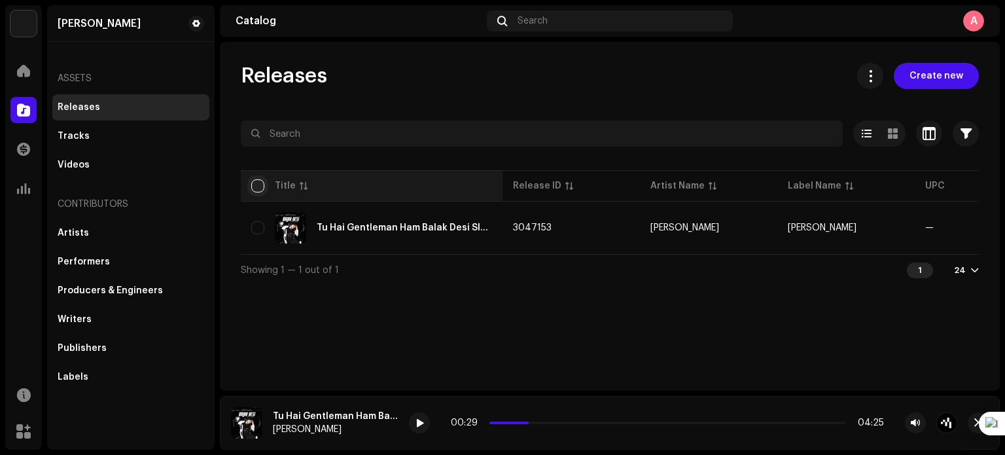
click at [261, 186] on input "checkbox" at bounding box center [257, 185] width 13 height 13
checkbox input "true"
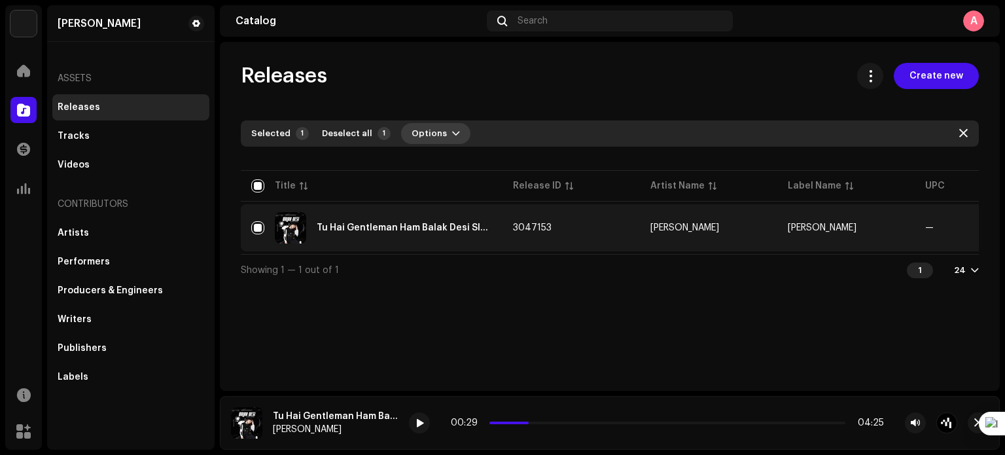
click at [411, 133] on span "Options" at bounding box center [428, 133] width 35 height 26
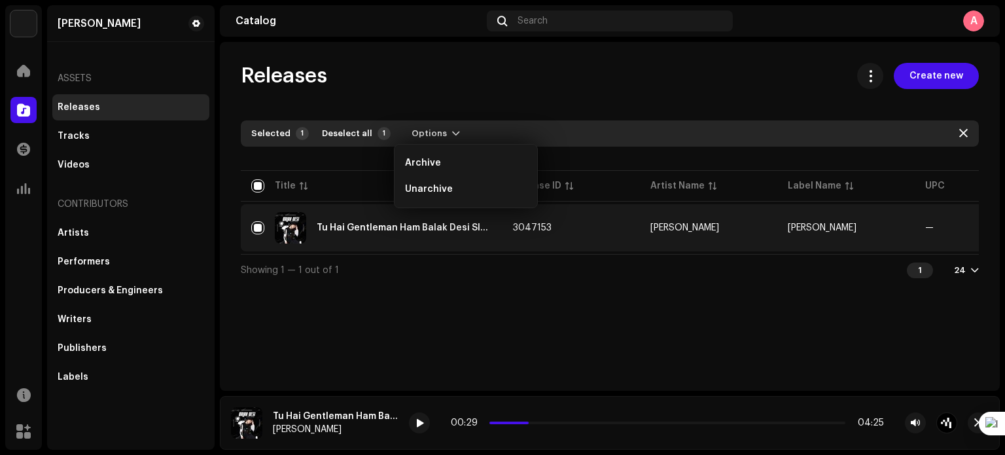
click at [589, 98] on div "Releases Create new Selected 1 Deselect all 1 Options Filters Distribution stat…" at bounding box center [610, 174] width 780 height 222
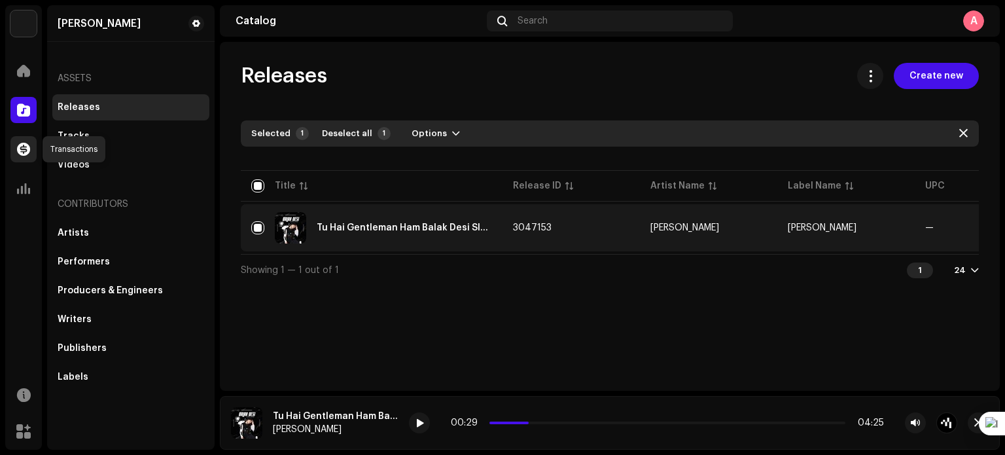
click at [26, 154] on span at bounding box center [23, 149] width 13 height 10
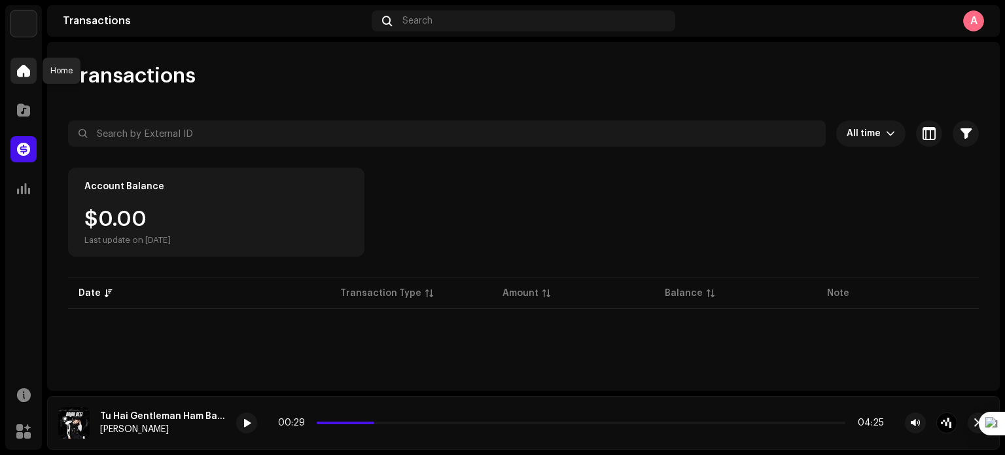
click at [26, 77] on div at bounding box center [23, 71] width 26 height 26
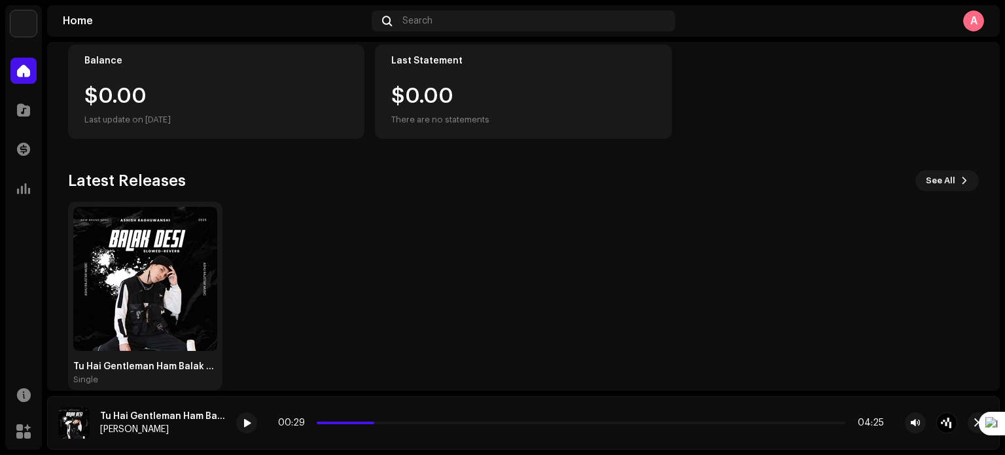
scroll to position [169, 0]
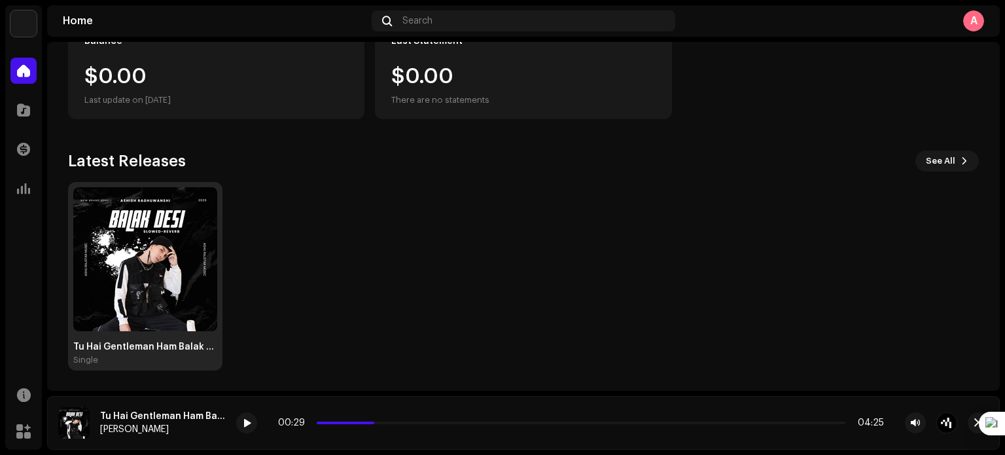
click at [164, 259] on img at bounding box center [145, 259] width 144 height 144
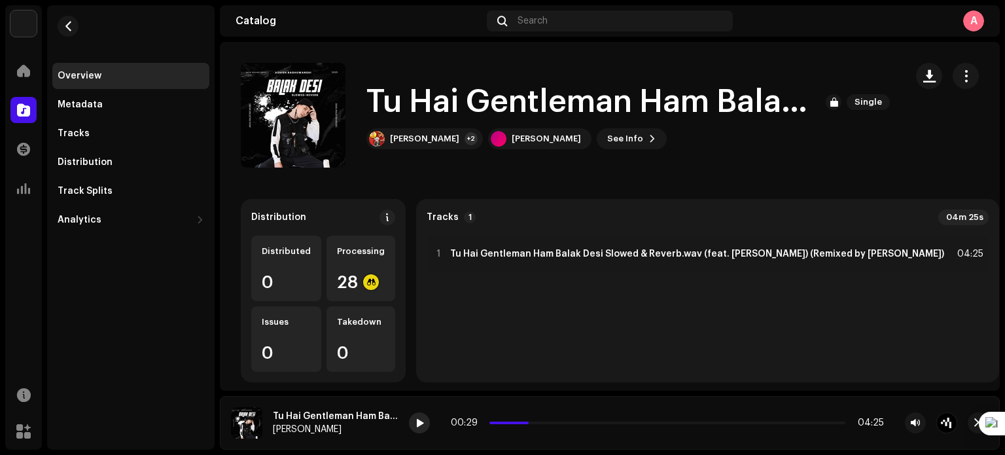
click at [420, 426] on span at bounding box center [419, 423] width 8 height 10
click at [976, 432] on icon at bounding box center [976, 432] width 5 height 5
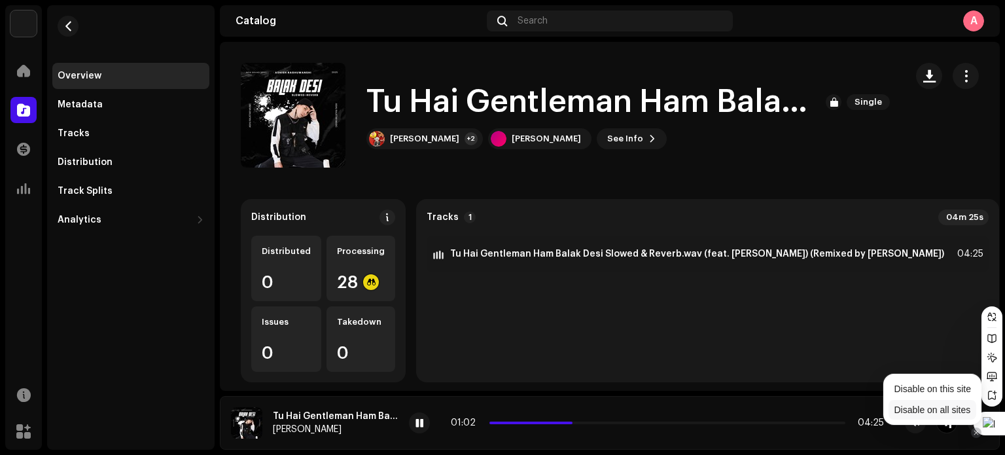
click at [945, 409] on span "Disable on all sites" at bounding box center [932, 409] width 77 height 10
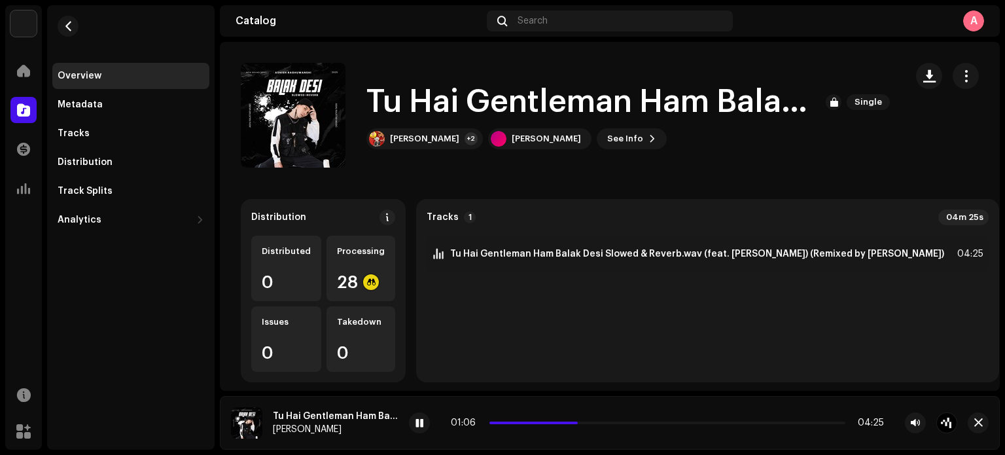
drag, startPoint x: 989, startPoint y: 304, endPoint x: 929, endPoint y: 125, distance: 188.5
click at [929, 125] on catalog-releases-details-overview "Tu Hai Gentleman Ham Balak Desi Slowed & Reverb.wav Single Tu Hai Gentleman Ham…" at bounding box center [610, 369] width 780 height 654
click at [929, 125] on div at bounding box center [947, 115] width 63 height 105
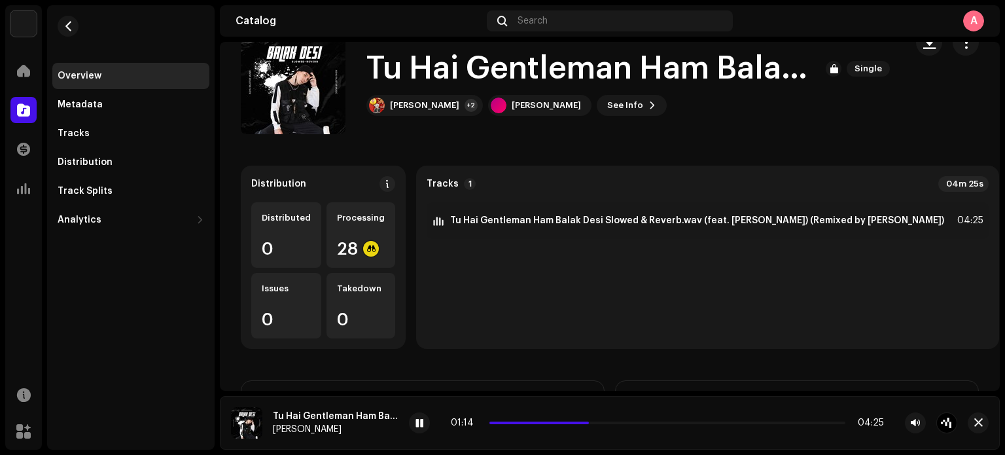
scroll to position [39, 0]
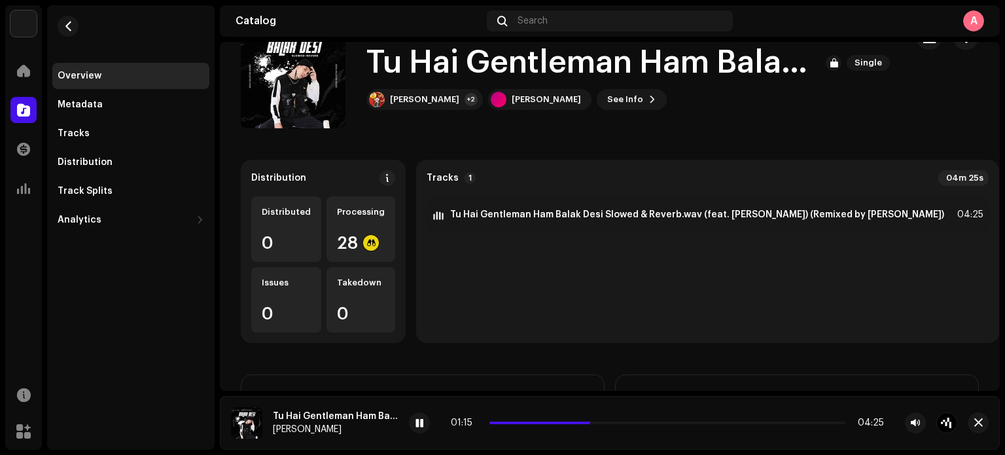
drag, startPoint x: 859, startPoint y: 375, endPoint x: 807, endPoint y: 313, distance: 81.2
click at [807, 313] on div "Tracks 1 04m 25s 1 Tu Hai Gentleman Ham Balak Desi Slowed & Reverb.wav (feat. A…" at bounding box center [707, 251] width 583 height 183
click at [937, 368] on div "Distribution Distributed 0 Processing 28 Issues 0 Takedown 0 Tracks 1 04m 25s 1…" at bounding box center [610, 398] width 738 height 476
click at [360, 230] on div "Processing 28" at bounding box center [360, 228] width 69 height 65
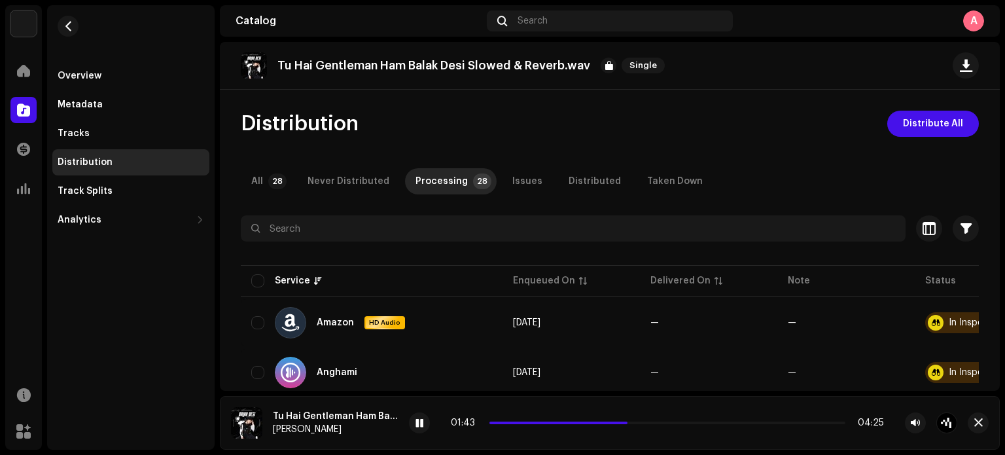
click at [733, 168] on div "All 28 Never Distributed Processing 28 Issues Distributed Taken Down" at bounding box center [610, 181] width 738 height 26
click at [919, 113] on span "Distribute All" at bounding box center [933, 124] width 60 height 26
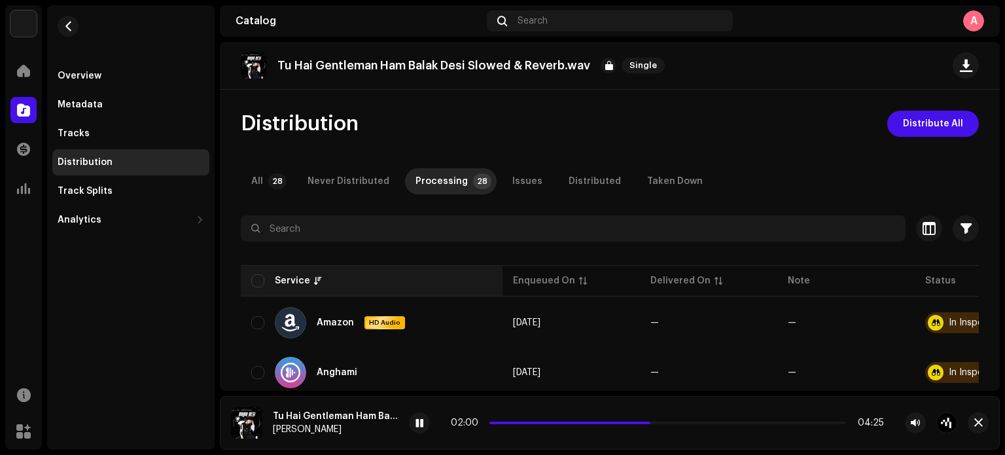
click at [249, 279] on th "Service" at bounding box center [372, 280] width 262 height 31
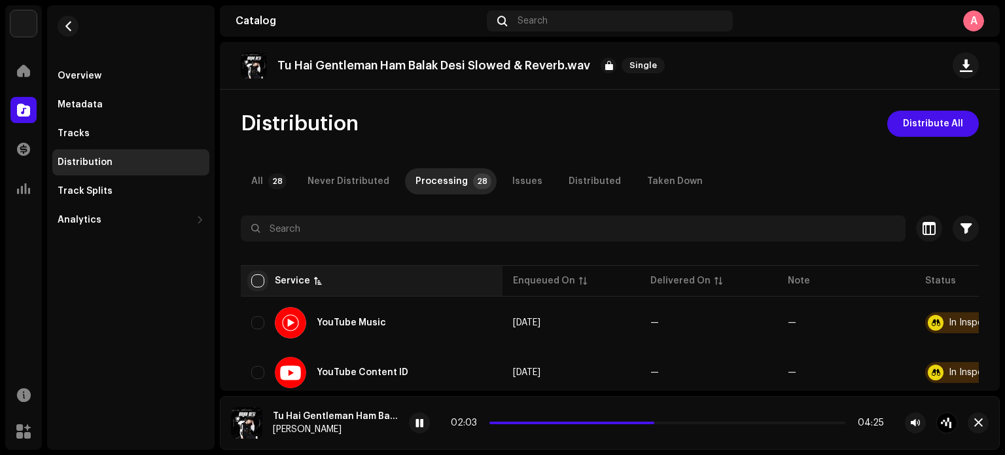
click at [262, 282] on input "checkbox" at bounding box center [257, 280] width 13 height 13
checkbox input "true"
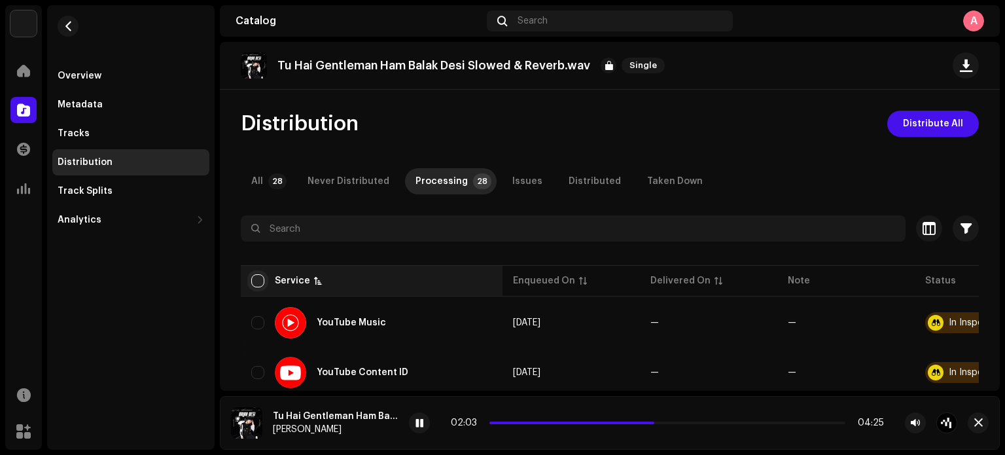
checkbox input "true"
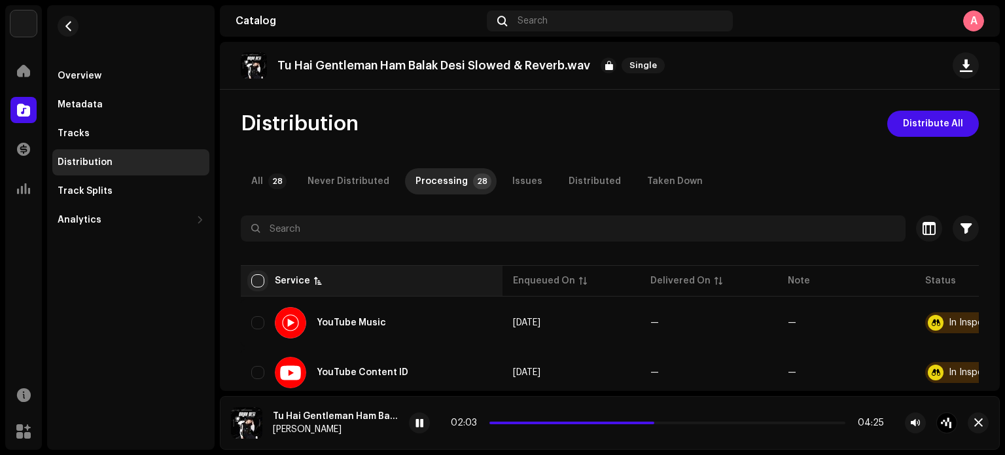
checkbox input "true"
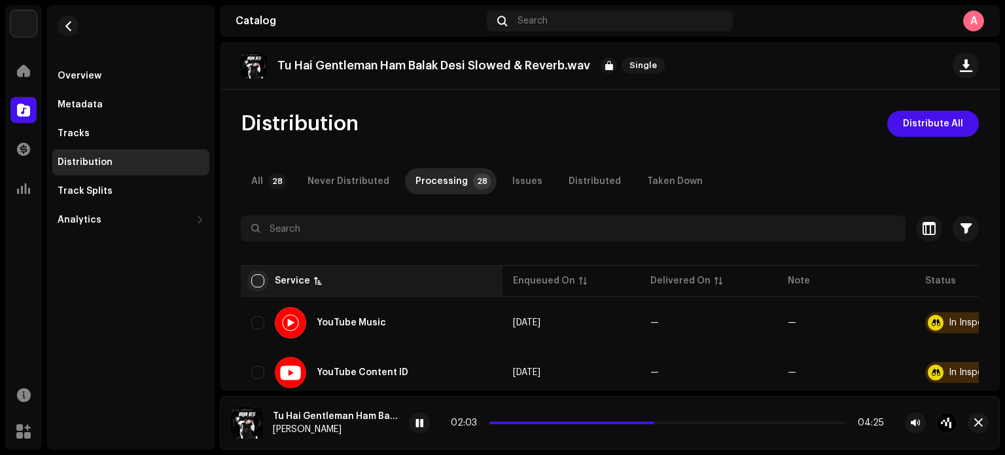
checkbox input "true"
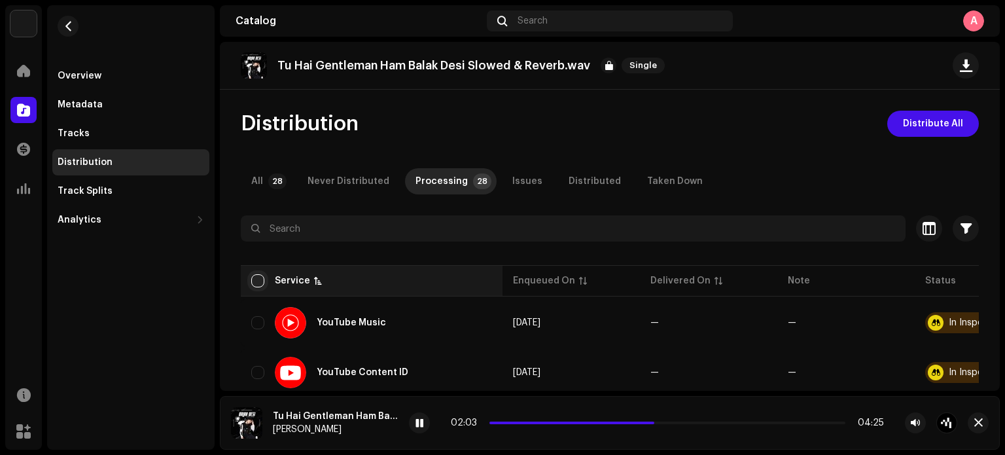
checkbox input "true"
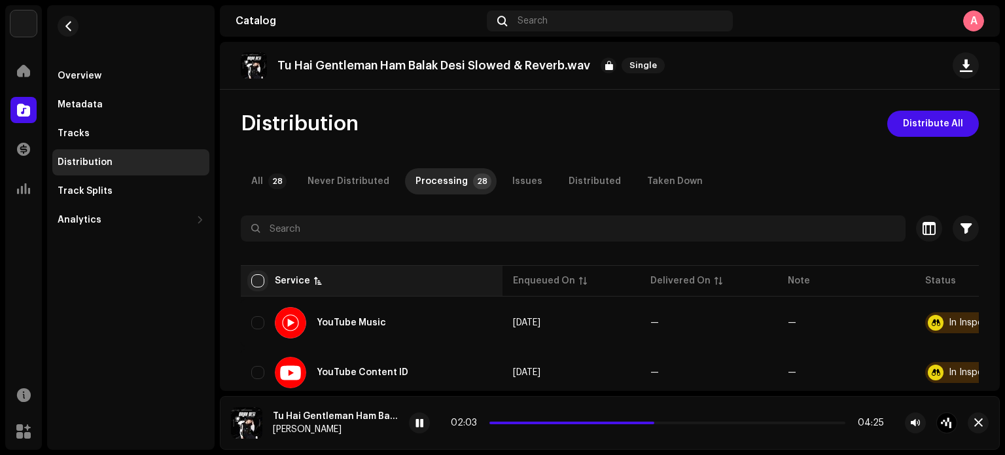
checkbox input "true"
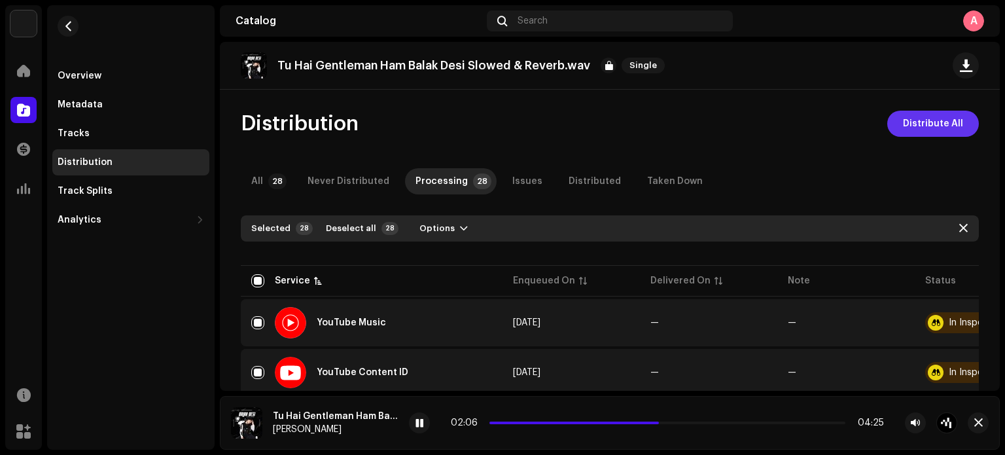
click at [903, 128] on span "Distribute All" at bounding box center [933, 124] width 60 height 26
drag, startPoint x: 1002, startPoint y: 108, endPoint x: 1004, endPoint y: 150, distance: 42.6
click at [1004, 150] on html "Ashish RaghuWanshi Home Catalog Transactions Analytics Resources Marketplace Ov…" at bounding box center [502, 227] width 1005 height 455
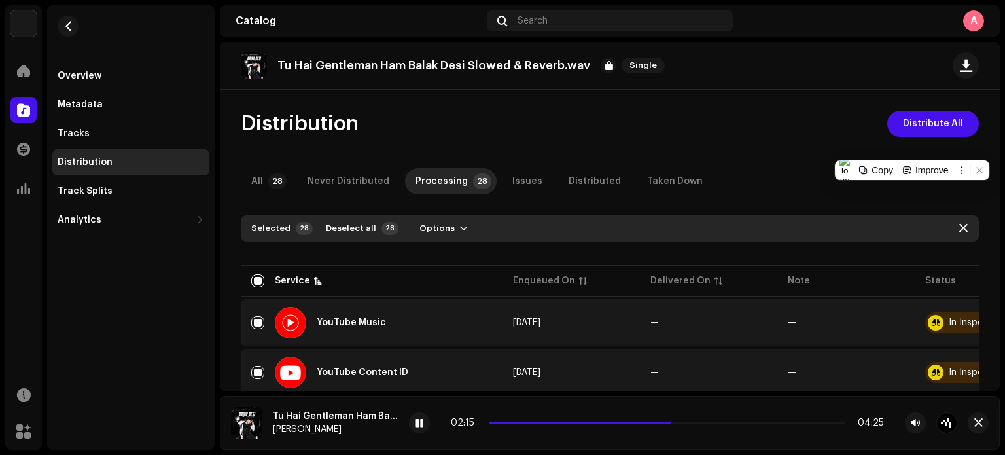
click at [792, 131] on div "Distribution Distribute All" at bounding box center [610, 124] width 738 height 26
click at [979, 23] on div "A" at bounding box center [973, 20] width 21 height 21
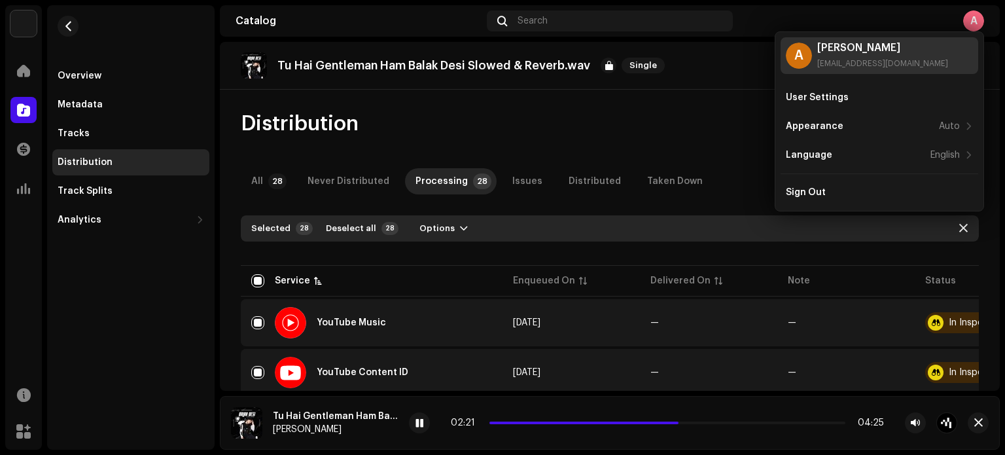
click at [894, 69] on div "A Ashish RaghuWanshi makteach94@gmail.com" at bounding box center [879, 55] width 198 height 37
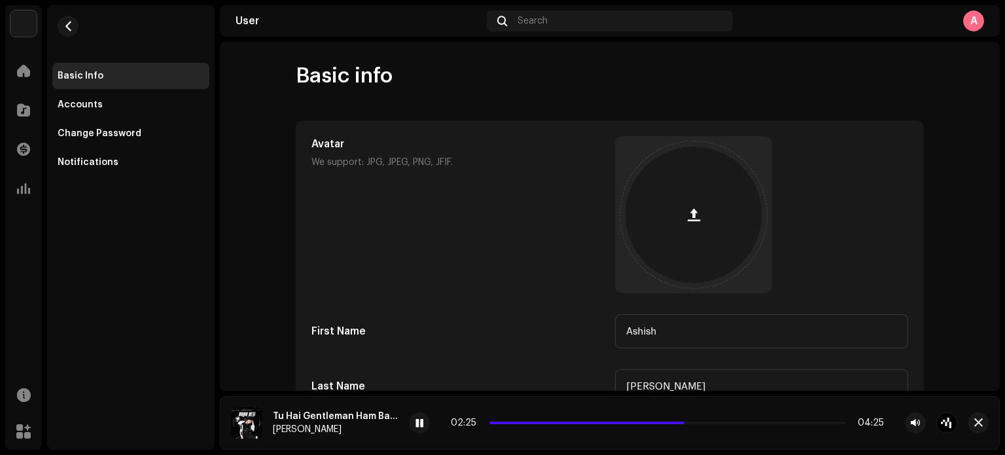
drag, startPoint x: 1003, startPoint y: 144, endPoint x: 1002, endPoint y: 192, distance: 48.4
click at [1002, 192] on html "Ashish RaghuWanshi Home Catalog Transactions Analytics Resources Marketplace Ba…" at bounding box center [502, 227] width 1005 height 455
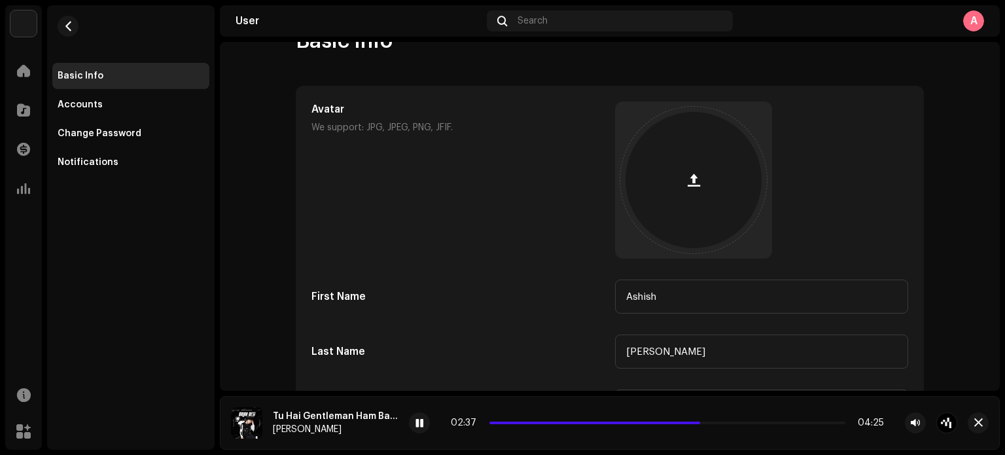
scroll to position [14, 0]
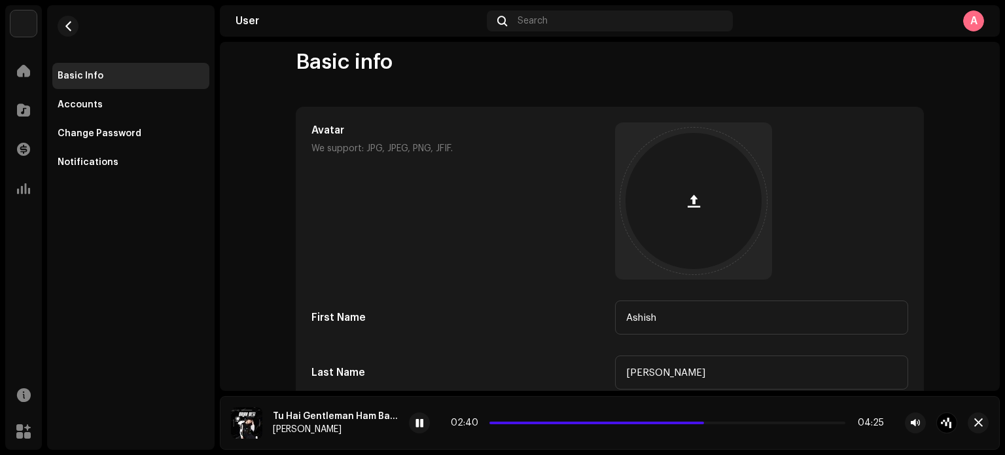
click at [966, 20] on div "A" at bounding box center [973, 20] width 21 height 21
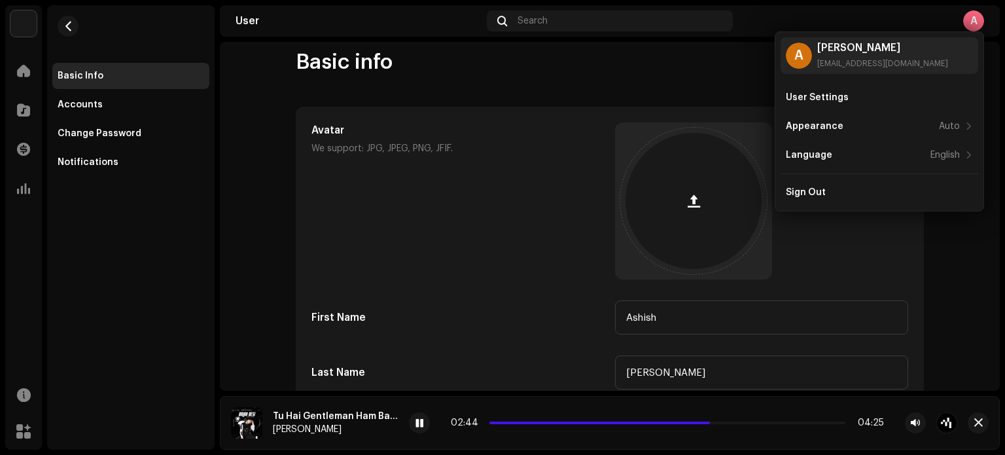
click at [926, 235] on div "Basic info Avatar We support: JPG, JPEG, PNG, JFIF. First Name Ashish Last Name…" at bounding box center [610, 303] width 670 height 508
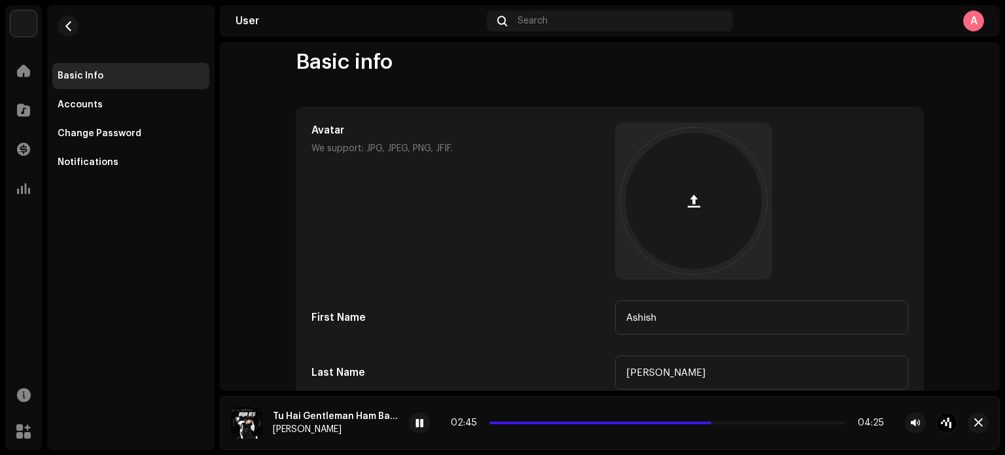
click at [971, 28] on div "A" at bounding box center [973, 20] width 21 height 21
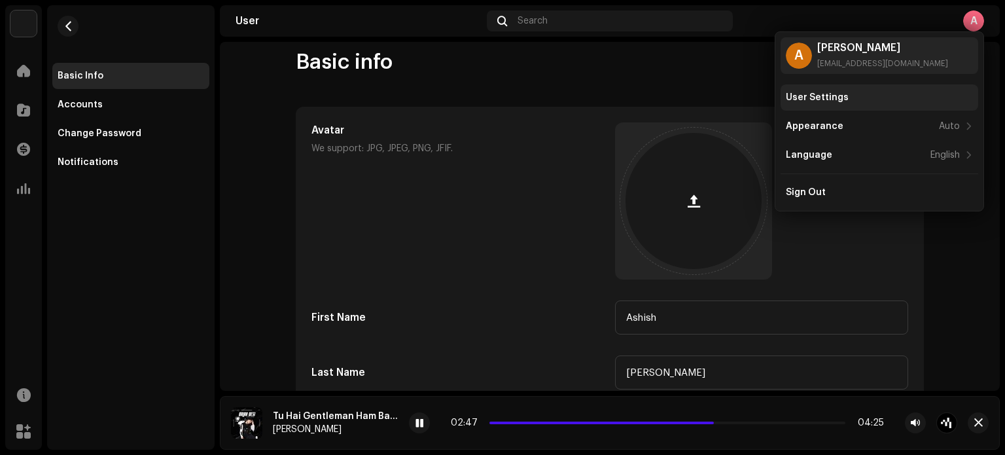
click at [894, 97] on div "User Settings" at bounding box center [879, 97] width 187 height 10
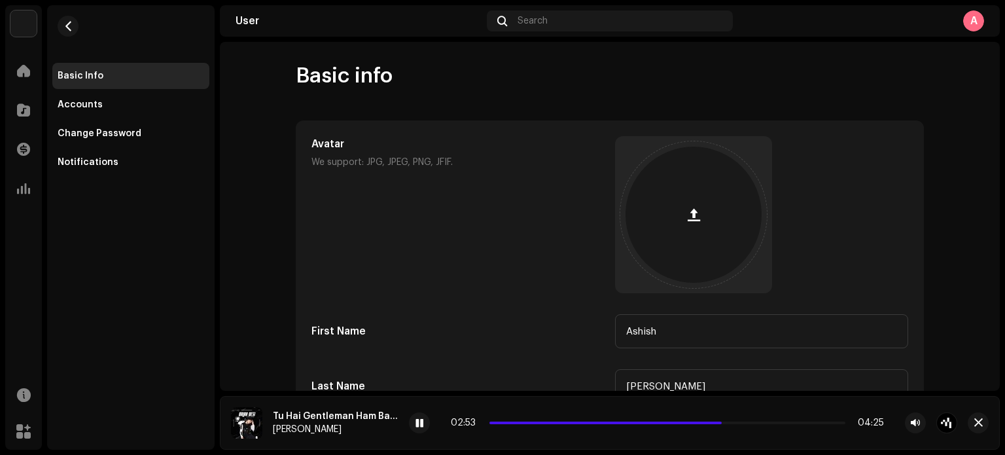
click at [978, 15] on div "A" at bounding box center [973, 20] width 21 height 21
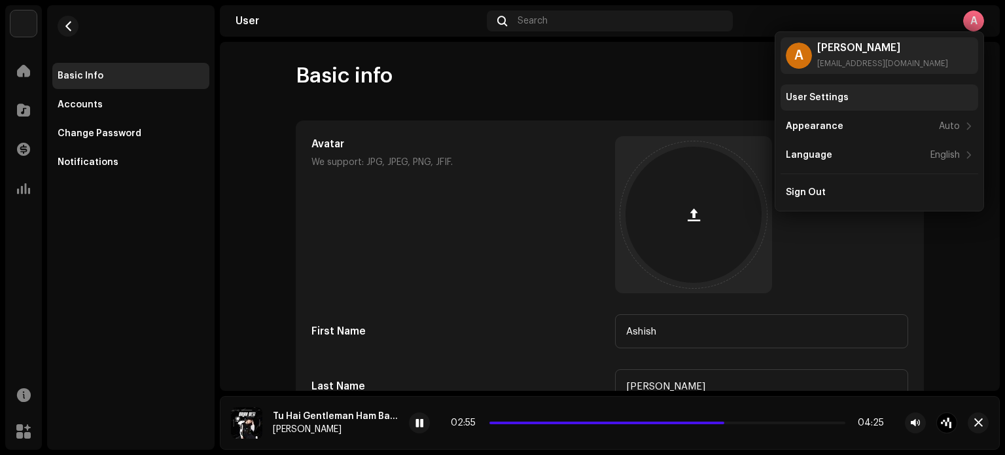
click at [864, 99] on div "User Settings" at bounding box center [879, 97] width 187 height 10
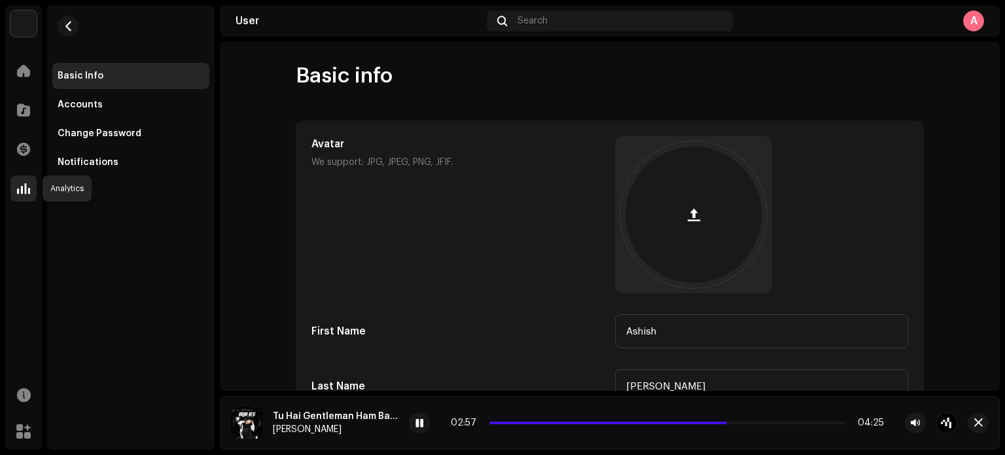
click at [25, 188] on span at bounding box center [23, 188] width 13 height 10
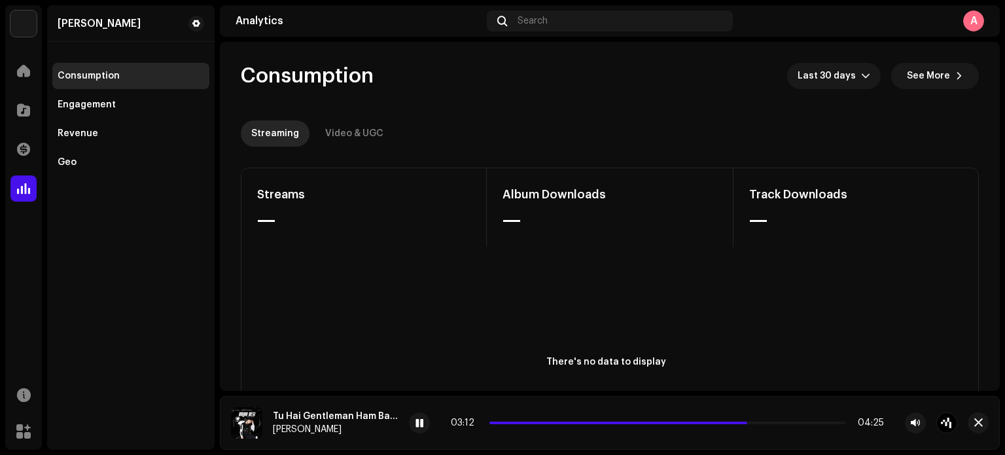
click at [24, 24] on img at bounding box center [23, 23] width 26 height 26
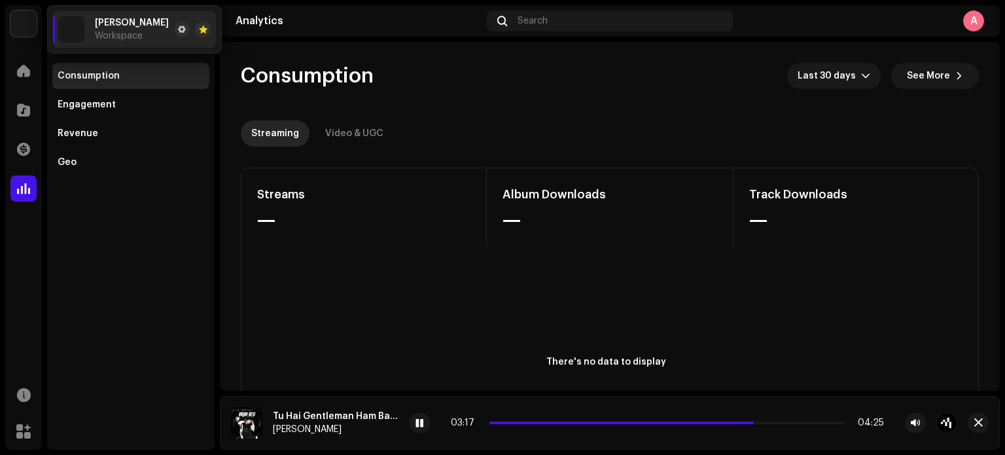
click at [135, 26] on span "[PERSON_NAME]" at bounding box center [132, 23] width 74 height 10
click at [148, 20] on span "[PERSON_NAME]" at bounding box center [132, 23] width 74 height 10
click at [186, 25] on span at bounding box center [182, 29] width 8 height 10
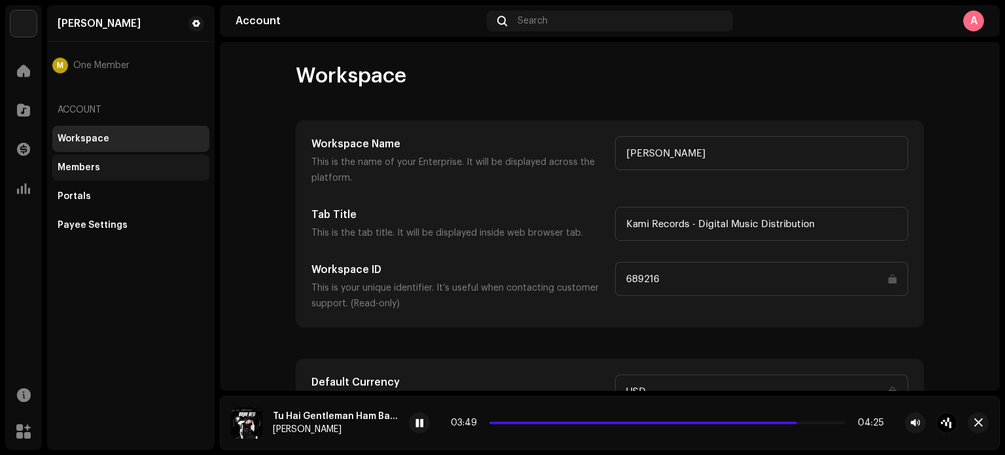
click at [116, 164] on div "Members" at bounding box center [131, 167] width 147 height 10
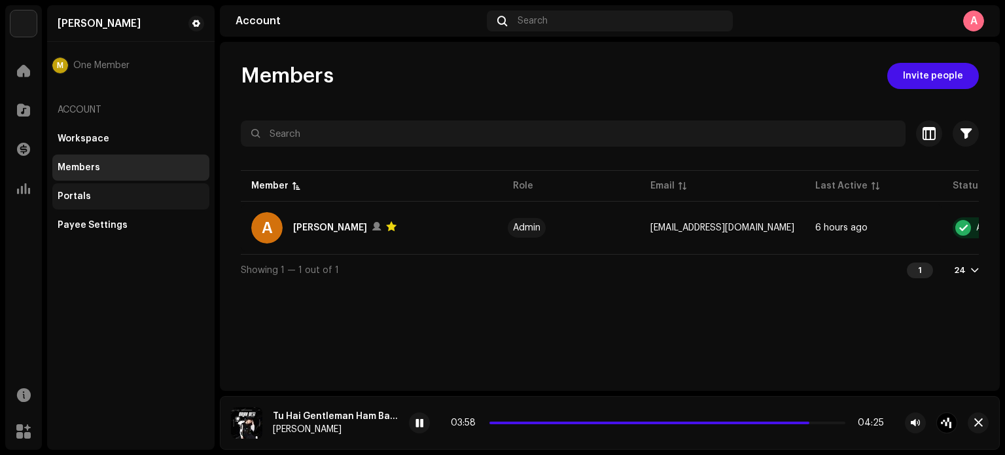
click at [108, 197] on div "Portals" at bounding box center [131, 196] width 147 height 10
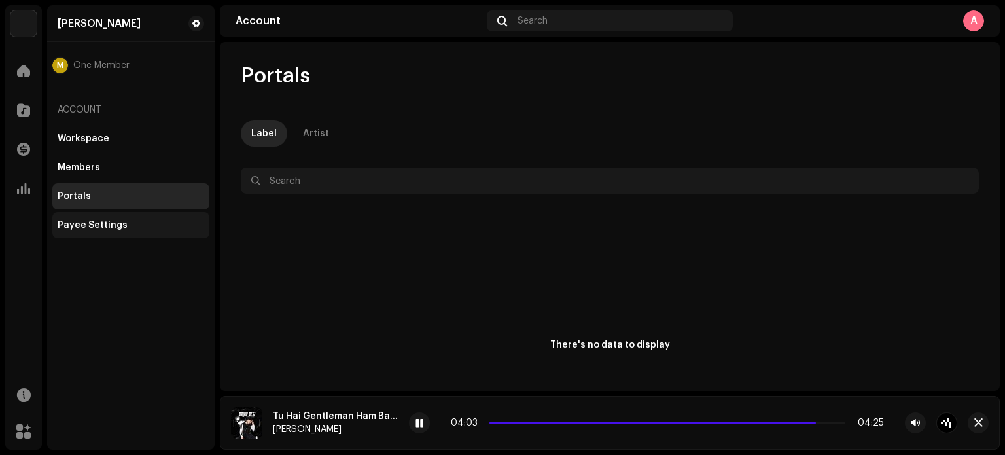
click at [139, 229] on div "Payee Settings" at bounding box center [131, 225] width 147 height 10
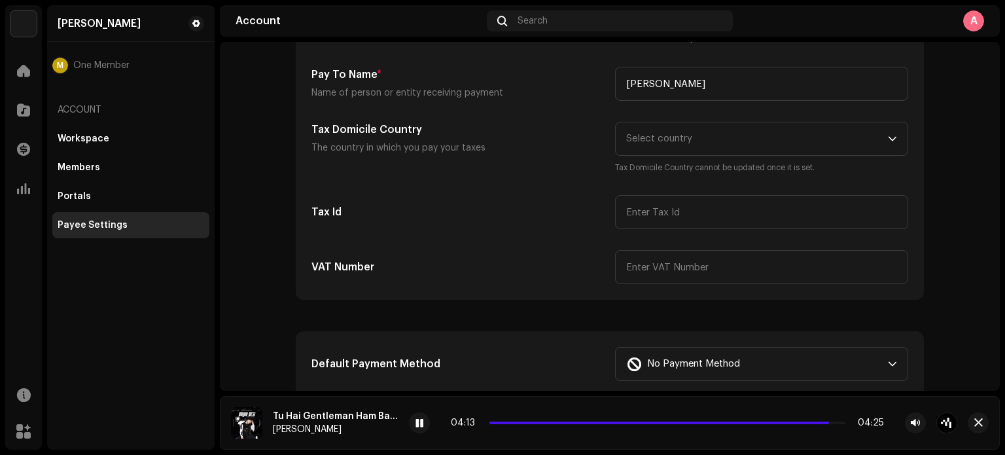
scroll to position [186, 0]
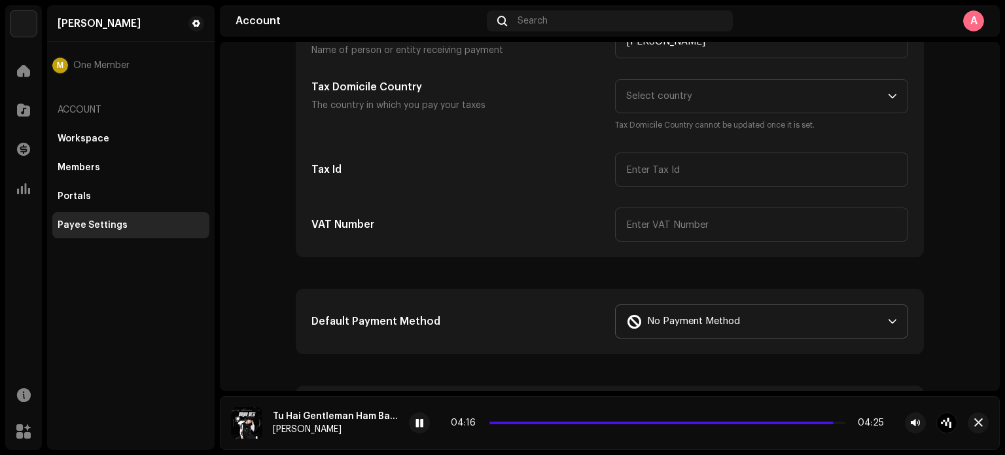
click at [890, 311] on div "dropdown trigger" at bounding box center [892, 321] width 9 height 33
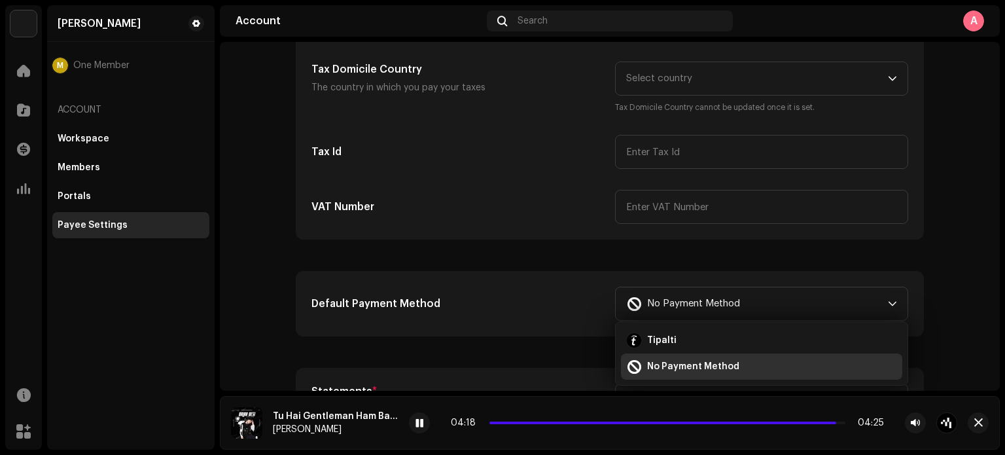
click at [942, 307] on account-payee-settings "Payee Settings Type Company Individual Individual - not incorporated. Pay To Na…" at bounding box center [610, 353] width 780 height 988
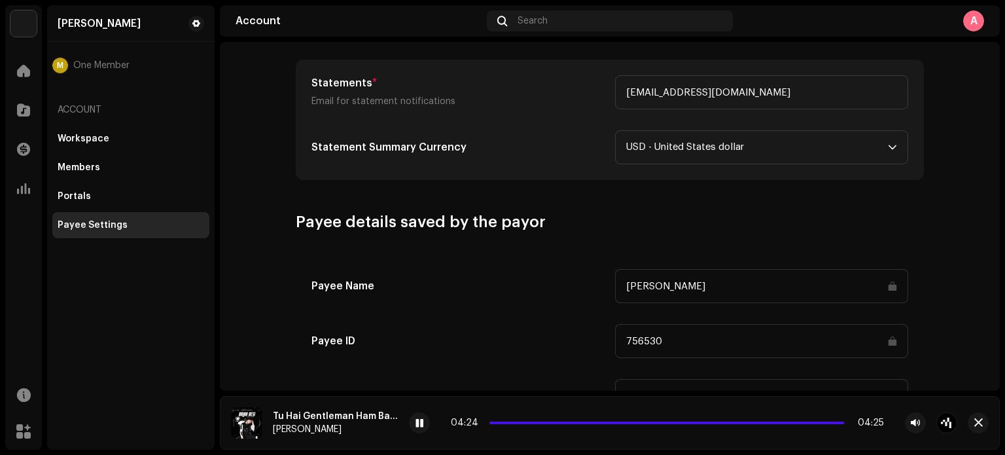
scroll to position [551, 0]
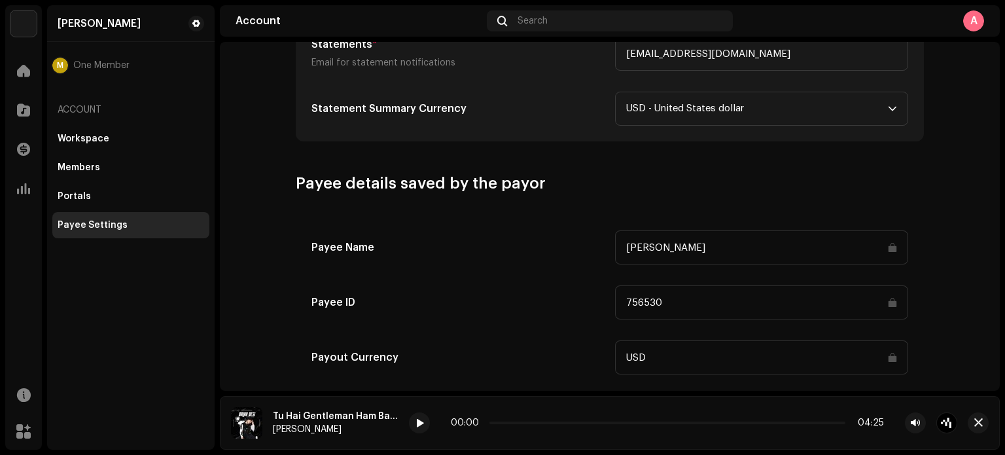
drag, startPoint x: 1004, startPoint y: 258, endPoint x: 1003, endPoint y: 303, distance: 45.2
click at [1003, 303] on html "Ashish RaghuWanshi Home Catalog Transactions Analytics Resources Marketplace As…" at bounding box center [502, 227] width 1005 height 455
click at [25, 71] on span at bounding box center [23, 70] width 13 height 10
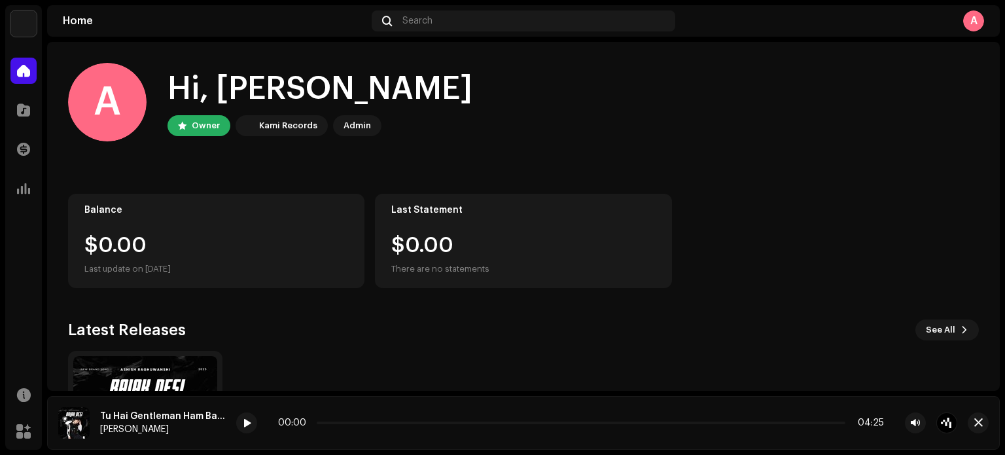
drag, startPoint x: 1000, startPoint y: 187, endPoint x: 1003, endPoint y: 282, distance: 94.9
click at [1003, 282] on div "Ashish RaghuWanshi Home Catalog Transactions Analytics Resources Marketplace As…" at bounding box center [502, 227] width 1005 height 455
click at [807, 242] on div "Balance $0.00 Last update on Oct 8, 2025 Last Statement $0.00 There are no stat…" at bounding box center [523, 241] width 911 height 94
click at [945, 325] on span "See All" at bounding box center [940, 330] width 29 height 26
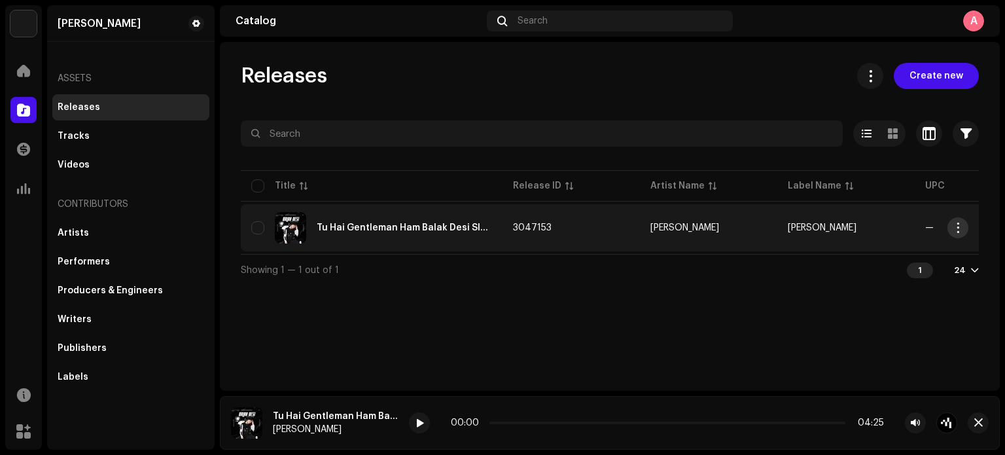
click at [958, 224] on span "button" at bounding box center [958, 227] width 10 height 10
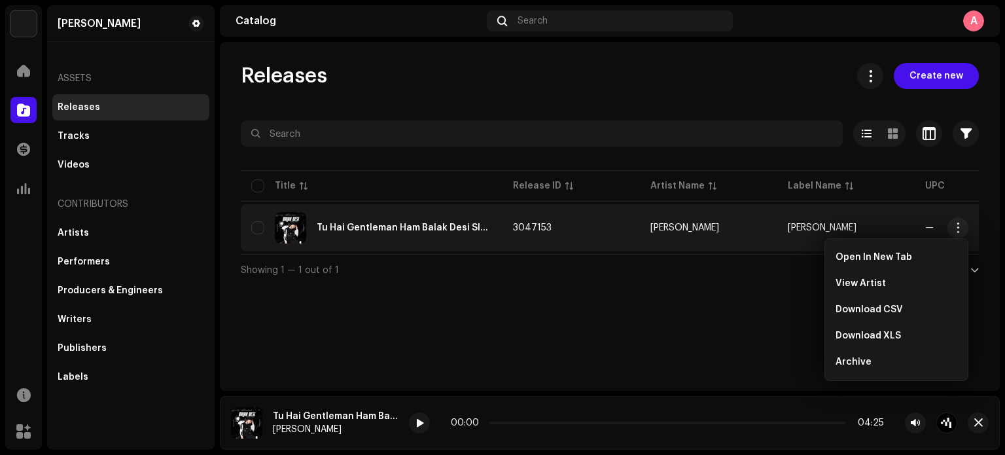
click at [771, 313] on div "Releases Create new Selected 0 Select all 1 Options Filters Distribution status…" at bounding box center [610, 216] width 780 height 349
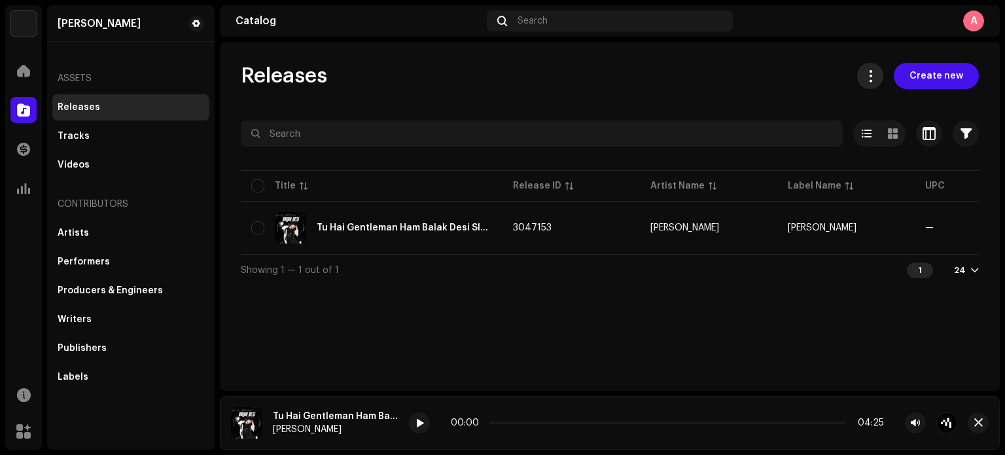
click at [869, 77] on span at bounding box center [870, 76] width 12 height 10
click at [695, 96] on div "Releases Create new Selected 0 Select all 1 Options Filters Distribution status…" at bounding box center [610, 174] width 780 height 222
click at [866, 131] on span at bounding box center [867, 133] width 10 height 10
click at [931, 135] on span "button" at bounding box center [928, 133] width 13 height 10
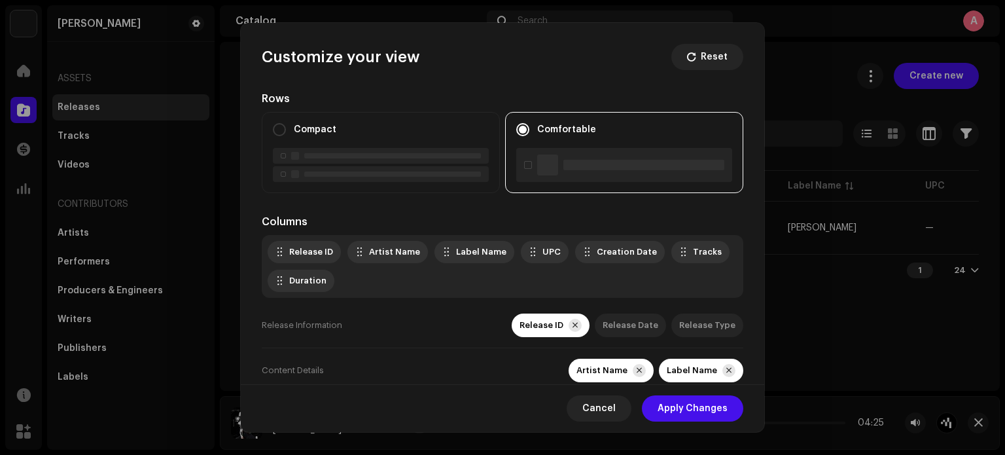
click at [934, 291] on div "Customize your view Reset Rows Compact Comfortable Columns Release ID Artist Na…" at bounding box center [502, 227] width 1005 height 455
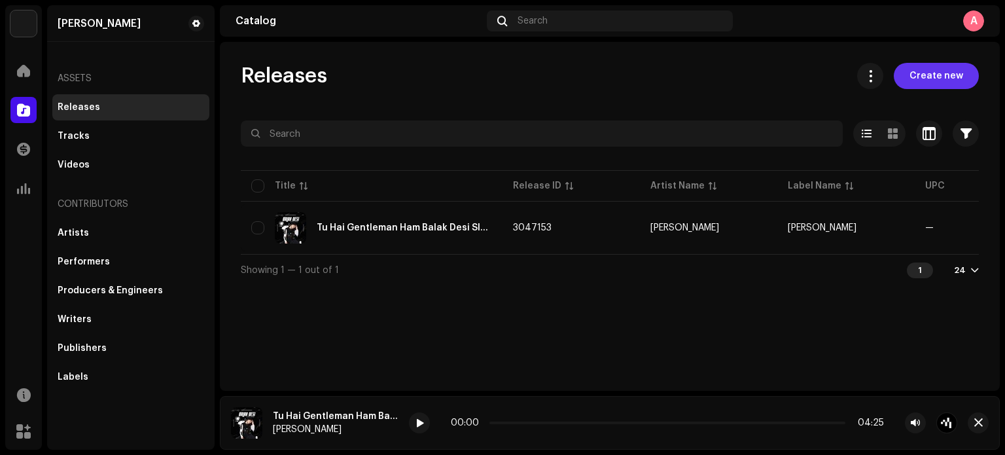
click at [943, 75] on span "Create new" at bounding box center [936, 76] width 54 height 26
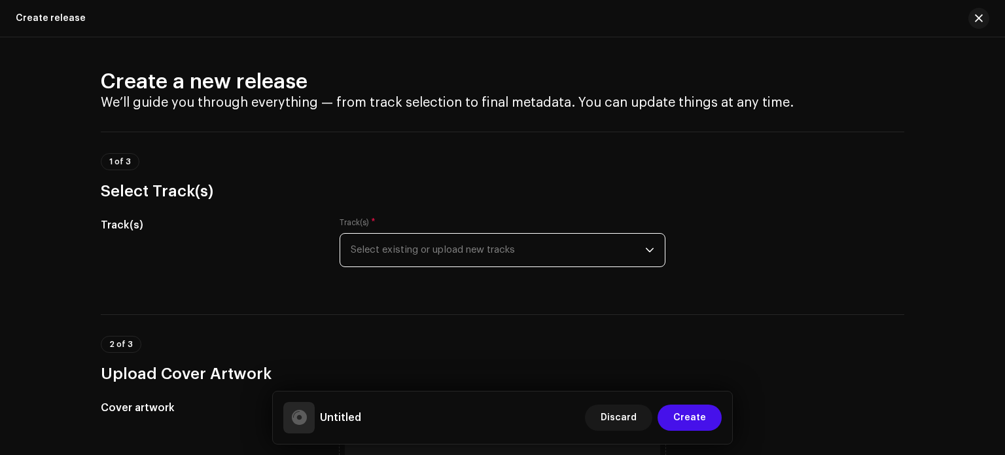
click at [628, 251] on span "Select existing or upload new tracks" at bounding box center [498, 250] width 294 height 33
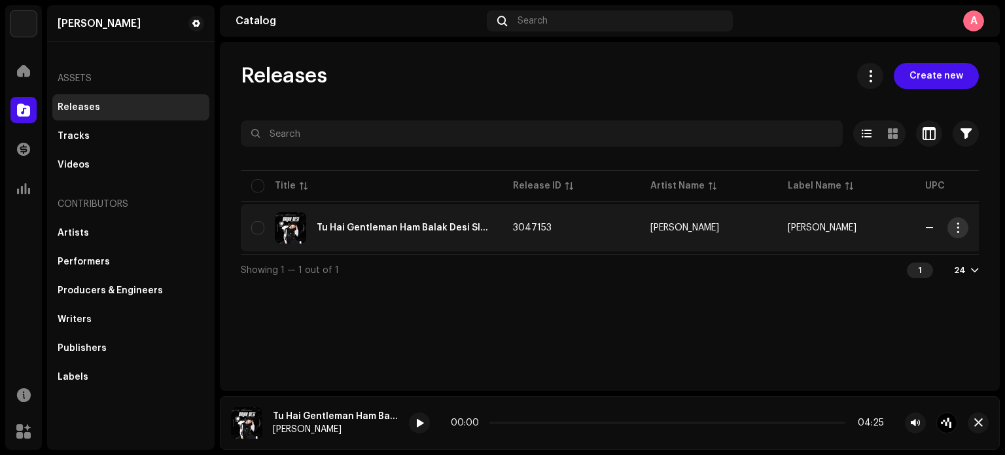
click at [955, 228] on span "button" at bounding box center [958, 227] width 10 height 10
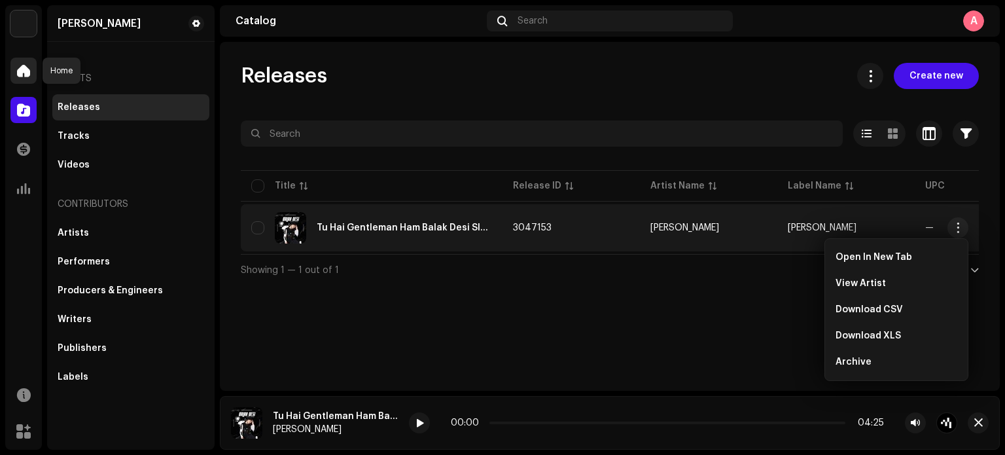
click at [27, 72] on span at bounding box center [23, 70] width 13 height 10
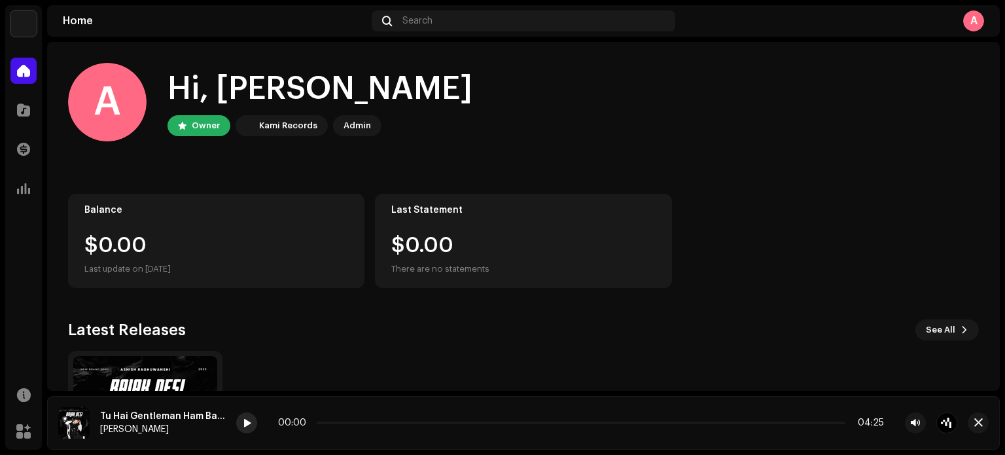
click at [249, 427] on span at bounding box center [247, 423] width 8 height 10
click at [154, 380] on img at bounding box center [145, 428] width 144 height 144
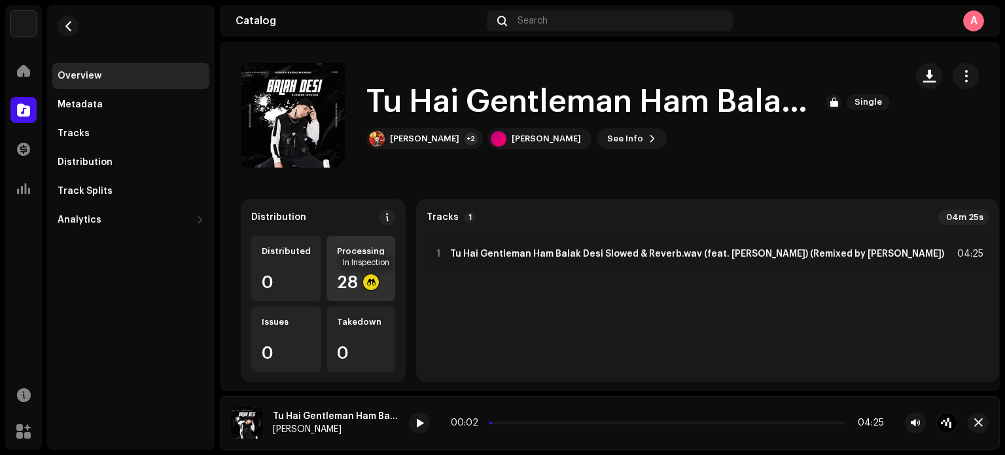
click at [366, 283] on div at bounding box center [371, 282] width 16 height 16
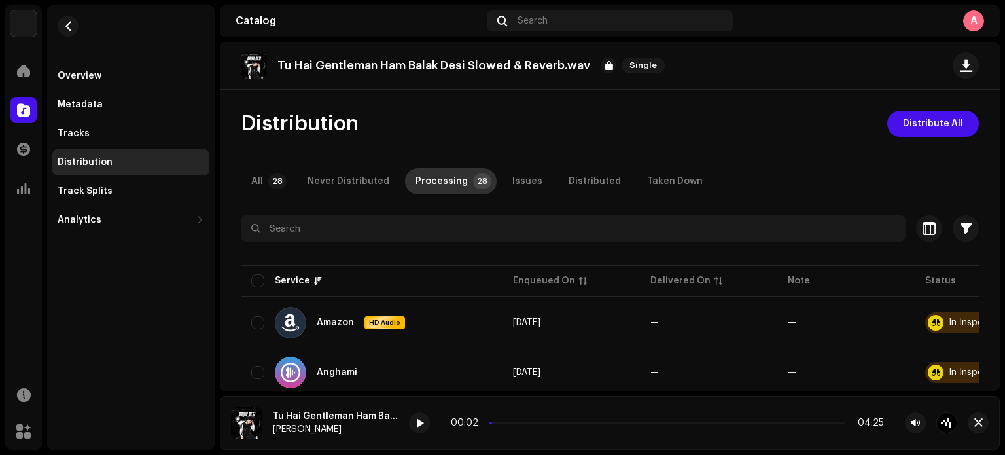
click at [450, 179] on div "Processing" at bounding box center [441, 181] width 52 height 26
click at [568, 179] on div "Distributed" at bounding box center [594, 181] width 52 height 26
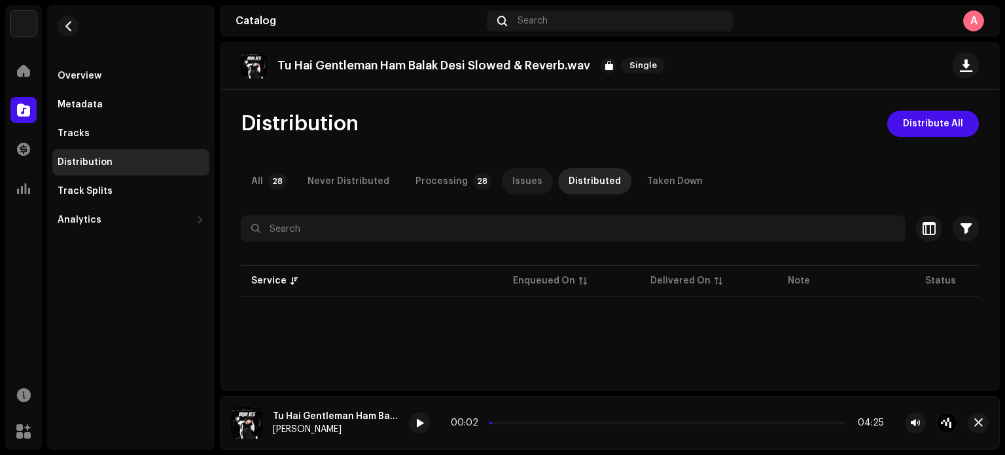
click at [512, 179] on div "Issues" at bounding box center [527, 181] width 30 height 26
click at [453, 184] on div "Processing" at bounding box center [441, 181] width 52 height 26
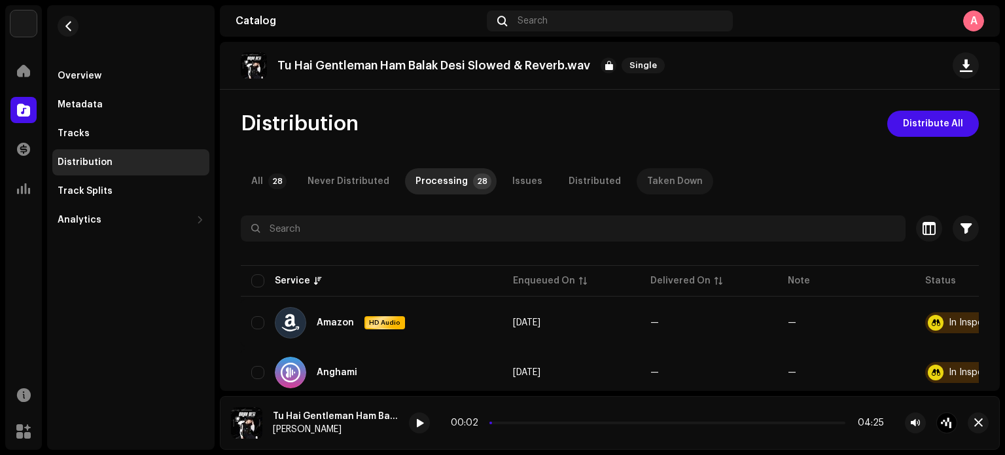
click at [647, 180] on div "Taken Down" at bounding box center [675, 181] width 56 height 26
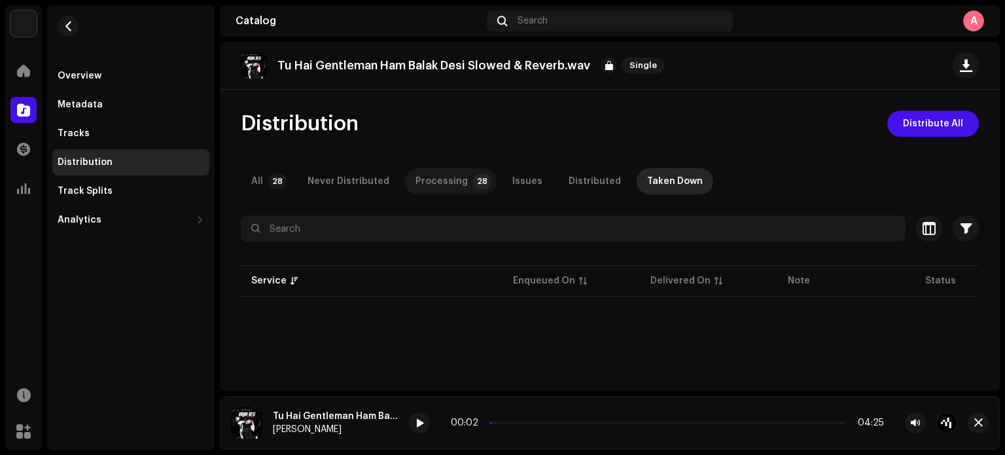
click at [457, 186] on div "Processing" at bounding box center [441, 181] width 52 height 26
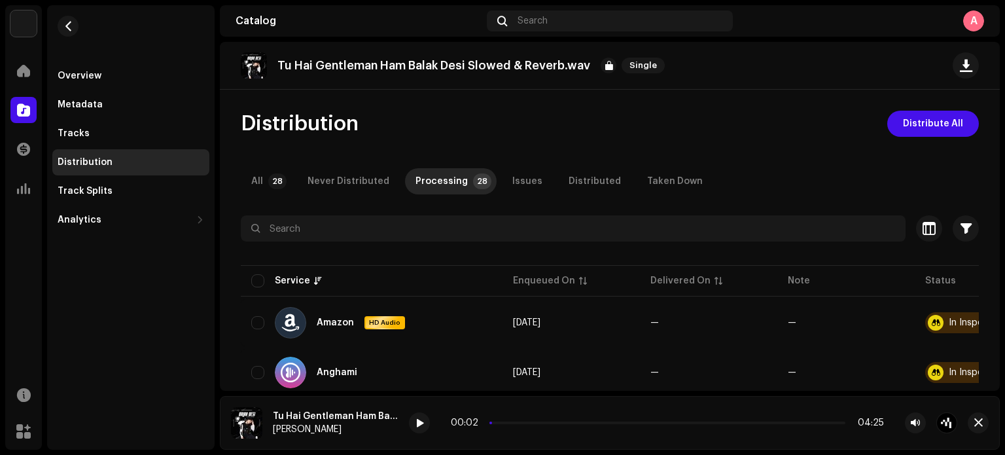
click at [674, 248] on div at bounding box center [610, 251] width 738 height 21
click at [414, 425] on div at bounding box center [419, 422] width 21 height 21
click at [392, 415] on div "Tu Hai Gentleman Ham Balak Desi Slowed & Reverb.wav (feat. [PERSON_NAME]) (Remi…" at bounding box center [336, 416] width 126 height 10
click at [340, 424] on div "[PERSON_NAME]" at bounding box center [336, 429] width 126 height 10
click at [249, 423] on img at bounding box center [246, 422] width 31 height 31
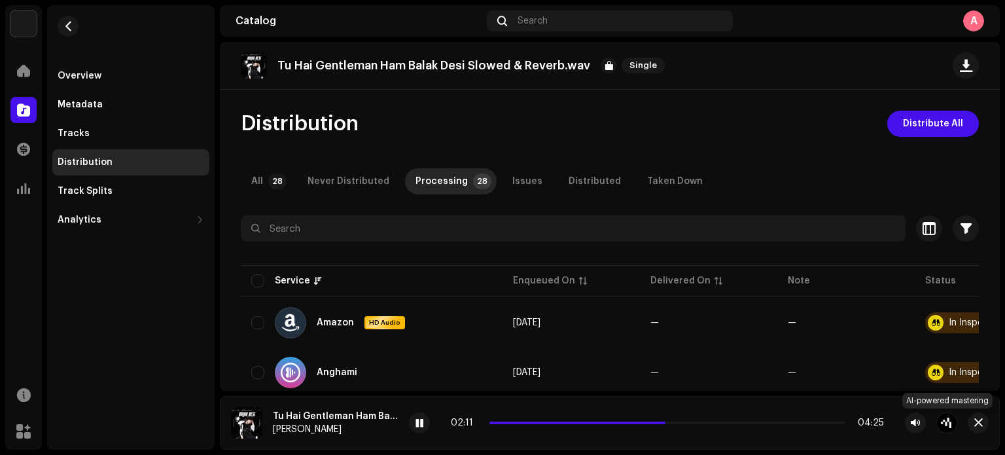
click at [944, 423] on div at bounding box center [946, 422] width 21 height 21
click at [190, 198] on div "Master Your Track with AI Experience the difference of professional-grade audio…" at bounding box center [502, 227] width 1005 height 455
click at [414, 419] on div at bounding box center [419, 422] width 21 height 21
click at [418, 421] on span at bounding box center [419, 423] width 8 height 10
click at [4, 117] on div "[PERSON_NAME] Home Catalog Transactions Analytics Resources Marketplace Overvie…" at bounding box center [502, 227] width 1005 height 455
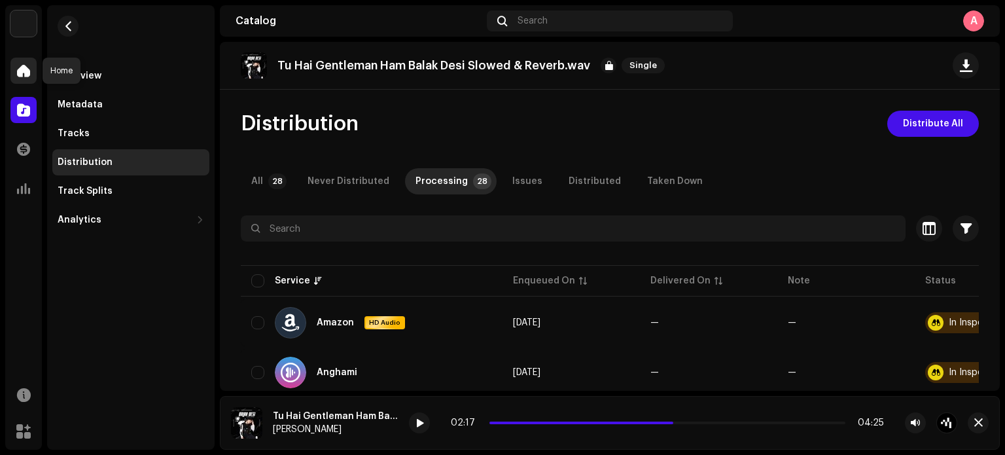
click at [27, 70] on span at bounding box center [23, 70] width 13 height 10
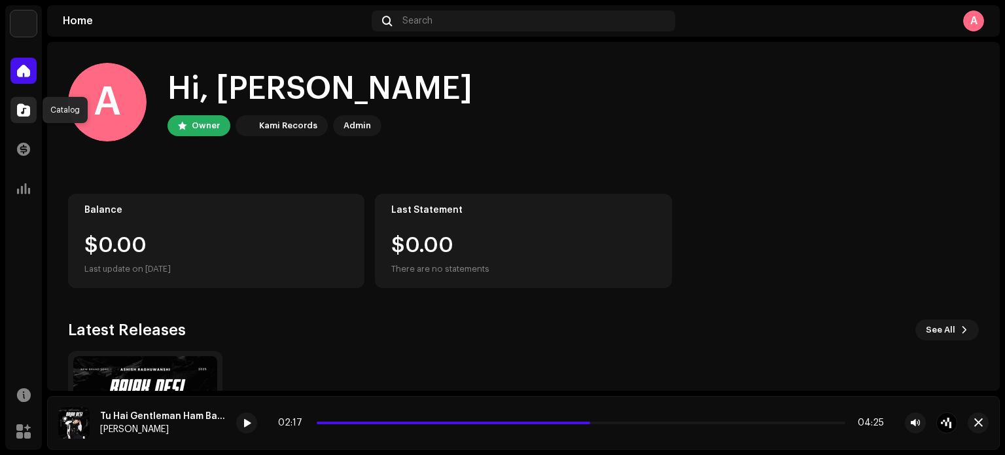
click at [26, 114] on span at bounding box center [23, 110] width 13 height 10
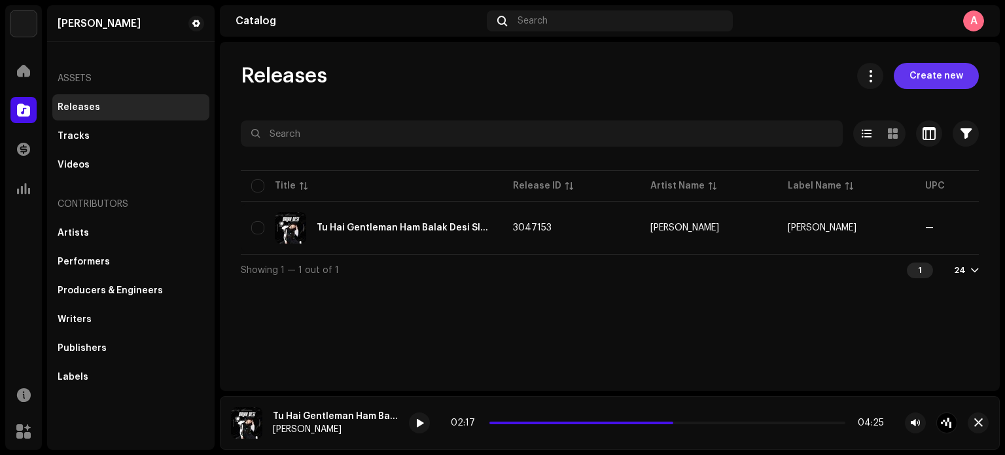
click at [930, 86] on span "Create new" at bounding box center [936, 76] width 54 height 26
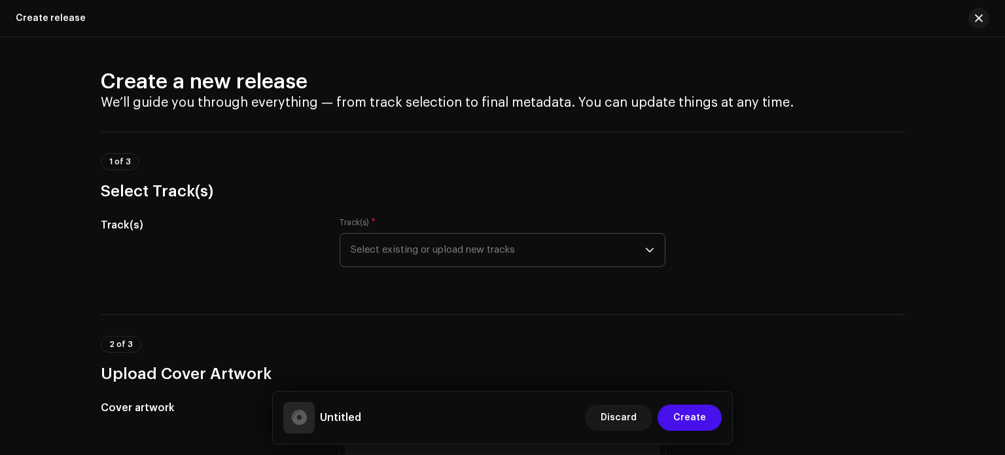
click at [531, 243] on span "Select existing or upload new tracks" at bounding box center [498, 250] width 294 height 33
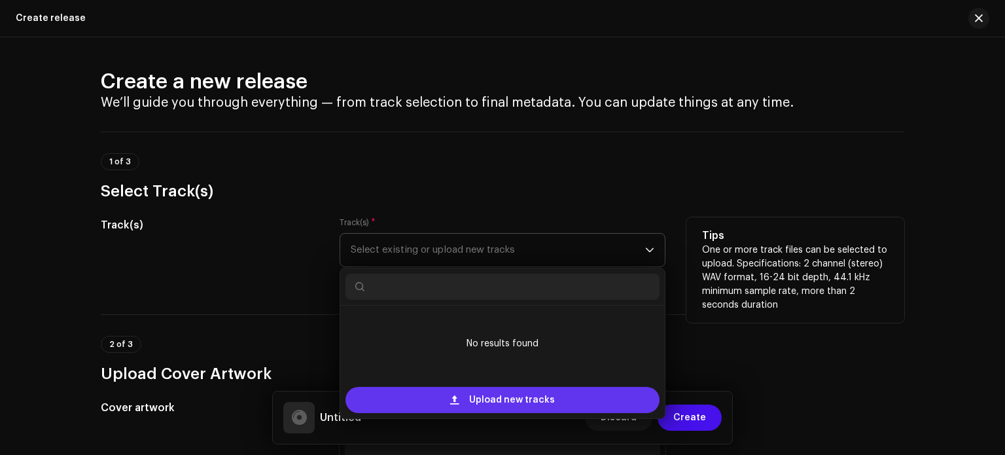
click at [495, 401] on span "Upload new tracks" at bounding box center [512, 400] width 86 height 26
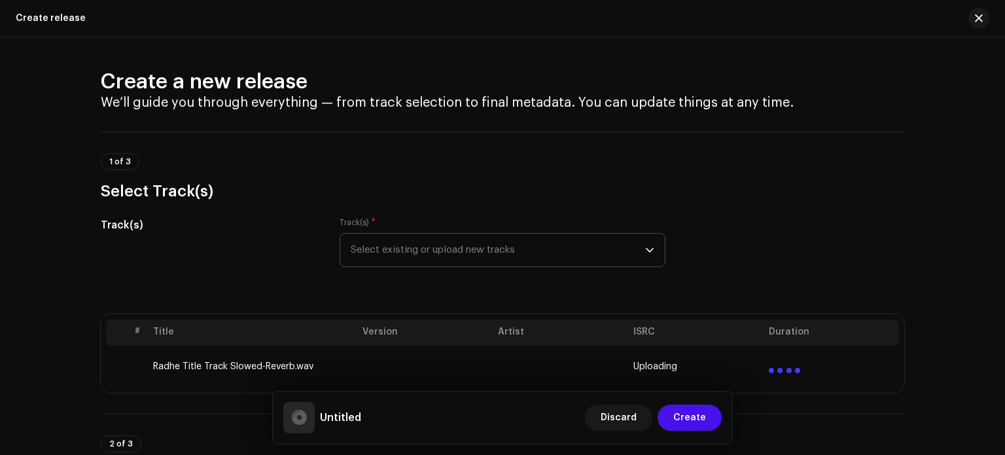
click at [287, 366] on td "Radhe Title Track Slowed-Reverb.wav" at bounding box center [252, 366] width 209 height 42
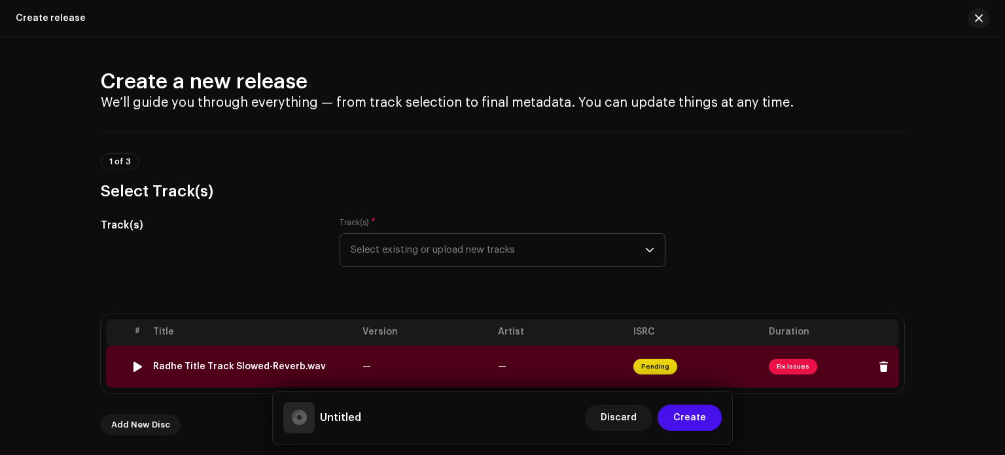
click at [287, 363] on div "Radhe Title Track Slowed-Reverb.wav" at bounding box center [239, 366] width 173 height 10
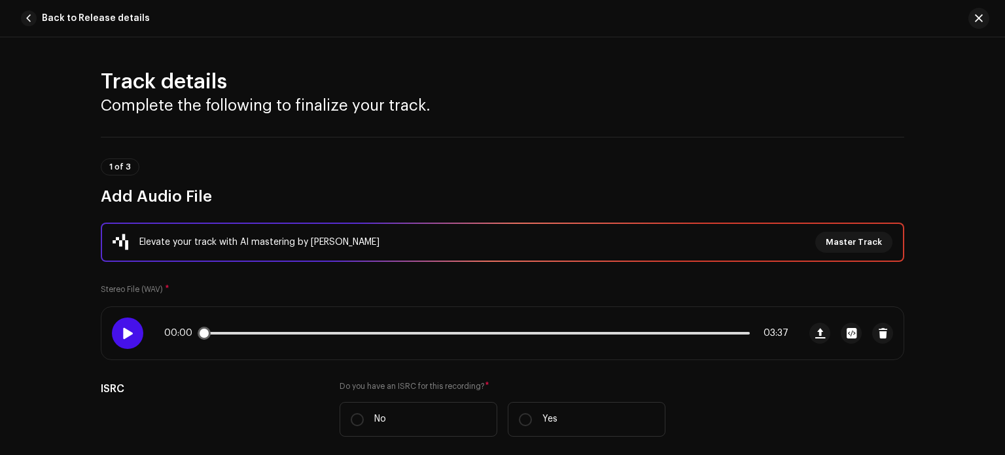
click at [128, 332] on span at bounding box center [127, 333] width 11 height 10
drag, startPoint x: 293, startPoint y: 333, endPoint x: 203, endPoint y: 338, distance: 89.8
click at [203, 338] on div "00:02 03:37" at bounding box center [449, 333] width 697 height 52
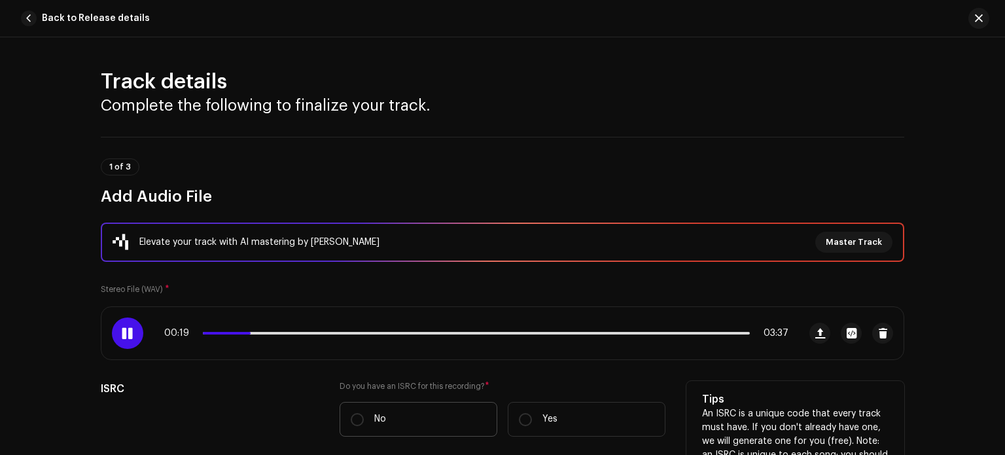
click at [374, 412] on p "No" at bounding box center [380, 419] width 12 height 14
click at [364, 413] on input "No" at bounding box center [357, 419] width 13 height 13
radio input "true"
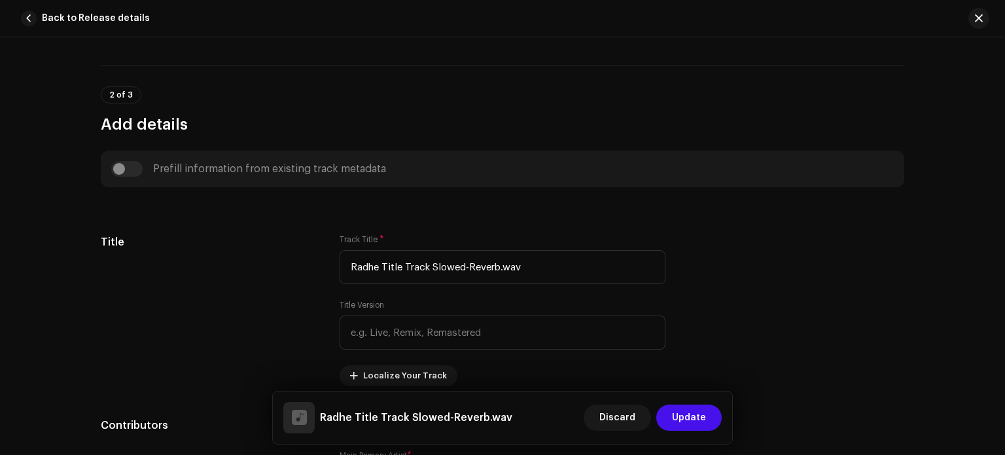
scroll to position [453, 0]
click at [122, 167] on div "Prefill information from existing track metadata" at bounding box center [502, 168] width 782 height 16
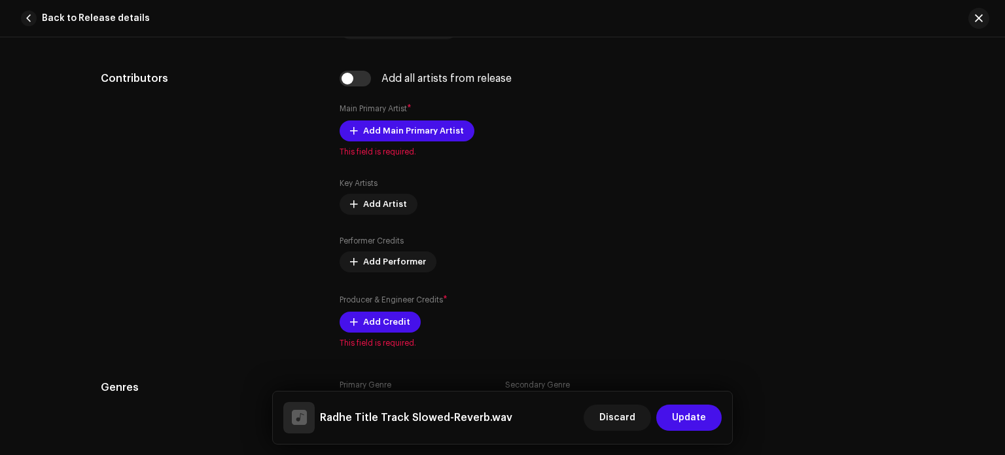
scroll to position [803, 0]
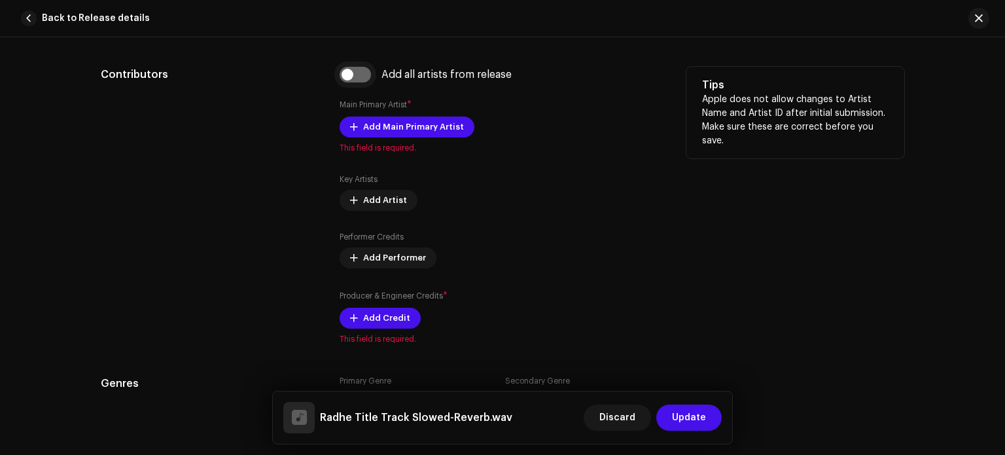
click at [345, 70] on input "checkbox" at bounding box center [355, 75] width 31 height 16
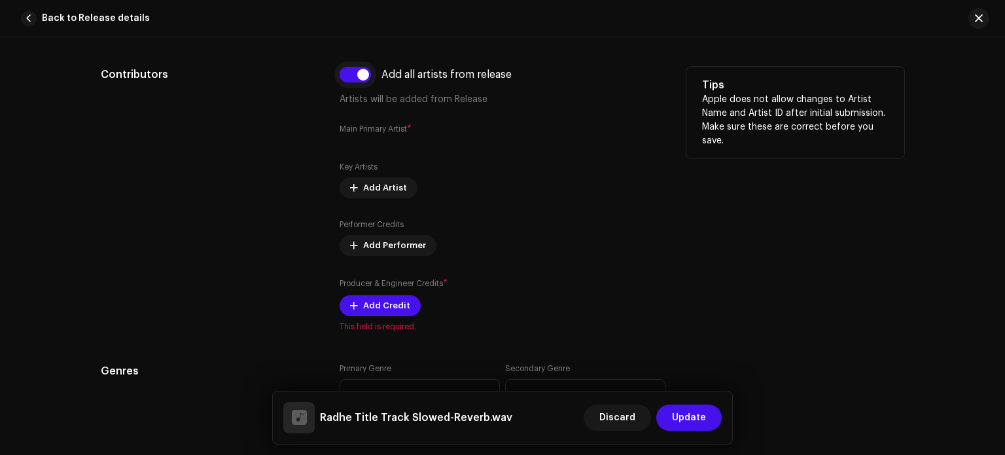
click at [345, 70] on input "checkbox" at bounding box center [355, 75] width 31 height 16
checkbox input "false"
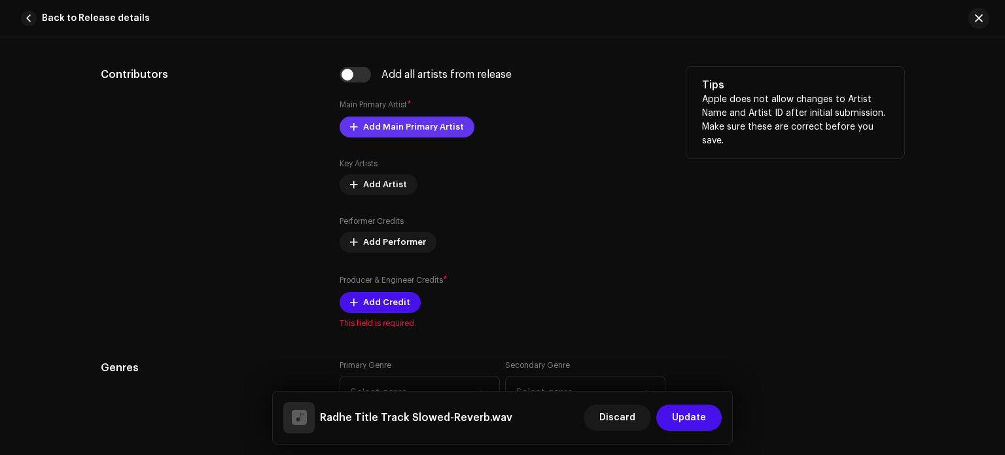
click at [389, 129] on span "Add Main Primary Artist" at bounding box center [413, 127] width 101 height 26
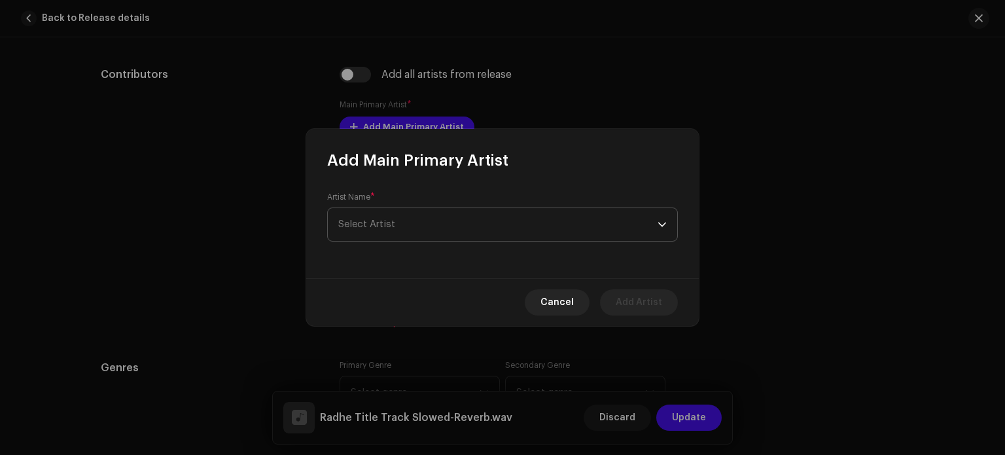
click at [406, 218] on span "Select Artist" at bounding box center [497, 224] width 319 height 33
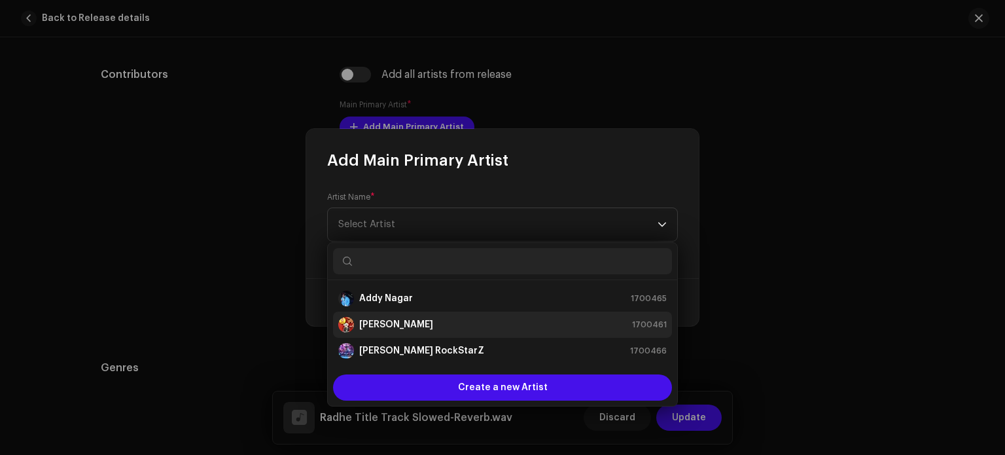
click at [419, 315] on li "[PERSON_NAME] 1700461" at bounding box center [502, 324] width 339 height 26
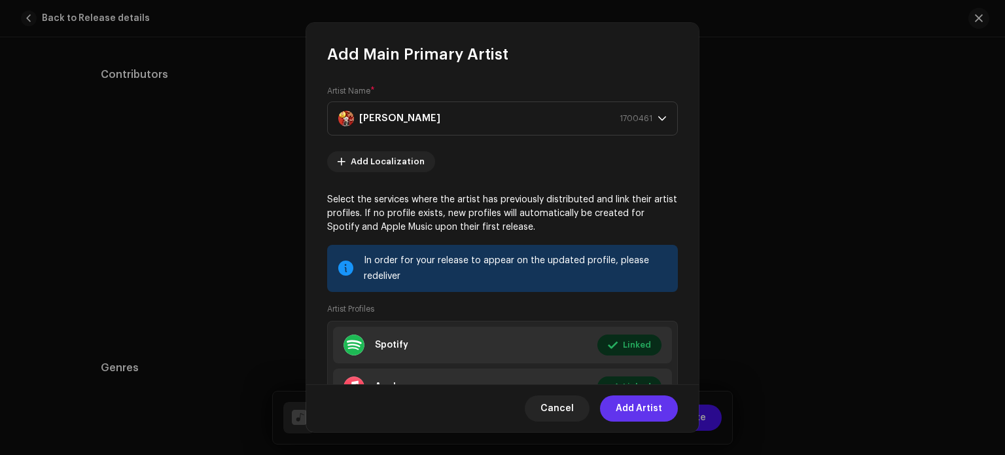
click at [634, 408] on span "Add Artist" at bounding box center [639, 408] width 46 height 26
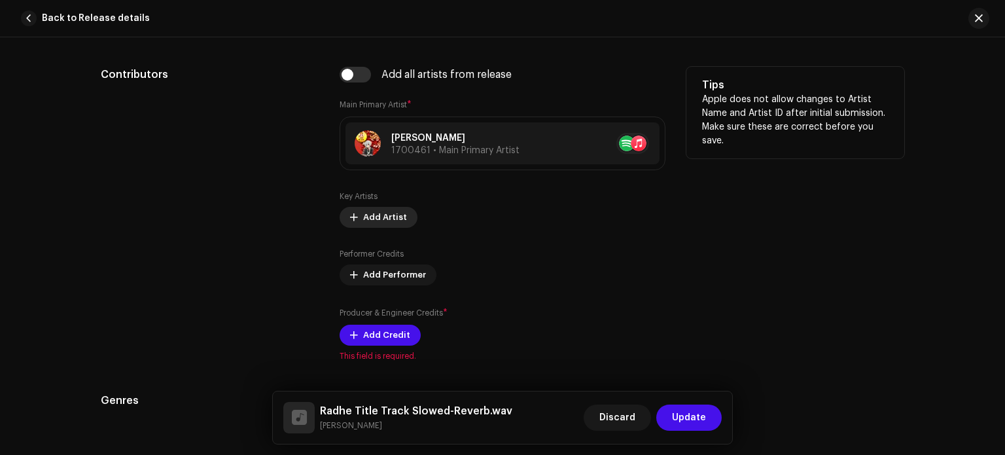
click at [366, 209] on span "Add Artist" at bounding box center [385, 217] width 44 height 26
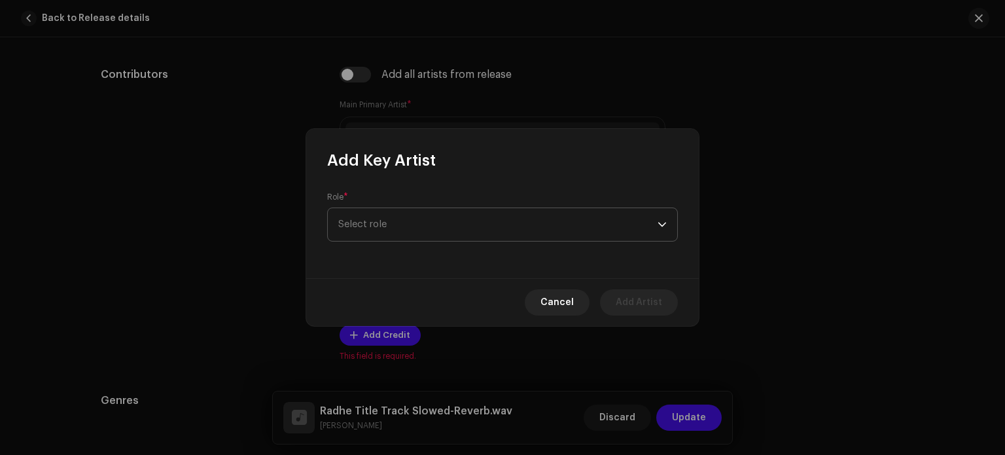
click at [417, 224] on span "Select role" at bounding box center [497, 224] width 319 height 33
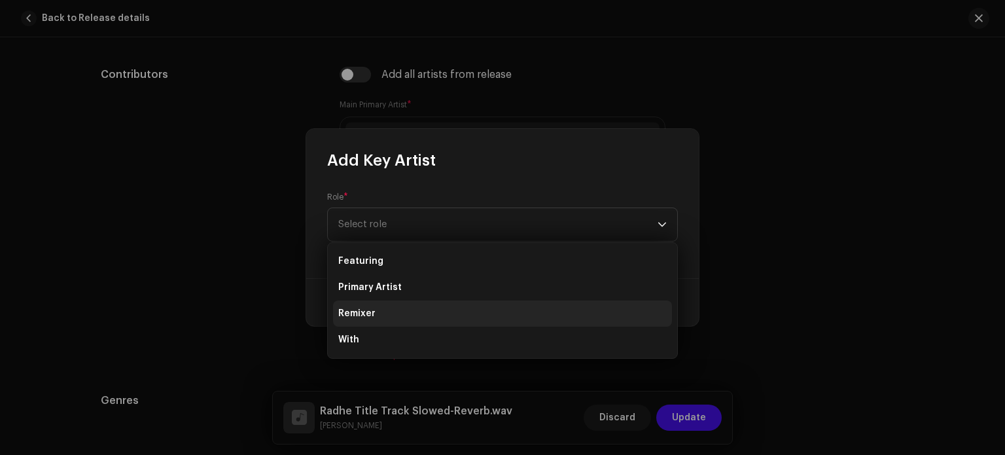
click at [407, 306] on li "Remixer" at bounding box center [502, 313] width 339 height 26
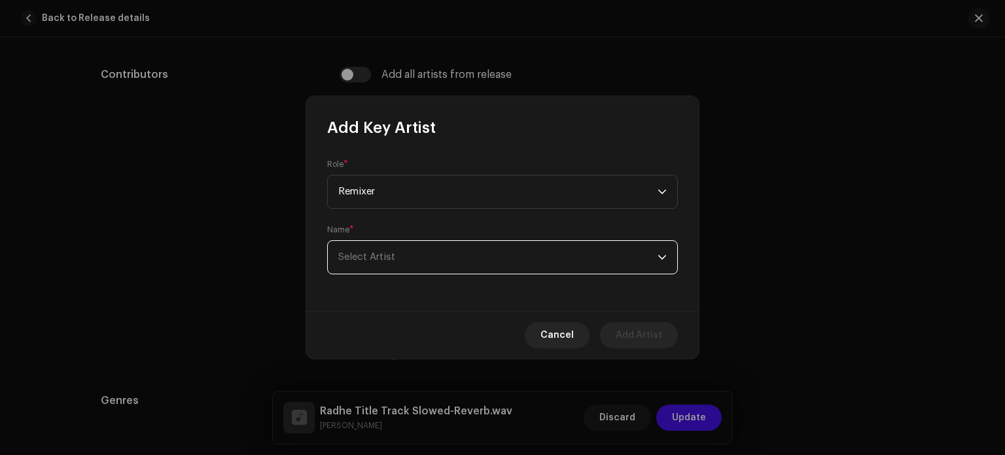
click at [428, 261] on span "Select Artist" at bounding box center [497, 257] width 319 height 33
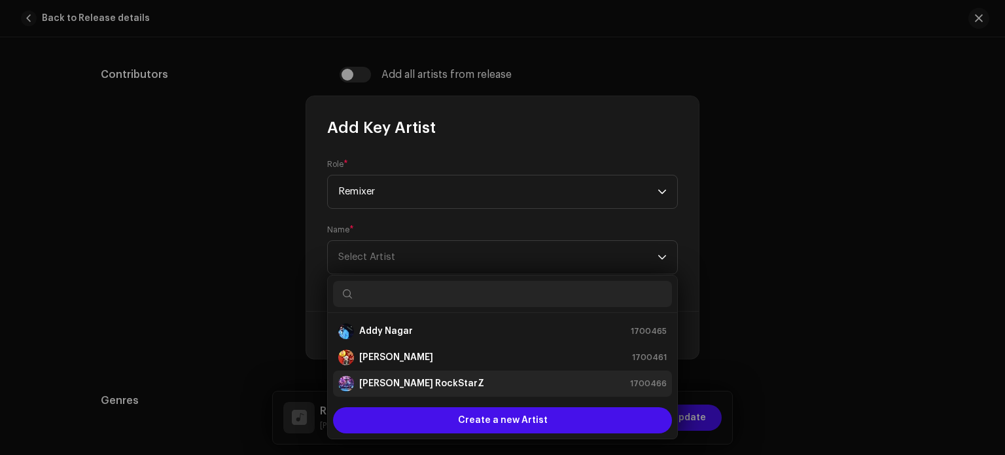
click at [427, 375] on div "[PERSON_NAME] RockStarZ" at bounding box center [411, 383] width 146 height 16
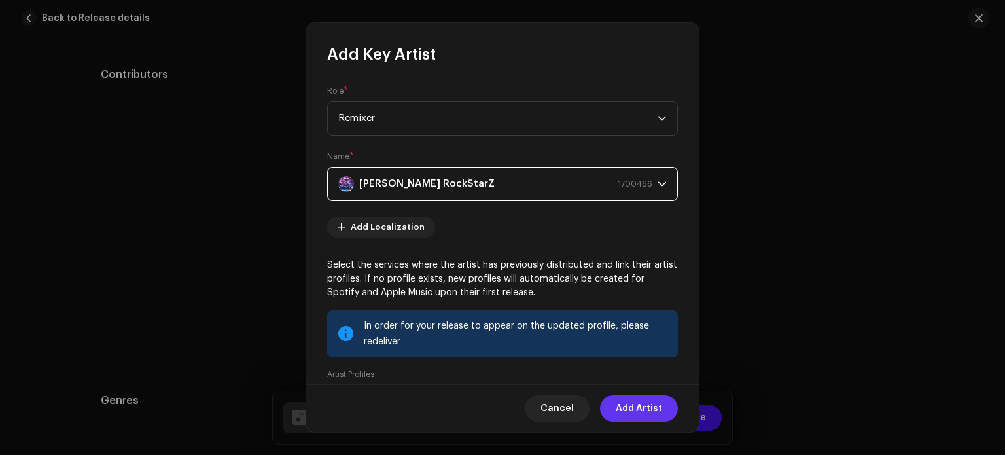
click at [639, 406] on span "Add Artist" at bounding box center [639, 408] width 46 height 26
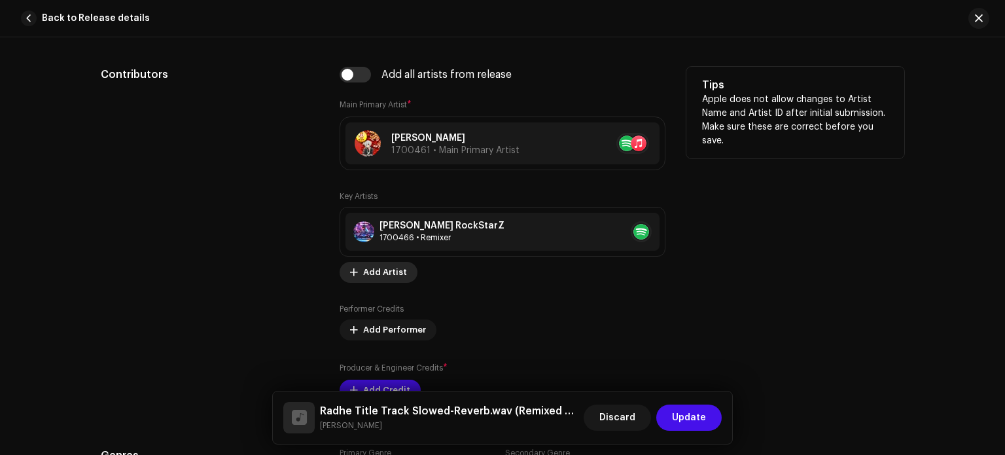
click at [389, 271] on span "Add Artist" at bounding box center [385, 272] width 44 height 26
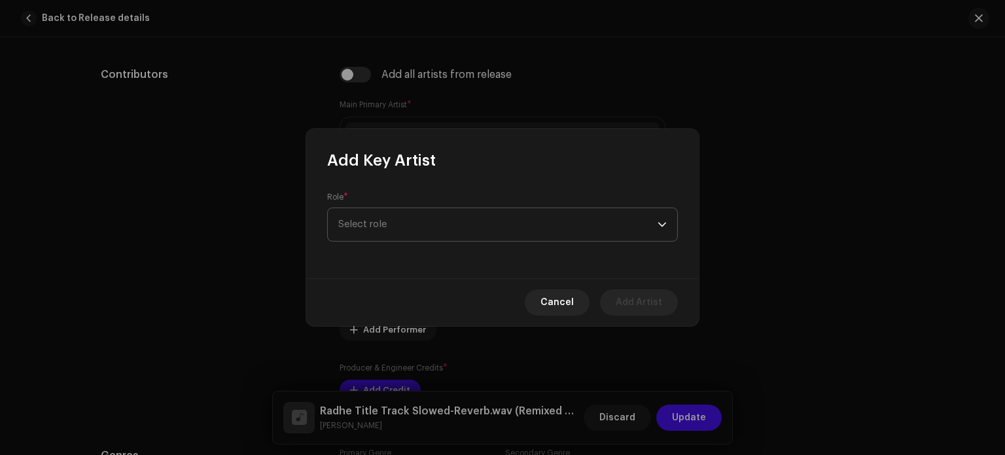
click at [434, 225] on span "Select role" at bounding box center [497, 224] width 319 height 33
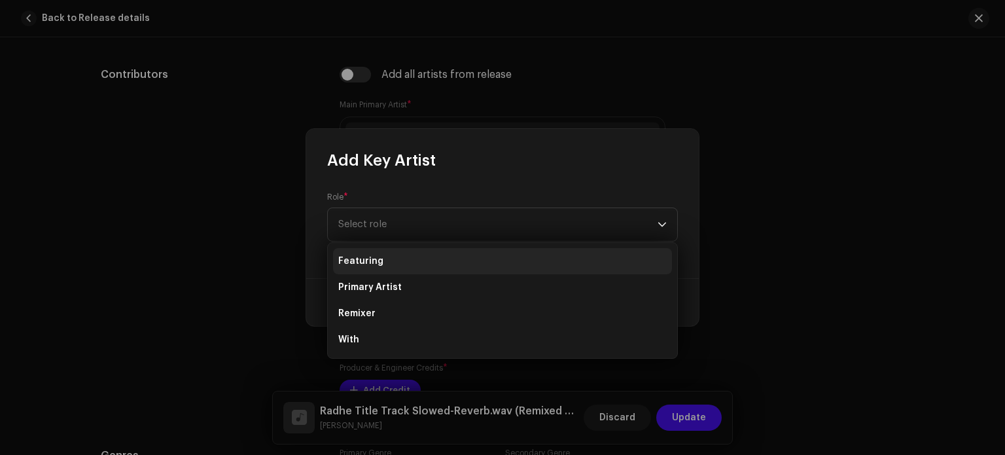
click at [427, 266] on li "Featuring" at bounding box center [502, 261] width 339 height 26
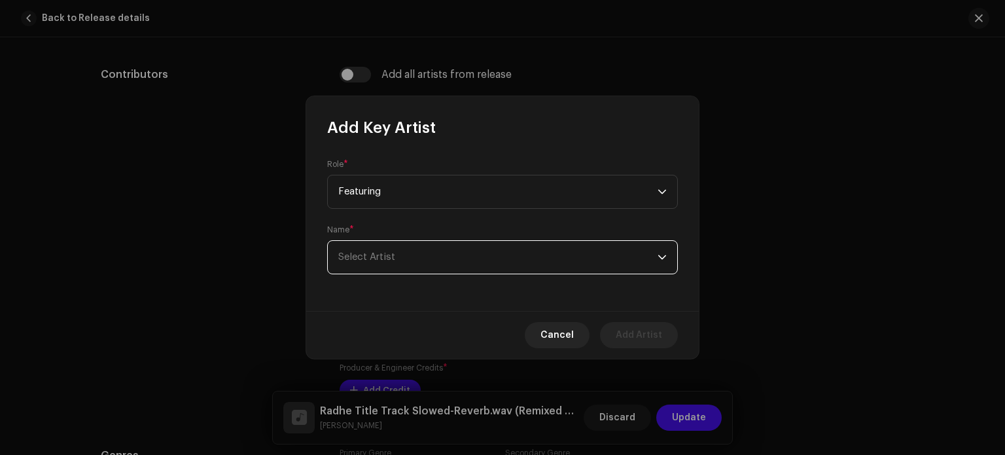
click at [472, 261] on span "Select Artist" at bounding box center [497, 257] width 319 height 33
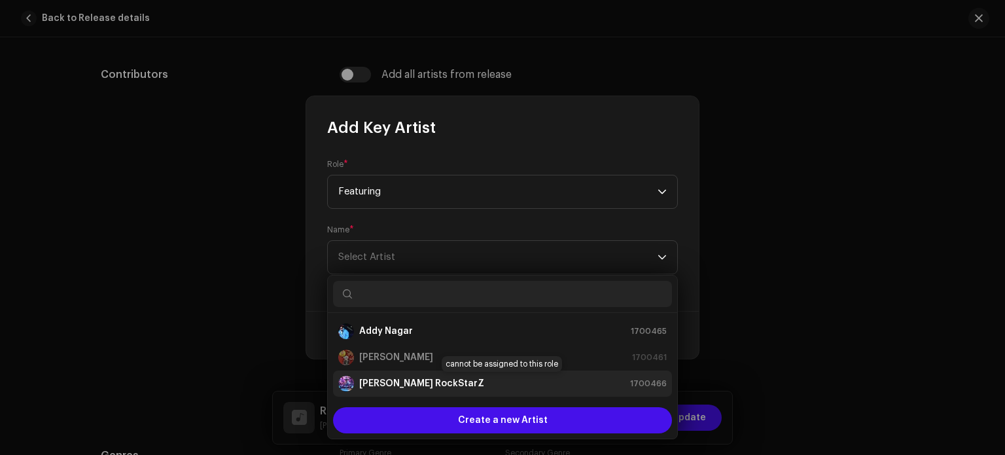
click at [457, 380] on div "[PERSON_NAME] RockStarZ 1700466" at bounding box center [502, 383] width 328 height 16
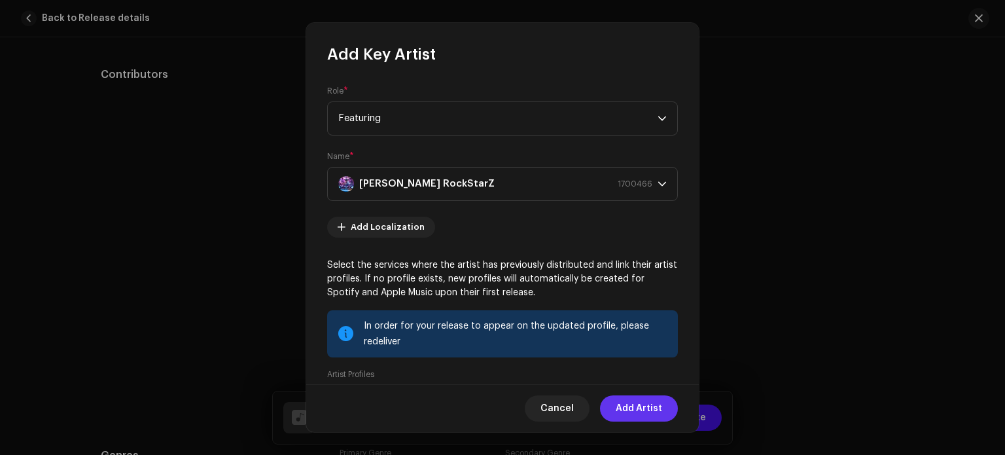
click at [640, 410] on span "Add Artist" at bounding box center [639, 408] width 46 height 26
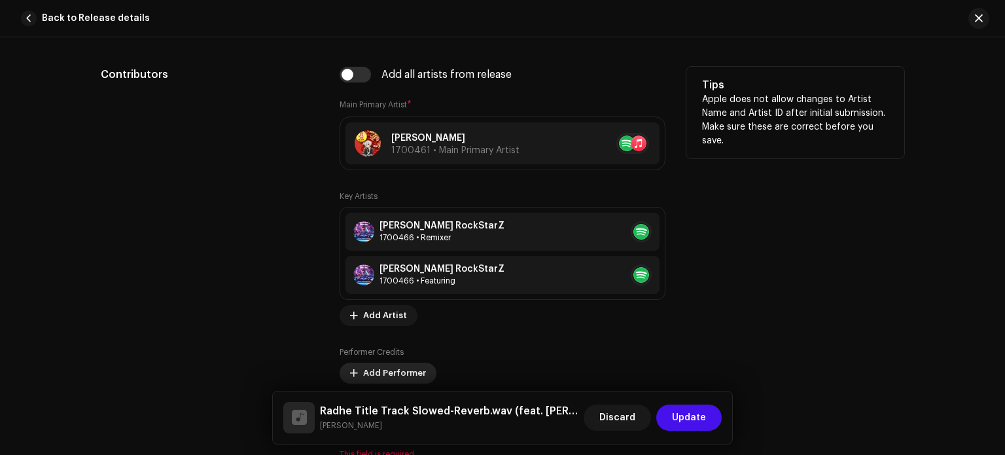
click at [408, 371] on span "Add Performer" at bounding box center [394, 373] width 63 height 26
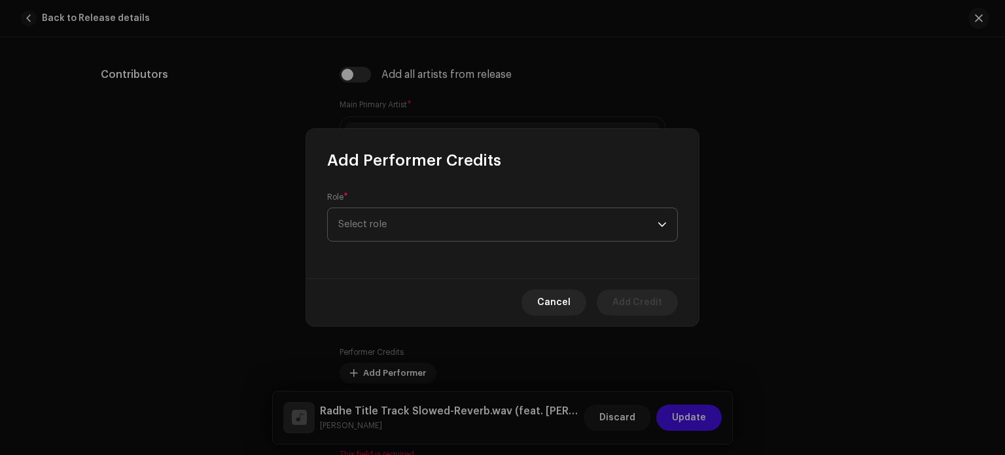
click at [456, 225] on span "Select role" at bounding box center [497, 224] width 319 height 33
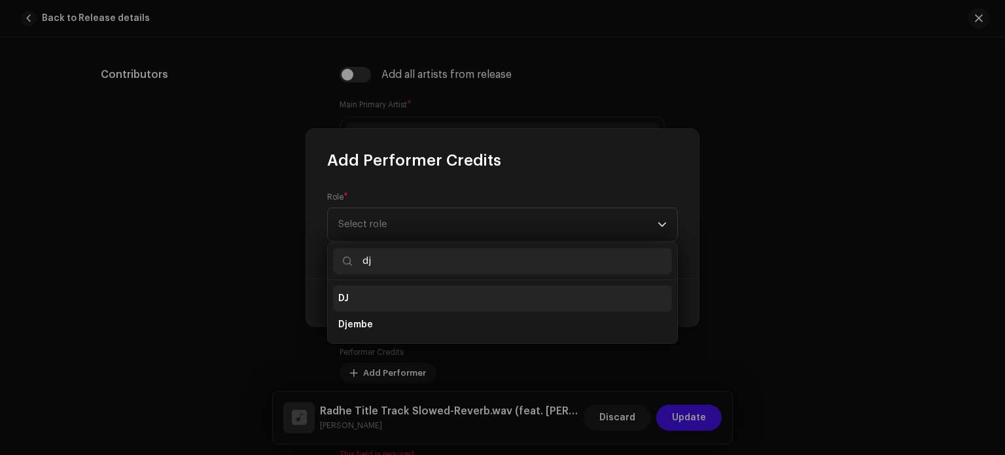
type input "dj"
click at [382, 297] on li "DJ" at bounding box center [502, 298] width 339 height 26
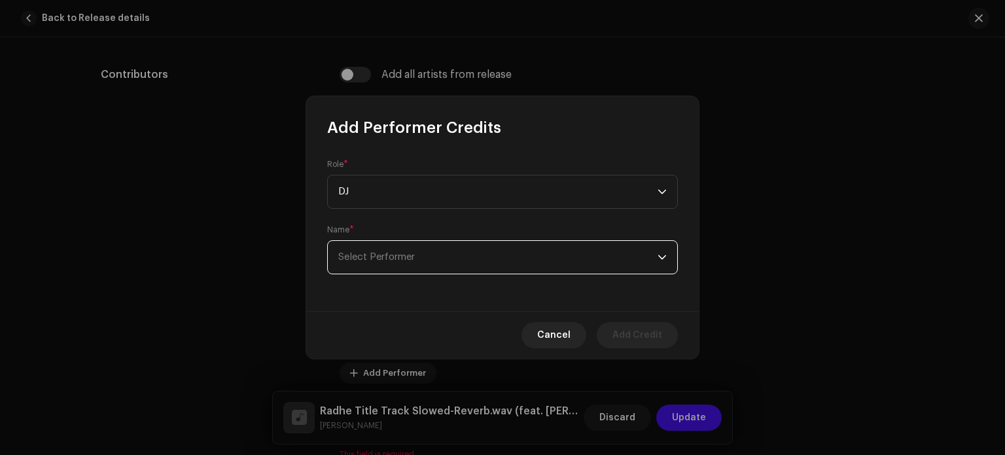
click at [416, 260] on span "Select Performer" at bounding box center [497, 257] width 319 height 33
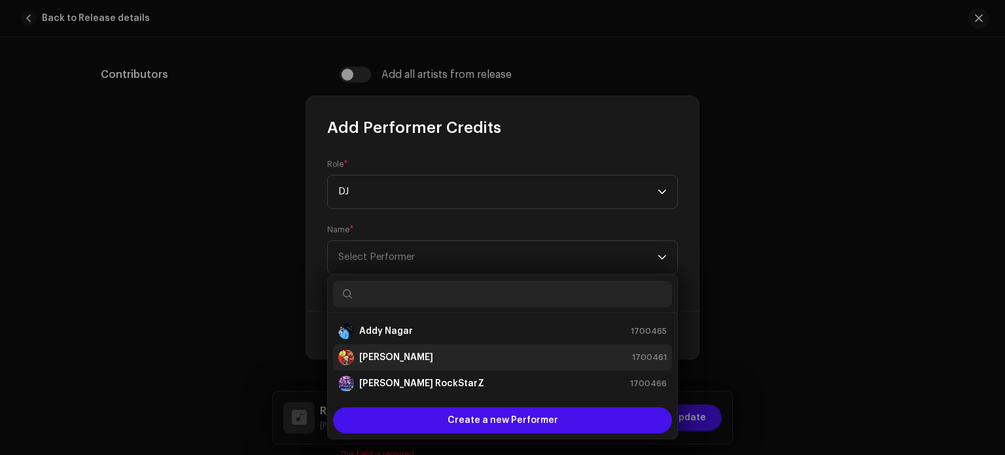
click at [415, 347] on li "[PERSON_NAME] 1700461" at bounding box center [502, 357] width 339 height 26
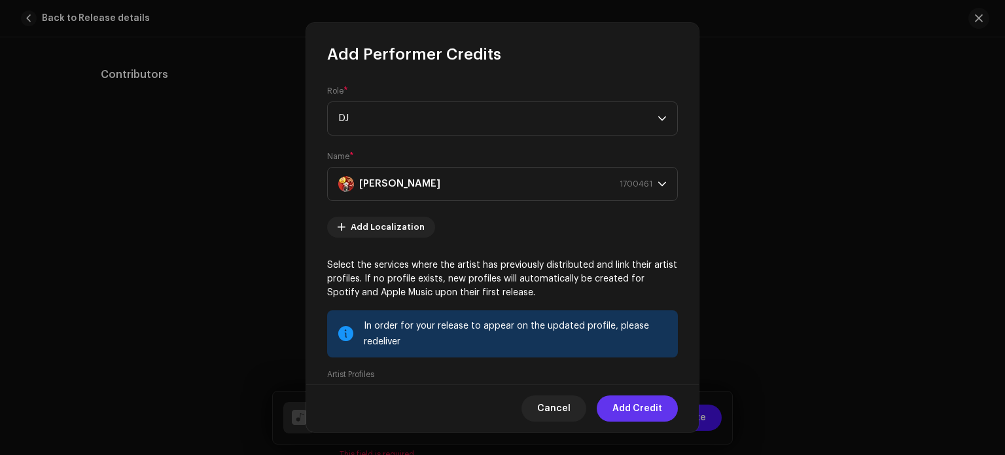
click at [620, 406] on span "Add Credit" at bounding box center [637, 408] width 50 height 26
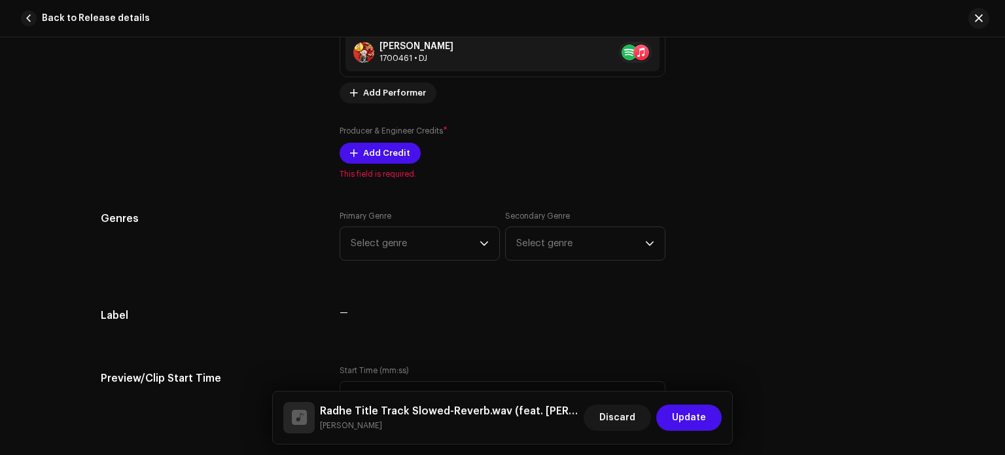
scroll to position [1139, 0]
click at [382, 152] on span "Add Credit" at bounding box center [386, 152] width 47 height 26
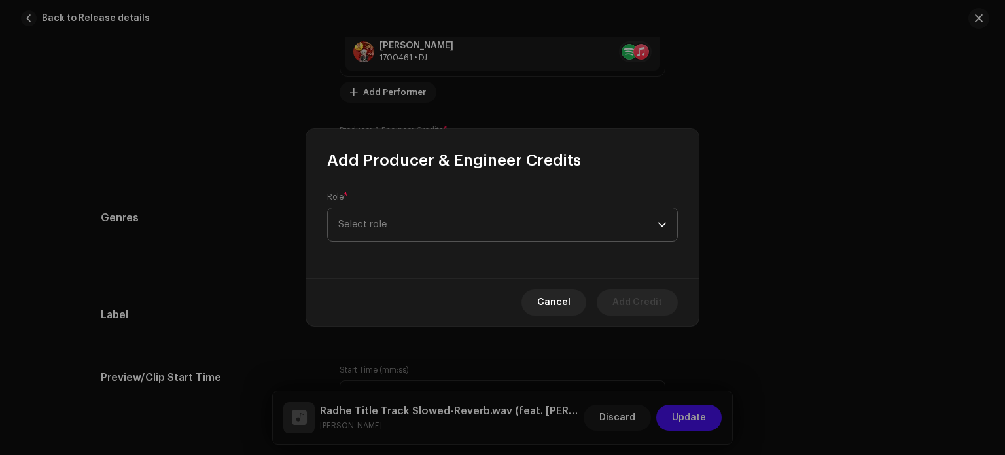
click at [436, 232] on span "Select role" at bounding box center [497, 224] width 319 height 33
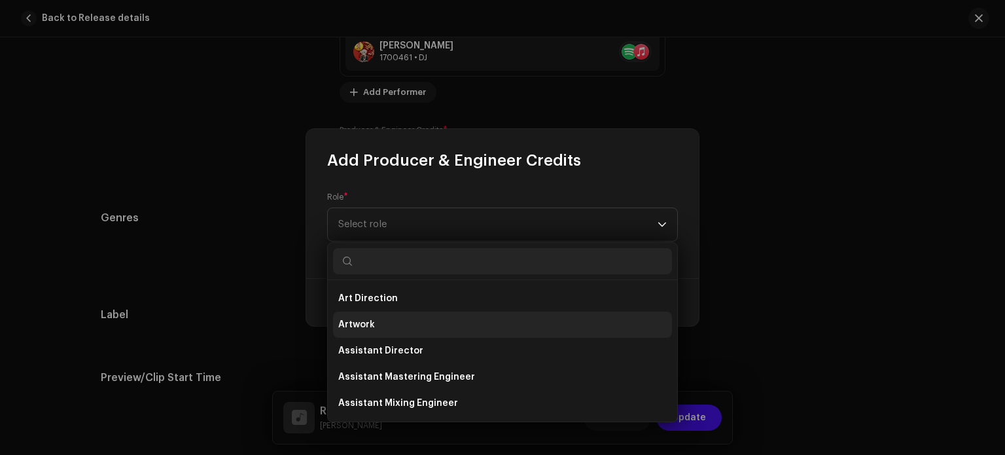
click at [431, 315] on li "Artwork" at bounding box center [502, 324] width 339 height 26
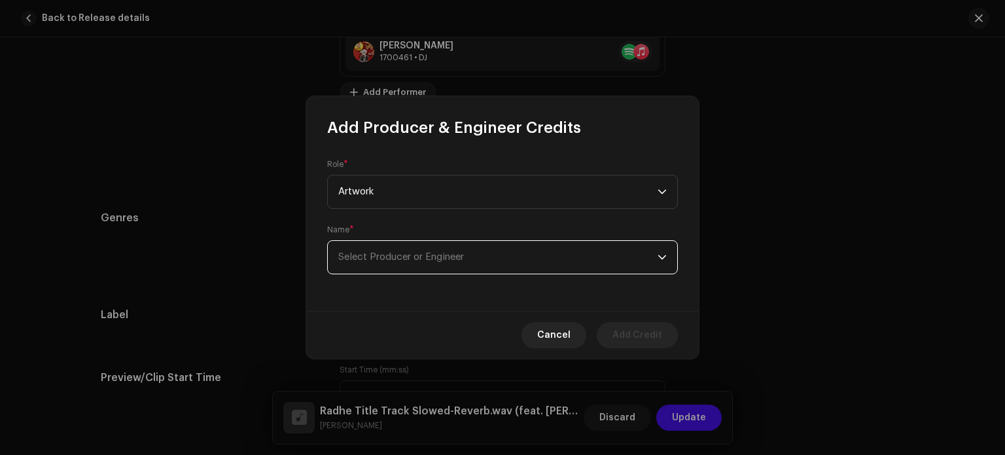
click at [468, 260] on span "Select Producer or Engineer" at bounding box center [497, 257] width 319 height 33
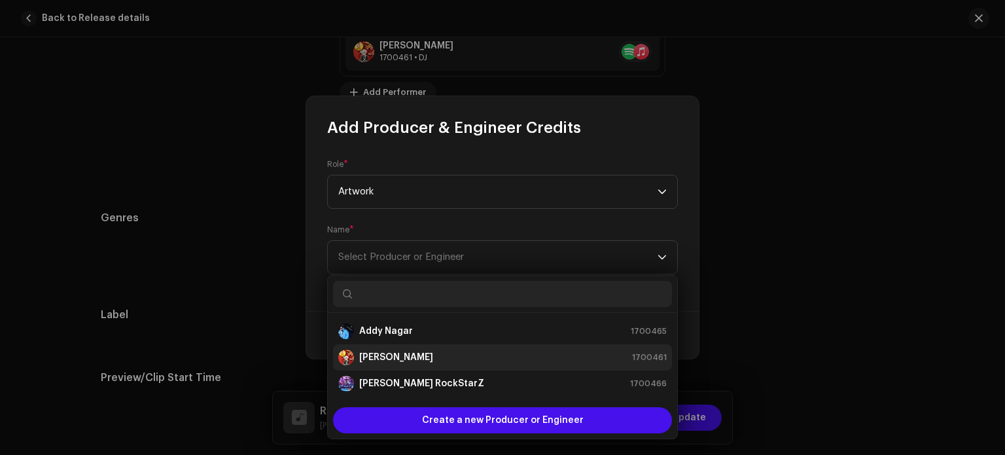
click at [444, 366] on li "[PERSON_NAME] 1700461" at bounding box center [502, 357] width 339 height 26
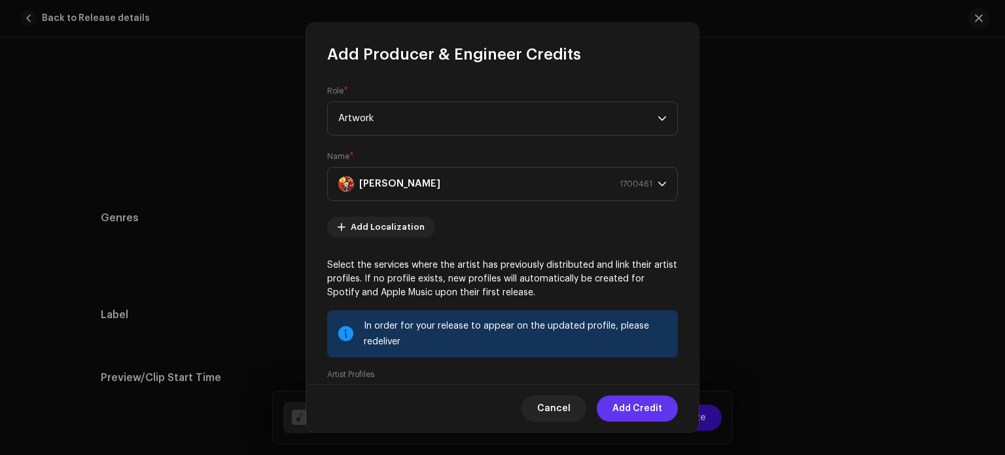
click at [637, 407] on span "Add Credit" at bounding box center [637, 408] width 50 height 26
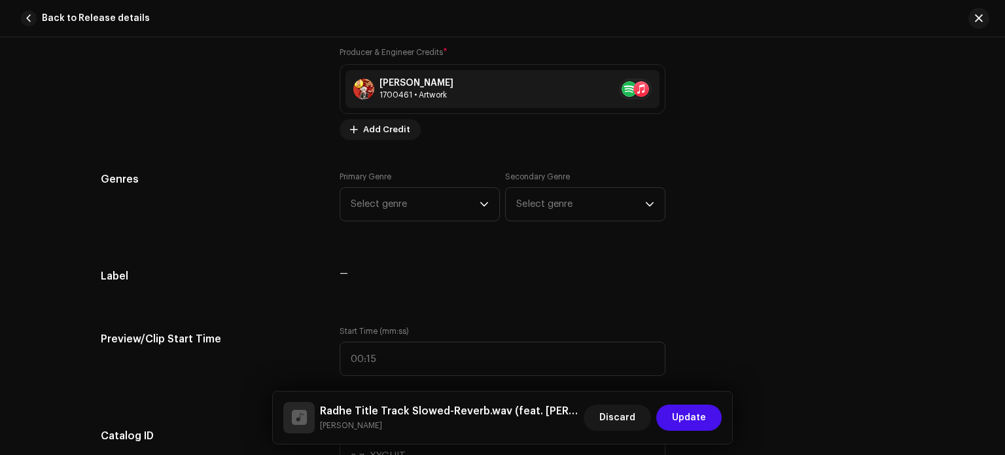
scroll to position [1225, 0]
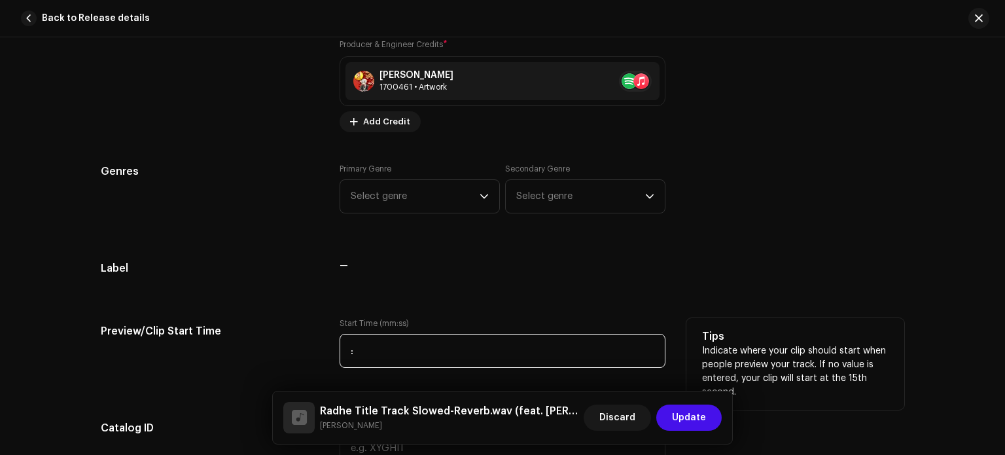
click at [591, 348] on input ":" at bounding box center [503, 351] width 326 height 34
type input "00:01"
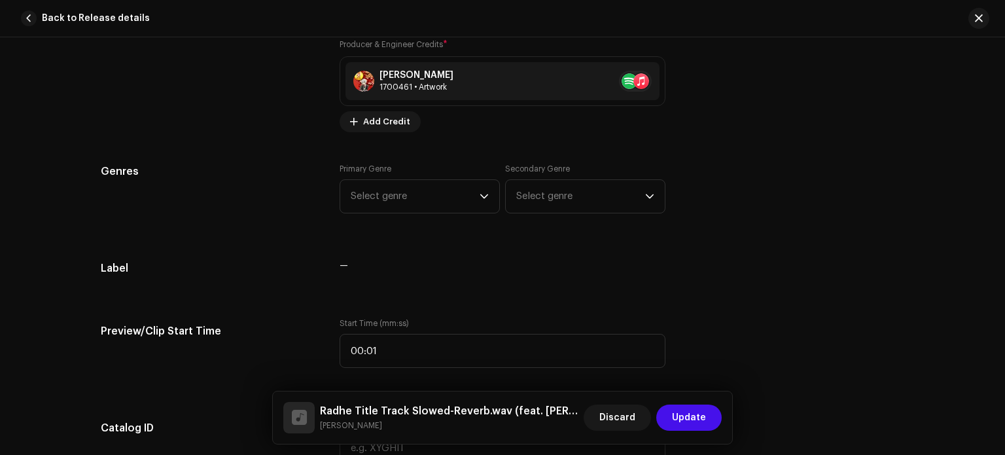
click at [801, 245] on div "Track details Complete the following to finalize your track. 1 of 3 Add Audio F…" at bounding box center [502, 340] width 845 height 2992
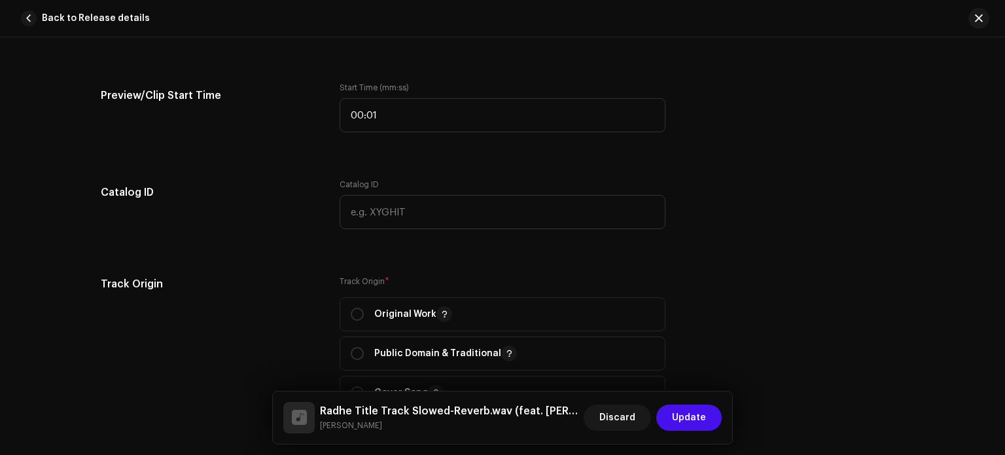
scroll to position [1486, 0]
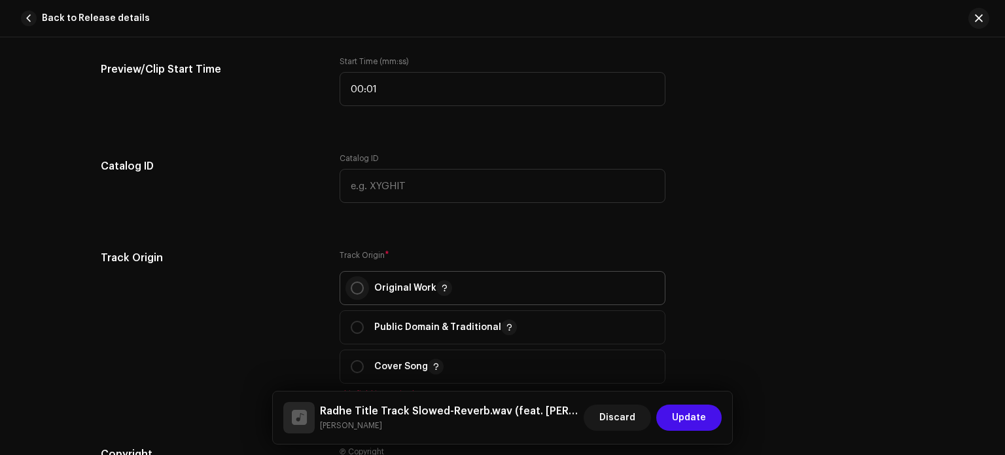
click at [353, 283] on input "radio" at bounding box center [357, 287] width 13 height 13
radio input "true"
click at [888, 222] on div "Track details Complete the following to finalize your track. 1 of 3 Add Audio F…" at bounding box center [502, 70] width 845 height 2976
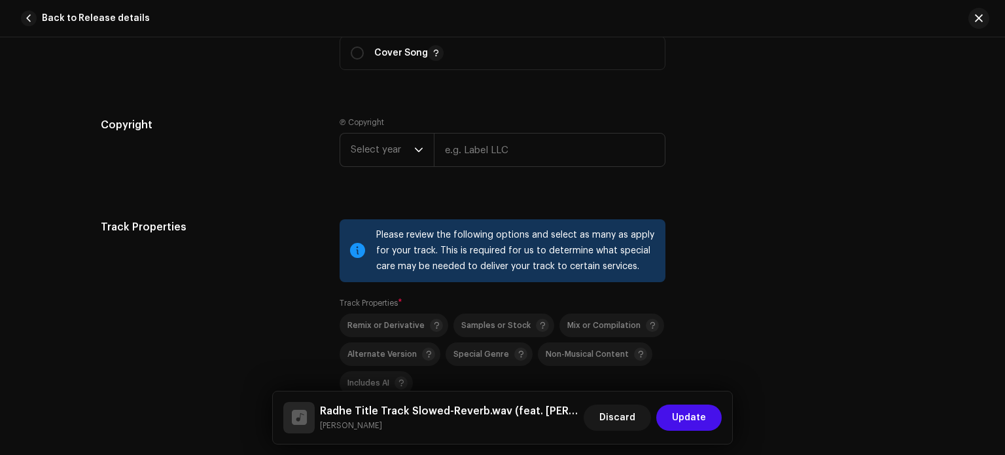
scroll to position [1800, 0]
click at [408, 149] on span "Select year" at bounding box center [382, 149] width 63 height 33
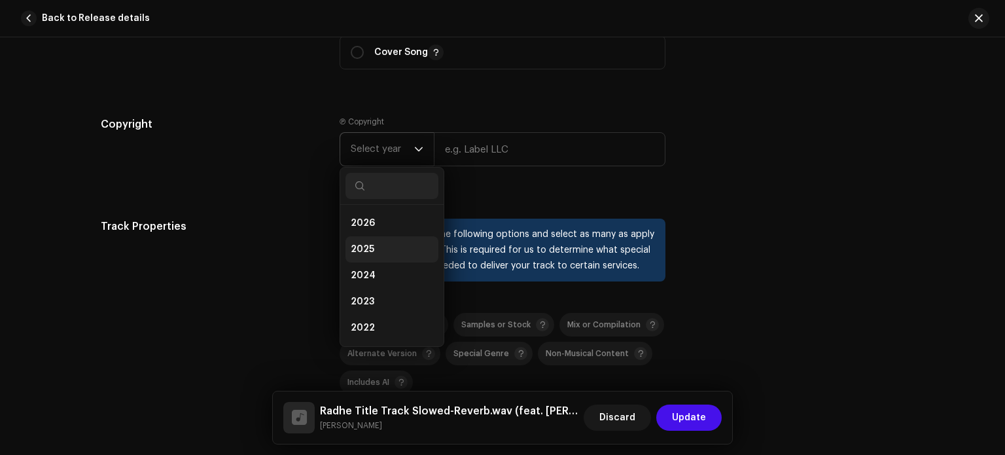
click at [393, 245] on li "2025" at bounding box center [391, 249] width 93 height 26
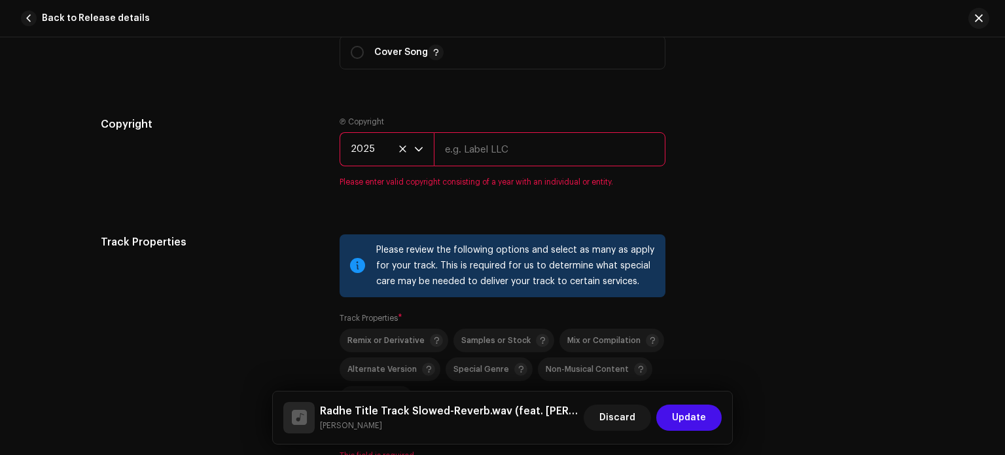
click at [508, 146] on input "text" at bounding box center [550, 149] width 232 height 34
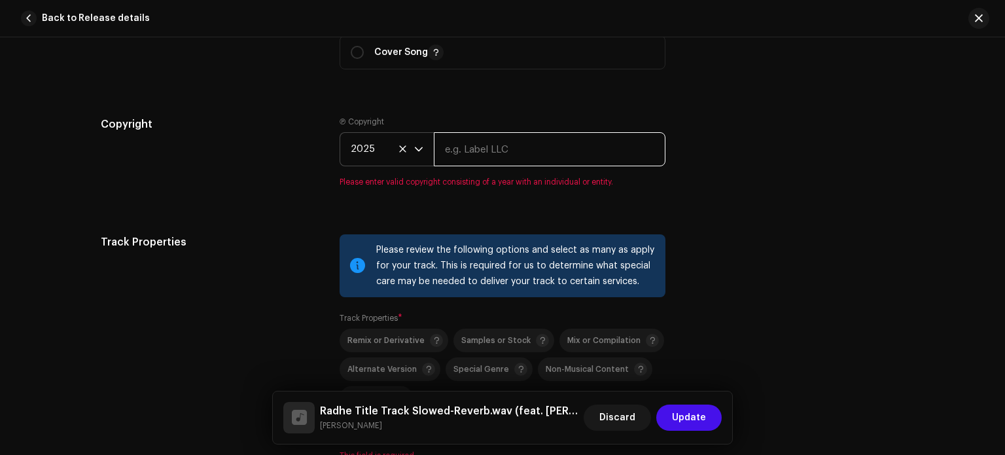
type input "[PERSON_NAME]"
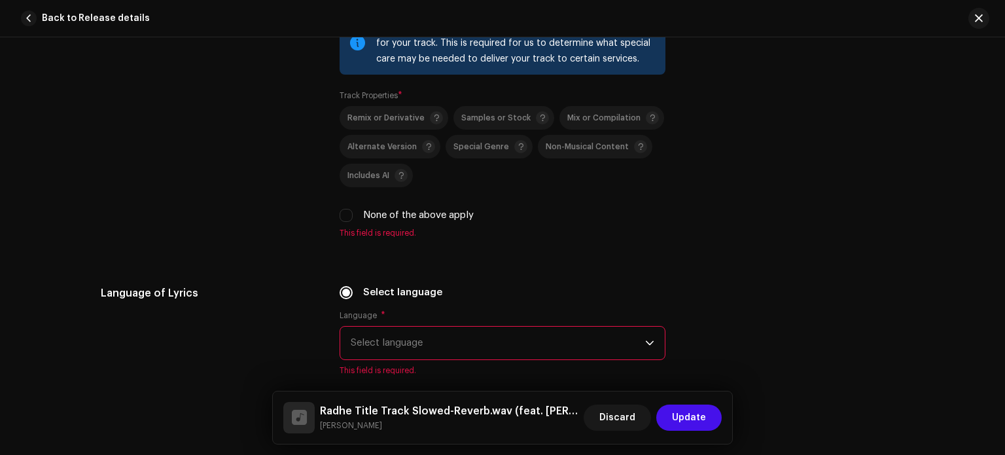
scroll to position [2010, 0]
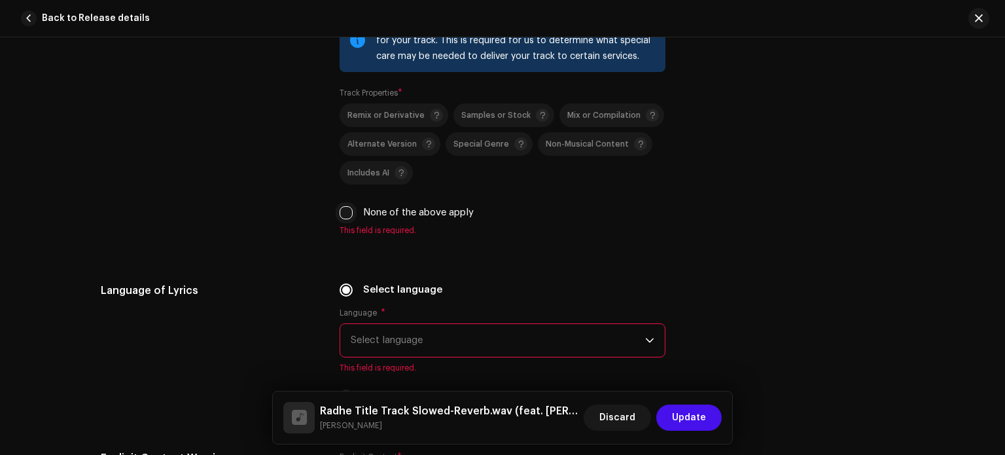
click at [347, 213] on input "None of the above apply" at bounding box center [346, 212] width 13 height 13
checkbox input "true"
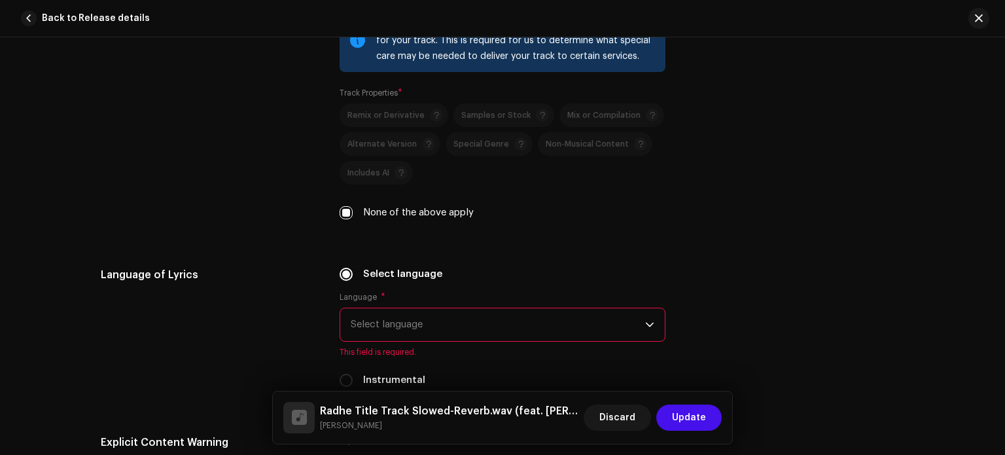
click at [478, 338] on span "Select language" at bounding box center [498, 324] width 294 height 33
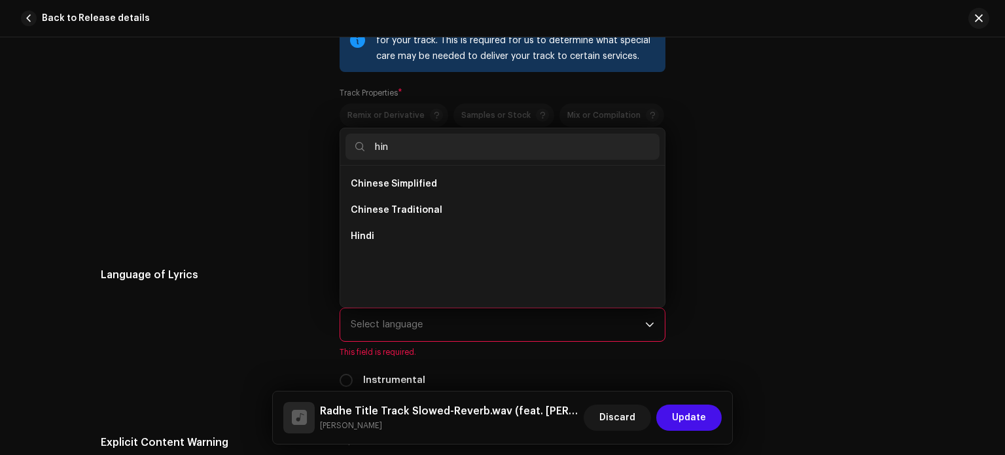
scroll to position [0, 0]
type input "hin"
click at [415, 245] on li "Hindi" at bounding box center [502, 236] width 314 height 26
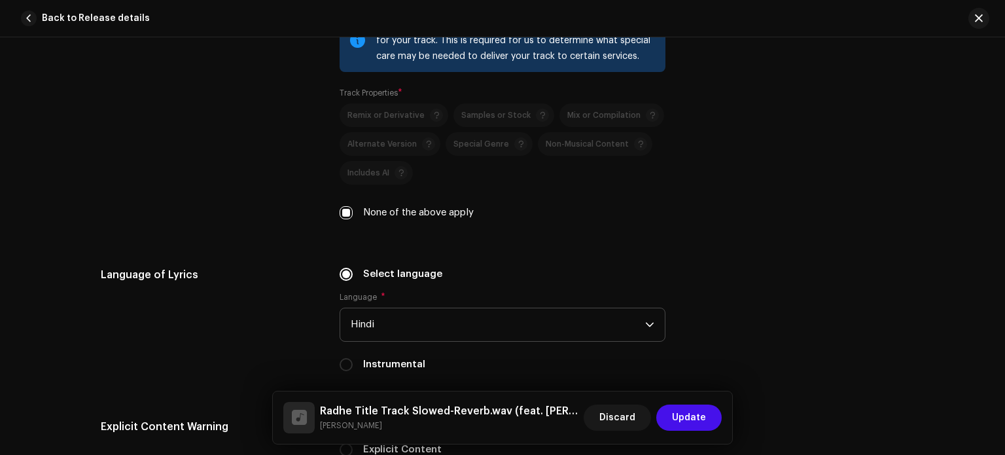
click at [744, 269] on div "Language of Lyrics Select language Language * Hindi Instrumental" at bounding box center [502, 327] width 803 height 120
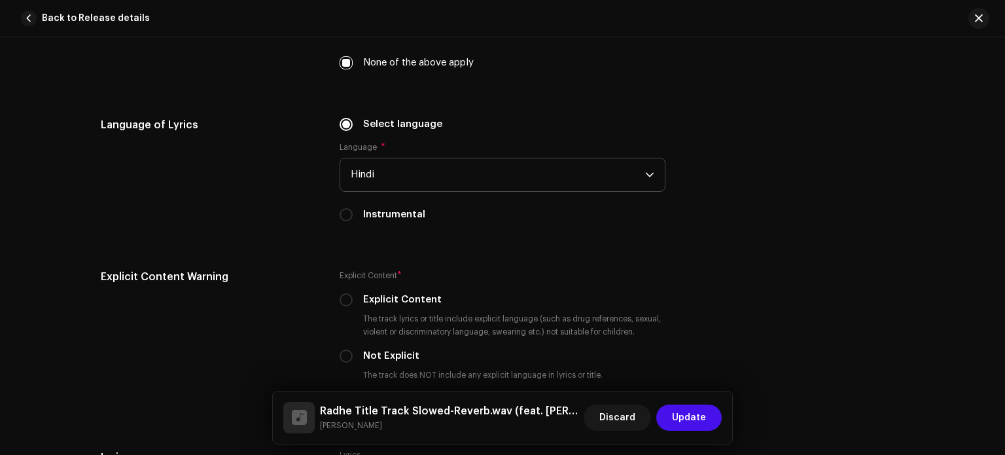
scroll to position [2193, 0]
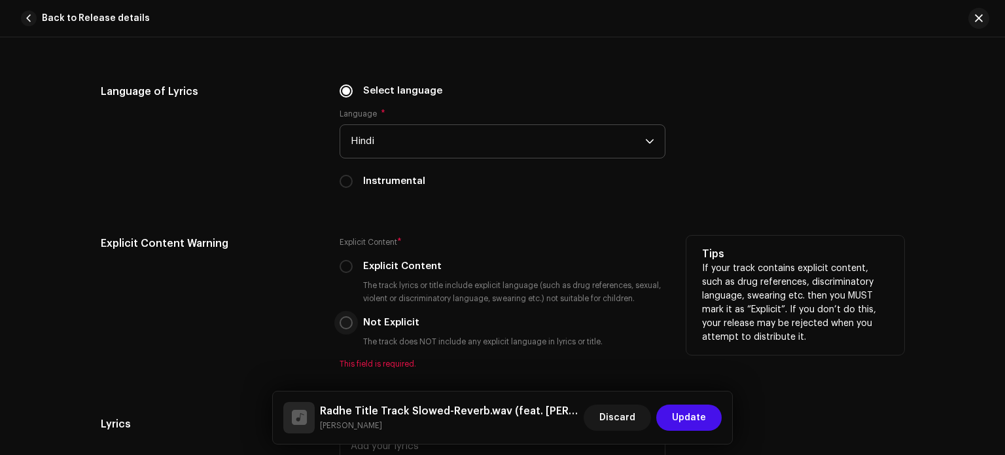
click at [340, 319] on input "Not Explicit" at bounding box center [346, 322] width 13 height 13
radio input "true"
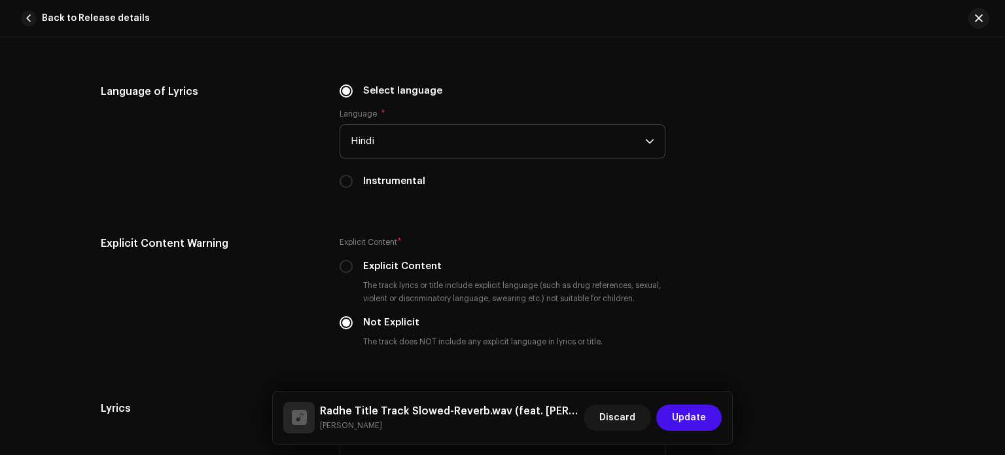
click at [894, 178] on div "Language of Lyrics Select language Language * Hindi Instrumental" at bounding box center [502, 144] width 803 height 120
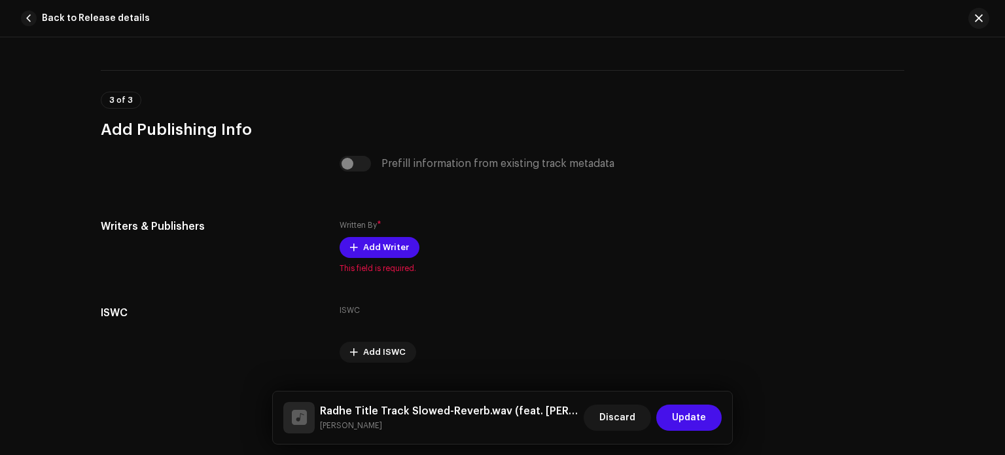
scroll to position [2638, 0]
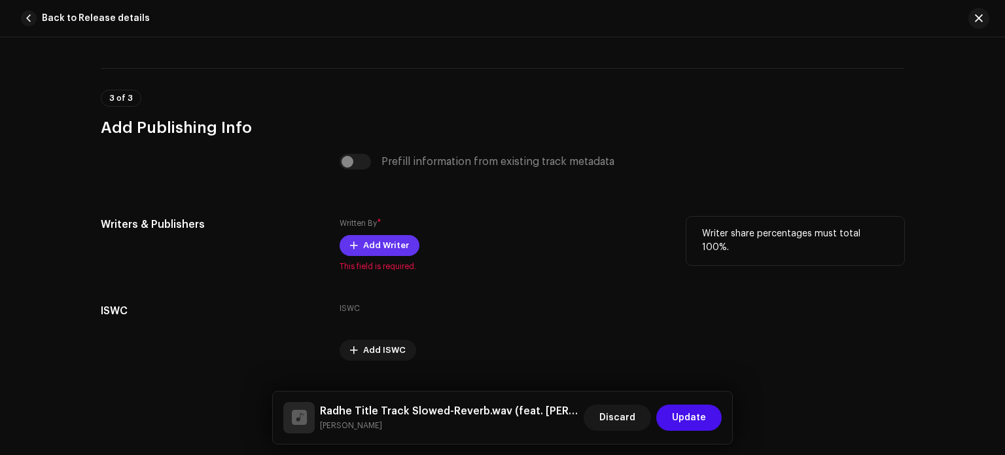
click at [383, 245] on span "Add Writer" at bounding box center [386, 245] width 46 height 26
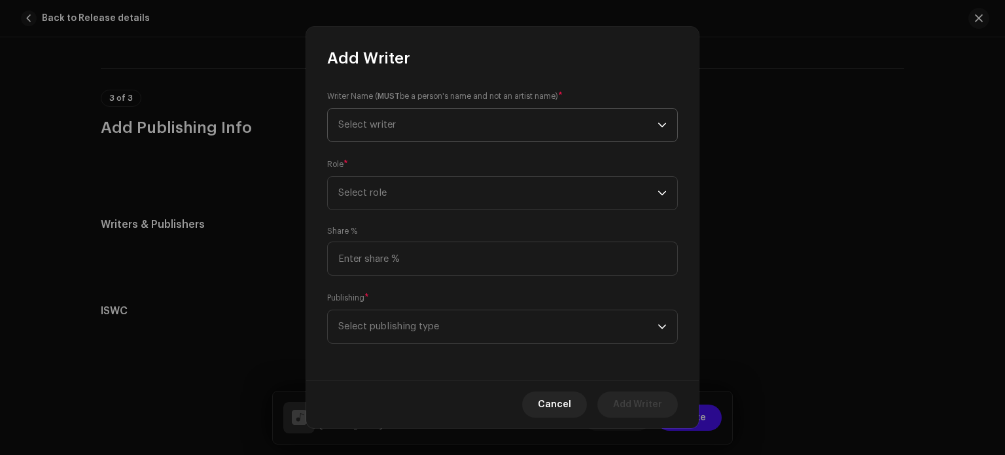
click at [445, 135] on span "Select writer" at bounding box center [497, 125] width 319 height 33
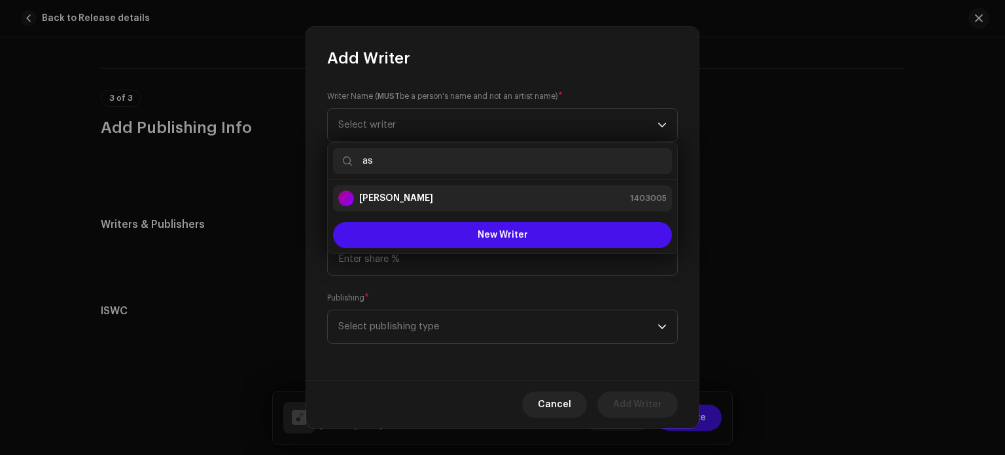
type input "as"
click at [461, 195] on div "[PERSON_NAME] 1403005" at bounding box center [502, 198] width 328 height 16
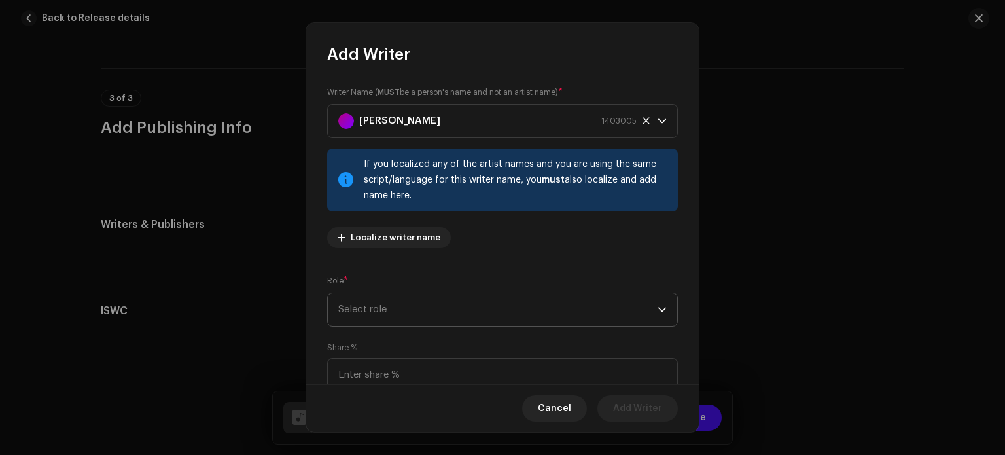
click at [466, 299] on span "Select role" at bounding box center [497, 309] width 319 height 33
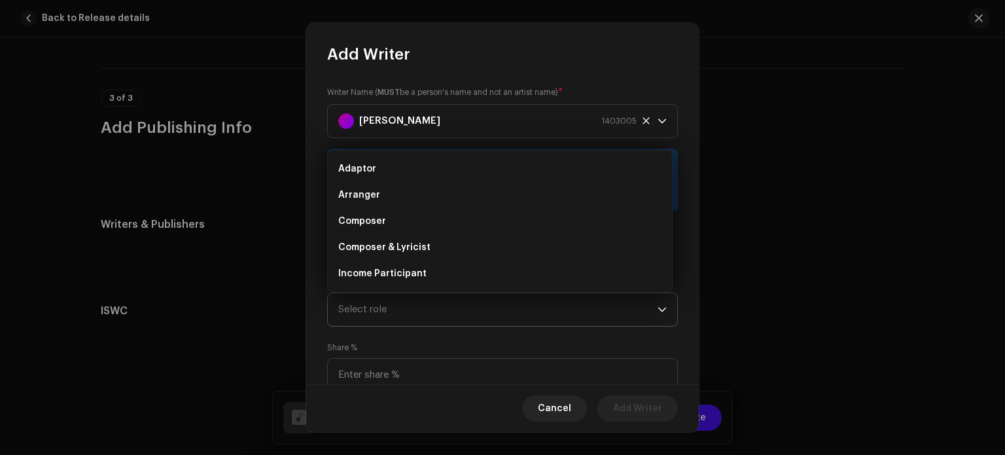
scroll to position [21, 0]
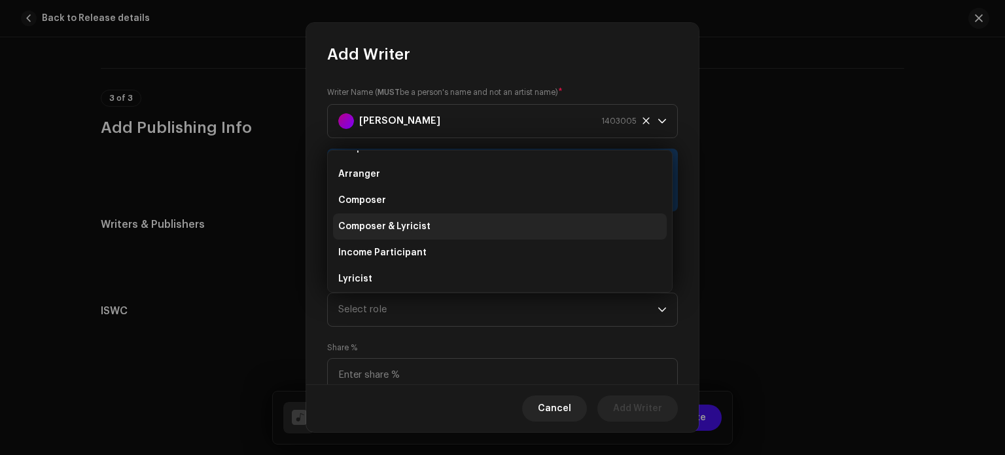
click at [468, 228] on li "Composer & Lyricist" at bounding box center [500, 226] width 334 height 26
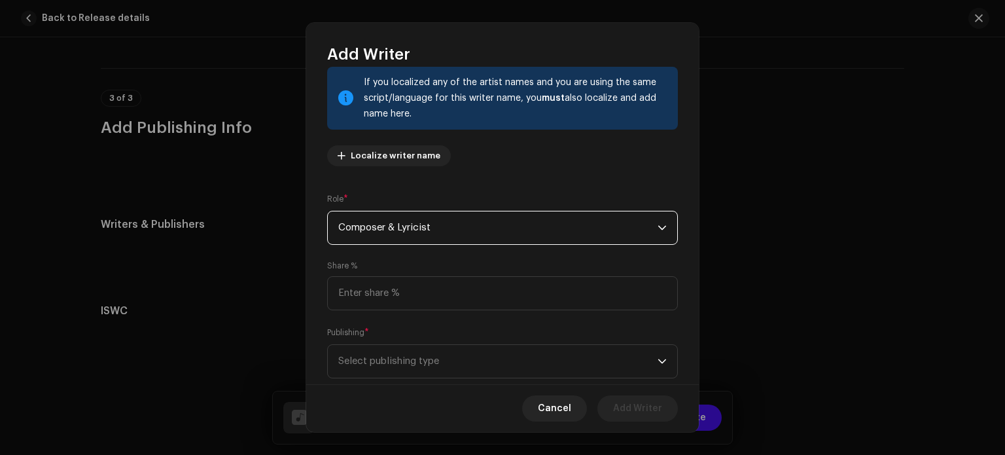
scroll to position [92, 0]
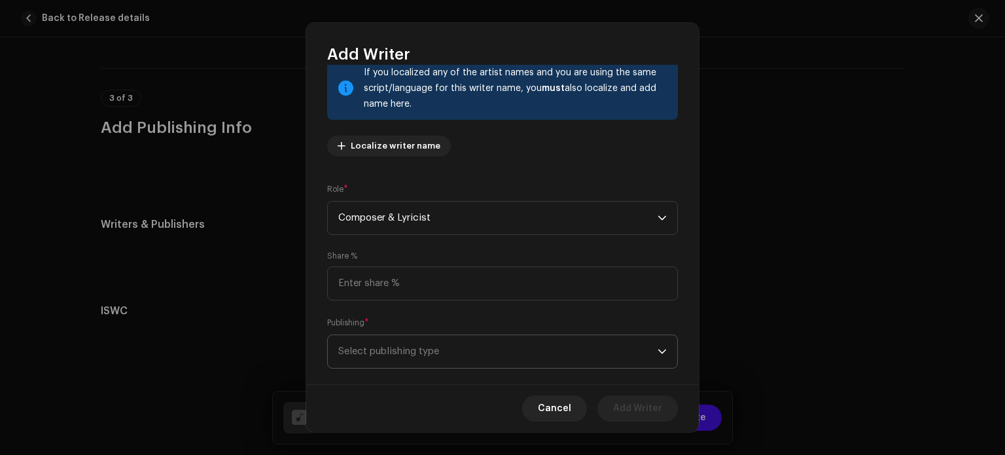
click at [578, 341] on span "Select publishing type" at bounding box center [497, 351] width 319 height 33
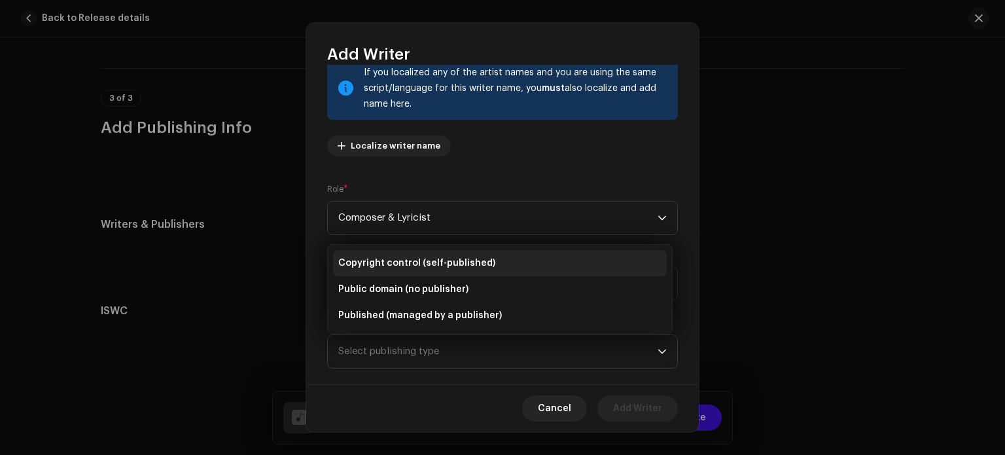
click at [579, 262] on li "Copyright control (self-published)" at bounding box center [500, 263] width 334 height 26
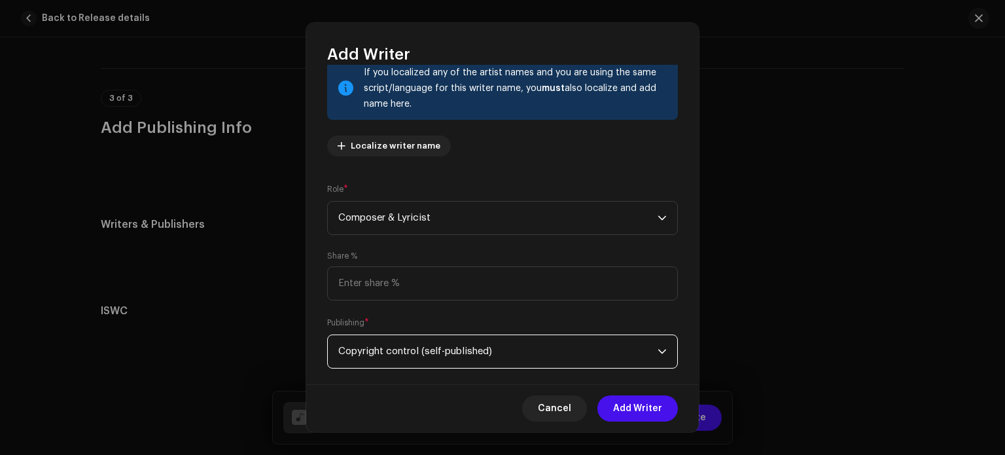
click at [608, 350] on span "Copyright control (self-published)" at bounding box center [497, 351] width 319 height 33
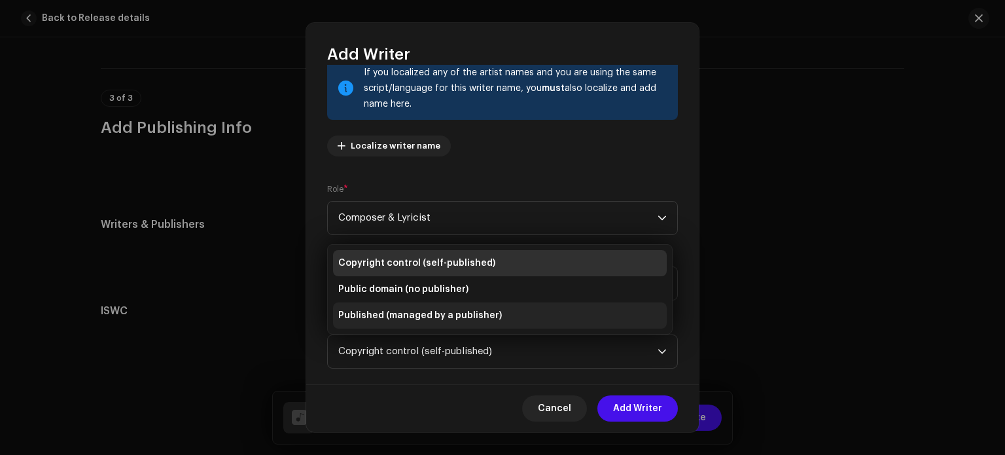
click at [539, 311] on li "Published (managed by a publisher)" at bounding box center [500, 315] width 334 height 26
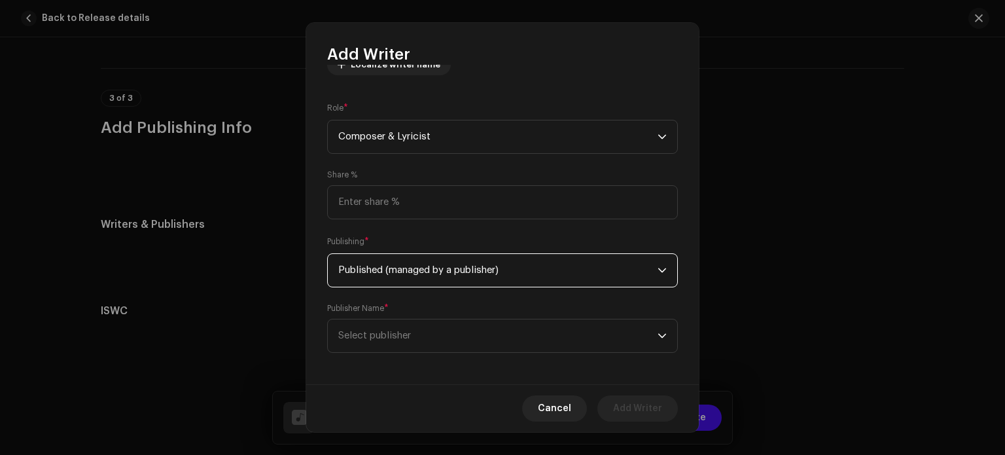
scroll to position [175, 0]
click at [584, 329] on span "Select publisher" at bounding box center [497, 333] width 319 height 33
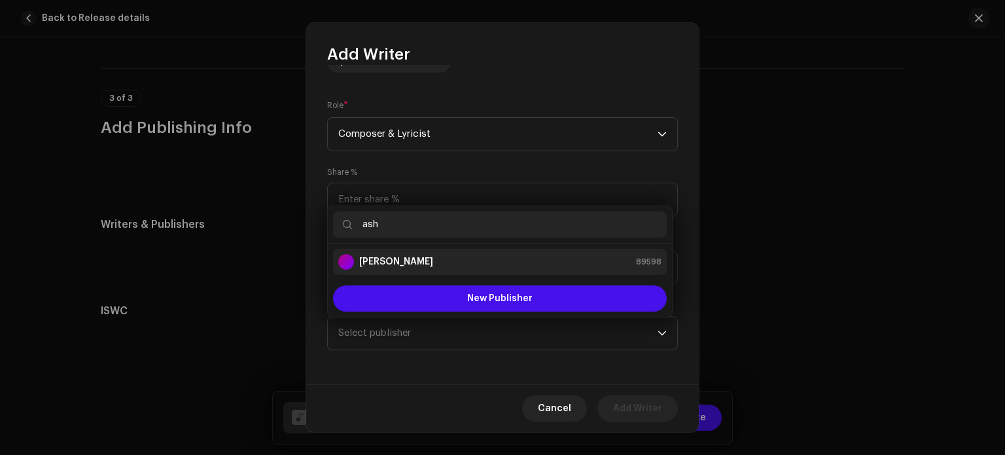
type input "ash"
click at [530, 256] on div "[PERSON_NAME] 89598" at bounding box center [499, 262] width 323 height 16
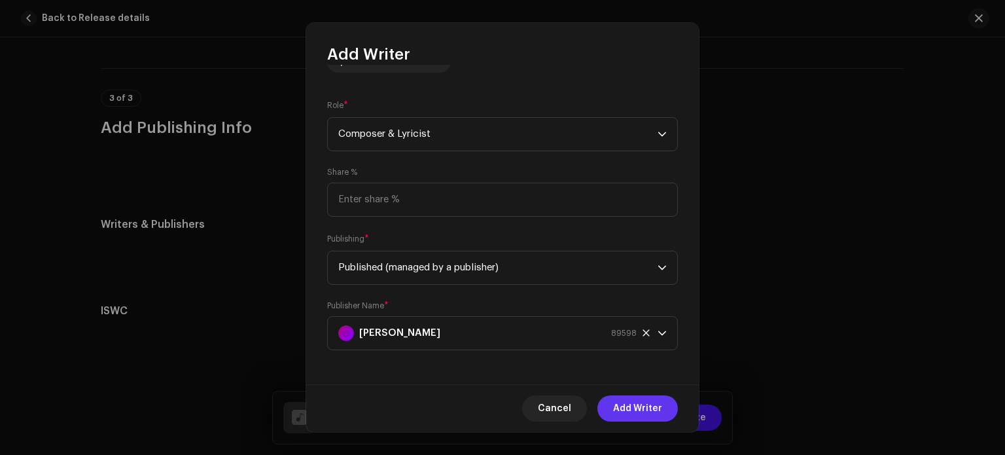
click at [641, 408] on span "Add Writer" at bounding box center [637, 408] width 49 height 26
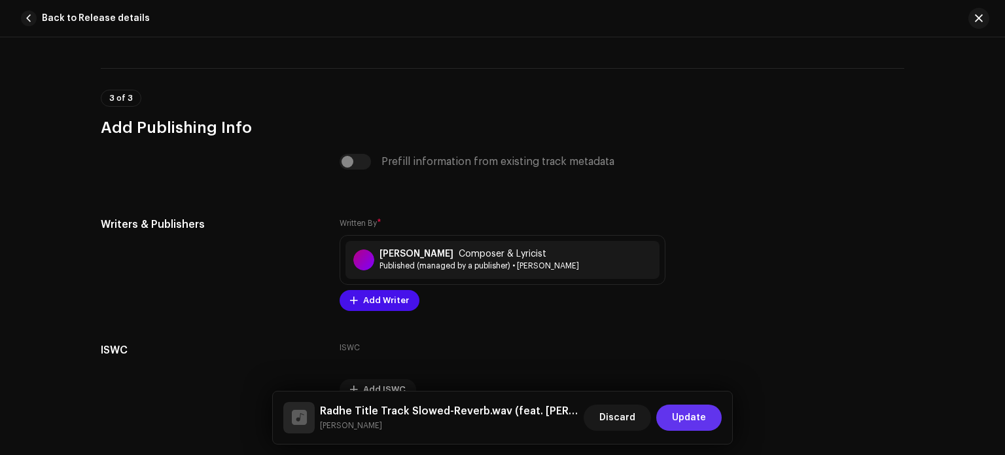
click at [688, 419] on span "Update" at bounding box center [689, 417] width 34 height 26
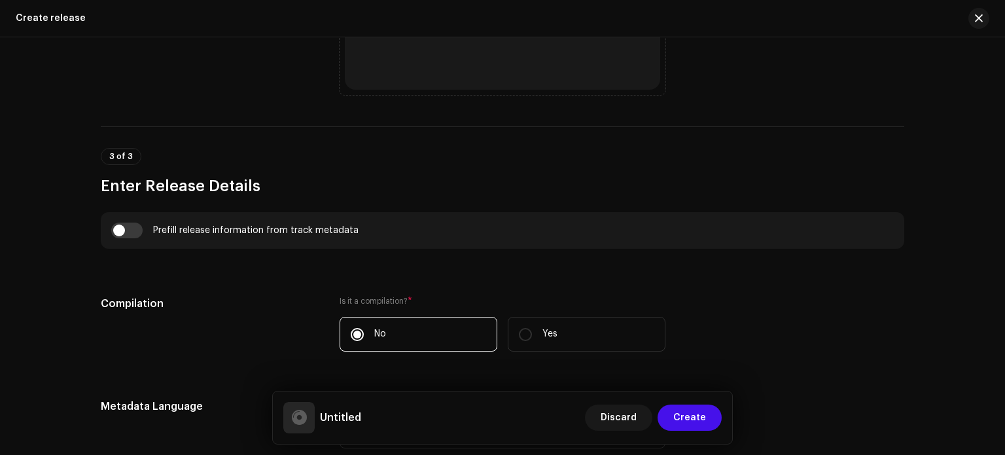
scroll to position [782, 0]
click at [127, 230] on input "checkbox" at bounding box center [126, 230] width 31 height 16
checkbox input "true"
type input "Radhe Title Track Slowed-Reverb.wav"
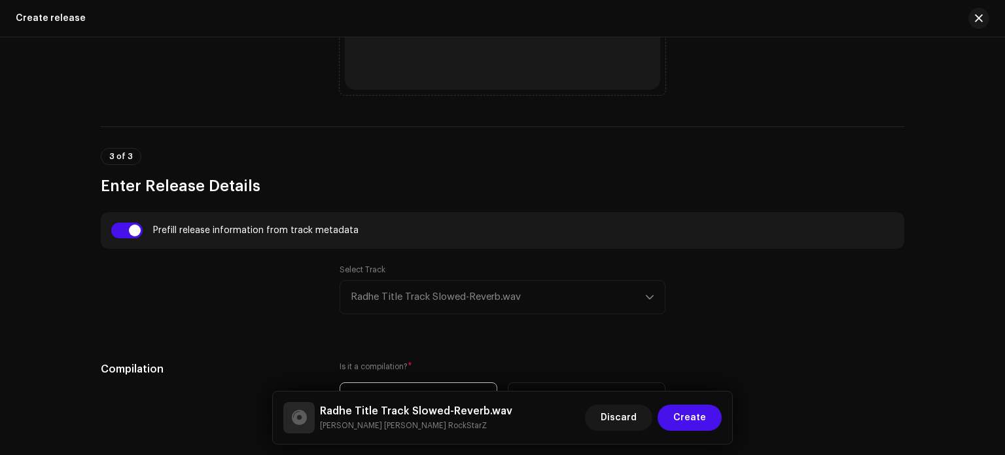
drag, startPoint x: 1003, startPoint y: 166, endPoint x: 984, endPoint y: 50, distance: 117.4
click at [984, 48] on html "[PERSON_NAME] Home Catalog Transactions Analytics Resources Marketplace [PERSON…" at bounding box center [502, 227] width 1005 height 455
drag, startPoint x: 916, startPoint y: 282, endPoint x: 901, endPoint y: 201, distance: 81.7
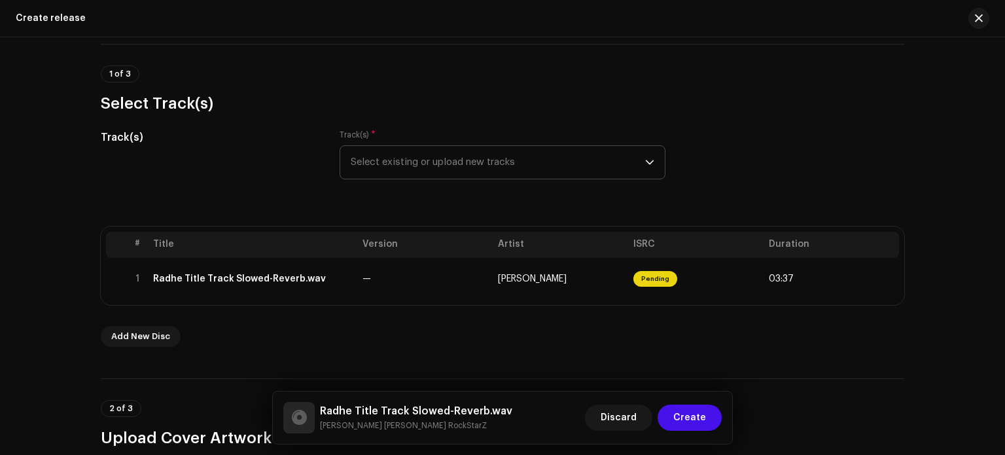
scroll to position [50, 0]
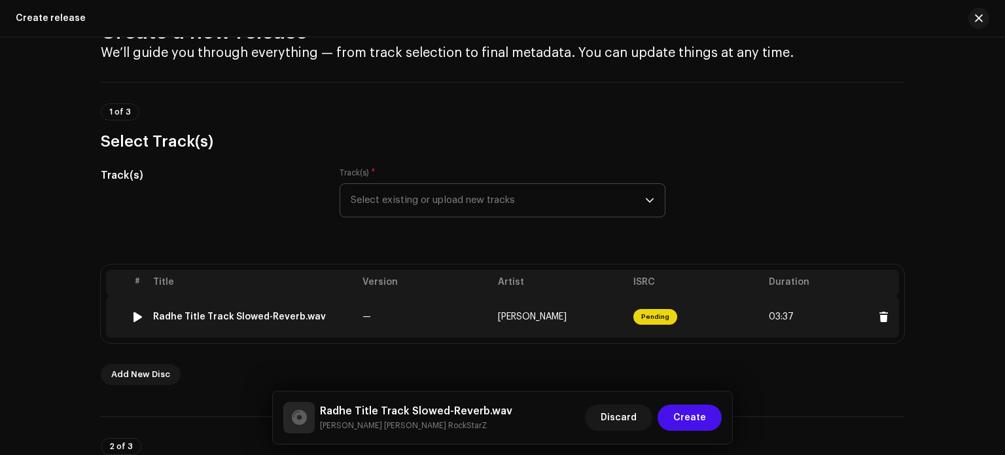
click at [293, 311] on div "Radhe Title Track Slowed-Reverb.wav" at bounding box center [239, 316] width 173 height 10
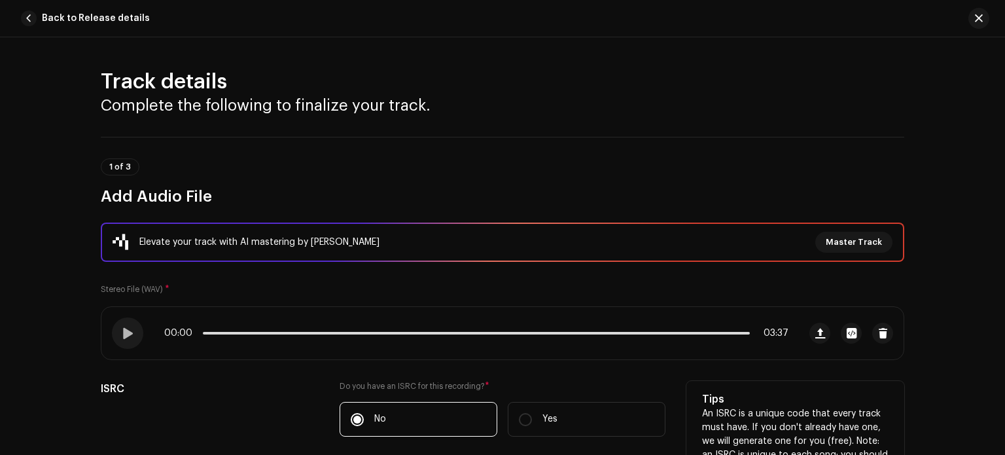
click at [882, 397] on h5 "Tips" at bounding box center [795, 399] width 186 height 16
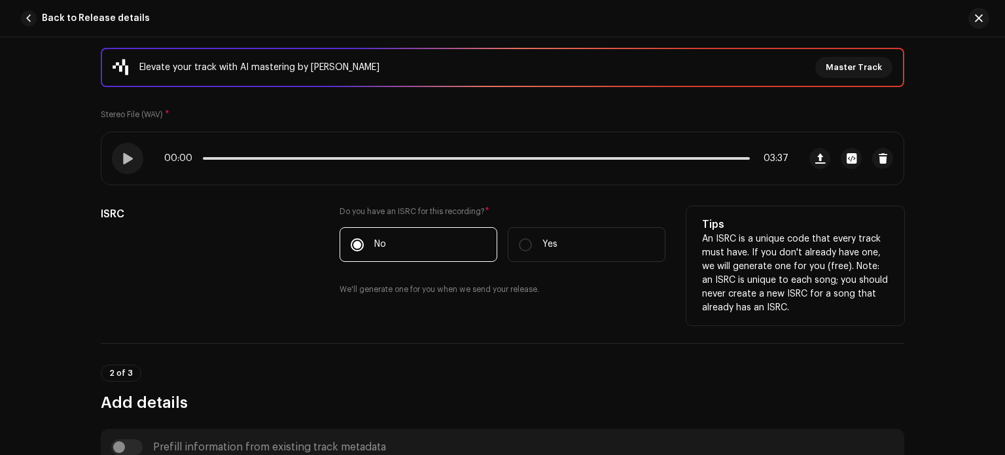
scroll to position [183, 0]
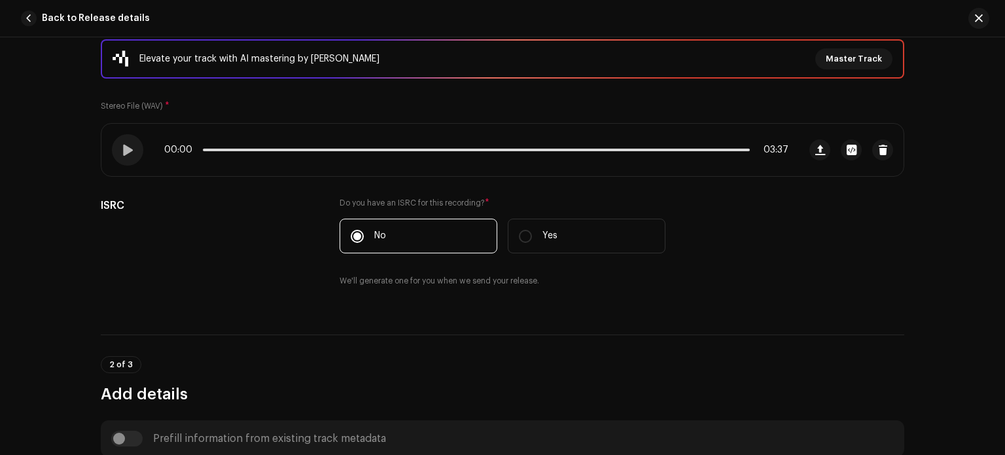
click at [805, 383] on h3 "Add details" at bounding box center [502, 393] width 803 height 21
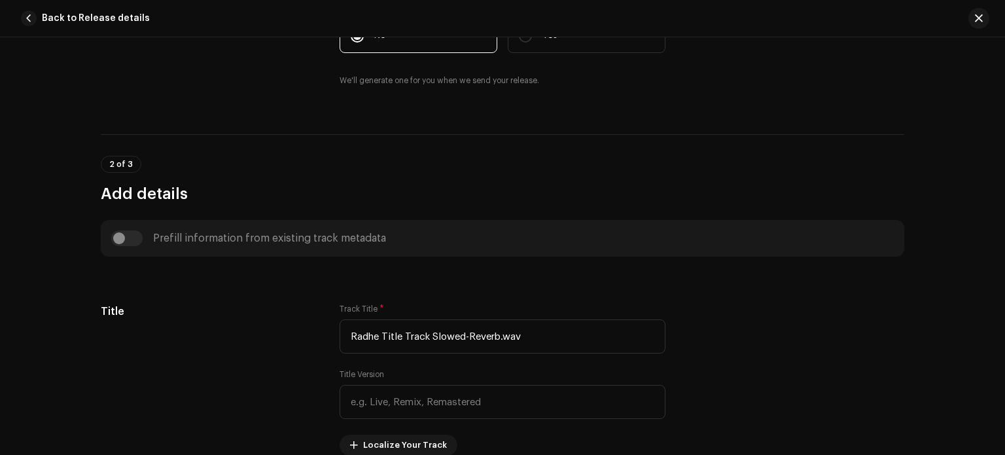
scroll to position [419, 0]
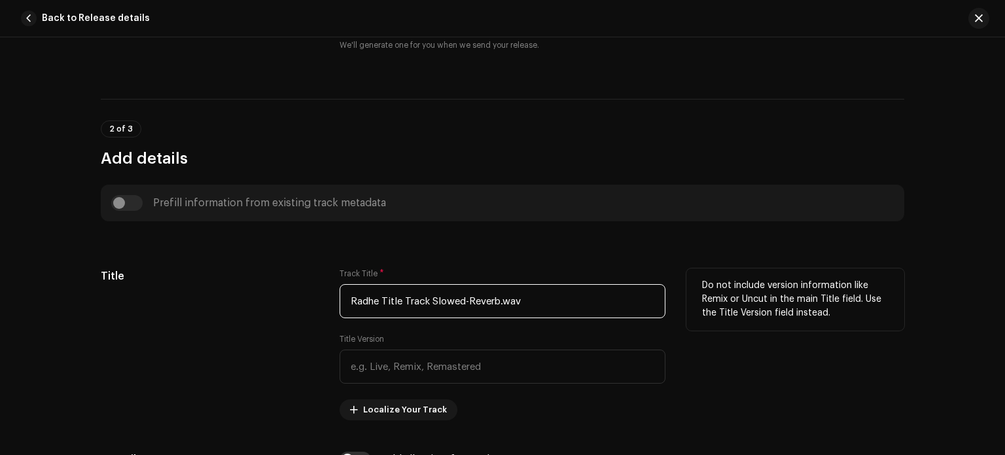
click at [560, 310] on input "Radhe Title Track Slowed-Reverb.wav" at bounding box center [503, 301] width 326 height 34
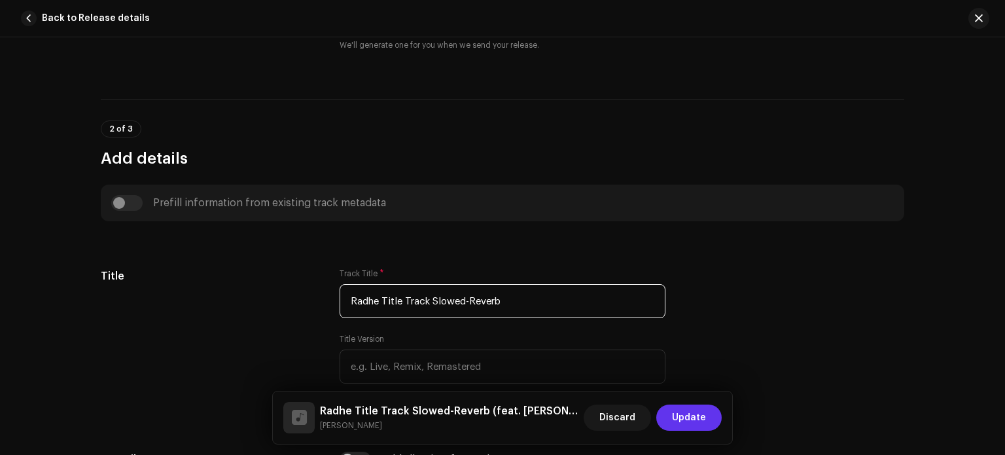
type input "Radhe Title Track Slowed-Reverb"
click at [697, 413] on span "Update" at bounding box center [689, 417] width 34 height 26
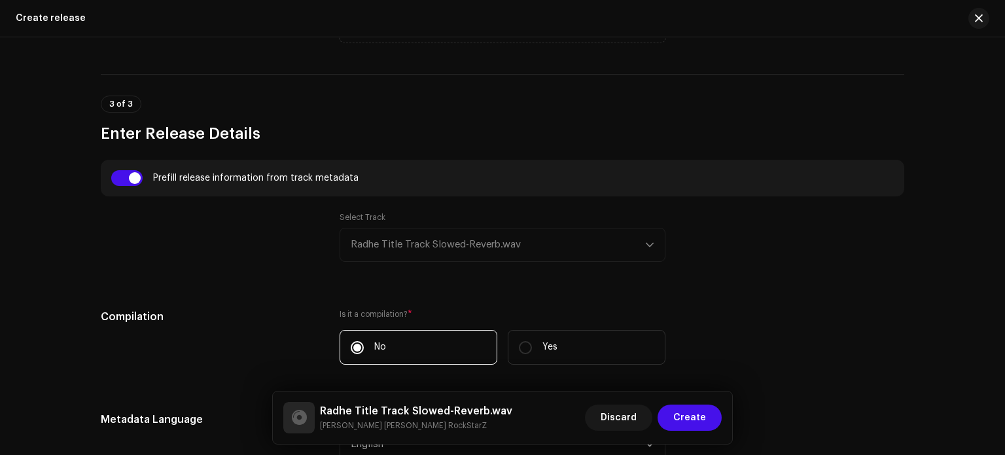
scroll to position [861, 0]
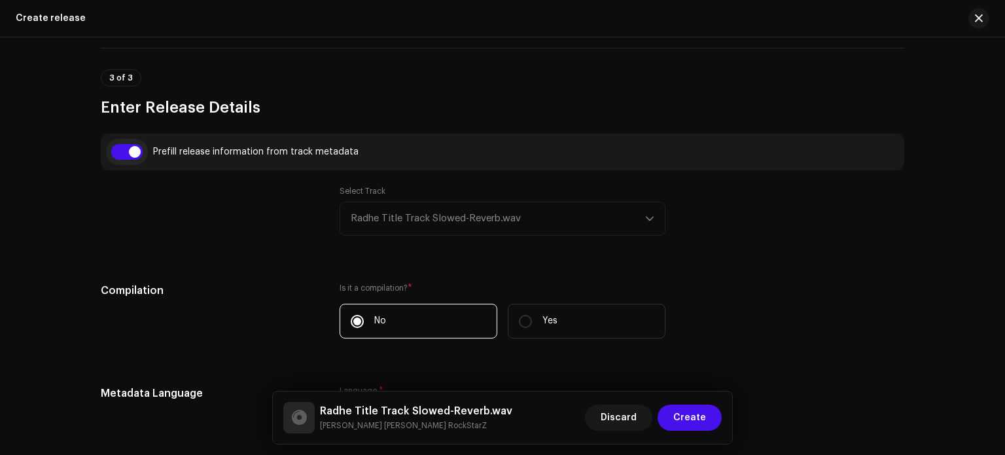
click at [133, 144] on input "checkbox" at bounding box center [126, 152] width 31 height 16
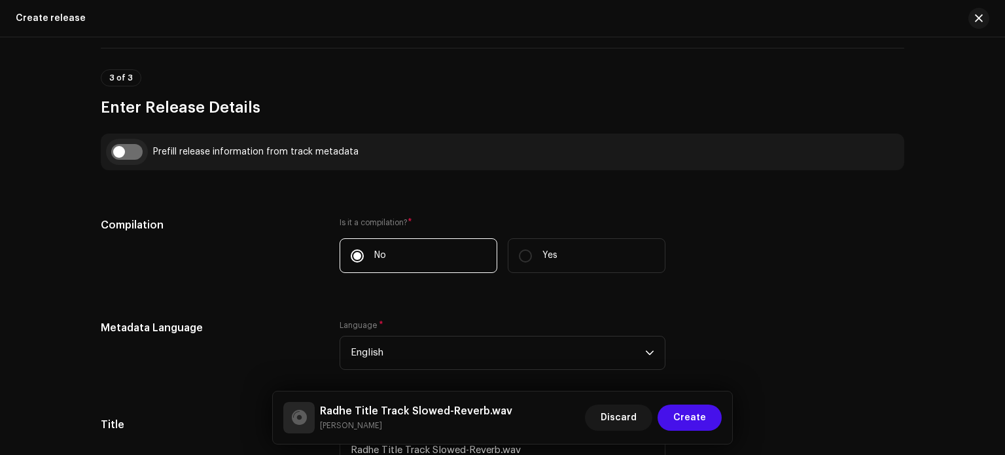
click at [133, 144] on input "checkbox" at bounding box center [126, 152] width 31 height 16
checkbox input "true"
type input "Radhe Title Track Slowed-Reverb"
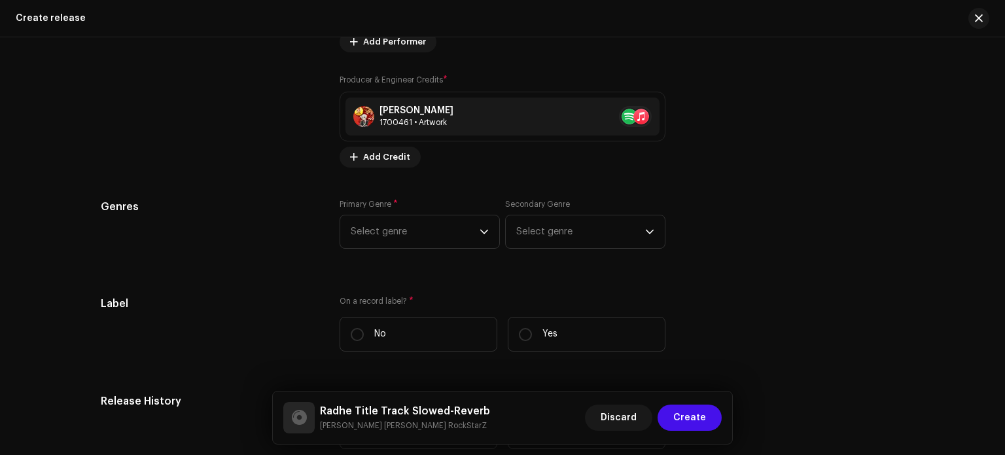
scroll to position [2065, 0]
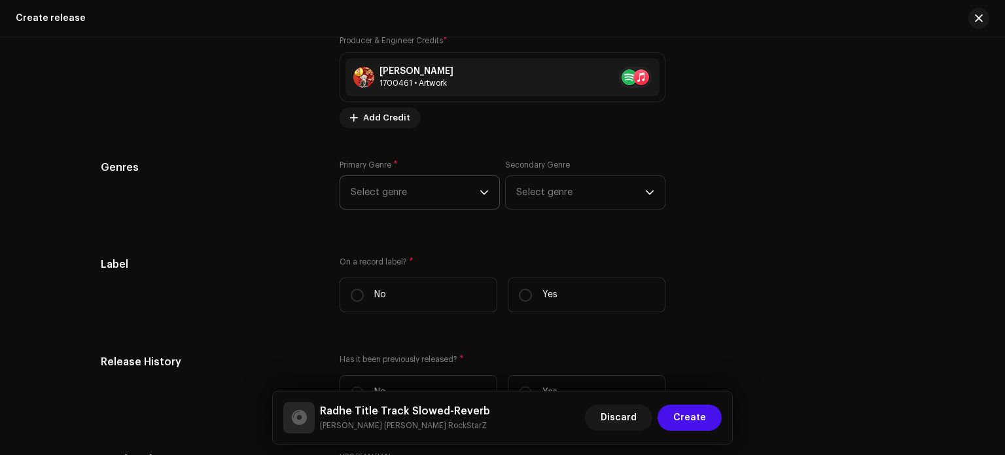
click at [487, 191] on p-select "Select genre" at bounding box center [420, 192] width 160 height 34
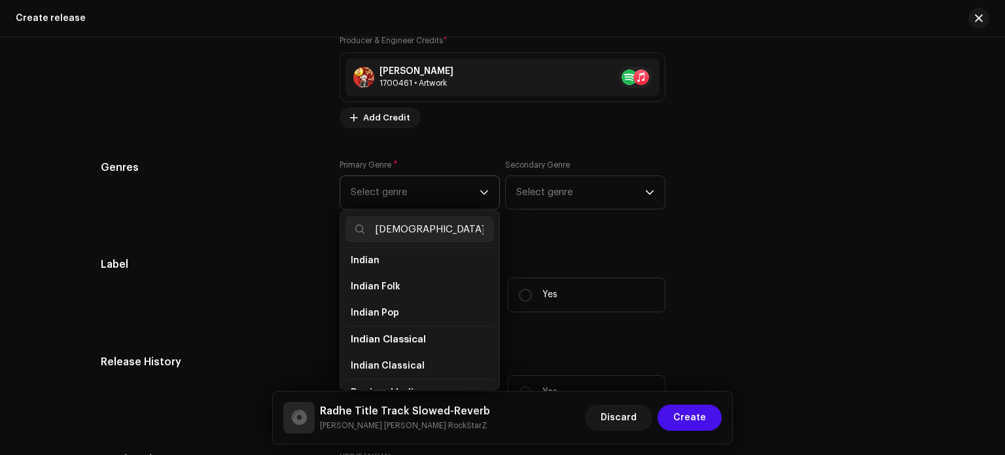
scroll to position [0, 0]
click at [416, 228] on input "[DEMOGRAPHIC_DATA]" at bounding box center [419, 229] width 148 height 26
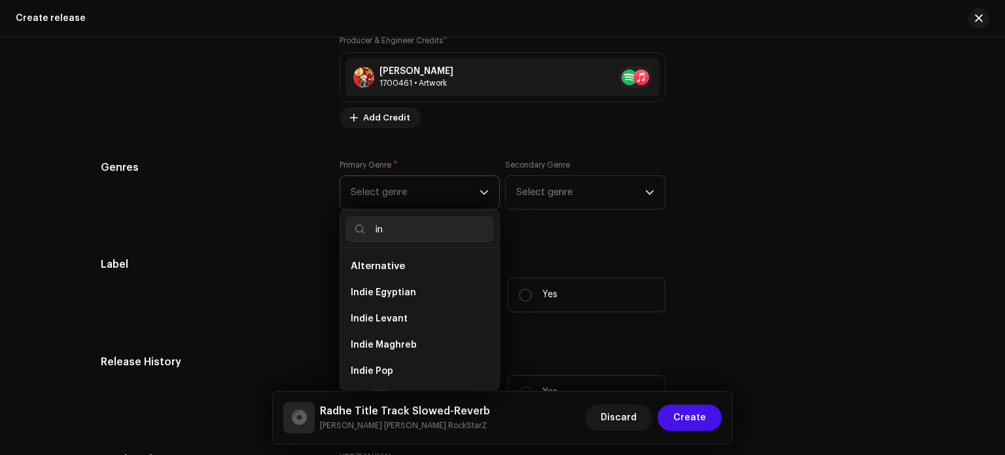
type input "i"
type input "soun"
click at [383, 321] on span "Soundtrack" at bounding box center [379, 319] width 57 height 10
click at [378, 347] on span "Soundtrack" at bounding box center [378, 345] width 54 height 13
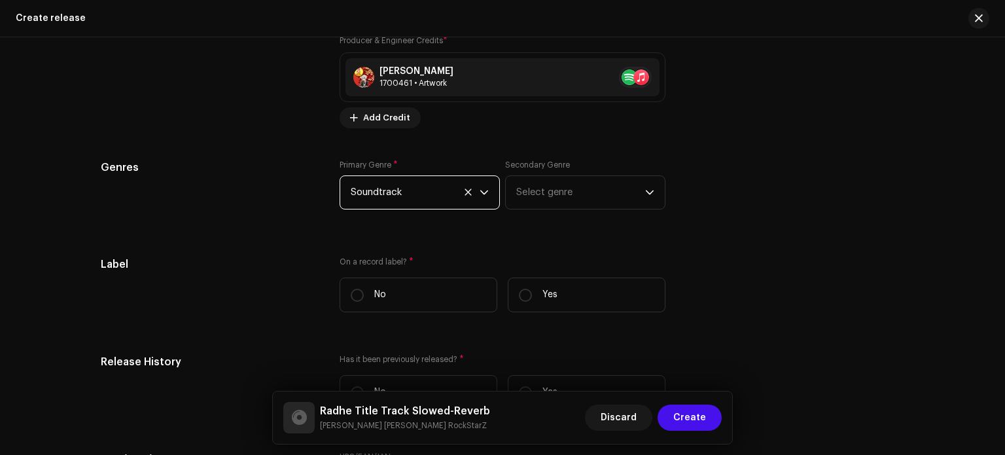
scroll to position [1699, 0]
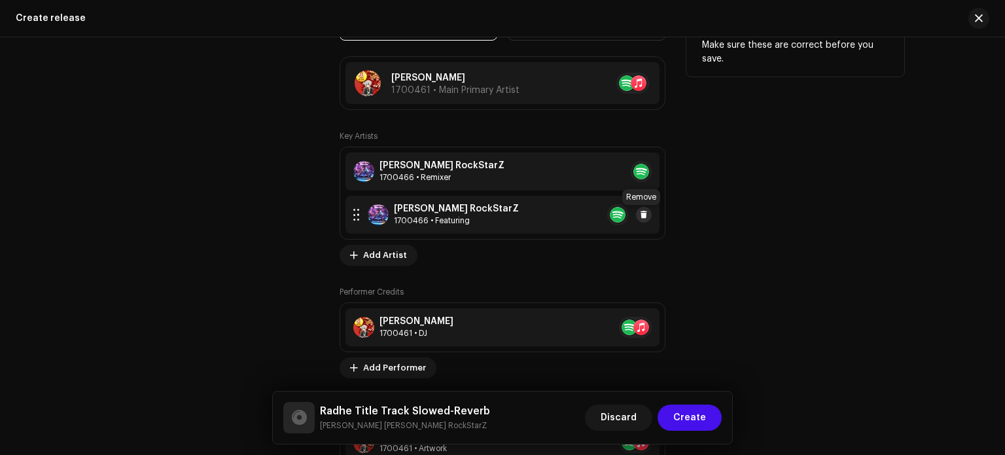
click at [646, 217] on button at bounding box center [644, 215] width 16 height 16
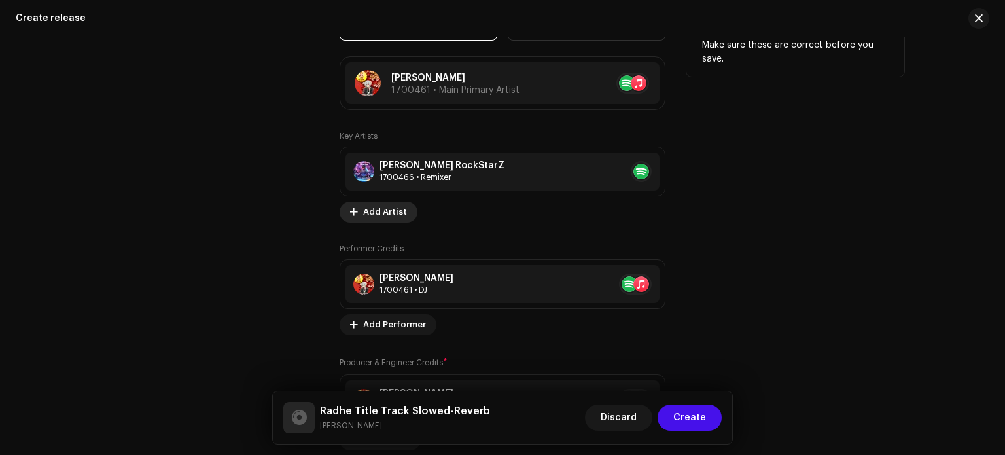
click at [387, 218] on span "Add Artist" at bounding box center [385, 212] width 44 height 26
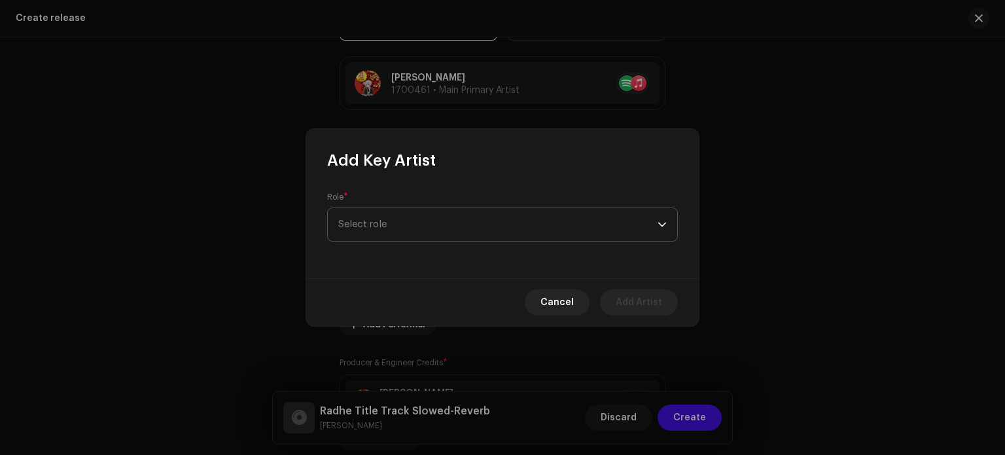
click at [434, 228] on span "Select role" at bounding box center [497, 224] width 319 height 33
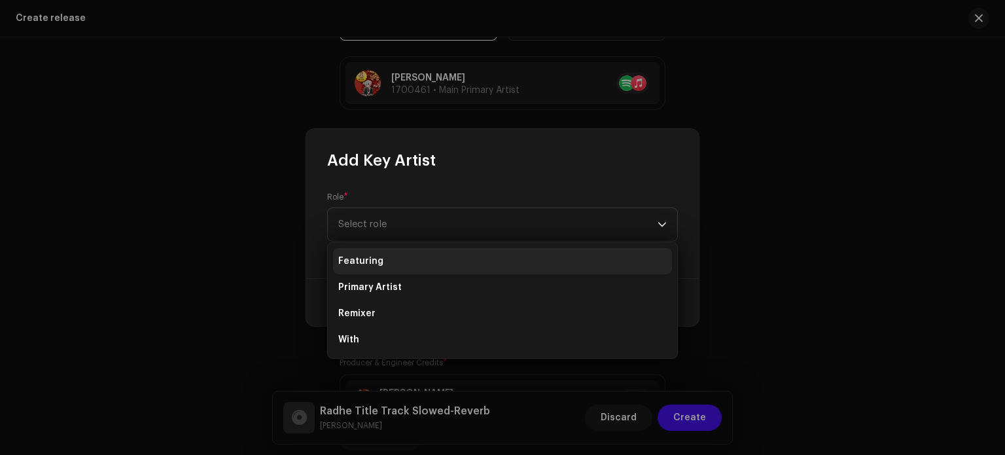
click at [403, 264] on li "Featuring" at bounding box center [502, 261] width 339 height 26
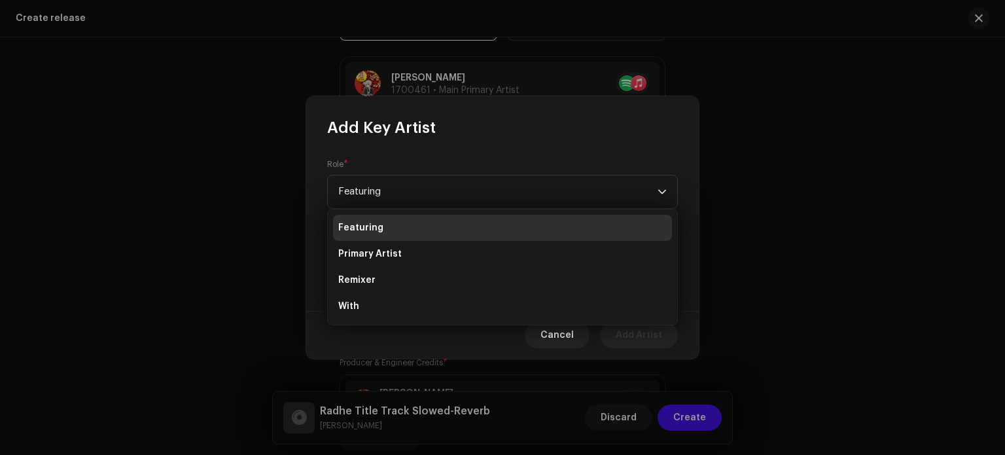
click at [385, 224] on li "Featuring" at bounding box center [502, 228] width 339 height 26
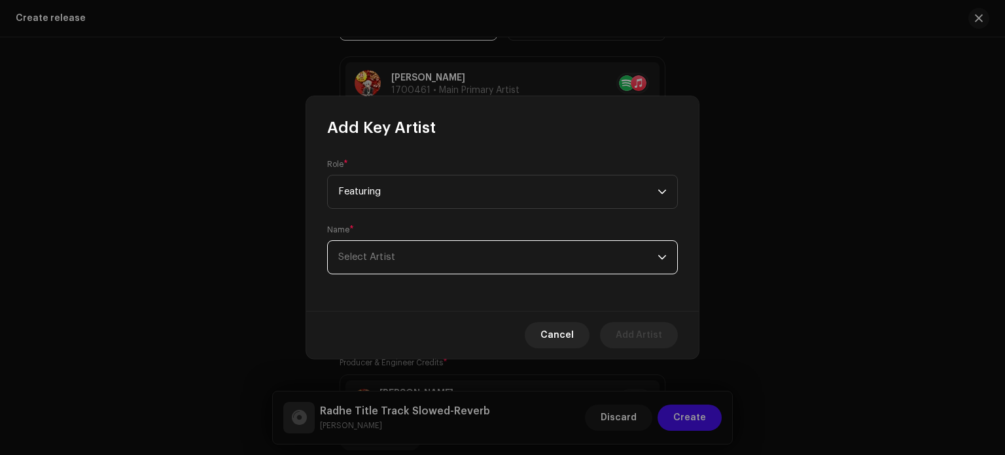
click at [399, 264] on span "Select Artist" at bounding box center [497, 257] width 319 height 33
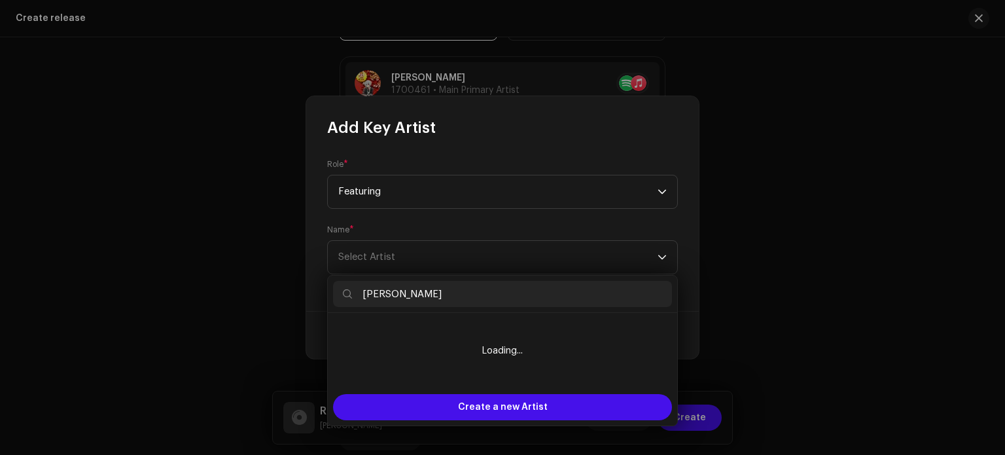
click at [528, 293] on input "[PERSON_NAME]" at bounding box center [502, 294] width 339 height 26
click at [570, 291] on input "[PERSON_NAME]" at bounding box center [502, 294] width 339 height 26
type input "S"
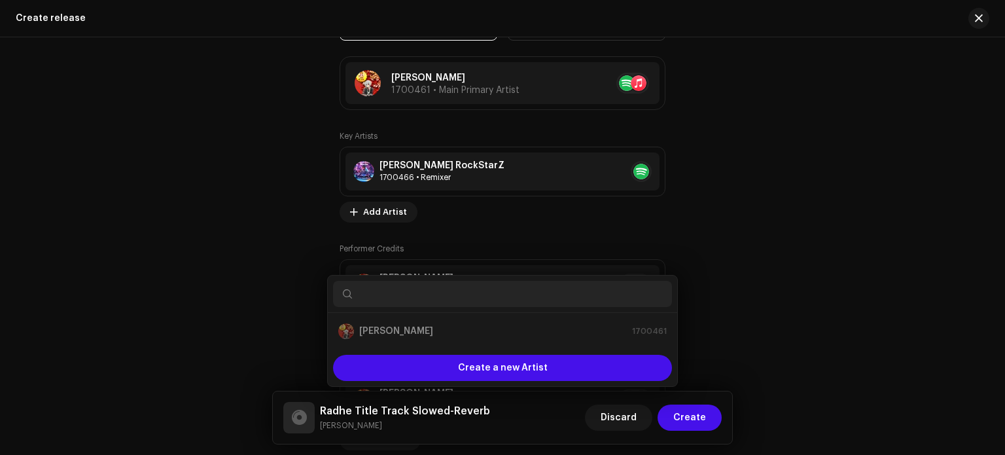
click at [776, 303] on div "Add Key Artist Role * Featuring Name * [PERSON_NAME] Cancel Add Artist" at bounding box center [502, 227] width 1005 height 455
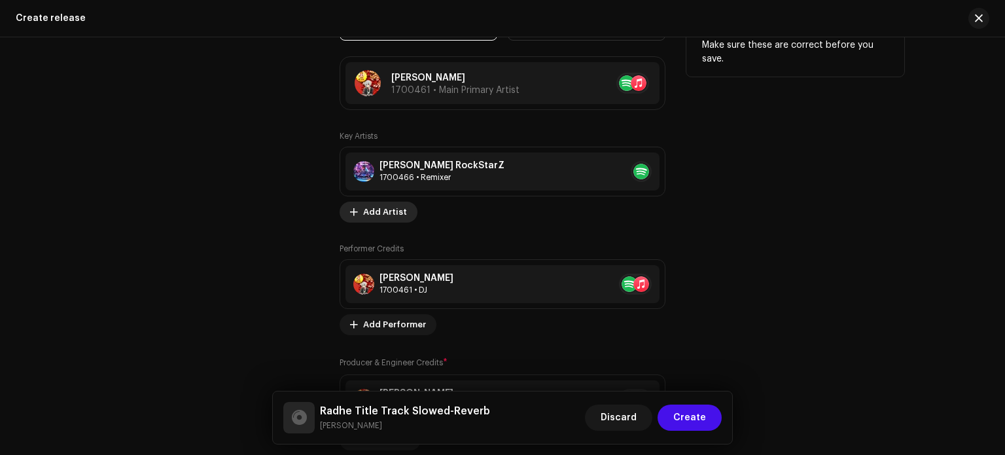
click at [377, 210] on span "Add Artist" at bounding box center [385, 212] width 44 height 26
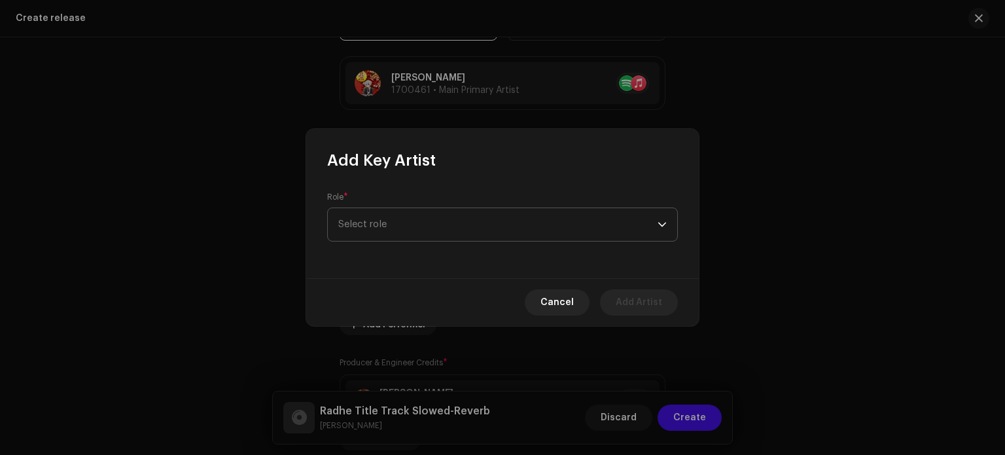
click at [392, 217] on span "Select role" at bounding box center [497, 224] width 319 height 33
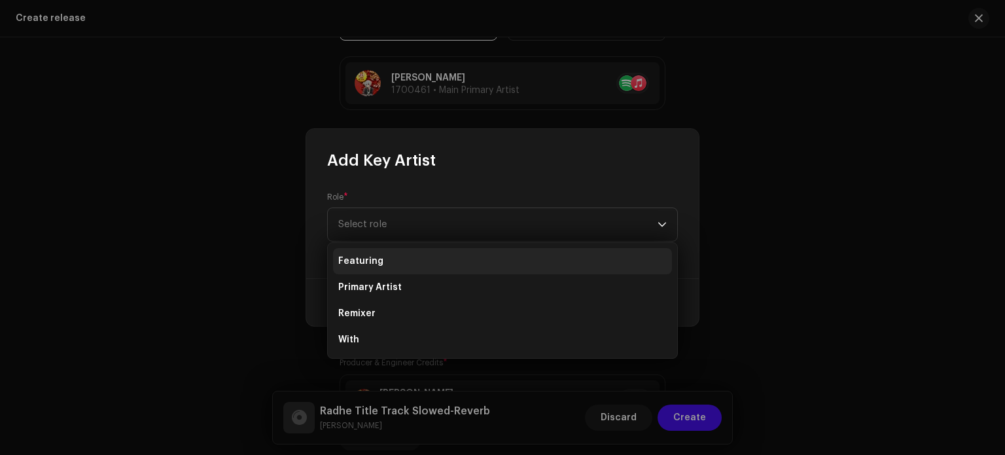
click at [392, 266] on li "Featuring" at bounding box center [502, 261] width 339 height 26
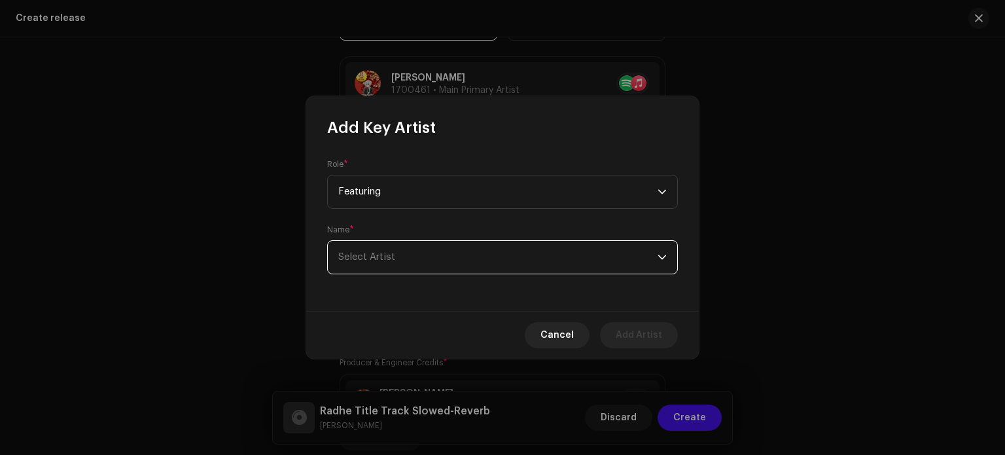
click at [398, 258] on span "Select Artist" at bounding box center [497, 257] width 319 height 33
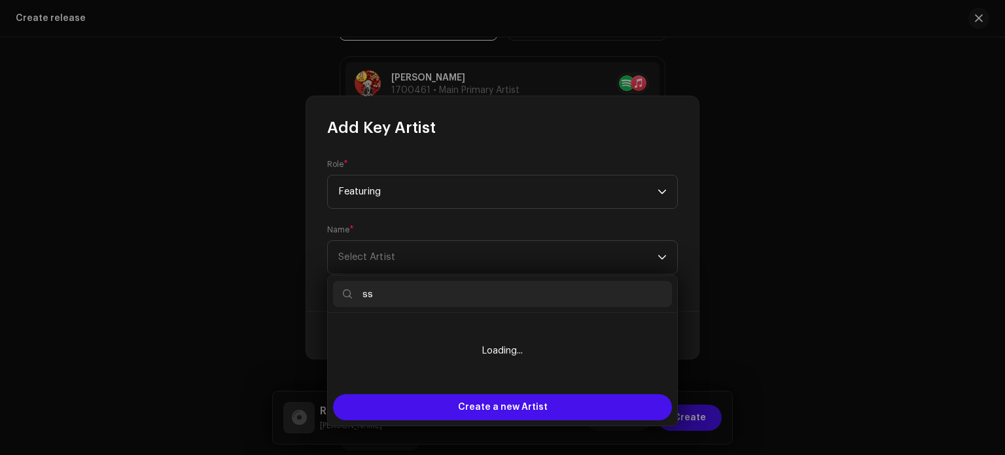
type input "s"
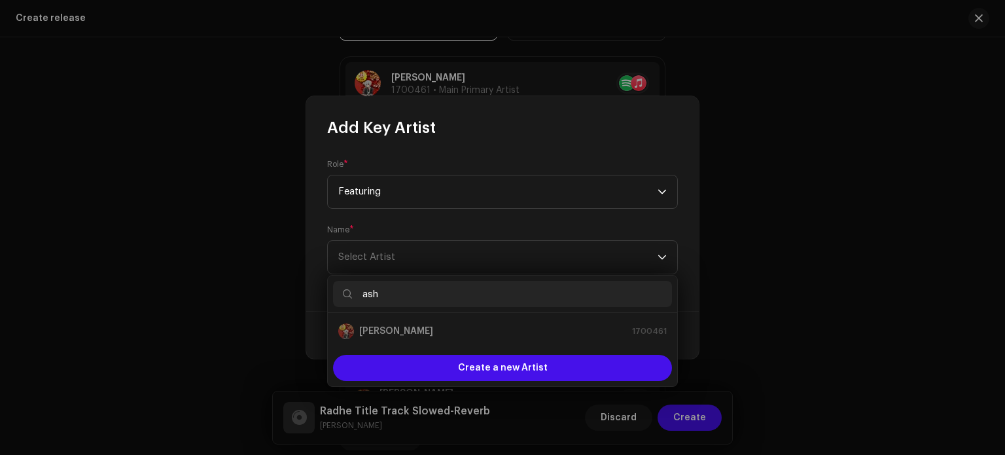
type input "[PERSON_NAME]"
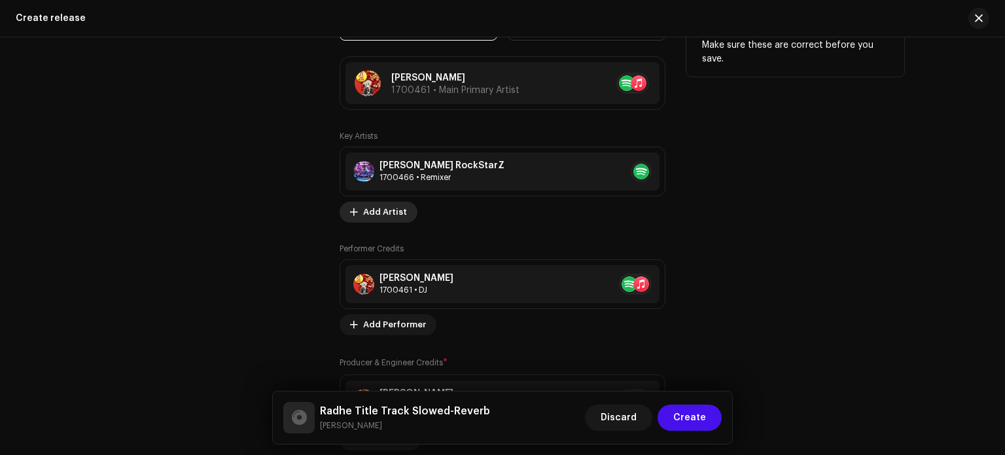
click at [363, 206] on span "Add Artist" at bounding box center [385, 212] width 44 height 26
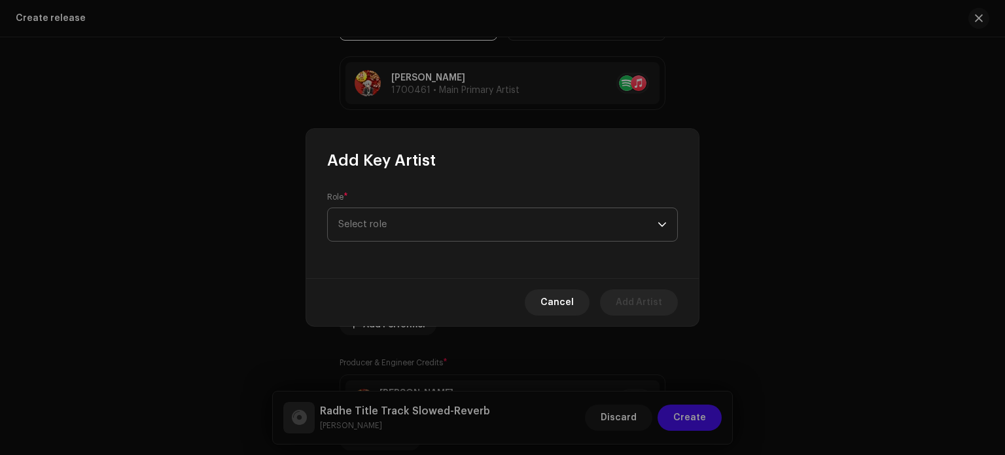
click at [386, 219] on span "Select role" at bounding box center [497, 224] width 319 height 33
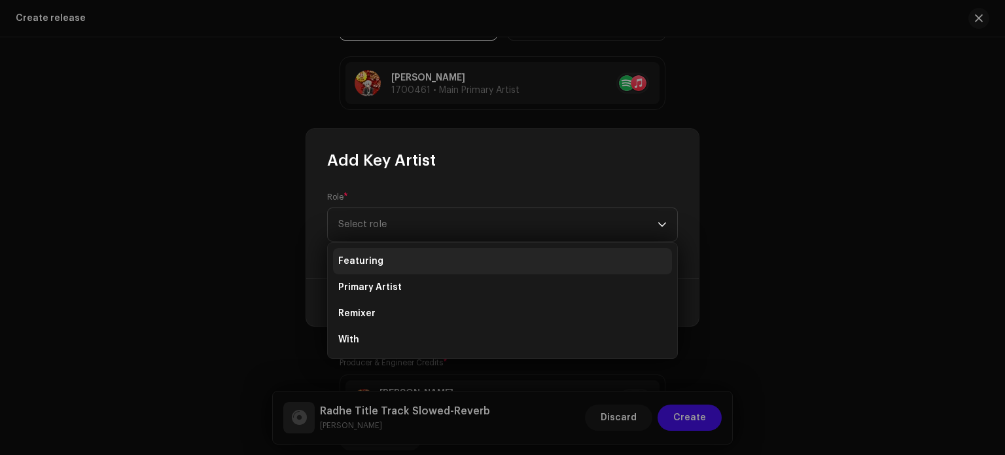
click at [386, 262] on li "Featuring" at bounding box center [502, 261] width 339 height 26
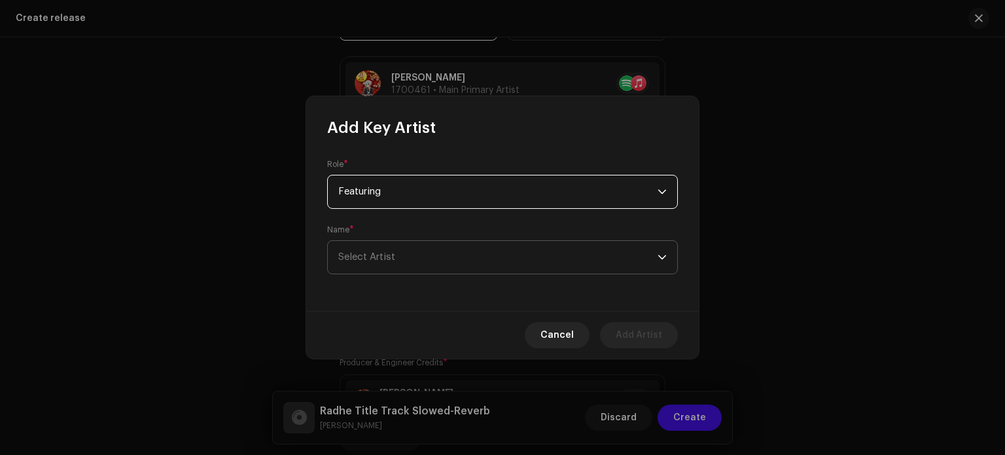
click at [406, 251] on span "Select Artist" at bounding box center [497, 257] width 319 height 33
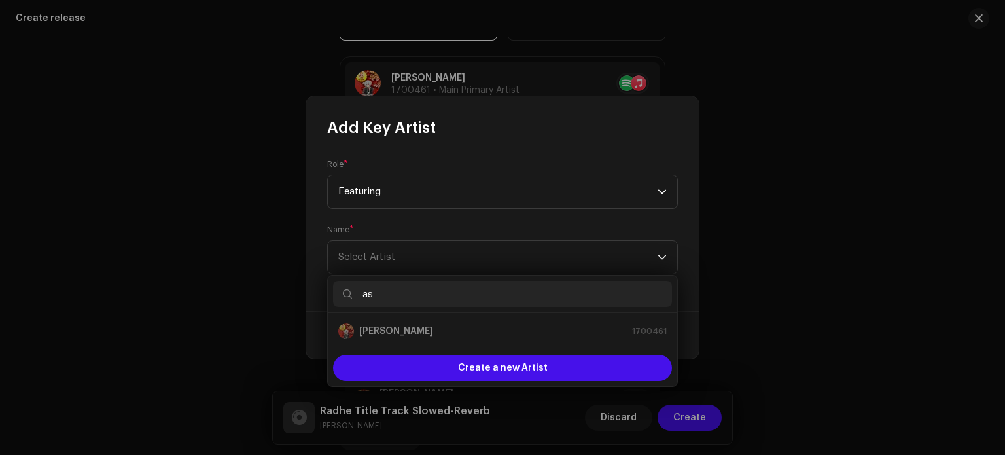
type input "a"
type input "[DEMOGRAPHIC_DATA]"
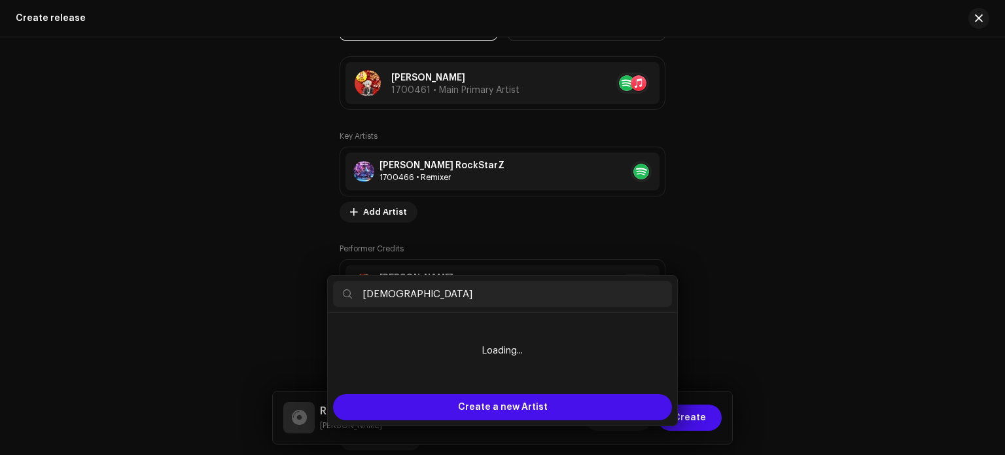
click at [176, 261] on div "Add Key Artist Role * Featuring Name * [PERSON_NAME] Cancel Add Artist" at bounding box center [502, 227] width 1005 height 455
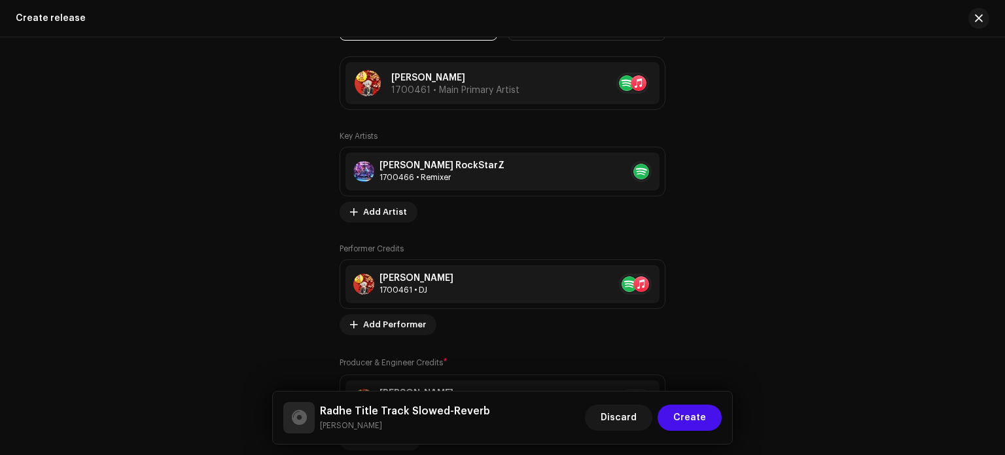
drag, startPoint x: 1004, startPoint y: 293, endPoint x: 1000, endPoint y: 347, distance: 54.5
click at [1000, 348] on html "[PERSON_NAME] Home Catalog Transactions Analytics Resources Marketplace [PERSON…" at bounding box center [502, 227] width 1005 height 455
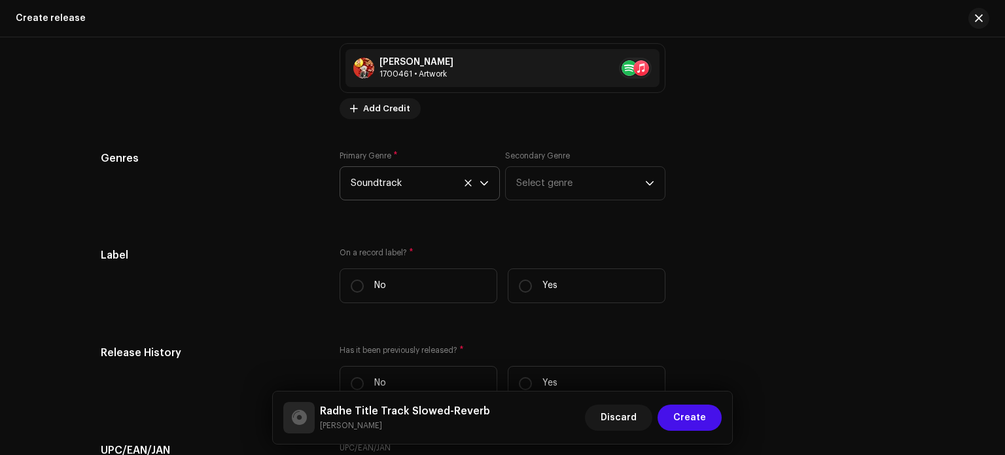
scroll to position [2034, 0]
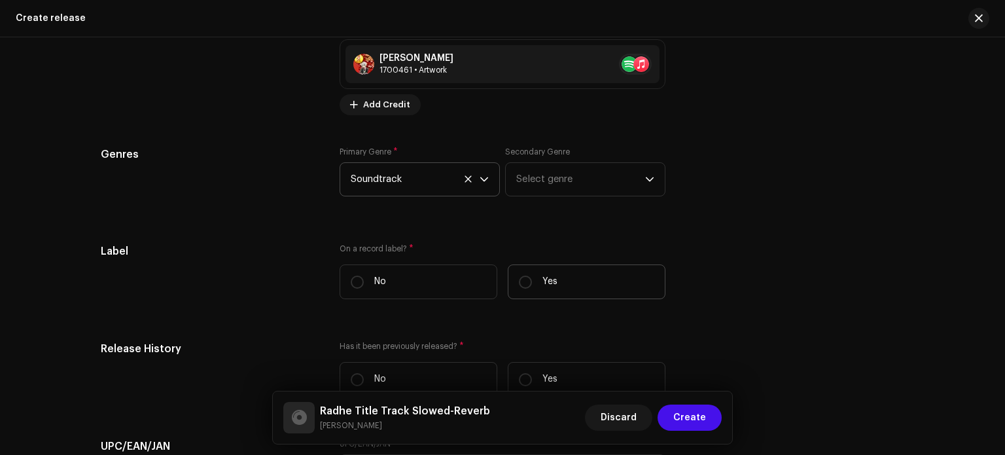
click at [538, 292] on label "Yes" at bounding box center [587, 281] width 158 height 35
click at [532, 288] on input "Yes" at bounding box center [525, 281] width 13 height 13
radio input "true"
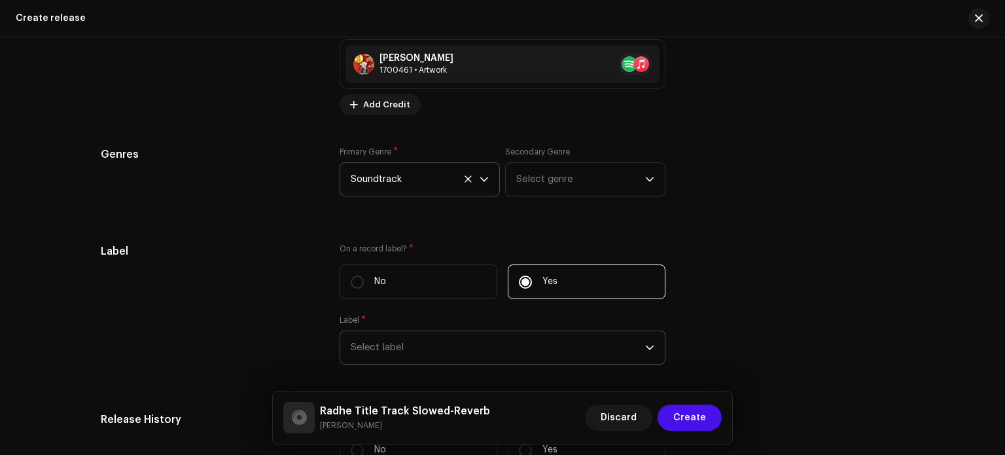
click at [515, 347] on span "Select label" at bounding box center [498, 347] width 294 height 33
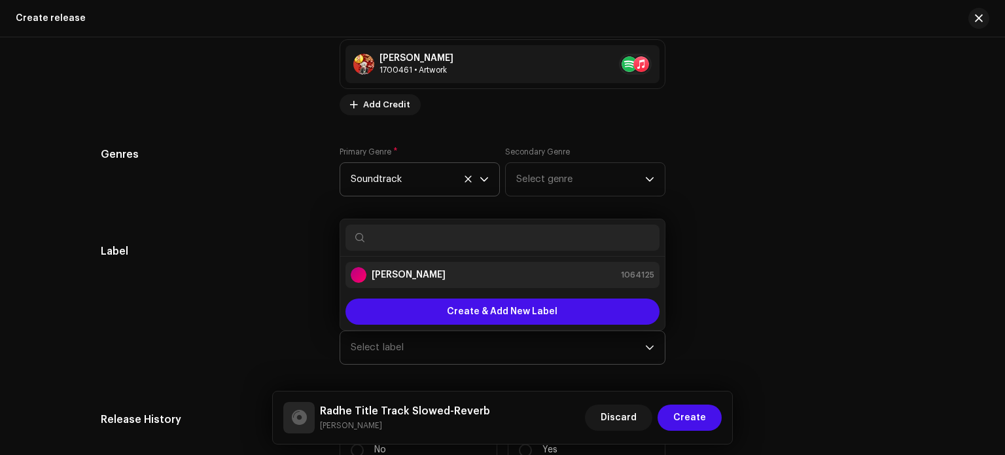
click at [507, 266] on li "[PERSON_NAME] 1064125" at bounding box center [502, 275] width 314 height 26
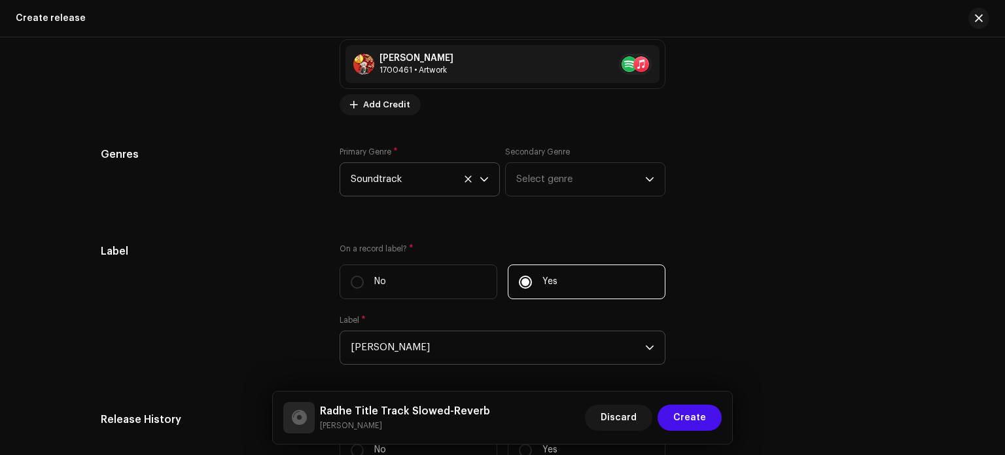
drag, startPoint x: 997, startPoint y: 330, endPoint x: 998, endPoint y: 351, distance: 21.6
click at [998, 351] on div "Create a new release We’ll guide you through everything — from track selection …" at bounding box center [502, 245] width 1005 height 417
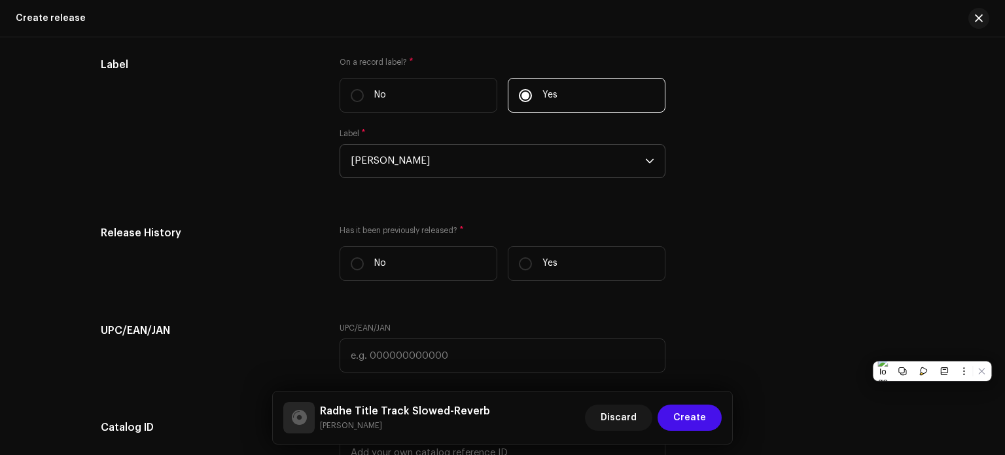
scroll to position [2224, 0]
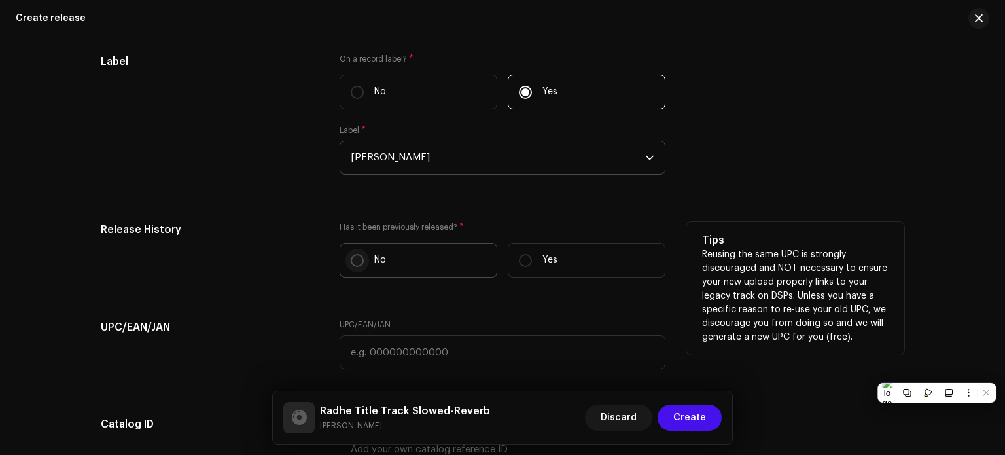
click at [358, 264] on input "No" at bounding box center [357, 260] width 13 height 13
radio input "true"
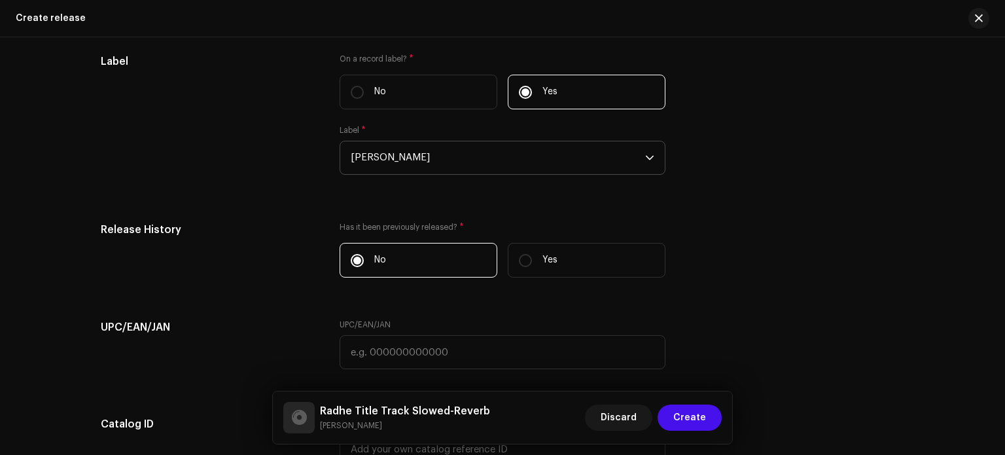
drag, startPoint x: 1003, startPoint y: 363, endPoint x: 1002, endPoint y: 408, distance: 44.5
click at [1002, 408] on html "[PERSON_NAME] Home Catalog Transactions Analytics Resources Marketplace [PERSON…" at bounding box center [502, 227] width 1005 height 455
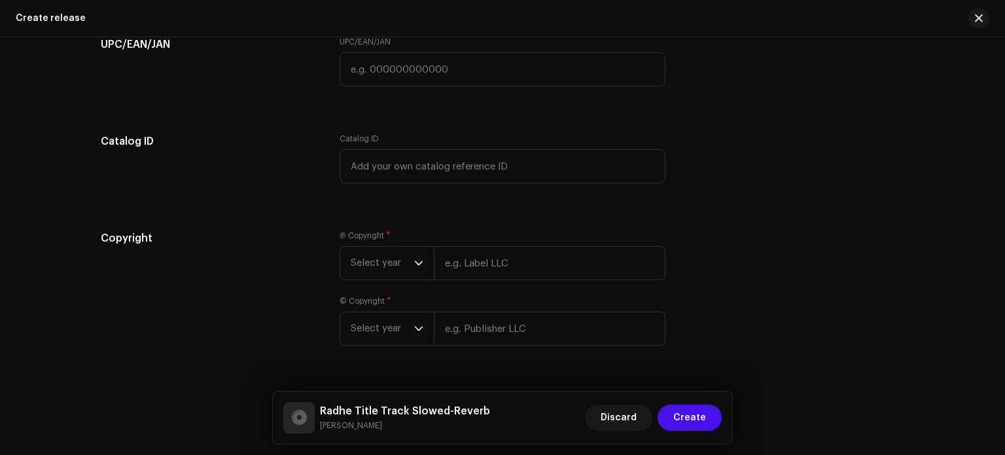
scroll to position [2484, 0]
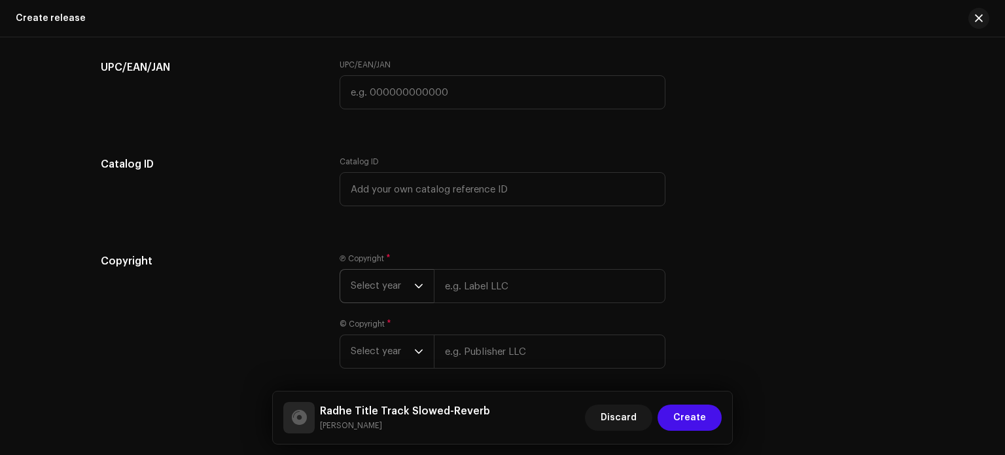
click at [414, 295] on div "dropdown trigger" at bounding box center [418, 286] width 9 height 33
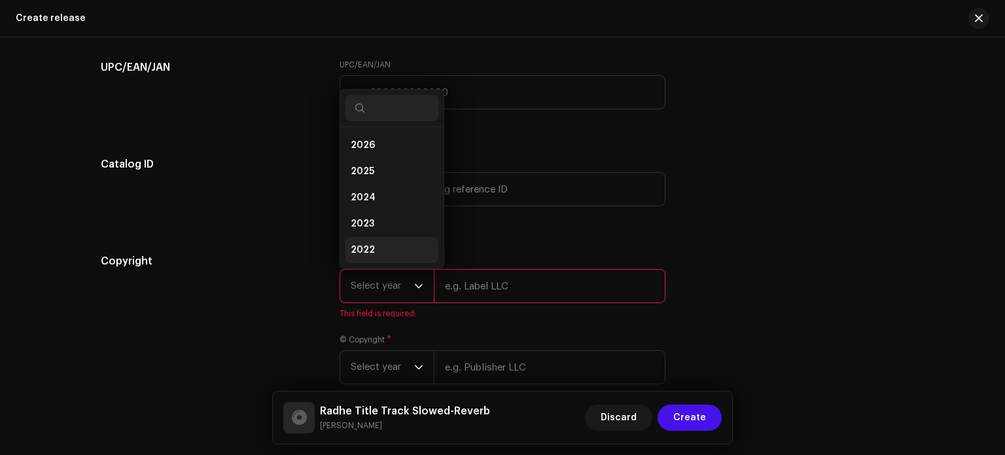
scroll to position [21, 0]
click at [389, 156] on li "2025" at bounding box center [391, 150] width 93 height 26
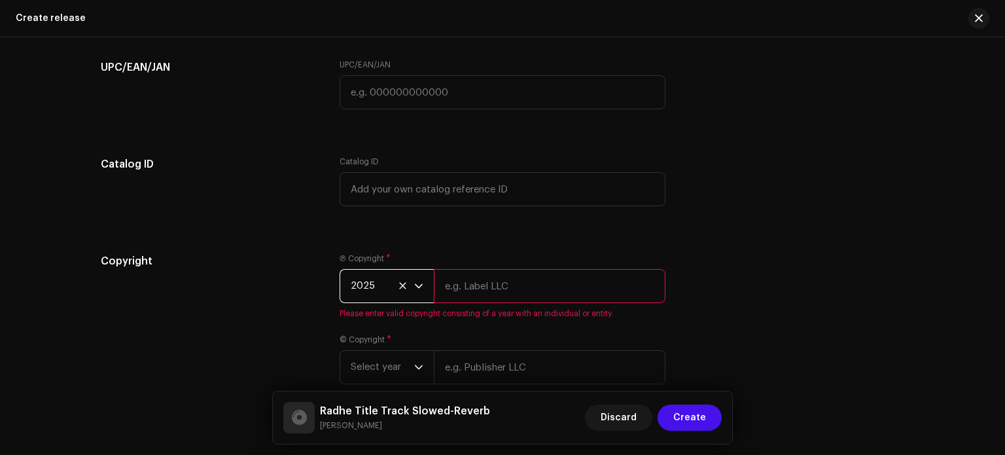
click at [479, 290] on input "text" at bounding box center [550, 286] width 232 height 34
type input "[PERSON_NAME]"
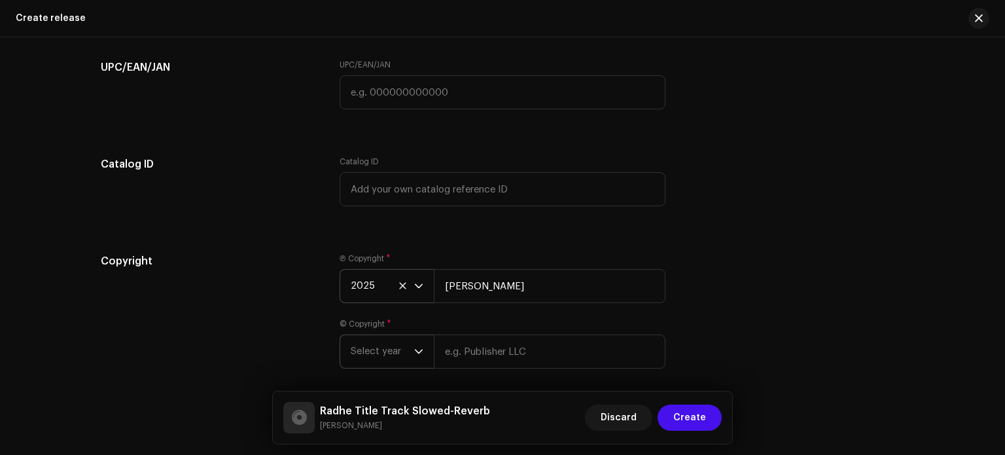
click at [416, 363] on div "dropdown trigger" at bounding box center [418, 351] width 9 height 33
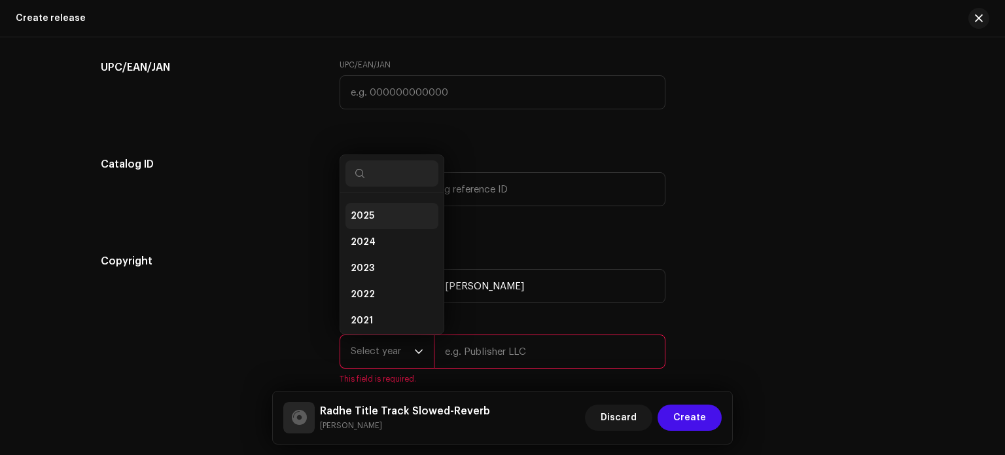
click at [389, 218] on li "2025" at bounding box center [391, 216] width 93 height 26
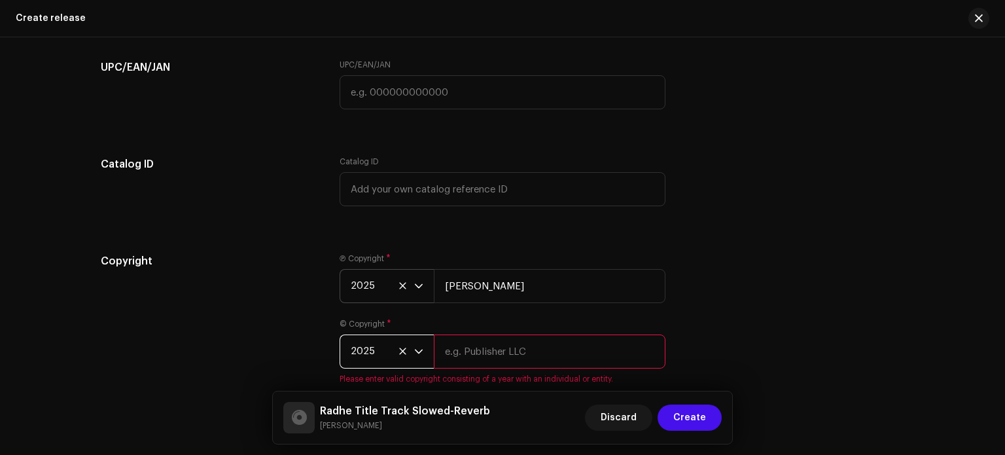
click at [502, 354] on input "text" at bounding box center [550, 351] width 232 height 34
type input "[PERSON_NAME]"
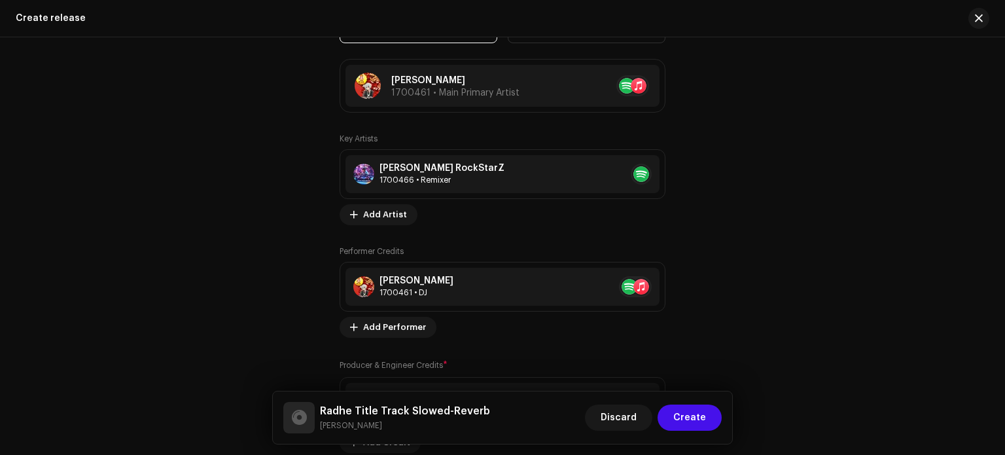
scroll to position [1689, 0]
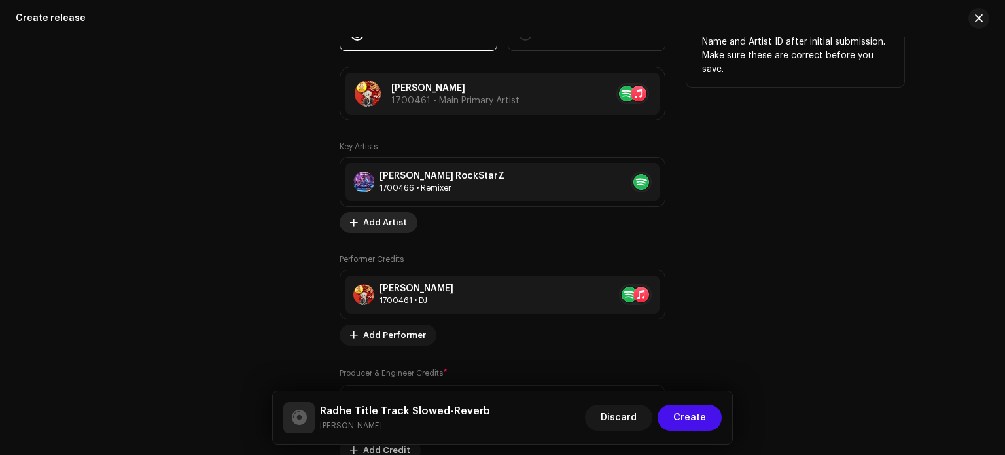
click at [377, 225] on span "Add Artist" at bounding box center [385, 222] width 44 height 26
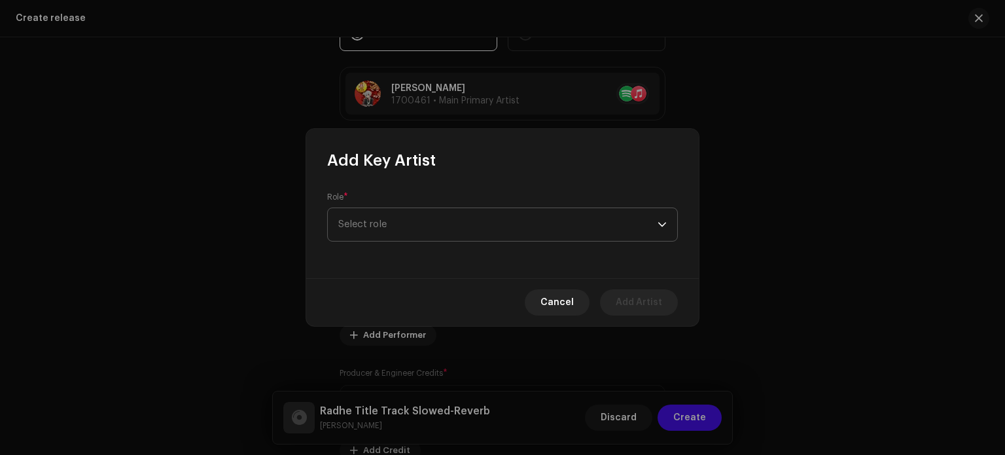
click at [382, 224] on span "Select role" at bounding box center [497, 224] width 319 height 33
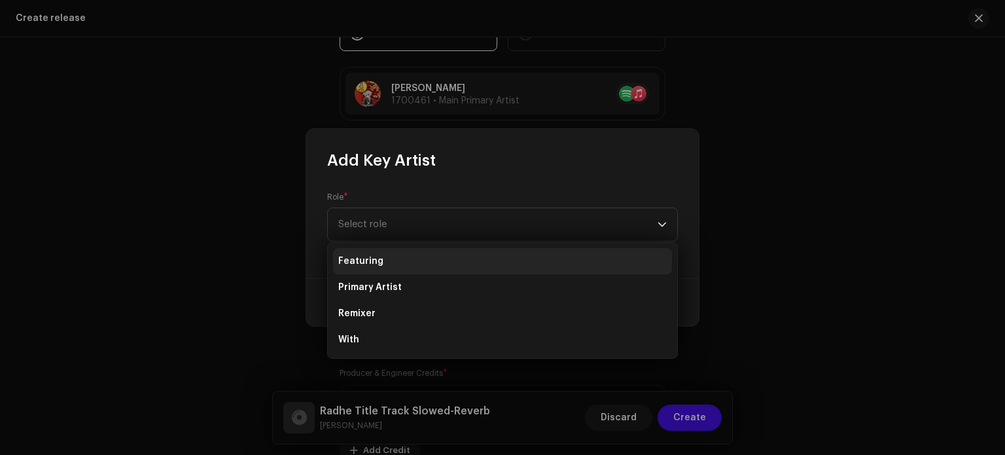
drag, startPoint x: 372, startPoint y: 291, endPoint x: 375, endPoint y: 256, distance: 34.8
click at [375, 256] on ul "Featuring Primary Artist Remixer With" at bounding box center [502, 300] width 349 height 115
click at [375, 256] on span "Featuring" at bounding box center [360, 260] width 45 height 13
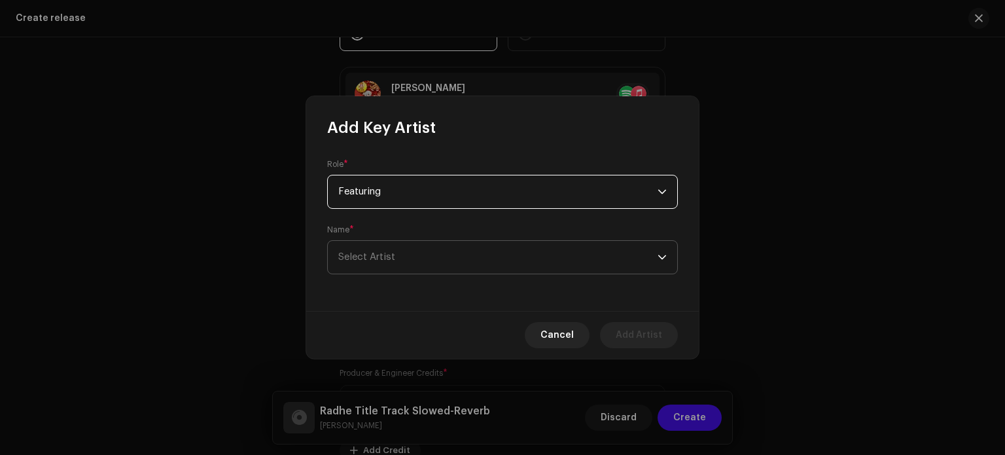
click at [406, 252] on span "Select Artist" at bounding box center [497, 257] width 319 height 33
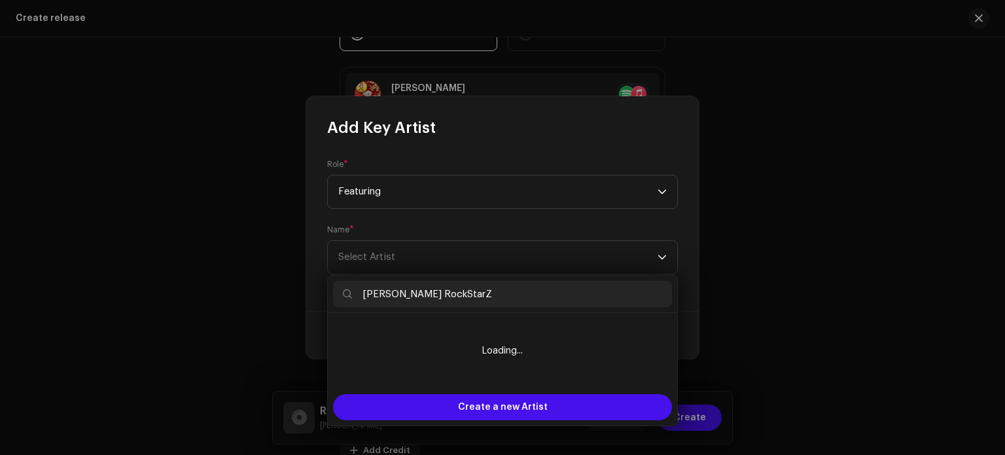
type input "[PERSON_NAME] RockStarZ"
click at [466, 324] on li "Loading..." at bounding box center [502, 350] width 339 height 65
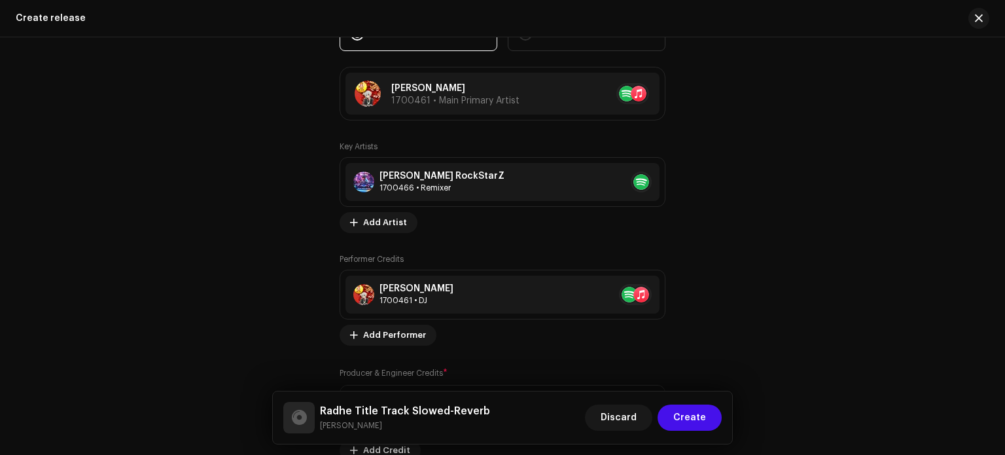
drag, startPoint x: 1004, startPoint y: 281, endPoint x: 994, endPoint y: 231, distance: 50.8
click at [994, 231] on html "[PERSON_NAME] Home Catalog Transactions Analytics Resources Marketplace [PERSON…" at bounding box center [502, 227] width 1005 height 455
